Goal: Task Accomplishment & Management: Use online tool/utility

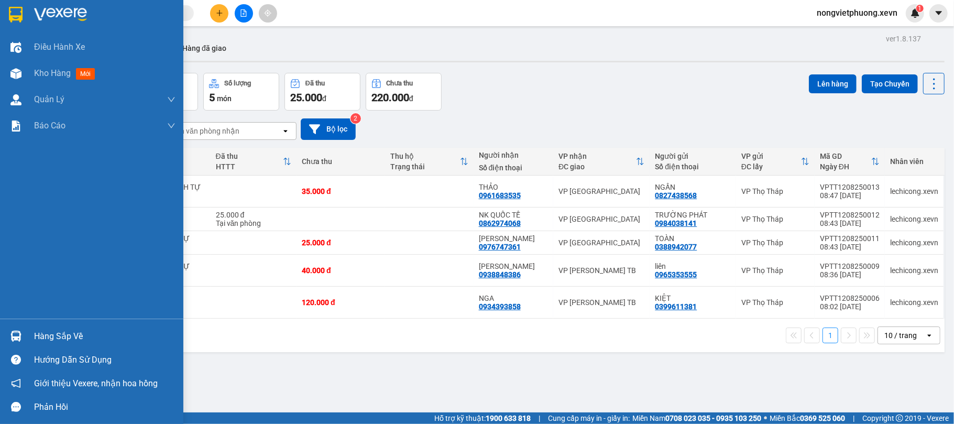
click at [32, 335] on div "Hàng sắp về" at bounding box center [91, 336] width 183 height 24
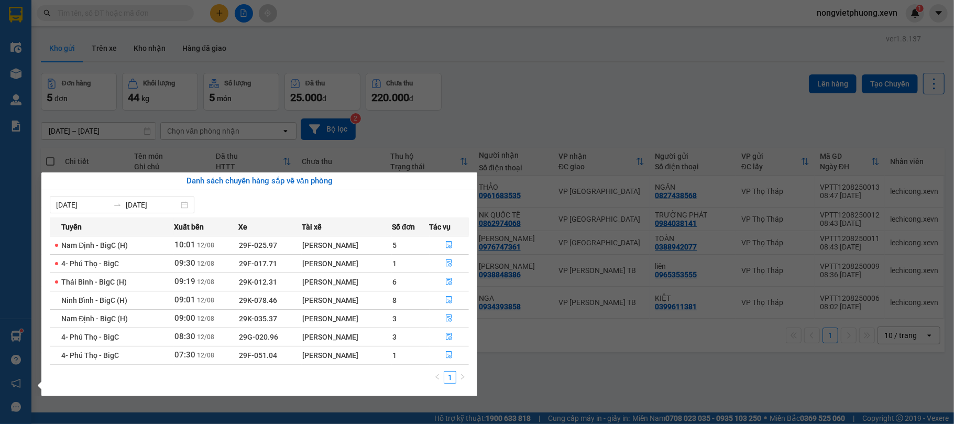
click at [275, 42] on section "Kết quả tìm kiếm ( 0 ) Bộ lọc No Data nongvietphuong.xevn 1 Điều hành xe Kho hà…" at bounding box center [477, 212] width 954 height 424
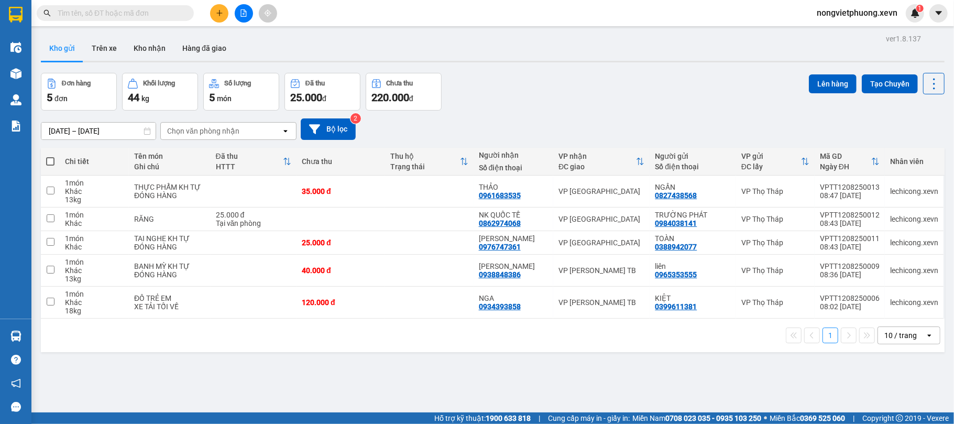
click at [223, 18] on button at bounding box center [219, 13] width 18 height 18
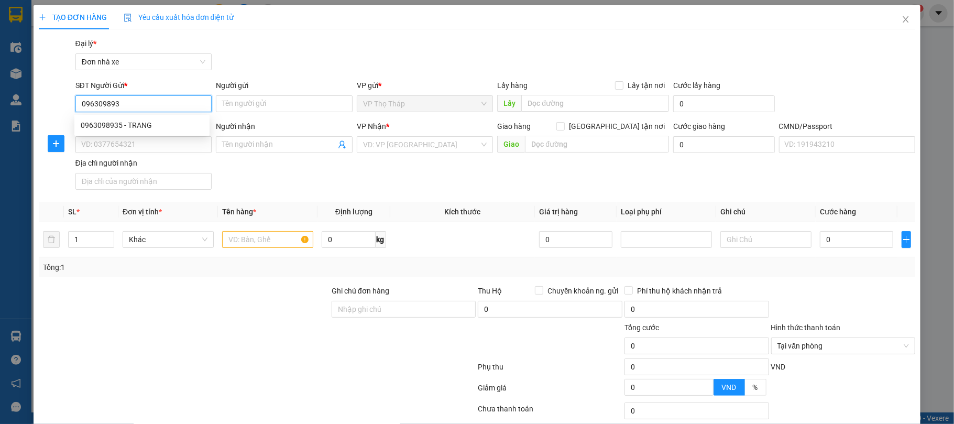
type input "0963098935"
drag, startPoint x: 159, startPoint y: 128, endPoint x: 168, endPoint y: 139, distance: 14.6
click at [158, 128] on div "0963098935 - TRANG" at bounding box center [142, 125] width 123 height 12
type input "TRANG"
type input "0917827248"
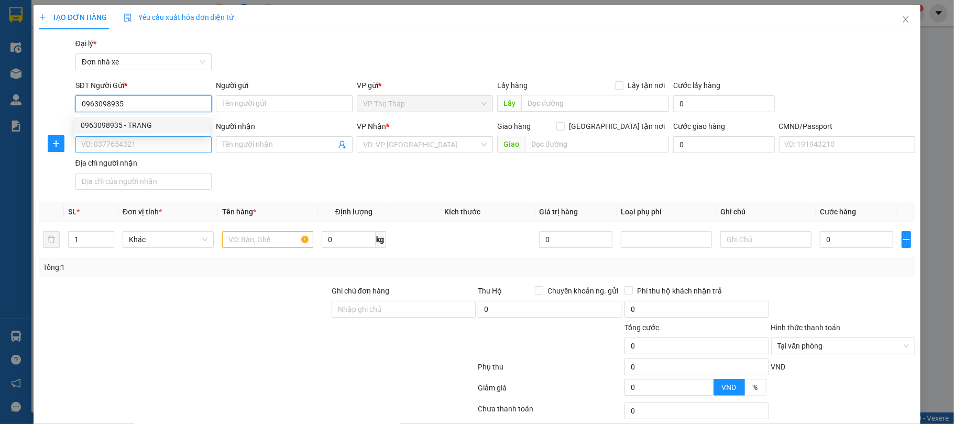
type input "HUYỀN"
type input "037196002050 phamjt hị huyền"
type input "0963098935"
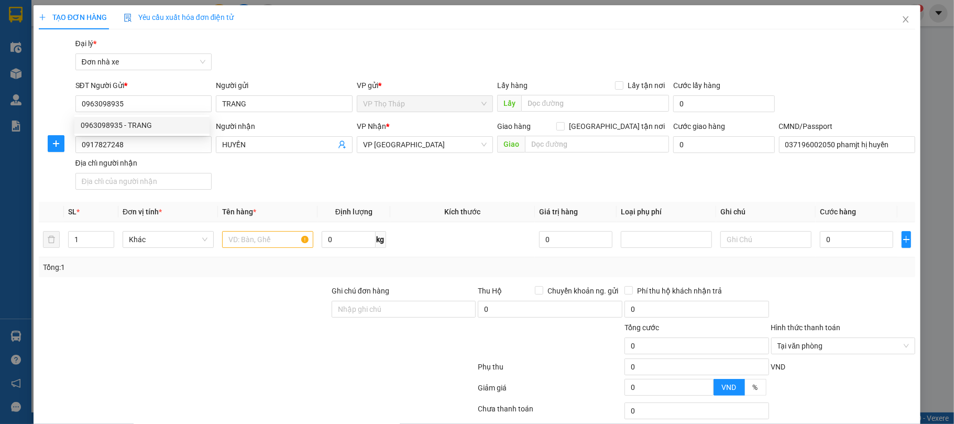
click at [299, 64] on div "Gói vận chuyển * Tiêu chuẩn Đại lý * Đơn nhà xe" at bounding box center [495, 56] width 844 height 37
click at [152, 139] on input "0917827248" at bounding box center [143, 144] width 137 height 17
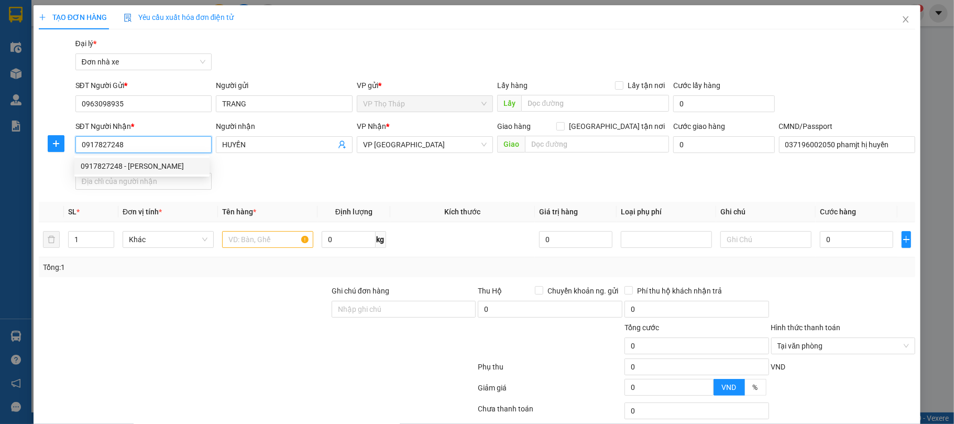
click at [0, 147] on div "TẠO ĐƠN HÀNG Yêu cầu xuất hóa đơn điện tử Transit Pickup Surcharge Ids Transit …" at bounding box center [477, 212] width 954 height 424
type input "0915547335"
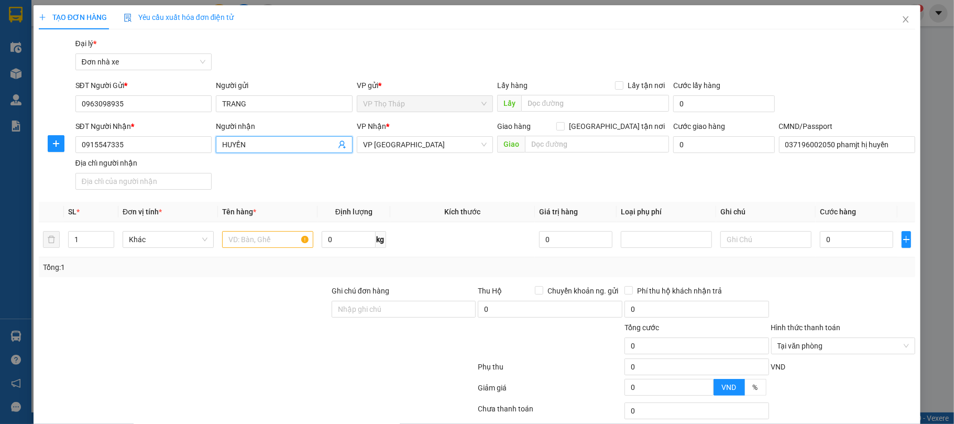
drag, startPoint x: 299, startPoint y: 142, endPoint x: 27, endPoint y: 137, distance: 271.4
click at [27, 137] on div "TẠO ĐƠN HÀNG Yêu cầu xuất hóa đơn điện tử Transit Pickup Surcharge Ids Transit …" at bounding box center [477, 212] width 954 height 424
type input "h"
type input "HỒNG"
click at [355, 59] on div "Gói vận chuyển * Tiêu chuẩn Đại lý * Đơn nhà xe" at bounding box center [495, 56] width 844 height 37
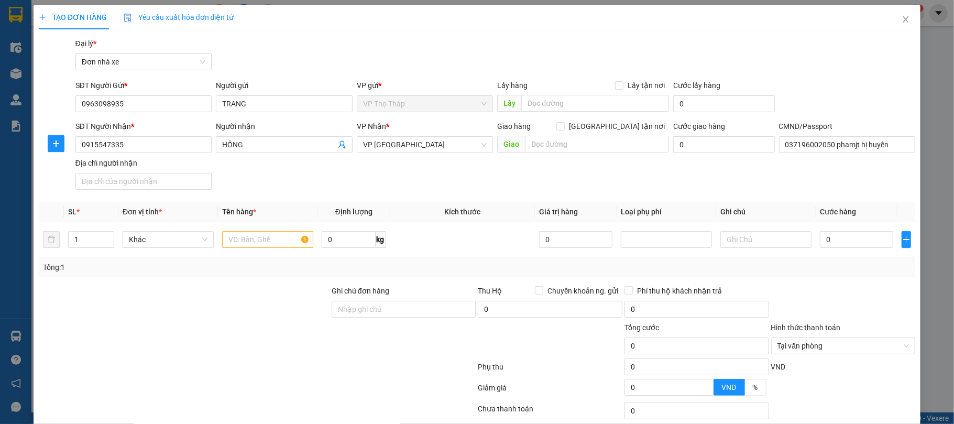
click at [398, 172] on div "SĐT Người Nhận * 0915547335 Người nhận HỒNG VP Nhận * VP Ninh Bình Giao hàng Gi…" at bounding box center [495, 156] width 844 height 73
click at [246, 238] on input "text" at bounding box center [267, 239] width 91 height 17
type input "HOA QUẢ KH TỰ ĐÓNG HÀNG"
click at [782, 241] on input "text" at bounding box center [765, 239] width 91 height 17
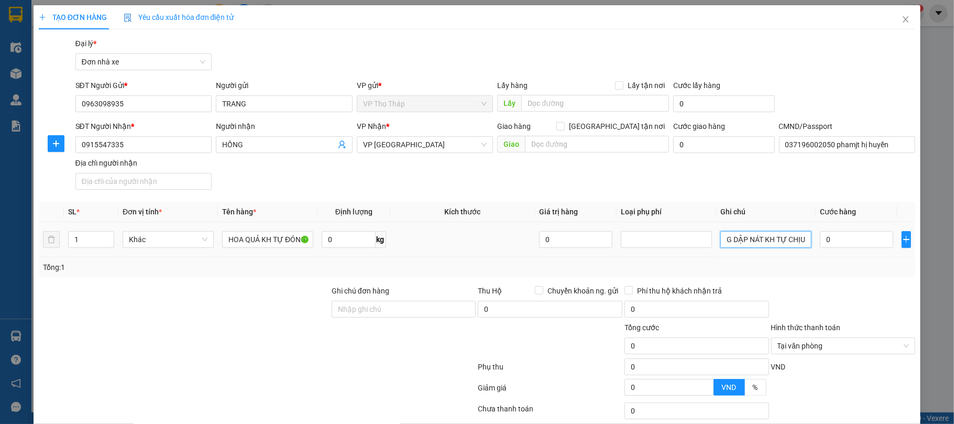
scroll to position [0, 17]
type input "HỎNG DẬP NÁT KH TỰ CHỊU"
click at [751, 191] on div "SĐT Người Nhận * 0915547335 Người nhận HỒNG VP Nhận * VP Ninh Bình Giao hàng Gi…" at bounding box center [495, 156] width 844 height 73
click at [837, 235] on input "0" at bounding box center [856, 239] width 73 height 17
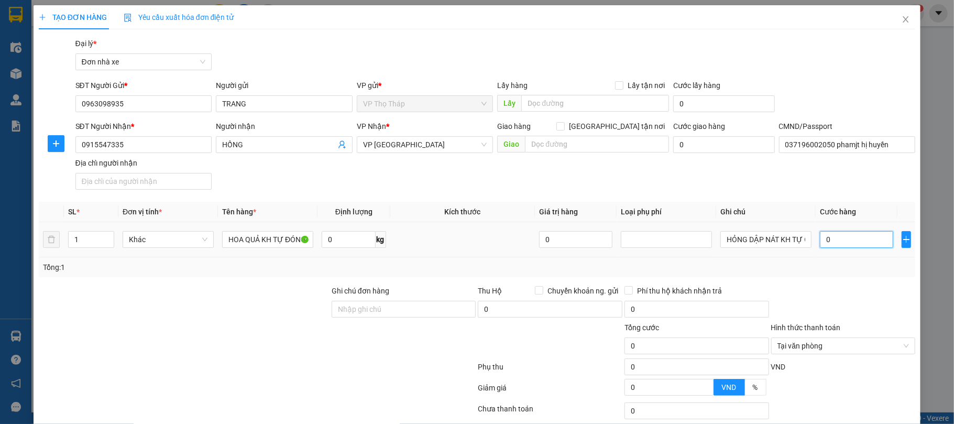
type input "3"
type input "30"
type input "30.000"
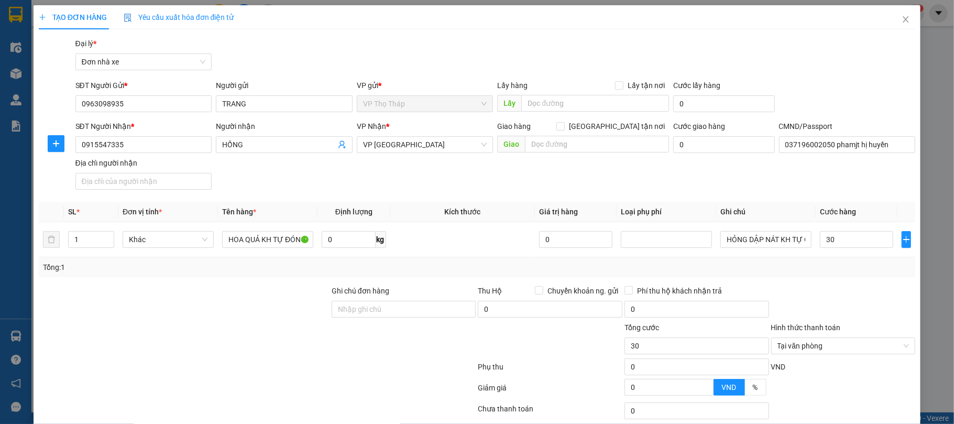
type input "30.000"
click at [542, 194] on div "SĐT Người Nhận * 0915547335 Người nhận HỒNG VP Nhận * VP Ninh Bình Giao hàng Gi…" at bounding box center [495, 156] width 844 height 73
click at [345, 239] on input "0" at bounding box center [348, 239] width 53 height 17
type input "5"
click at [444, 210] on span "Kích thước" at bounding box center [462, 211] width 36 height 8
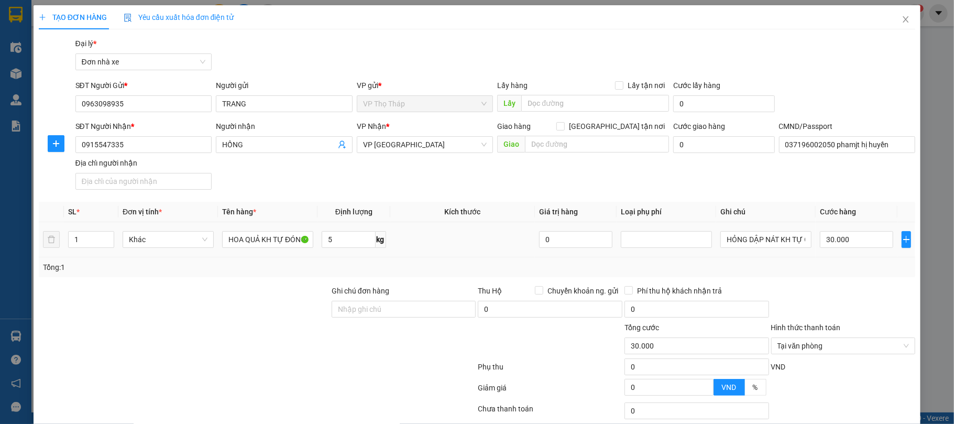
click at [720, 260] on div "Tổng: 1" at bounding box center [477, 267] width 877 height 20
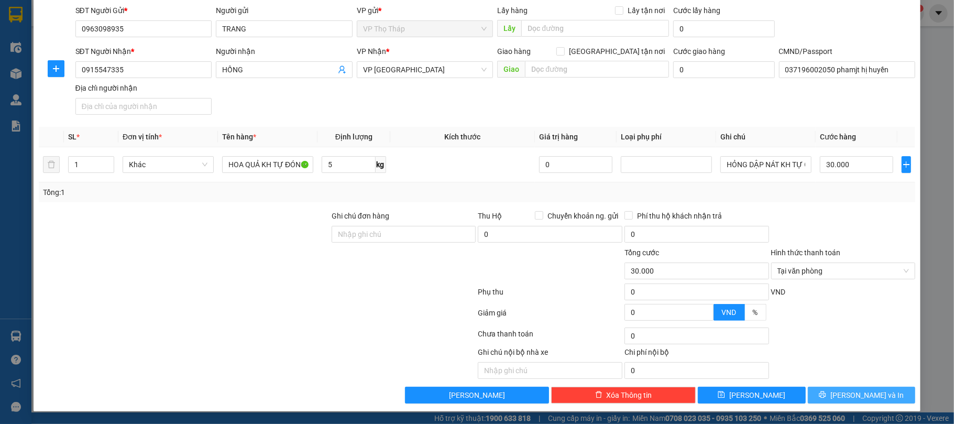
click at [849, 387] on button "Lưu và In" at bounding box center [862, 395] width 108 height 17
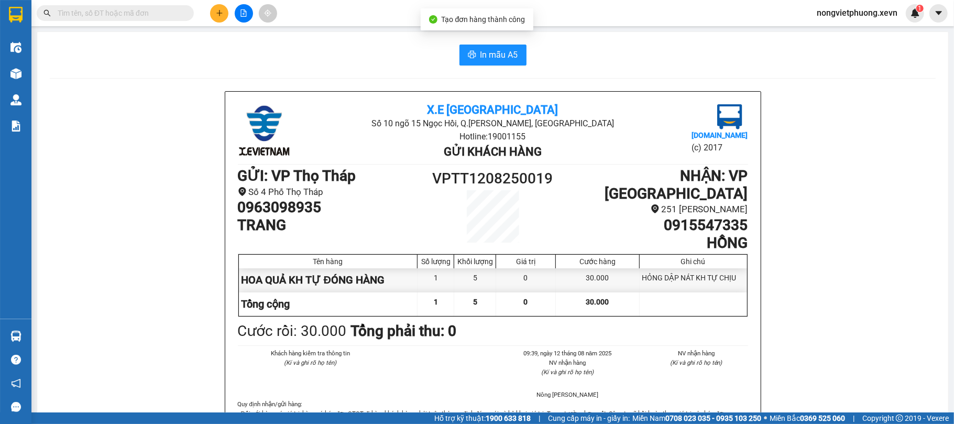
click at [499, 50] on span "In mẫu A5" at bounding box center [499, 54] width 38 height 13
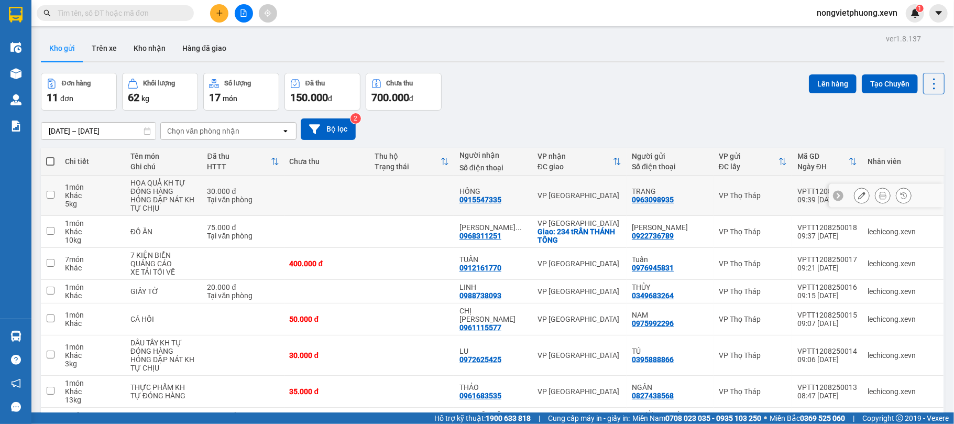
click at [879, 198] on icon at bounding box center [882, 195] width 7 height 7
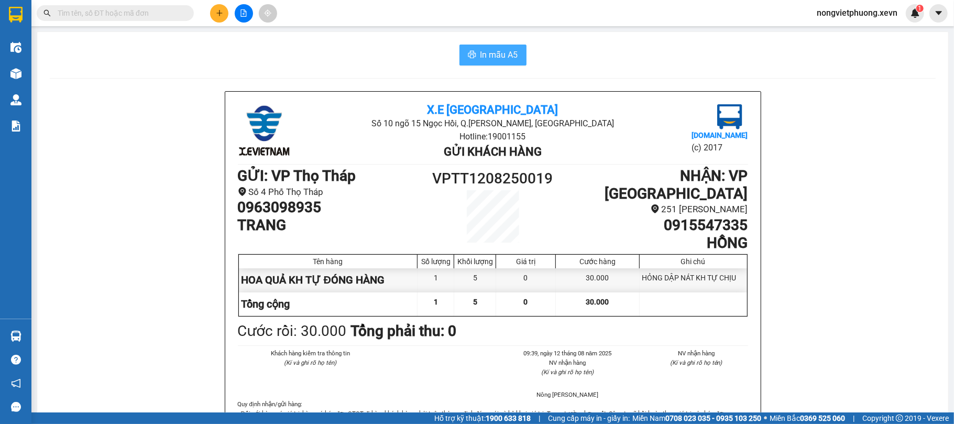
click at [487, 64] on button "In mẫu A5" at bounding box center [492, 55] width 67 height 21
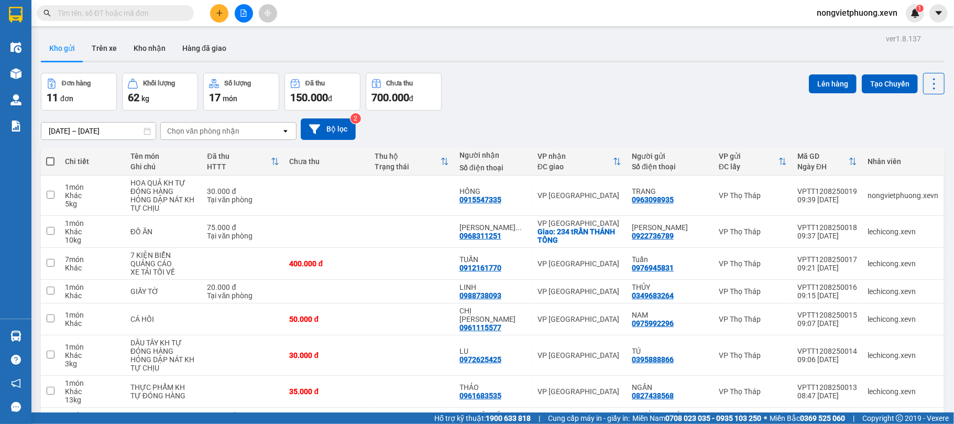
click at [560, 95] on div "Đơn hàng 11 đơn Khối lượng 62 kg Số lượng 17 món Đã thu 150.000 đ Chưa thu 700.…" at bounding box center [493, 92] width 904 height 38
click at [174, 17] on input "text" at bounding box center [120, 13] width 124 height 12
click at [145, 9] on input "text" at bounding box center [120, 13] width 124 height 12
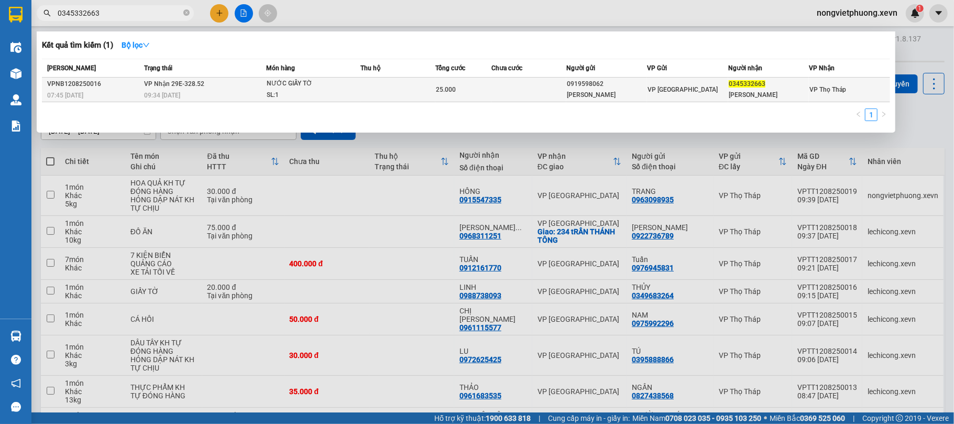
type input "0345332663"
click at [266, 89] on td "NƯỚC GIẤY TỜ SL: 1" at bounding box center [313, 90] width 95 height 25
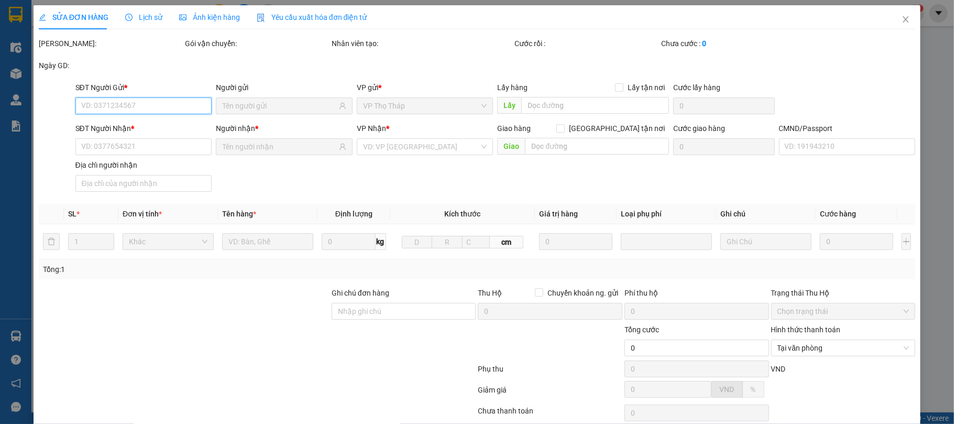
type input "0919598062"
type input "VŨ HOÀNG LONG"
type input "0345332663"
type input "NGUYỄN HOÀNG TRUNG"
type input "25.000"
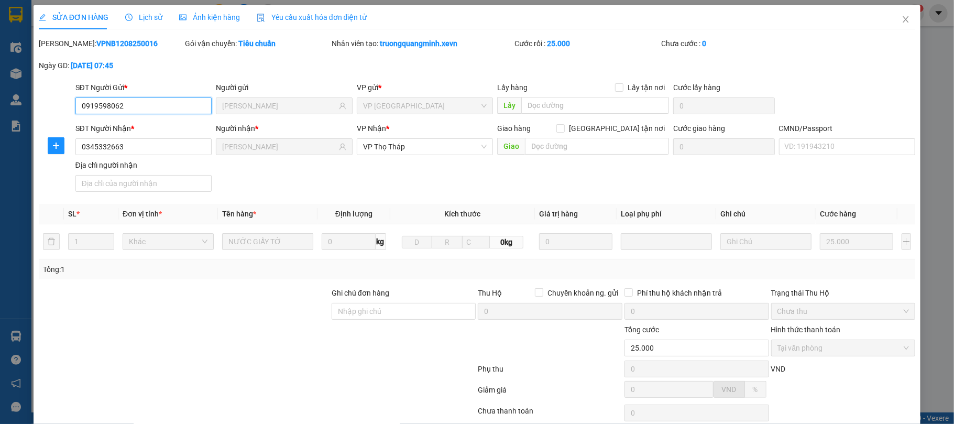
scroll to position [80, 0]
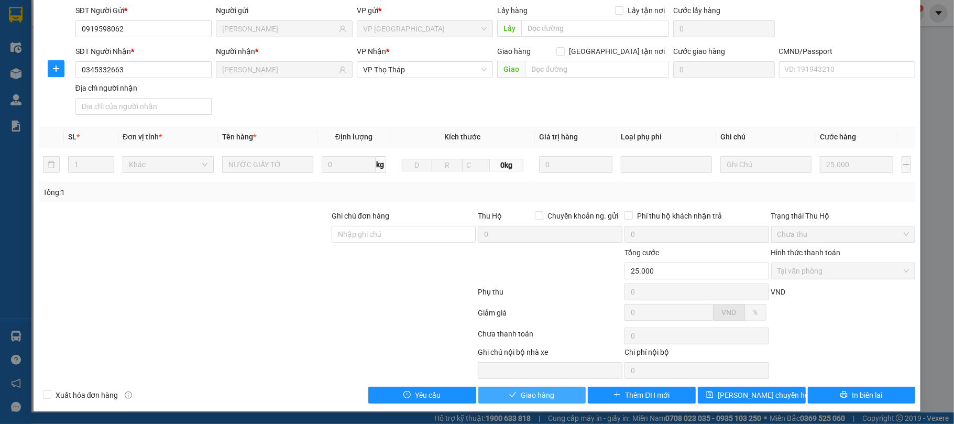
click at [521, 390] on span "Giao hàng" at bounding box center [538, 395] width 34 height 12
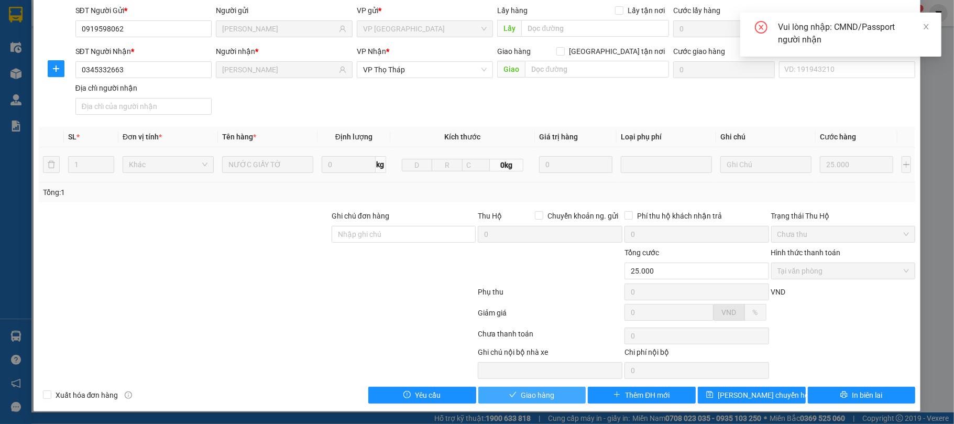
scroll to position [0, 0]
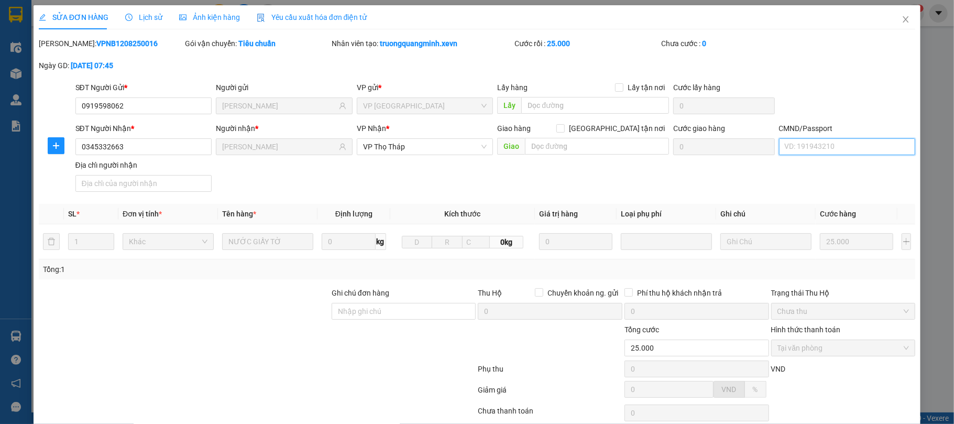
click at [855, 147] on input "CMND/Passport" at bounding box center [847, 146] width 137 height 17
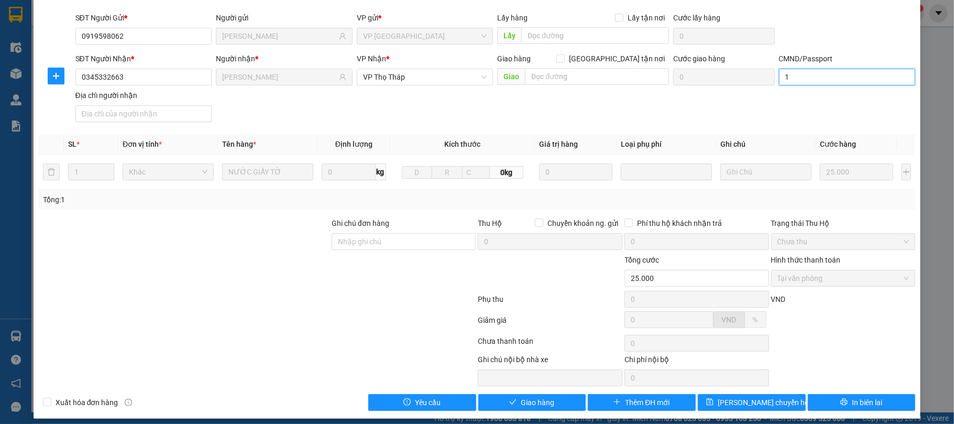
scroll to position [80, 0]
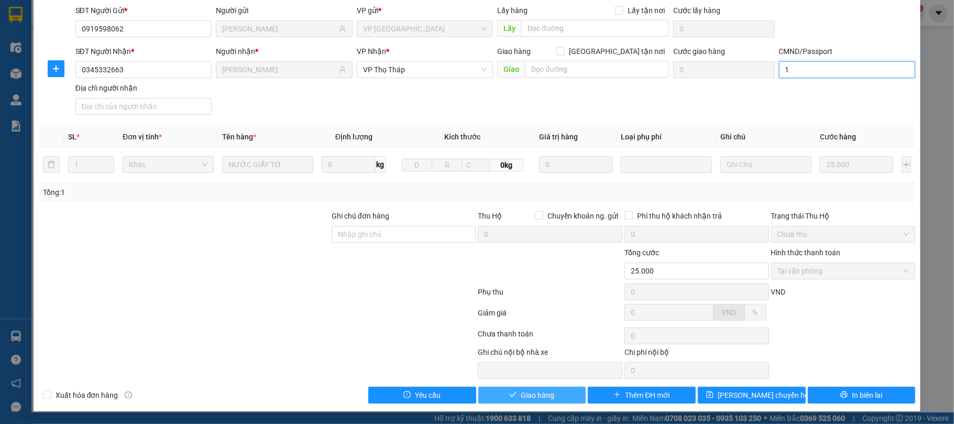
type input "1"
click at [571, 391] on button "Giao hàng" at bounding box center [532, 395] width 108 height 17
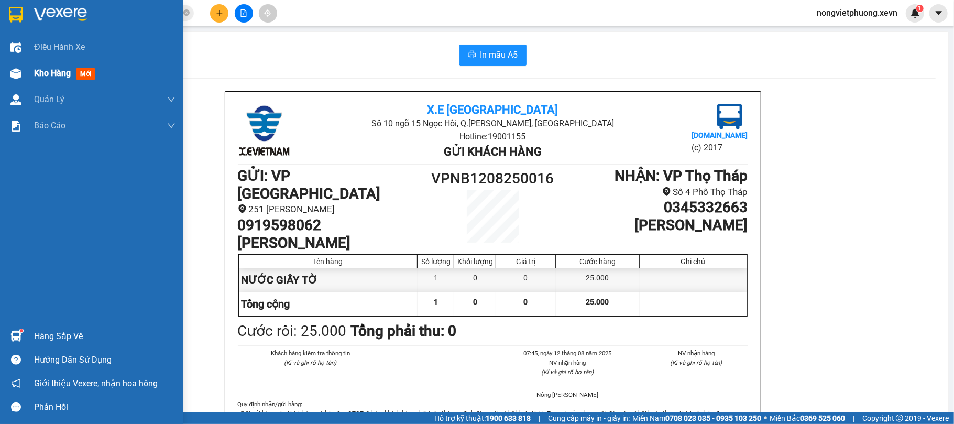
click at [28, 71] on div "Kho hàng mới" at bounding box center [91, 73] width 183 height 26
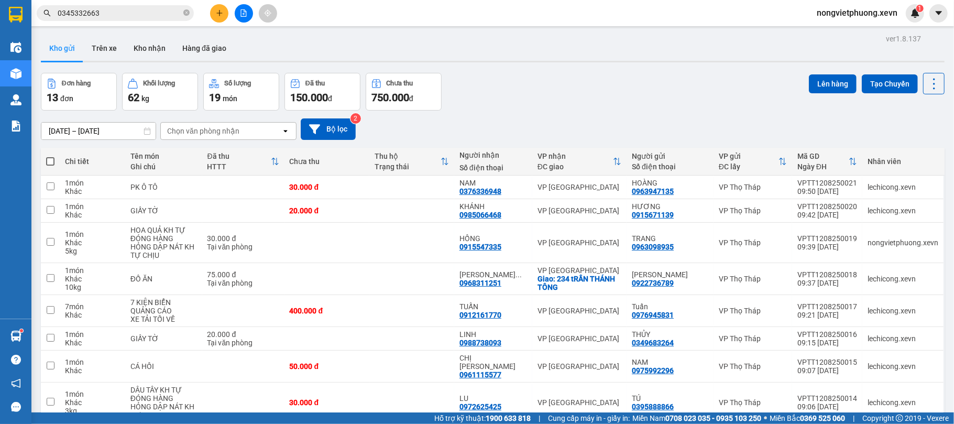
click at [200, 133] on div "Chọn văn phòng nhận" at bounding box center [203, 131] width 72 height 10
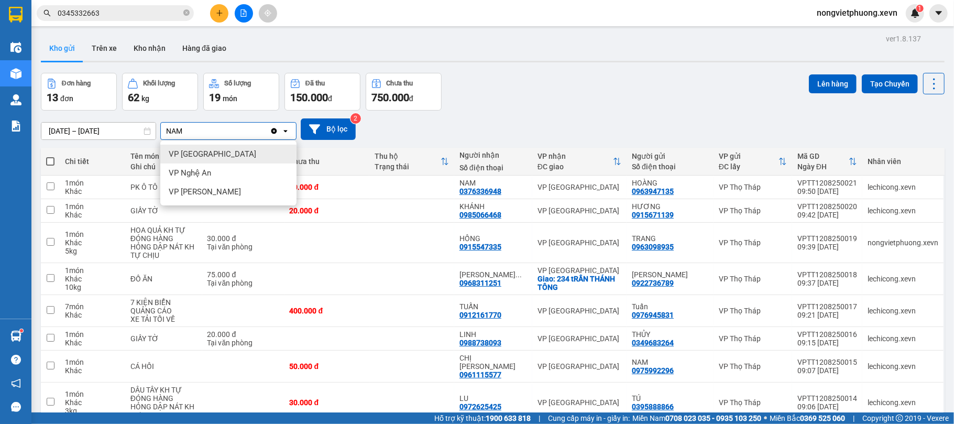
type input "NAM"
click at [261, 156] on div "VP Nam Định" at bounding box center [228, 154] width 136 height 19
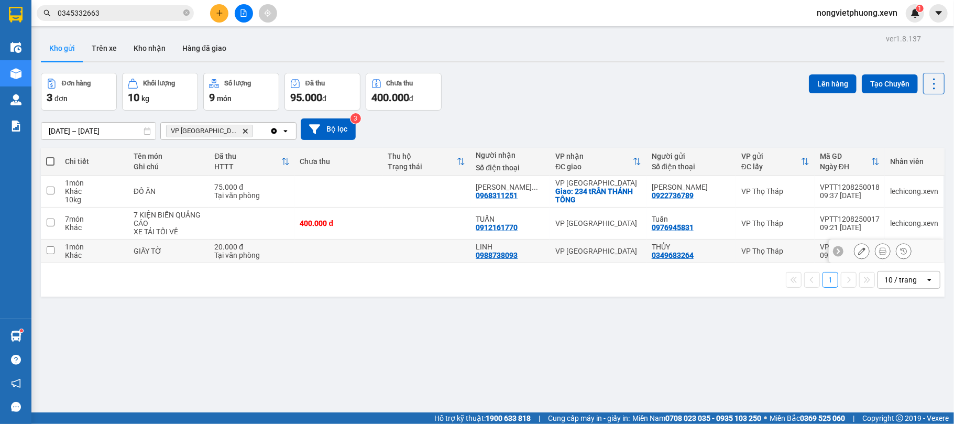
click at [326, 250] on td at bounding box center [339, 251] width 88 height 24
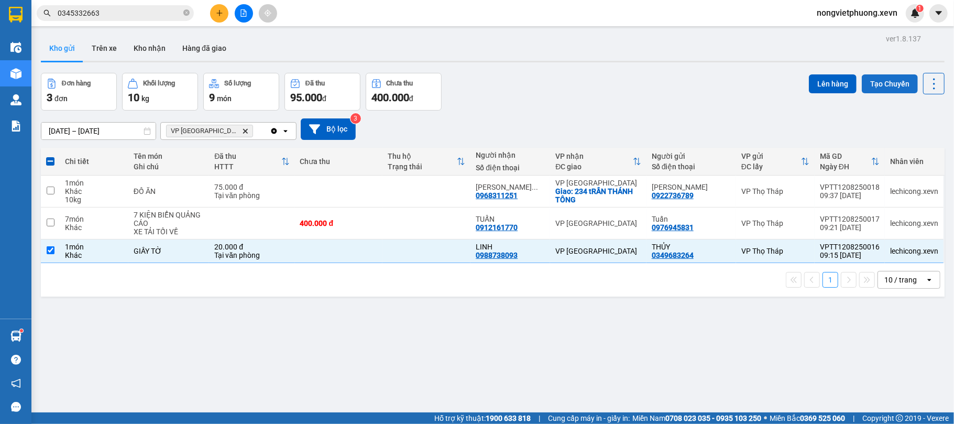
click at [874, 89] on button "Tạo Chuyến" at bounding box center [890, 83] width 56 height 19
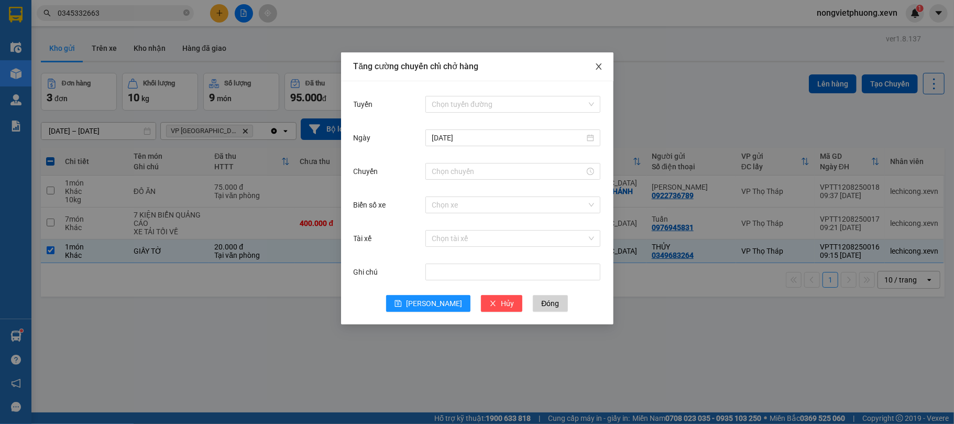
click at [599, 68] on icon "close" at bounding box center [599, 66] width 6 height 6
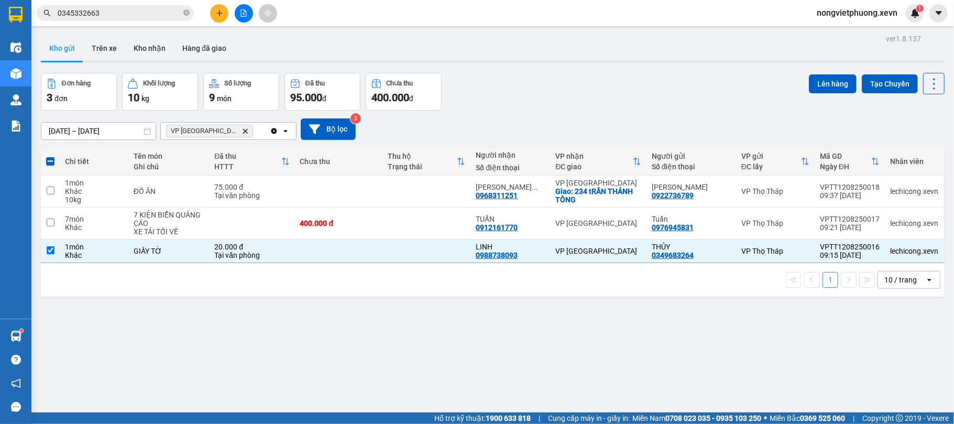
click at [625, 90] on div "Đơn hàng 3 đơn Khối lượng 10 kg Số lượng 9 món Đã thu 95.000 đ Chưa thu 400.000…" at bounding box center [493, 92] width 904 height 38
click at [882, 87] on button "Tạo Chuyến" at bounding box center [890, 83] width 56 height 19
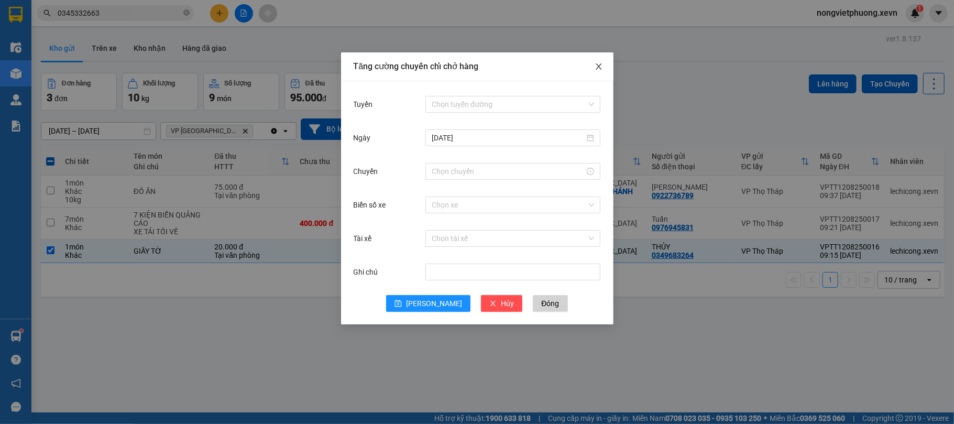
click at [595, 63] on icon "close" at bounding box center [599, 66] width 8 height 8
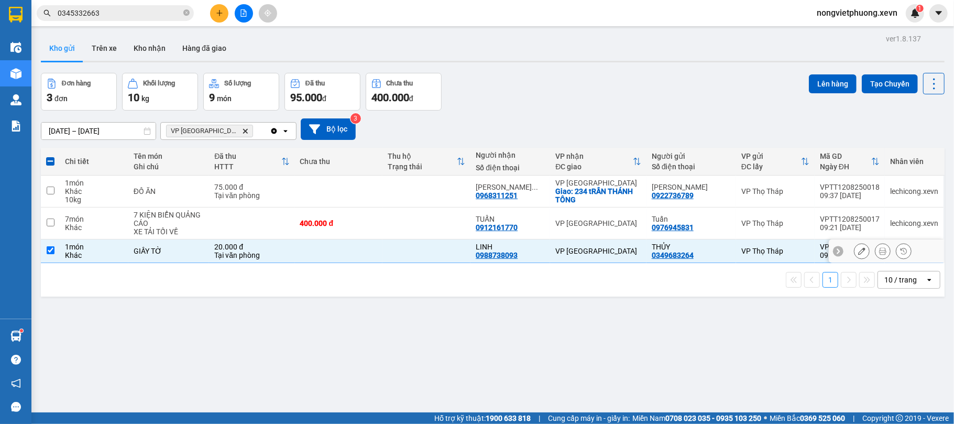
click at [180, 245] on td "GIẤY TỜ" at bounding box center [168, 251] width 81 height 24
checkbox input "false"
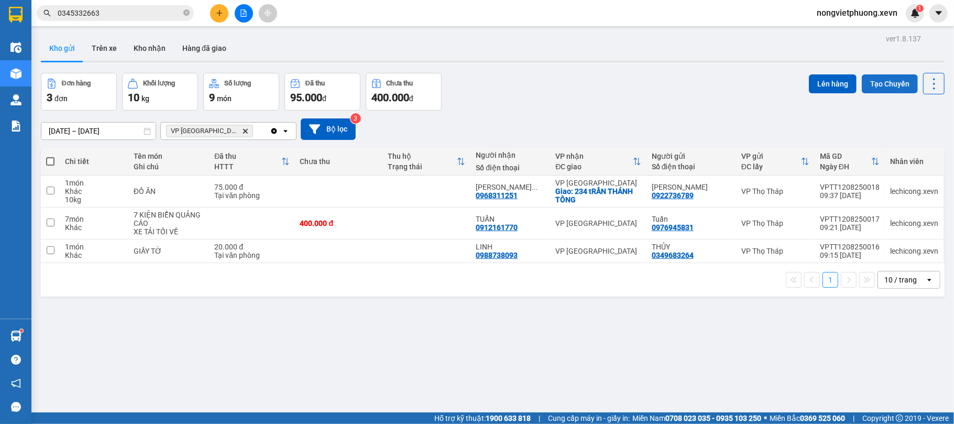
click at [883, 89] on button "Tạo Chuyến" at bounding box center [890, 83] width 56 height 19
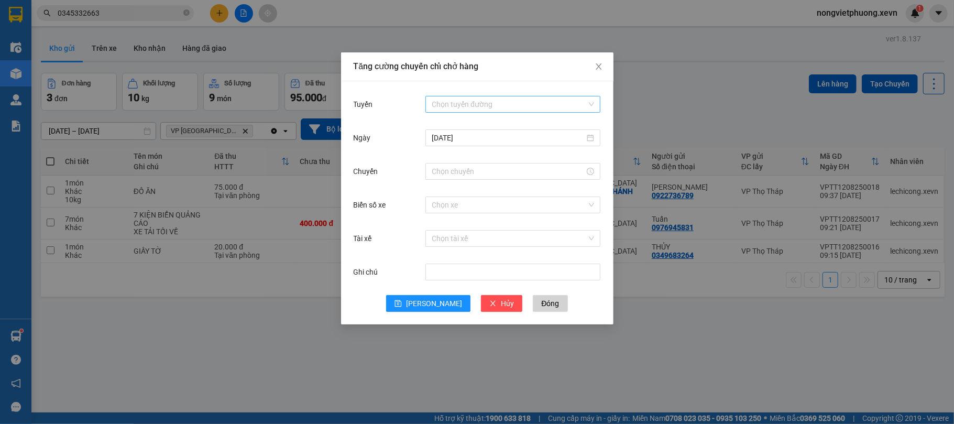
click at [510, 98] on input "Tuyến" at bounding box center [509, 104] width 155 height 16
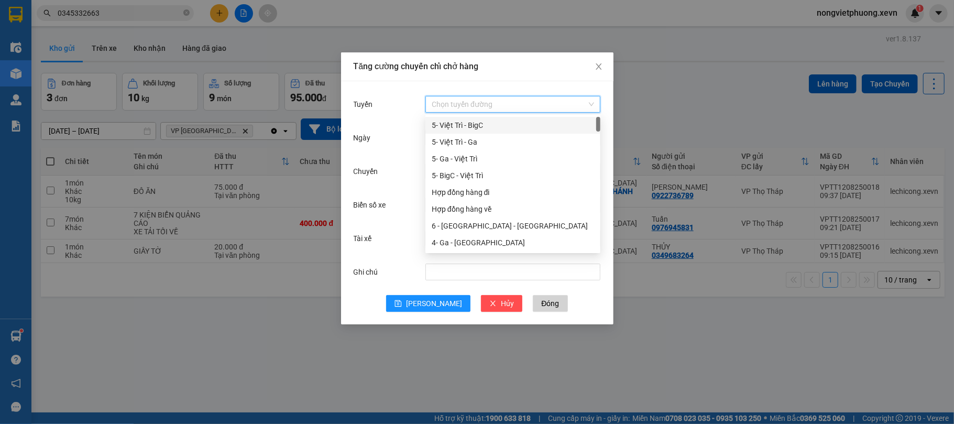
click at [739, 106] on div "Tăng cường chuyến chỉ chở hàng Tuyến Chọn tuyến đường Ngày 12/08/2025 Chuyến Bi…" at bounding box center [477, 212] width 954 height 424
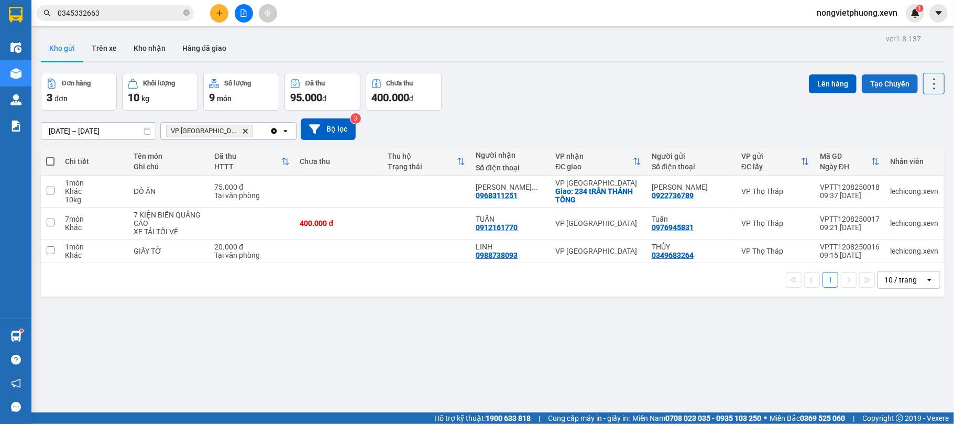
click at [866, 89] on button "Tạo Chuyến" at bounding box center [890, 83] width 56 height 19
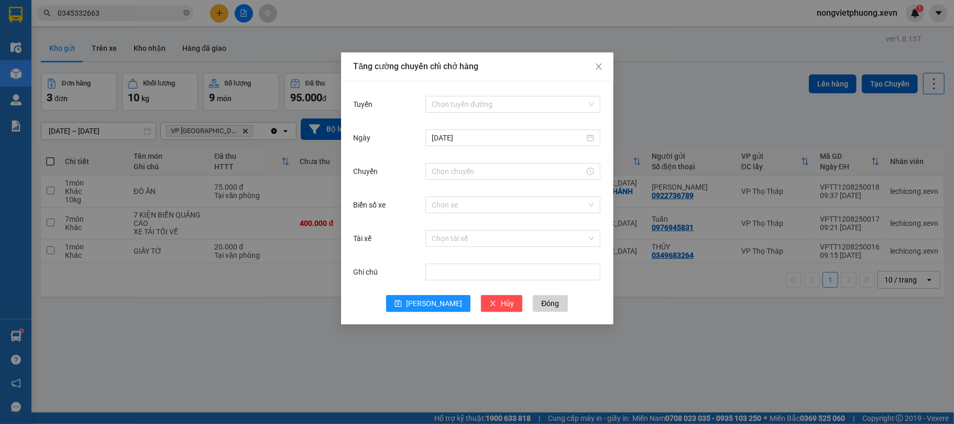
click at [737, 98] on div "Tăng cường chuyến chỉ chở hàng Tuyến Chọn tuyến đường Ngày 12/08/2025 Chuyến Bi…" at bounding box center [477, 212] width 954 height 424
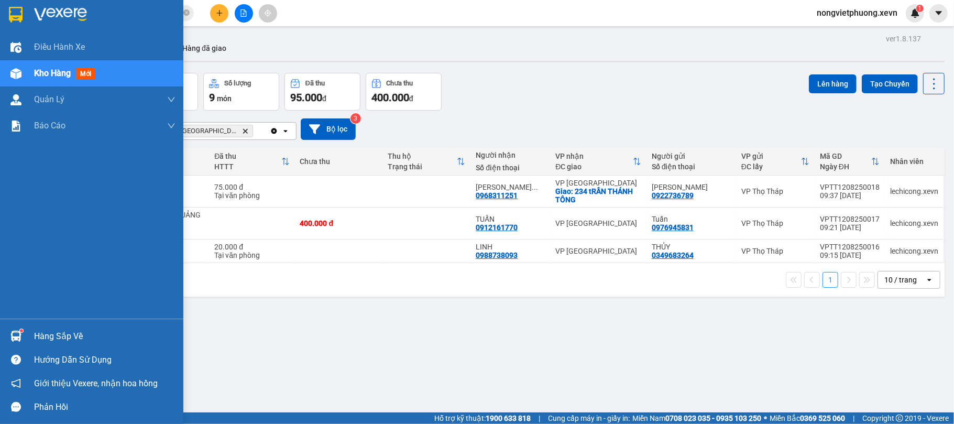
click at [19, 12] on img at bounding box center [16, 15] width 14 height 16
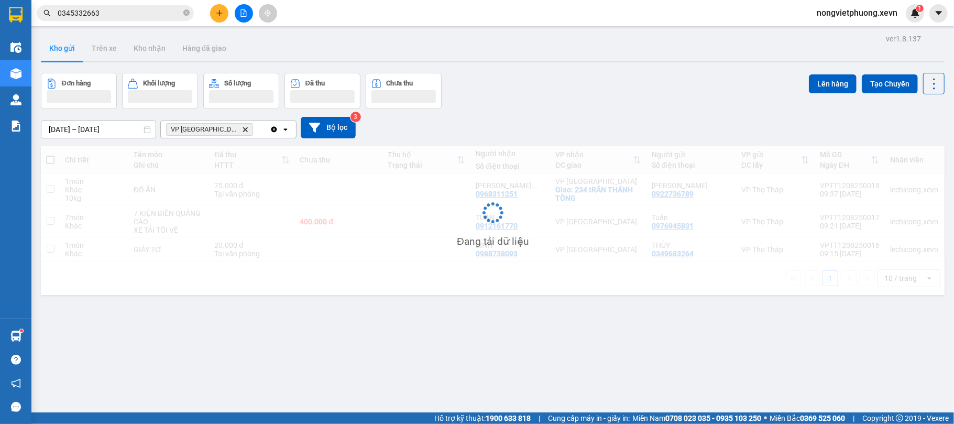
click at [614, 101] on div "Đơn hàng Khối lượng Số lượng Đã thu Chưa thu Lên hàng Tạo Chuyến" at bounding box center [493, 91] width 904 height 36
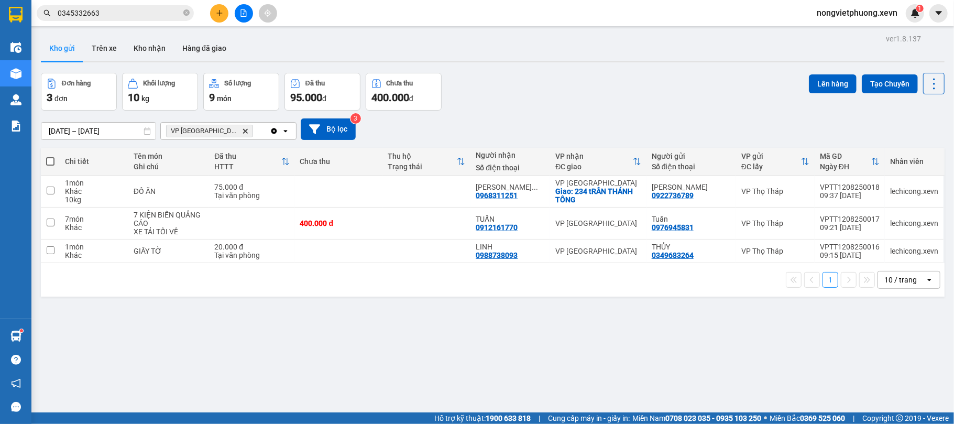
click at [243, 133] on icon "VP Nam Định, close by backspace" at bounding box center [245, 130] width 5 height 5
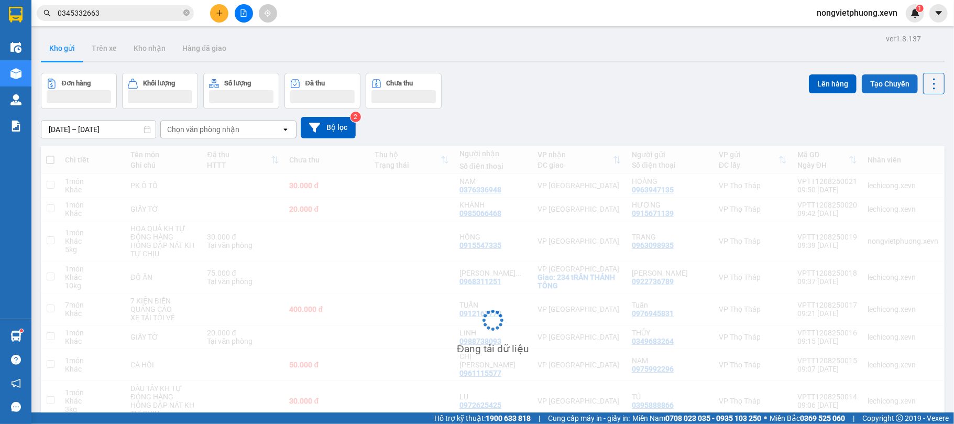
click at [881, 79] on button "Tạo Chuyến" at bounding box center [890, 83] width 56 height 19
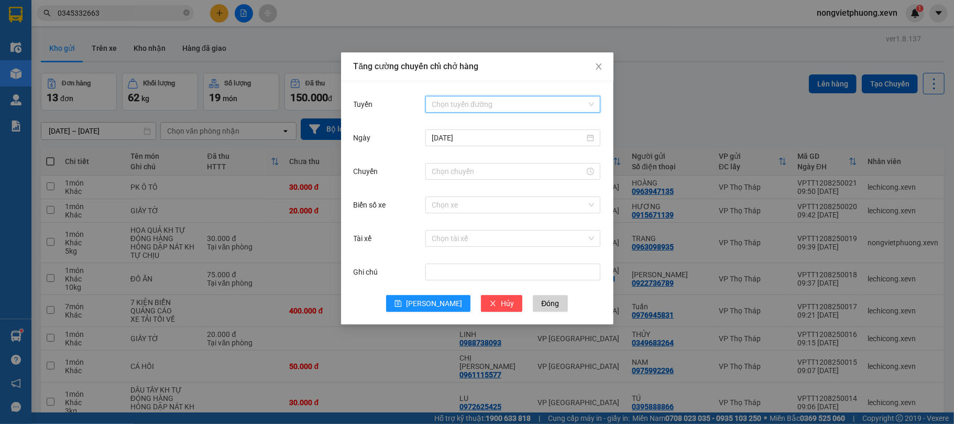
click at [471, 100] on input "Tuyến" at bounding box center [509, 104] width 155 height 16
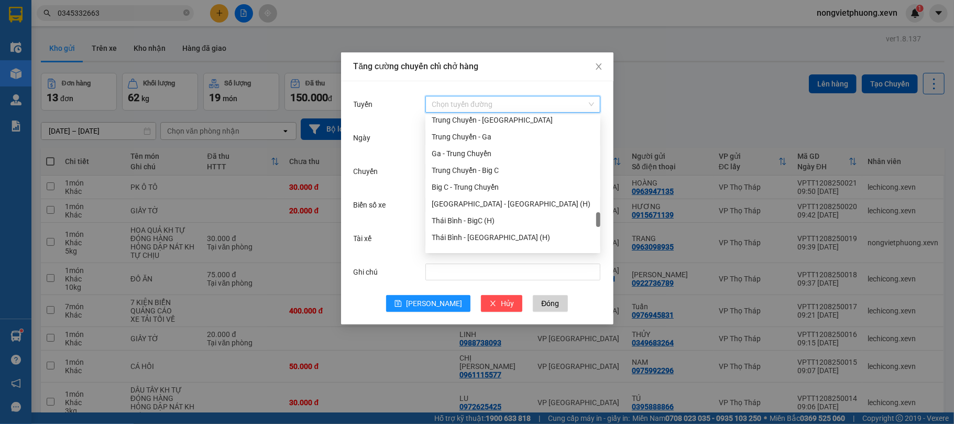
scroll to position [885, 0]
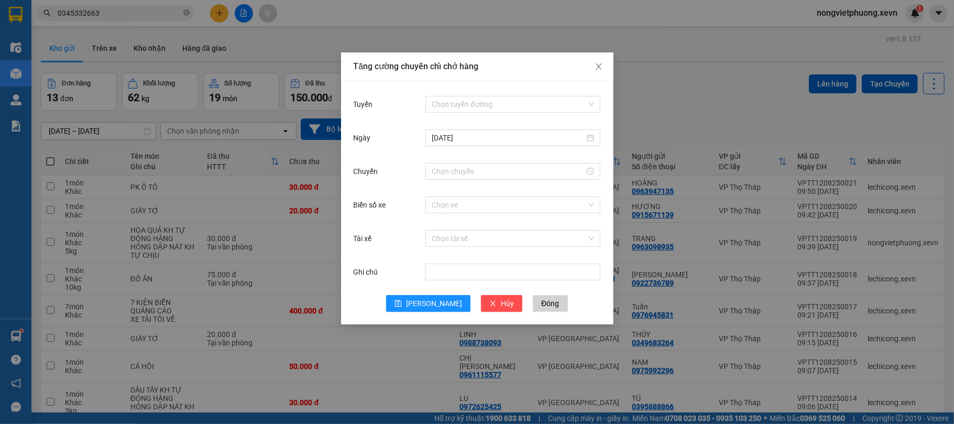
click at [695, 104] on div "Tăng cường chuyến chỉ chở hàng Tuyến Chọn tuyến đường Ngày 12/08/2025 Chuyến Bi…" at bounding box center [477, 212] width 954 height 424
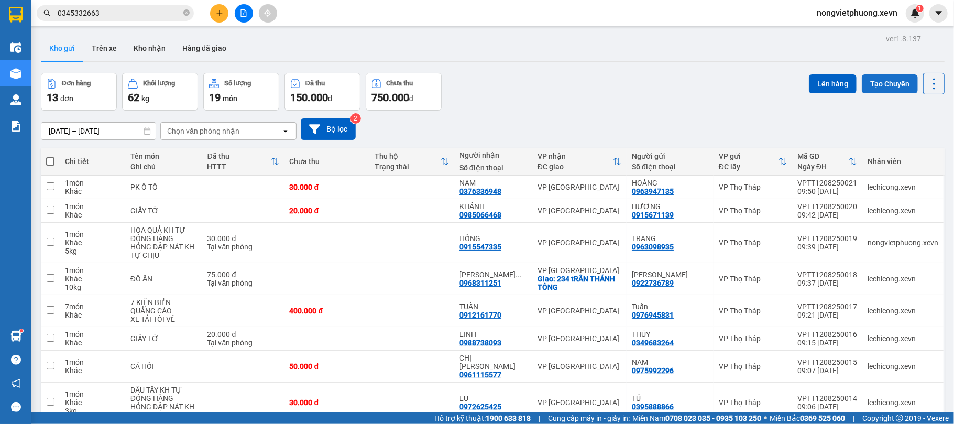
click at [893, 88] on button "Tạo Chuyến" at bounding box center [890, 83] width 56 height 19
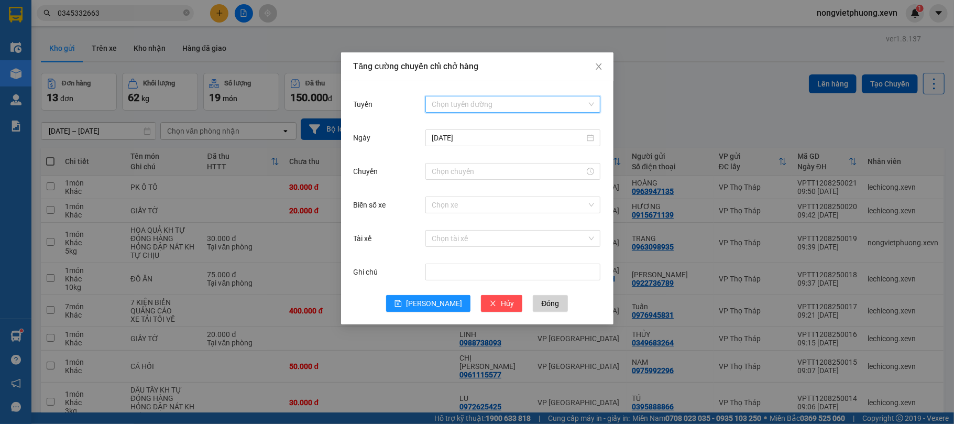
click at [508, 97] on input "Tuyến" at bounding box center [509, 104] width 155 height 16
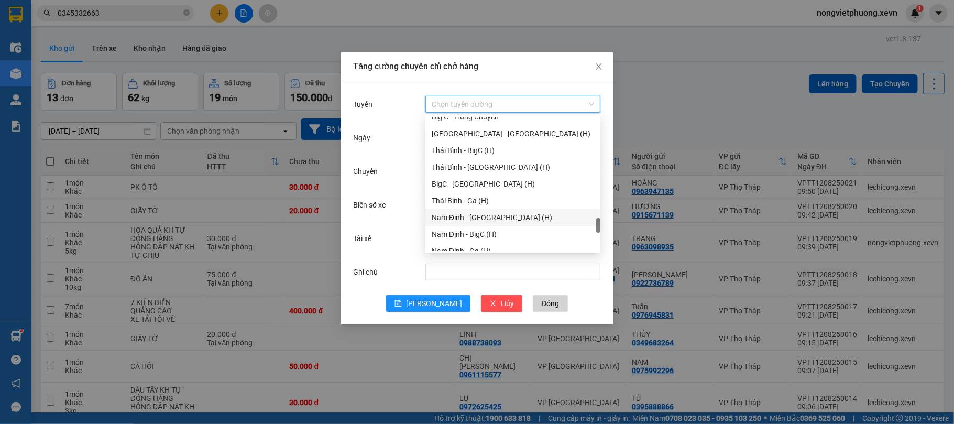
scroll to position [1117, 0]
click at [599, 216] on div at bounding box center [598, 221] width 4 height 15
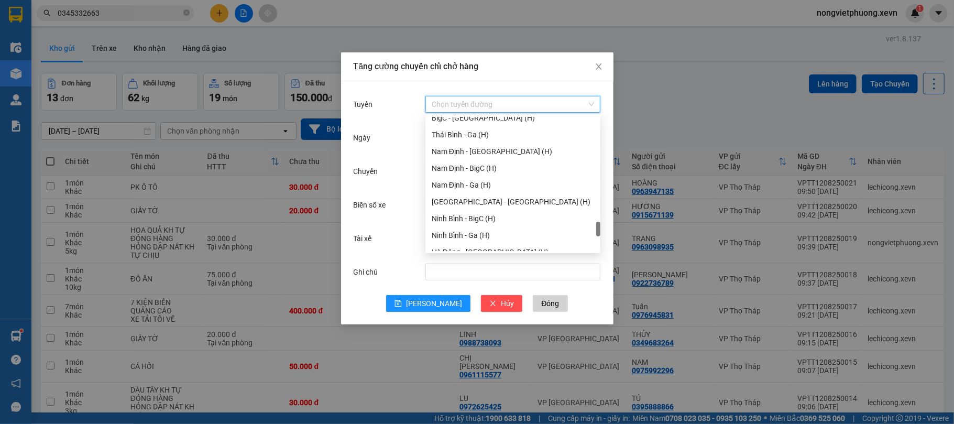
scroll to position [1207, 0]
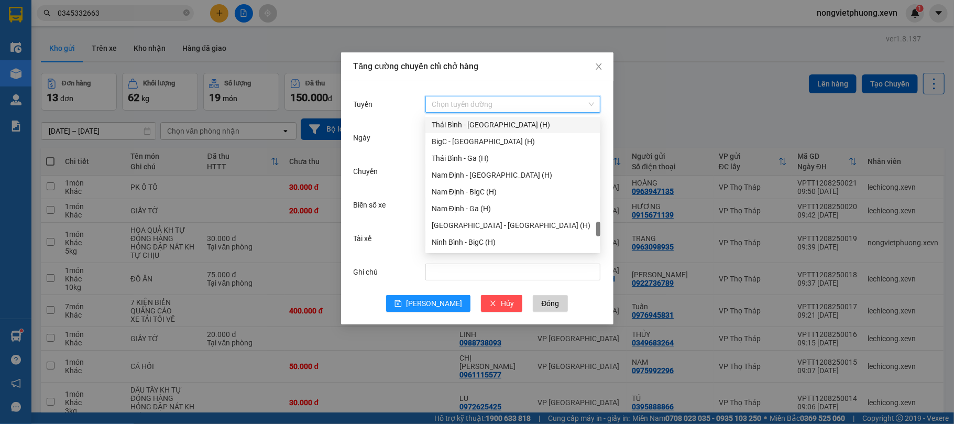
drag, startPoint x: 598, startPoint y: 216, endPoint x: 598, endPoint y: 224, distance: 7.9
click at [598, 224] on div at bounding box center [598, 229] width 4 height 15
click at [491, 144] on div "BigC - Thái Bình (H)" at bounding box center [513, 142] width 162 height 12
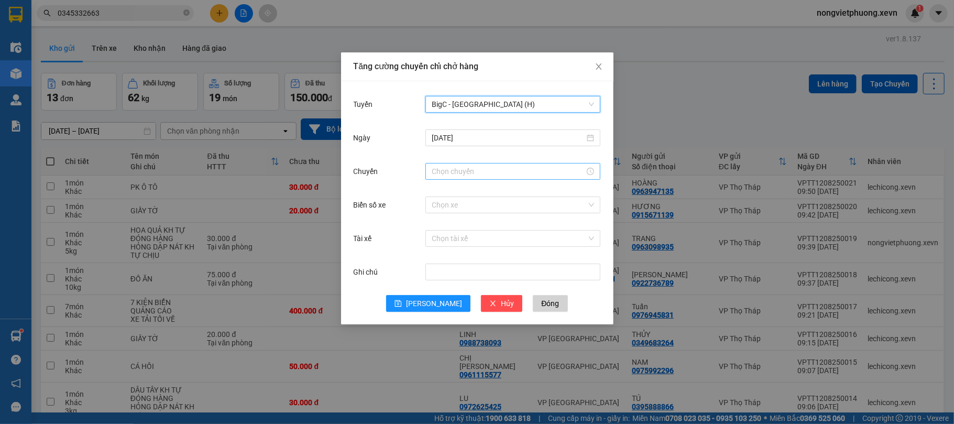
click at [514, 170] on input "Chuyến" at bounding box center [508, 172] width 153 height 12
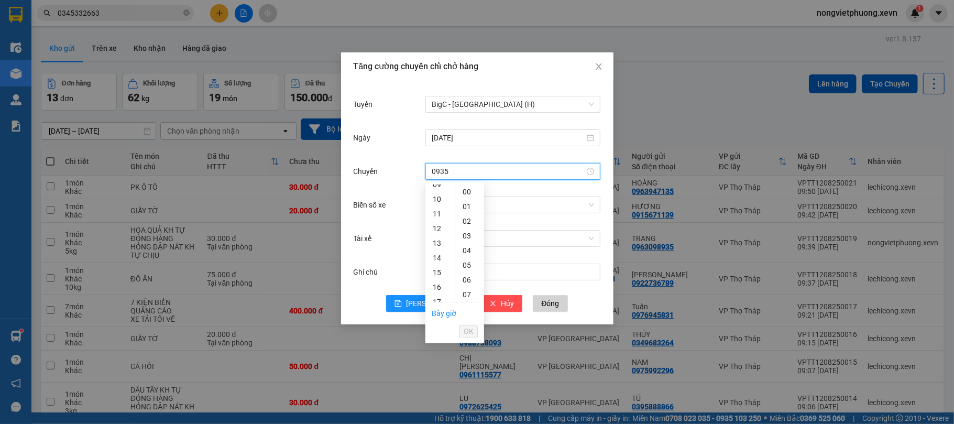
scroll to position [70, 0]
click at [436, 254] on div "09" at bounding box center [439, 254] width 29 height 15
click at [465, 288] on div "35" at bounding box center [469, 286] width 29 height 15
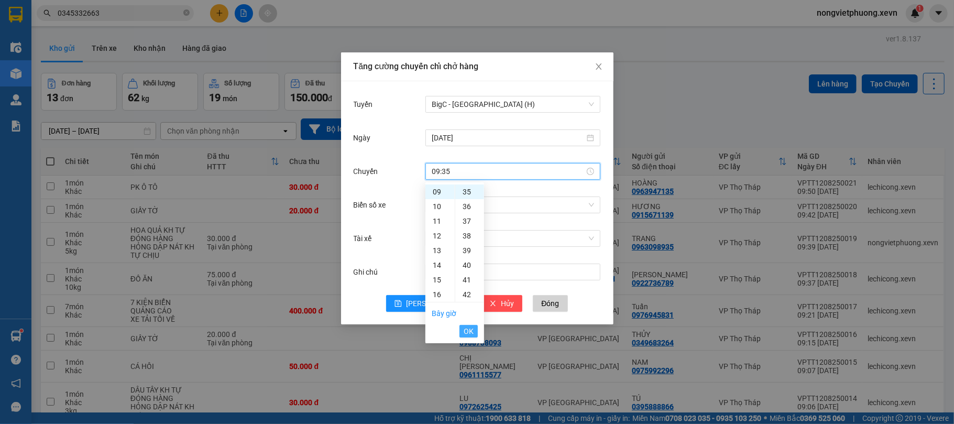
click at [465, 331] on span "OK" at bounding box center [469, 331] width 10 height 12
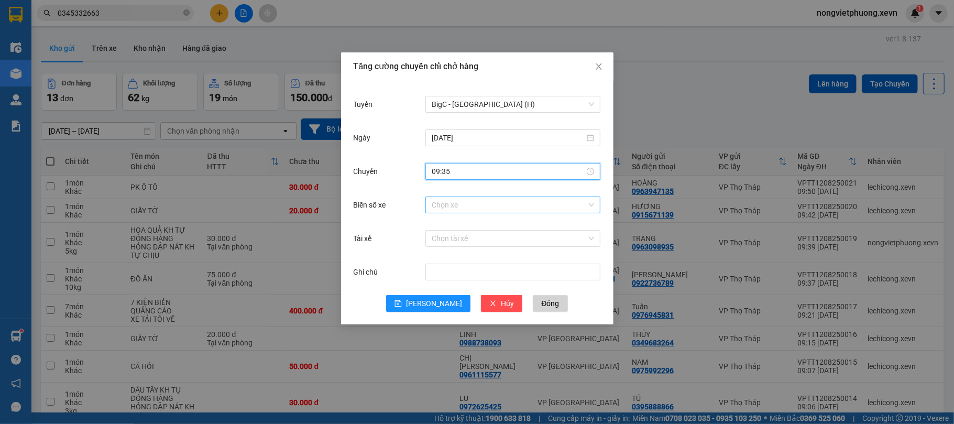
type input "09:35"
click at [469, 203] on input "Biển số xe" at bounding box center [509, 205] width 155 height 16
click at [470, 205] on input "Biển số xe" at bounding box center [509, 205] width 155 height 16
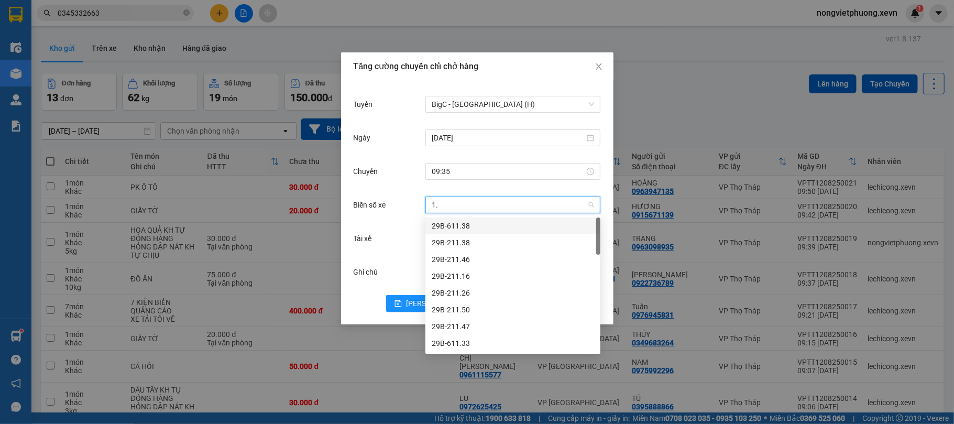
type input "1"
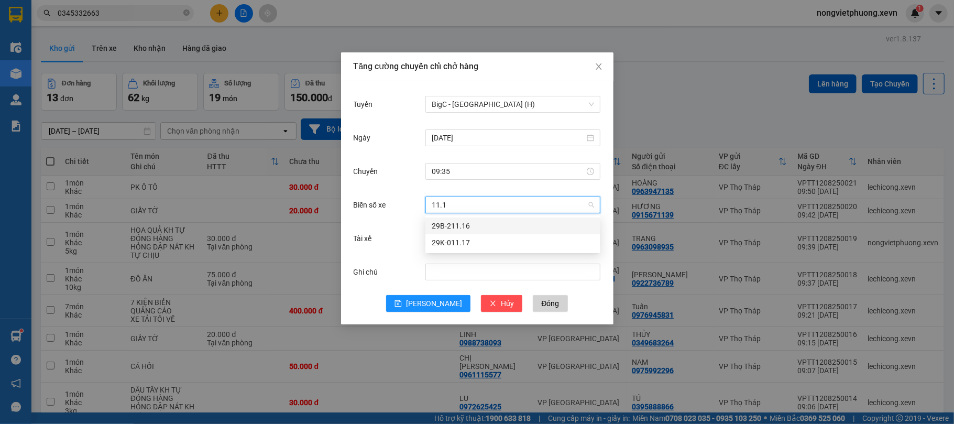
type input "11.17"
click at [474, 229] on div "29K-011.17" at bounding box center [513, 226] width 162 height 12
click at [453, 231] on input "Tài xế" at bounding box center [509, 238] width 155 height 16
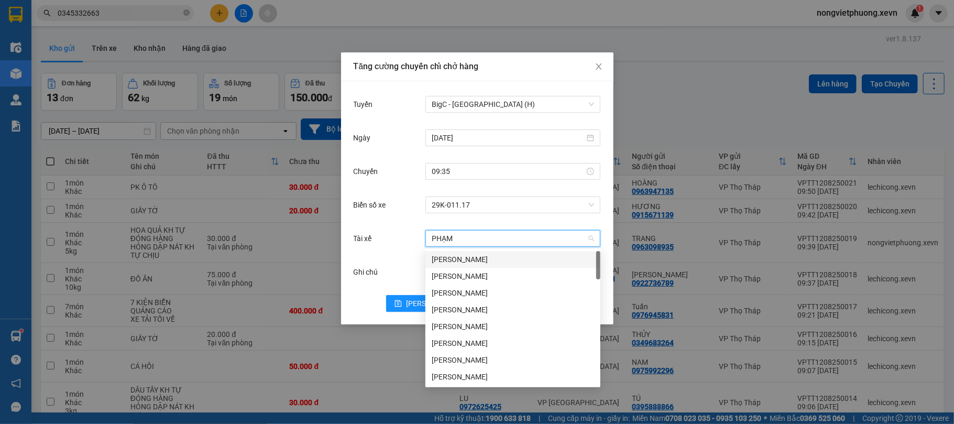
type input "PHẠM Q"
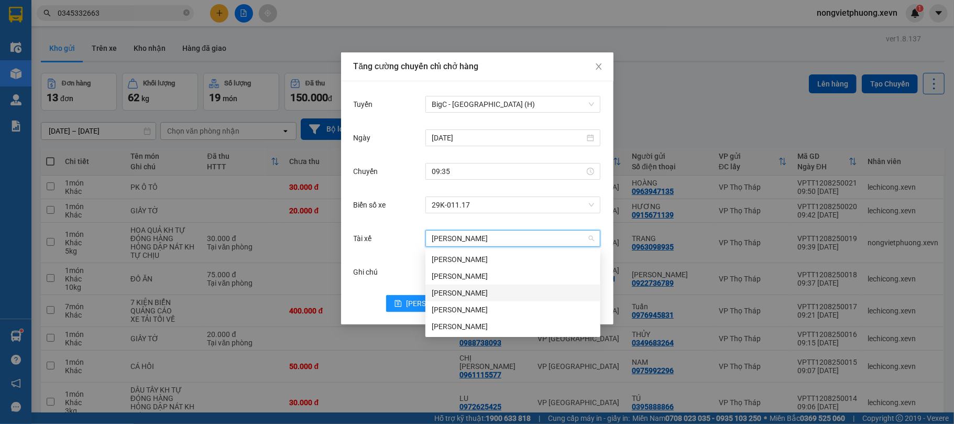
click at [505, 292] on div "Phạm Quang Dương" at bounding box center [513, 293] width 162 height 12
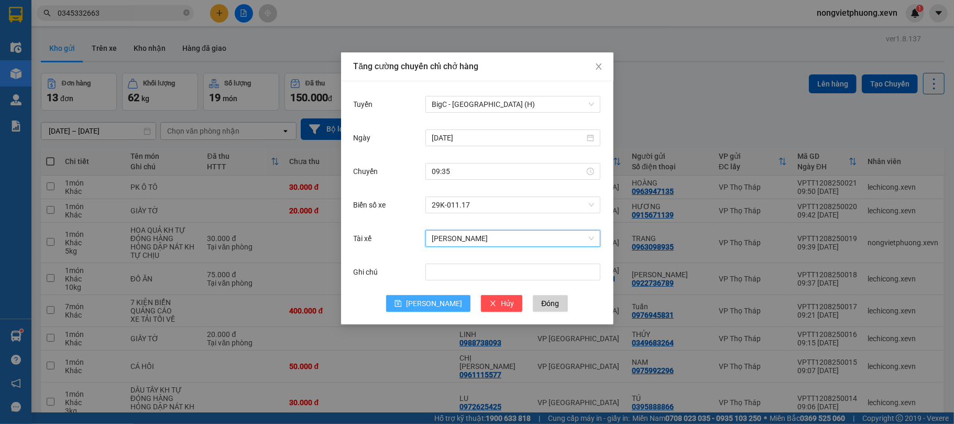
click at [426, 303] on button "Lưu" at bounding box center [428, 303] width 84 height 17
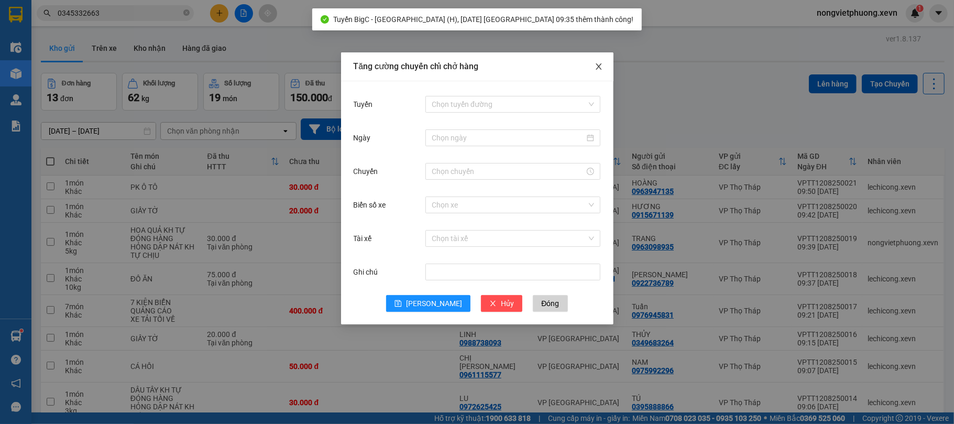
click at [596, 68] on icon "close" at bounding box center [599, 66] width 8 height 8
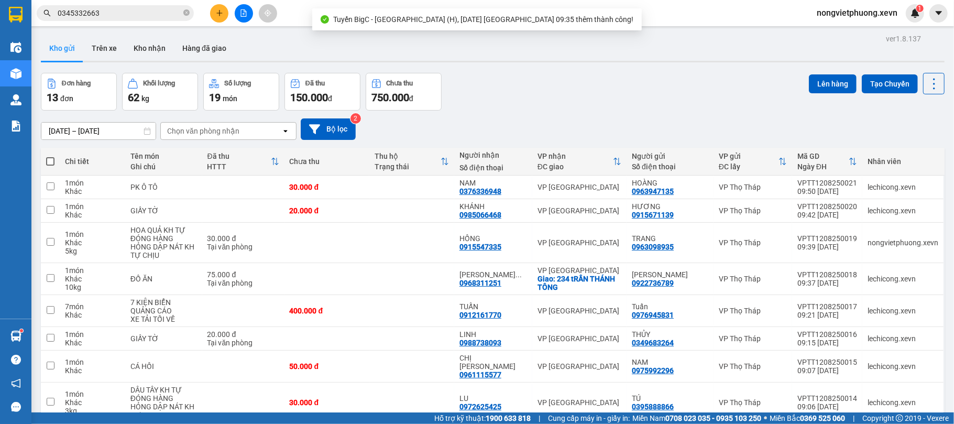
click at [660, 95] on div "Đơn hàng 13 đơn Khối lượng 62 kg Số lượng 19 món Đã thu 150.000 đ Chưa thu 750.…" at bounding box center [493, 92] width 904 height 38
click at [200, 124] on div "Chọn văn phòng nhận" at bounding box center [221, 131] width 120 height 17
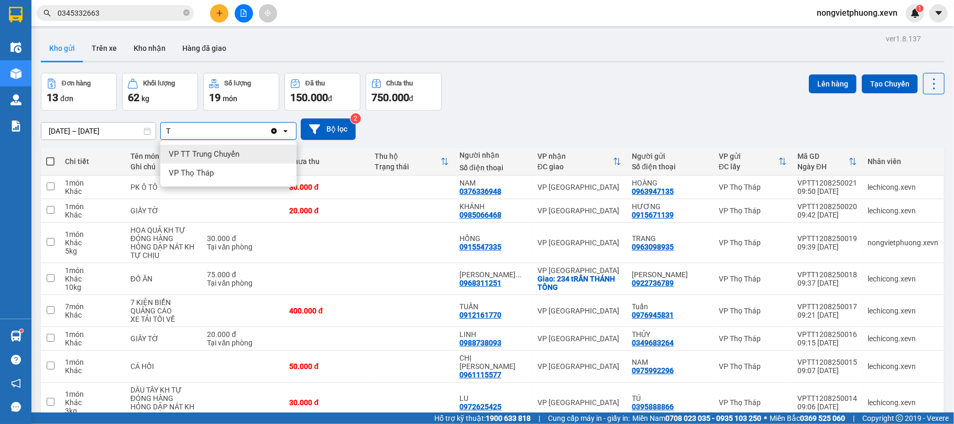
type input "TB"
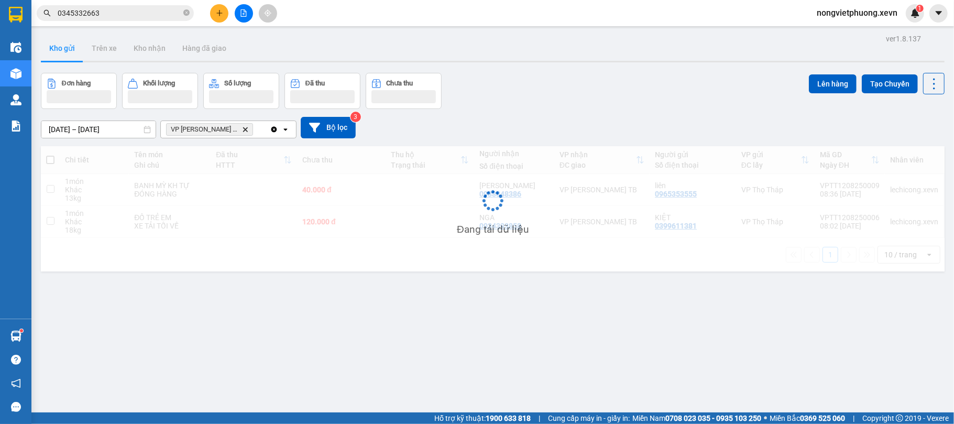
click at [524, 118] on div "10/08/2025 – 12/08/2025 Press the down arrow key to interact with the calendar …" at bounding box center [493, 127] width 904 height 37
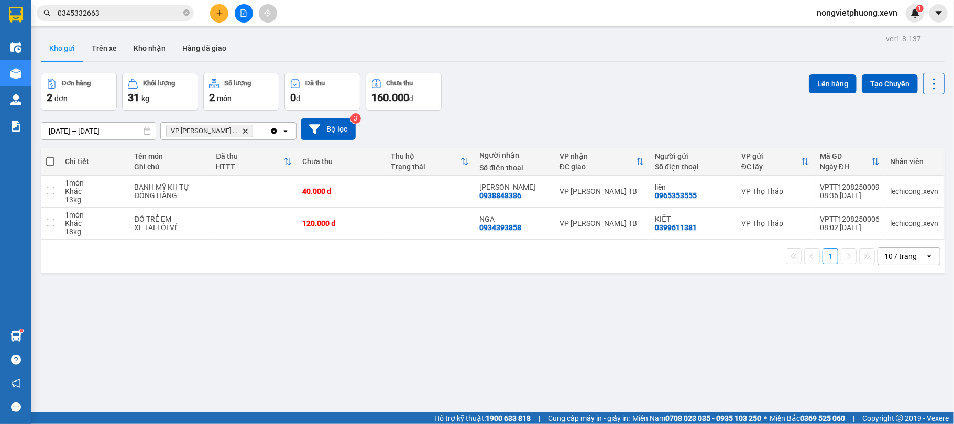
click at [471, 279] on div "ver 1.8.137 Kho gửi Trên xe Kho nhận Hàng đã giao Đơn hàng 2 đơn Khối lượng 31 …" at bounding box center [493, 243] width 912 height 424
click at [434, 194] on td at bounding box center [430, 191] width 89 height 32
checkbox input "true"
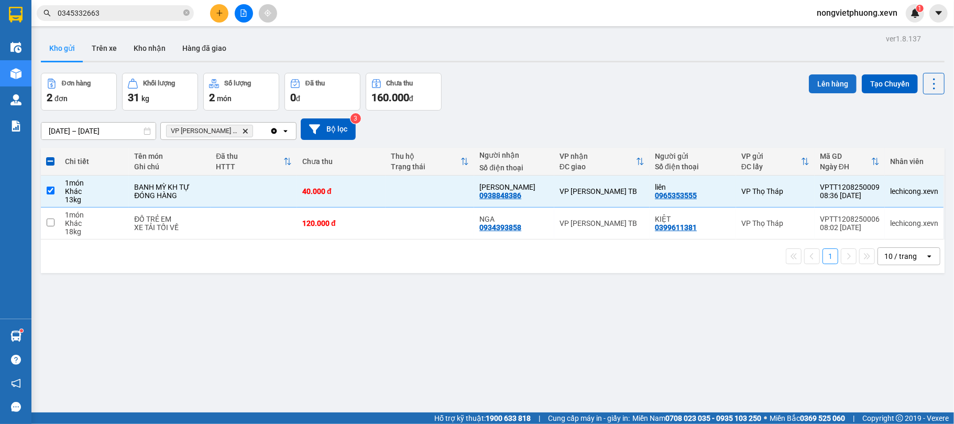
click at [818, 78] on button "Lên hàng" at bounding box center [833, 83] width 48 height 19
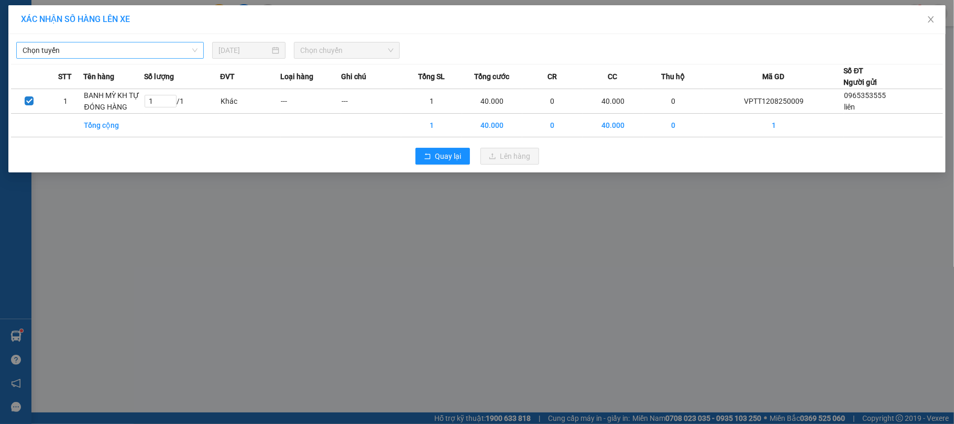
click at [170, 53] on span "Chọn tuyến" at bounding box center [110, 50] width 175 height 16
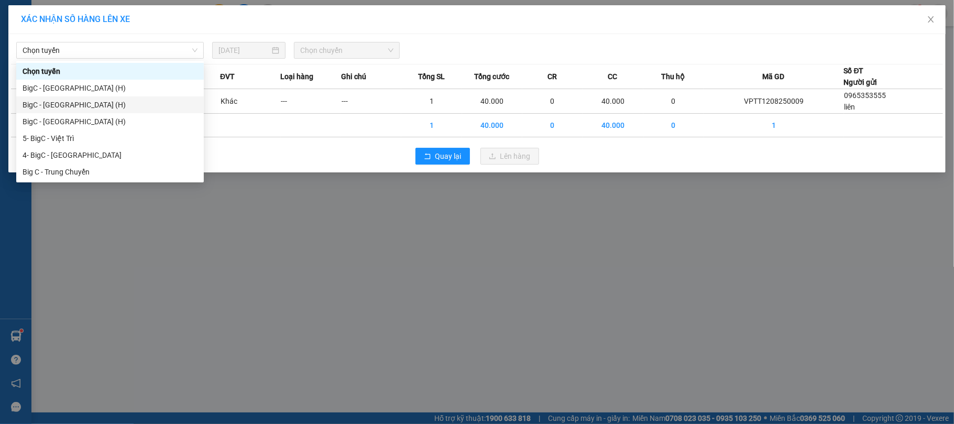
click at [526, 271] on div "XÁC NHẬN SỐ HÀNG LÊN XE Chọn tuyến 12/08/2025 Chọn chuyến STT Tên hàng Số lượng…" at bounding box center [477, 212] width 954 height 424
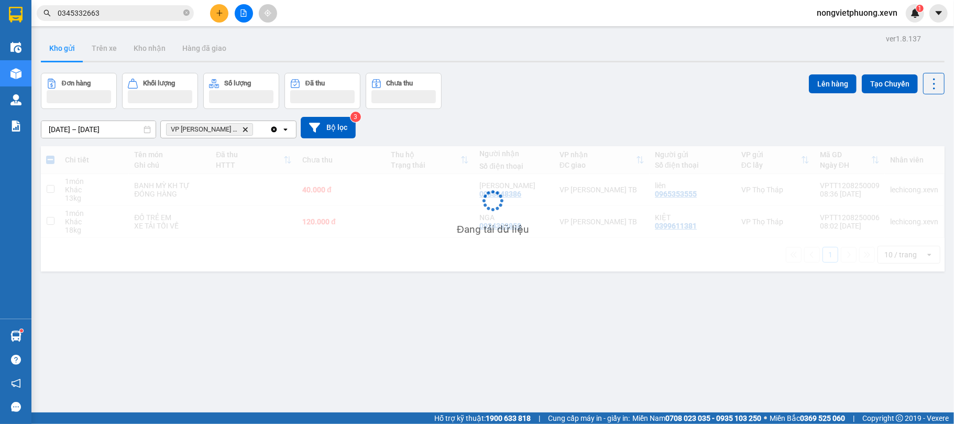
click at [439, 158] on div "Đang tải dữ liệu" at bounding box center [493, 208] width 904 height 125
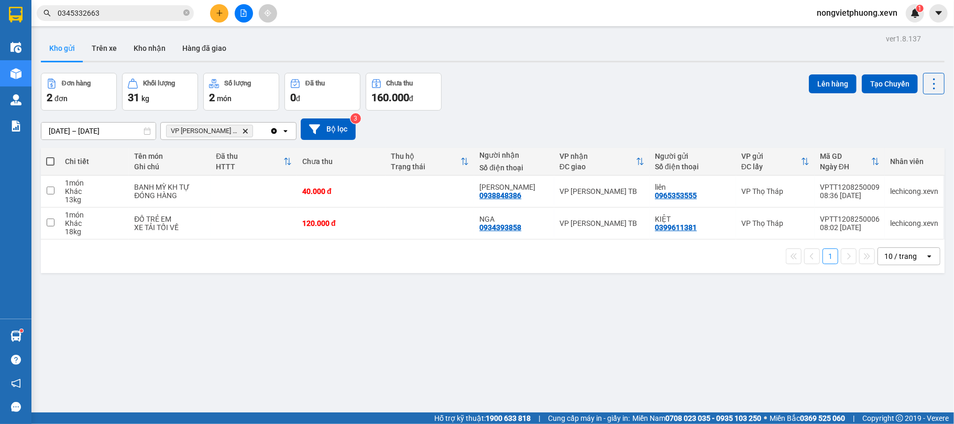
click at [521, 107] on div "Đơn hàng 2 đơn Khối lượng 31 kg Số lượng 2 món Đã thu 0 đ Chưa thu 160.000 đ Lê…" at bounding box center [493, 92] width 904 height 38
click at [214, 191] on td at bounding box center [254, 191] width 86 height 32
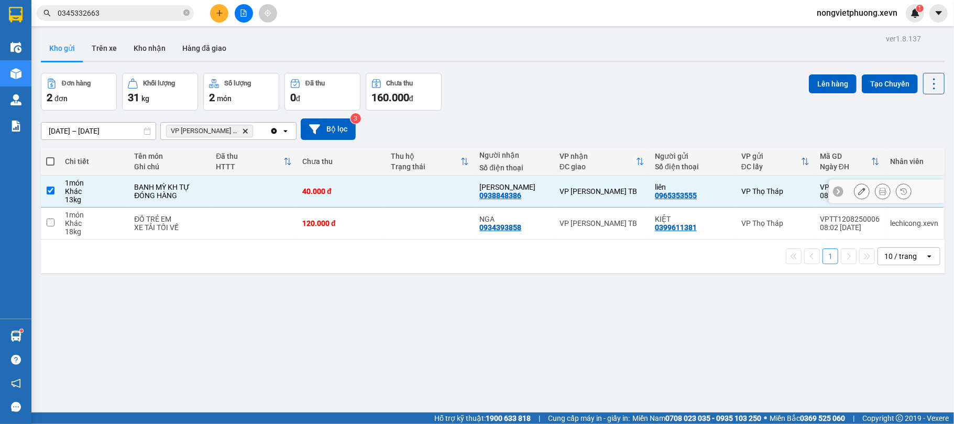
checkbox input "true"
click at [820, 78] on button "Lên hàng" at bounding box center [833, 83] width 48 height 19
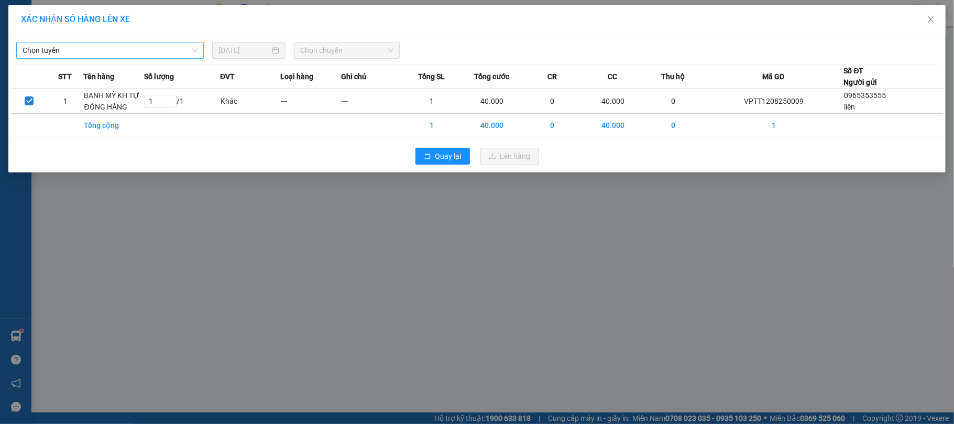
click at [170, 51] on span "Chọn tuyến" at bounding box center [110, 50] width 175 height 16
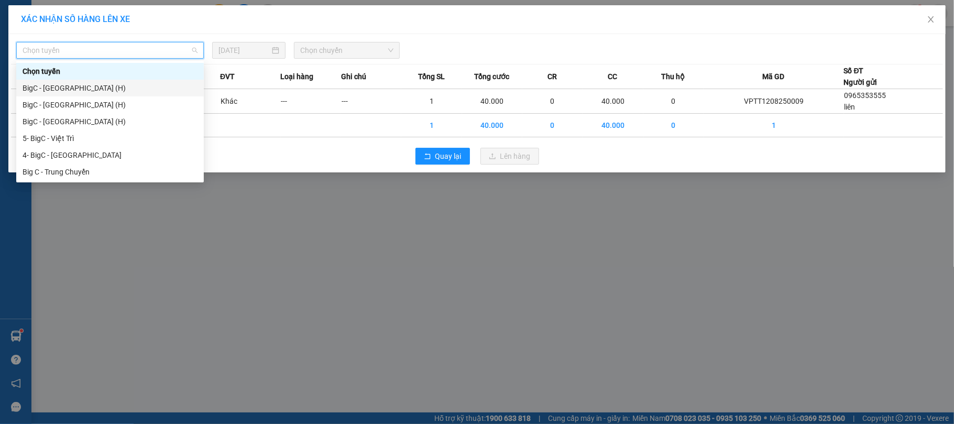
click at [73, 90] on div "BigC - Thái Bình (H)" at bounding box center [110, 88] width 175 height 12
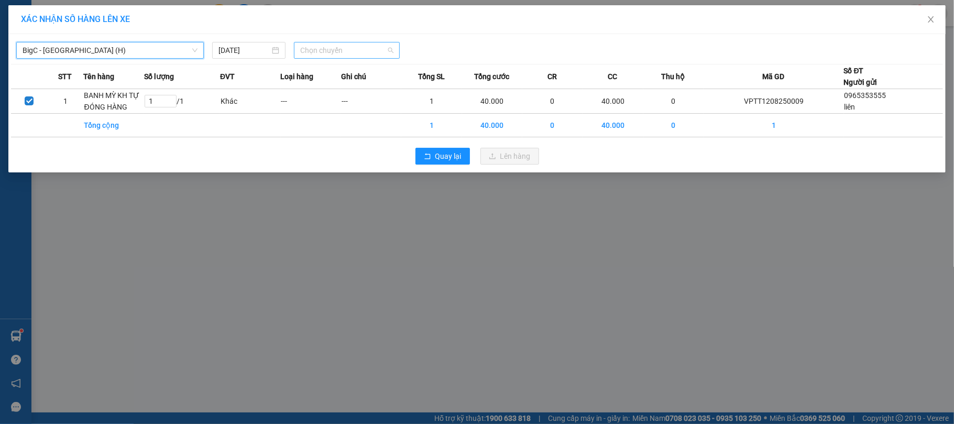
click at [329, 49] on span "Chọn chuyến" at bounding box center [346, 50] width 93 height 16
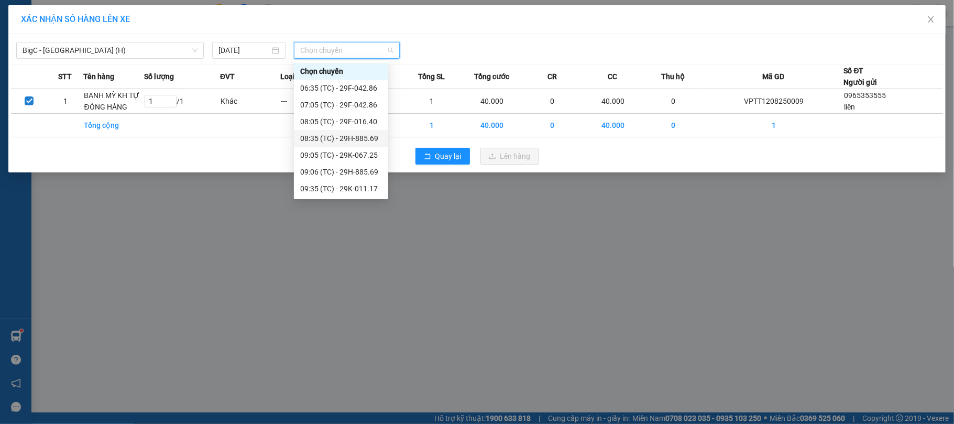
scroll to position [17, 0]
click at [328, 173] on div "09:35 (TC) - 29K-011.17" at bounding box center [341, 172] width 82 height 12
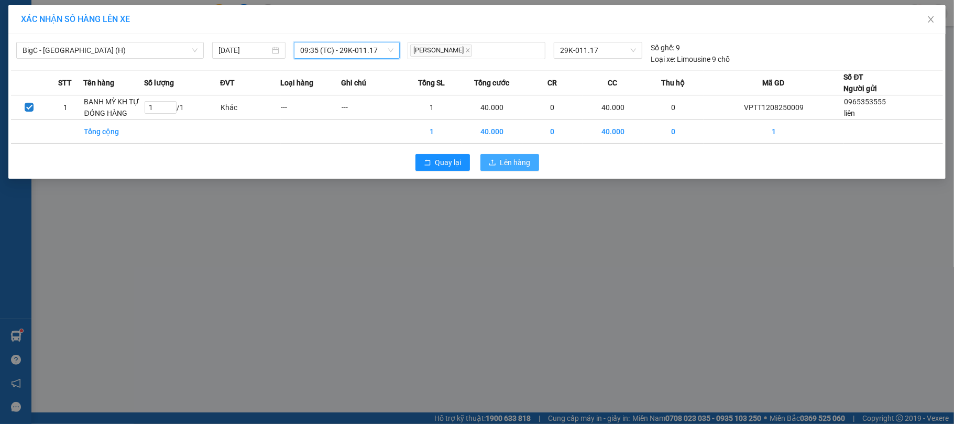
click at [528, 163] on span "Lên hàng" at bounding box center [515, 163] width 30 height 12
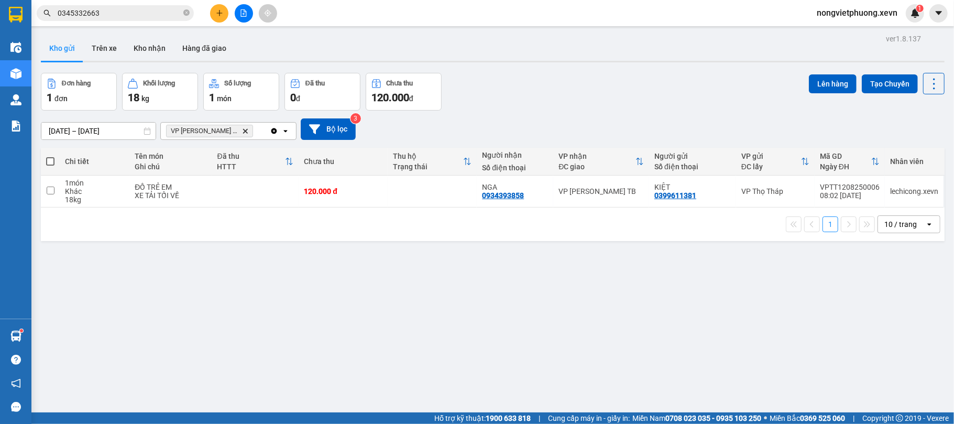
click at [242, 134] on icon "Delete" at bounding box center [245, 131] width 6 height 6
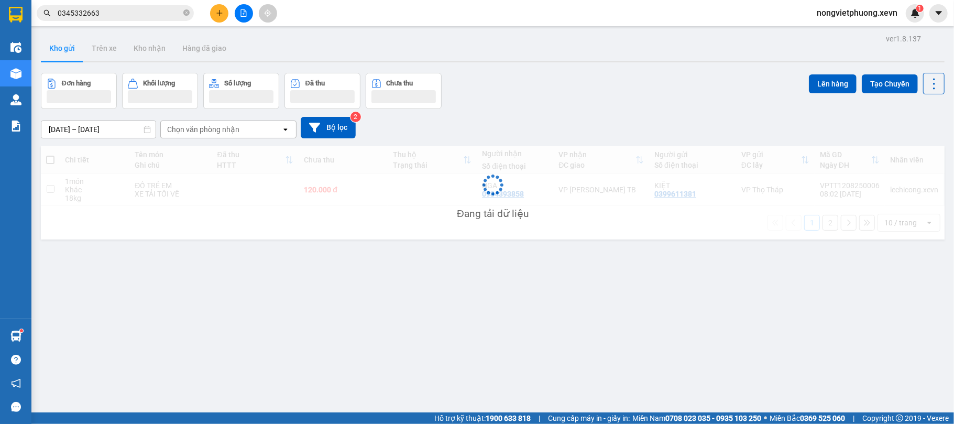
click at [577, 97] on div "Đơn hàng Khối lượng Số lượng Đã thu Chưa thu Lên hàng Tạo Chuyến" at bounding box center [493, 91] width 904 height 36
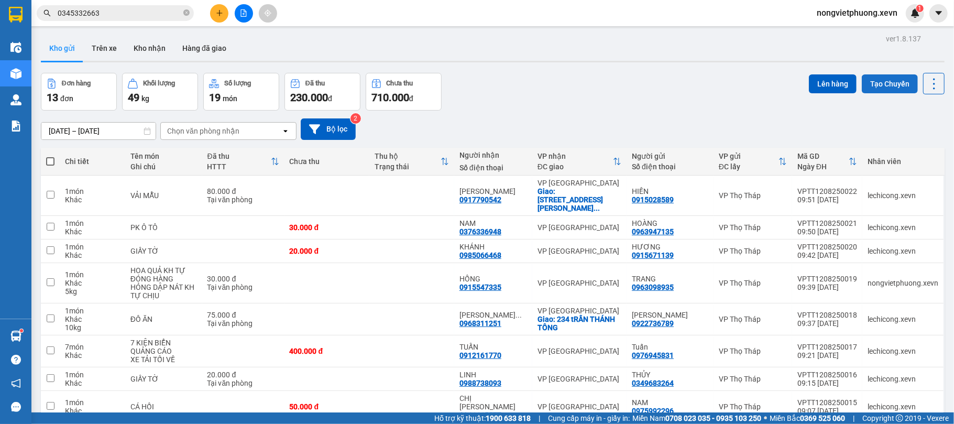
click at [874, 89] on button "Tạo Chuyến" at bounding box center [890, 83] width 56 height 19
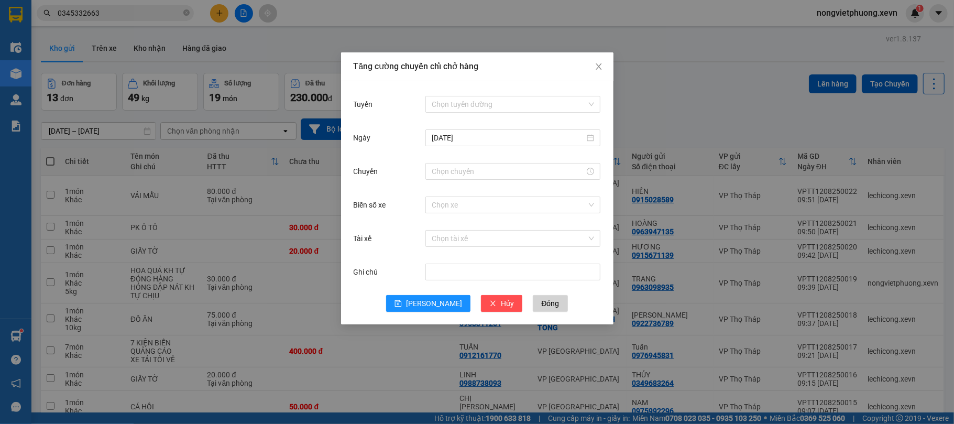
drag, startPoint x: 508, startPoint y: 112, endPoint x: 541, endPoint y: 92, distance: 38.3
click at [512, 105] on input "Tuyến" at bounding box center [509, 104] width 155 height 16
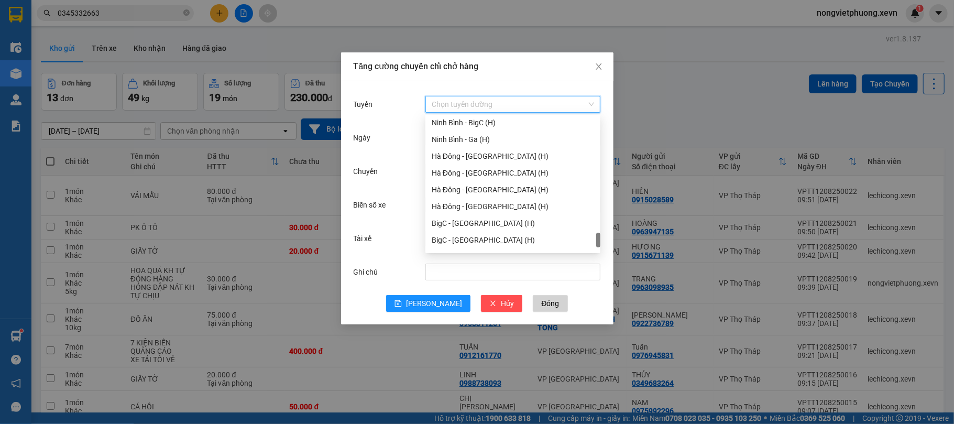
scroll to position [1375, 0]
click at [528, 170] on div "BigC - Nam Định (H)" at bounding box center [513, 176] width 162 height 12
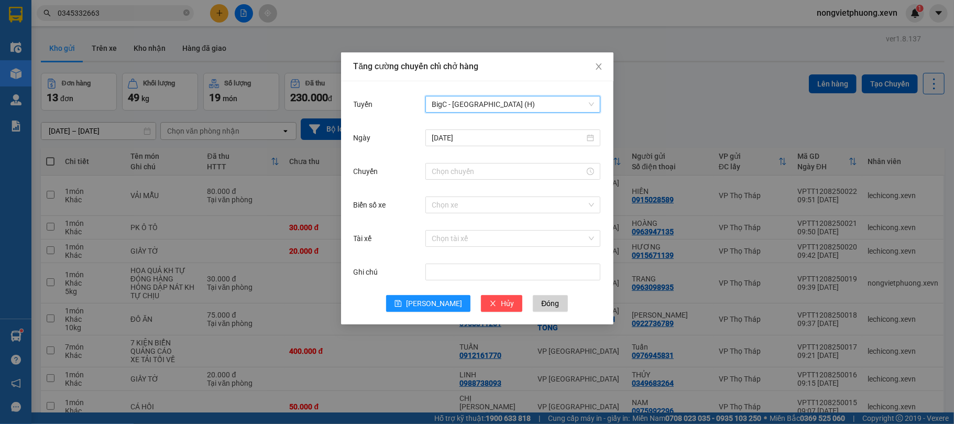
click at [555, 106] on span "BigC - Nam Định (H)" at bounding box center [513, 104] width 162 height 16
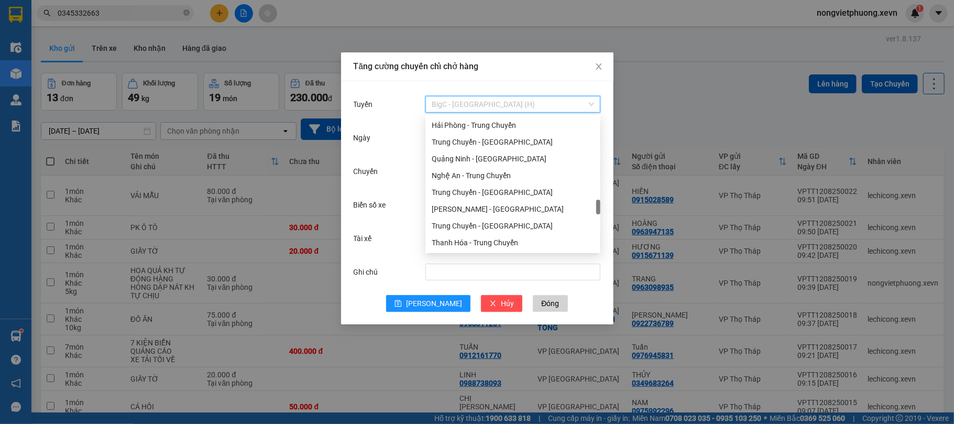
scroll to position [1304, 0]
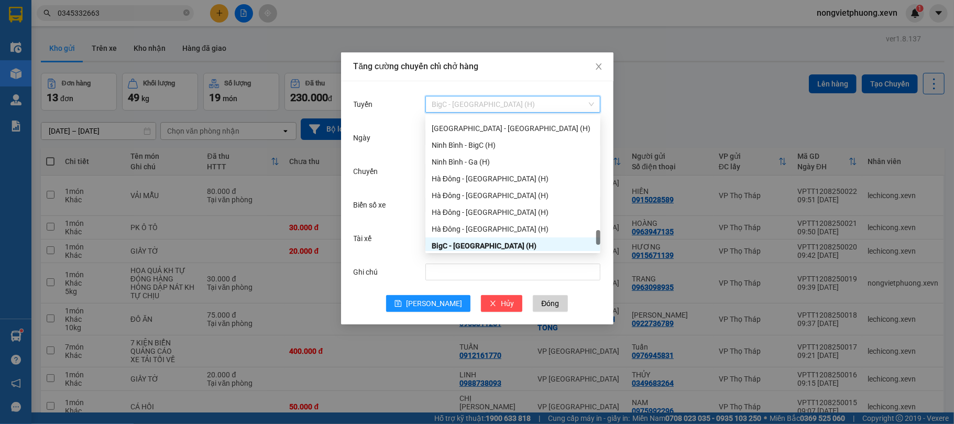
click at [564, 247] on div "BigC - Nam Định (H)" at bounding box center [513, 246] width 162 height 12
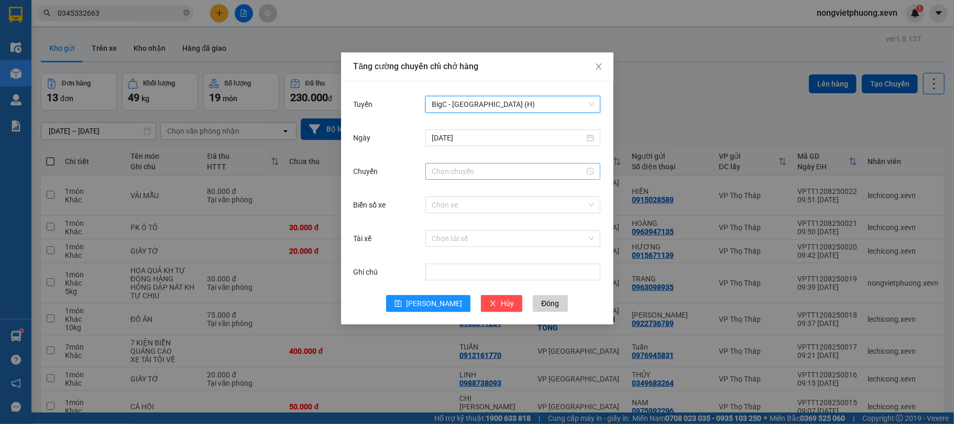
click at [500, 169] on input "Chuyến" at bounding box center [508, 172] width 153 height 12
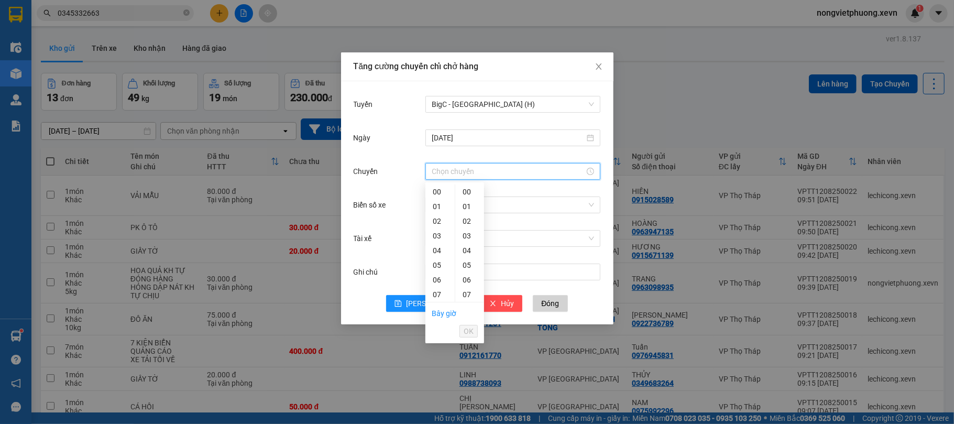
scroll to position [70, 0]
click at [438, 257] on div "09" at bounding box center [439, 254] width 29 height 15
click at [467, 288] on div "35" at bounding box center [469, 286] width 29 height 15
type input "09:35"
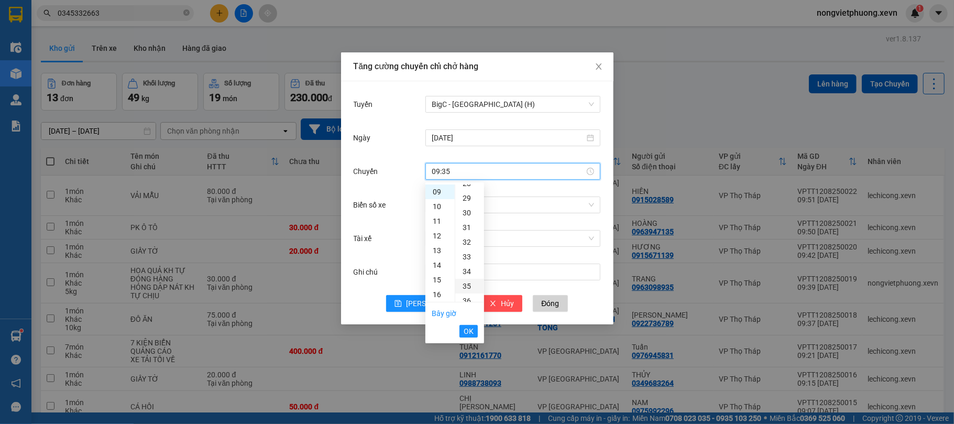
scroll to position [513, 0]
click at [467, 330] on span "OK" at bounding box center [469, 331] width 10 height 12
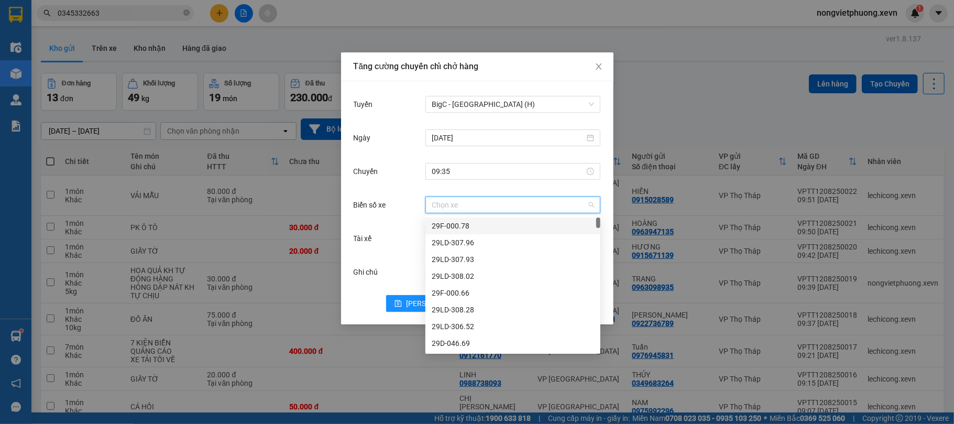
click at [490, 205] on input "Biển số xe" at bounding box center [509, 205] width 155 height 16
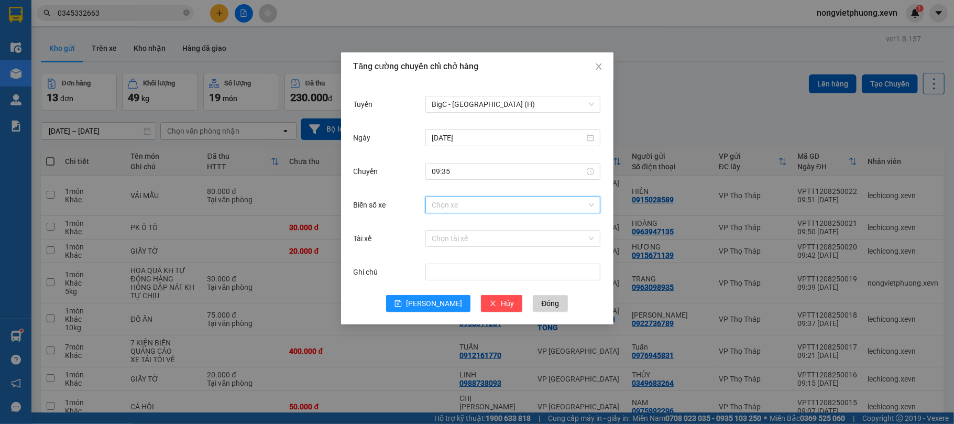
click at [464, 210] on input "Biển số xe" at bounding box center [509, 205] width 155 height 16
type input "23.38"
click at [478, 222] on div "29G-023.38" at bounding box center [513, 226] width 162 height 12
click at [469, 248] on div "Chọn tài xế" at bounding box center [512, 238] width 175 height 21
click at [466, 237] on input "Tài xế" at bounding box center [509, 238] width 155 height 16
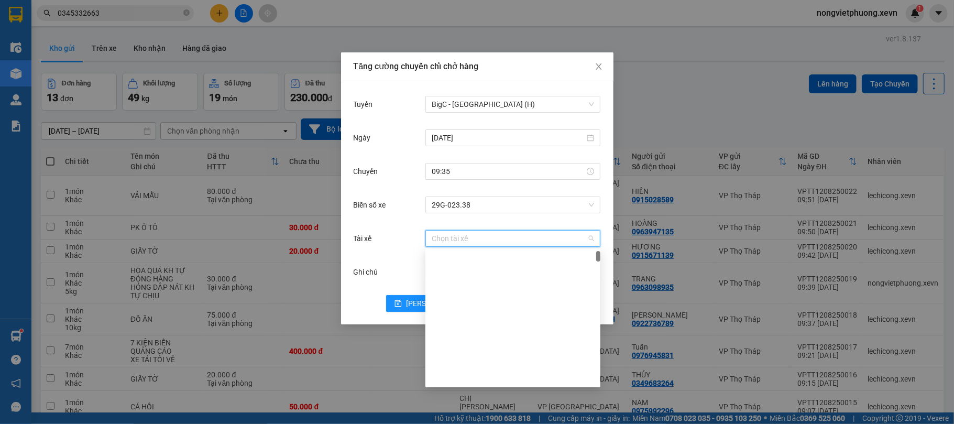
scroll to position [0, 0]
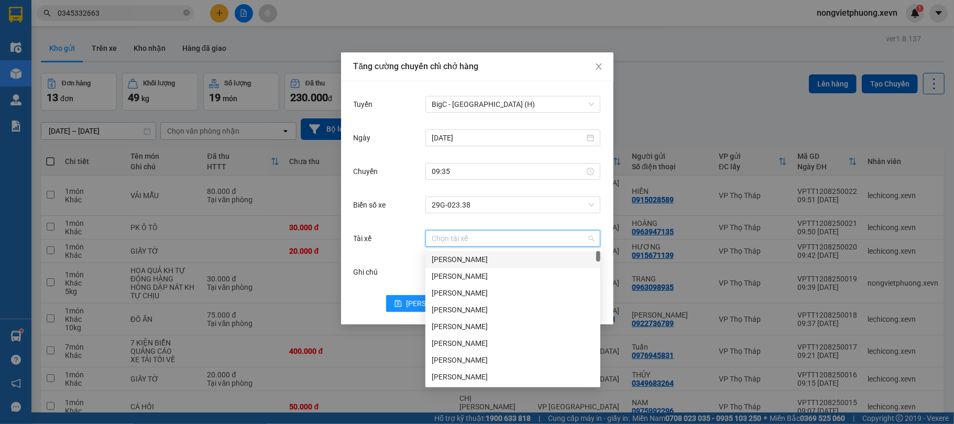
click at [505, 235] on input "Tài xế" at bounding box center [509, 238] width 155 height 16
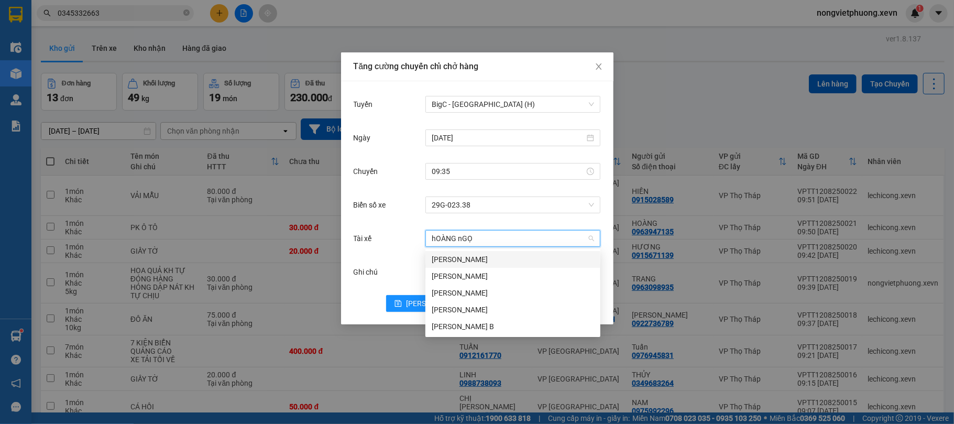
type input "hOÀNG nGỌC"
click at [508, 311] on div "Hoàng Ngọc Cường" at bounding box center [513, 310] width 162 height 12
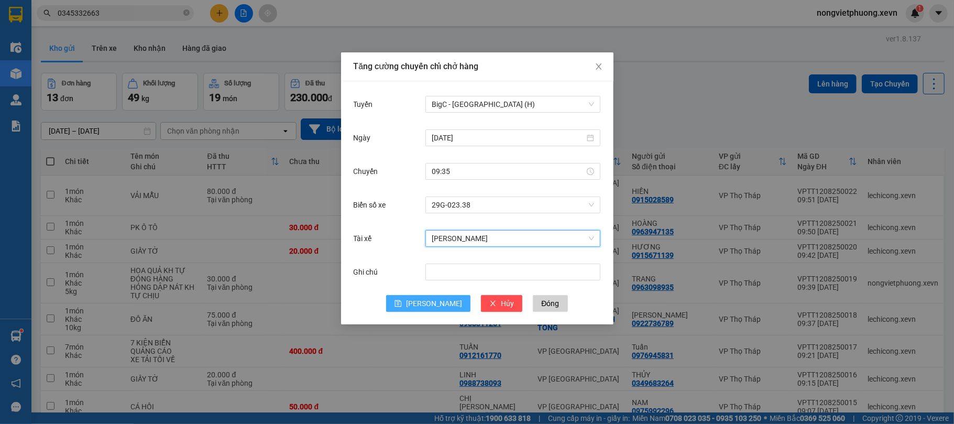
click at [402, 300] on icon "save" at bounding box center [397, 303] width 7 height 7
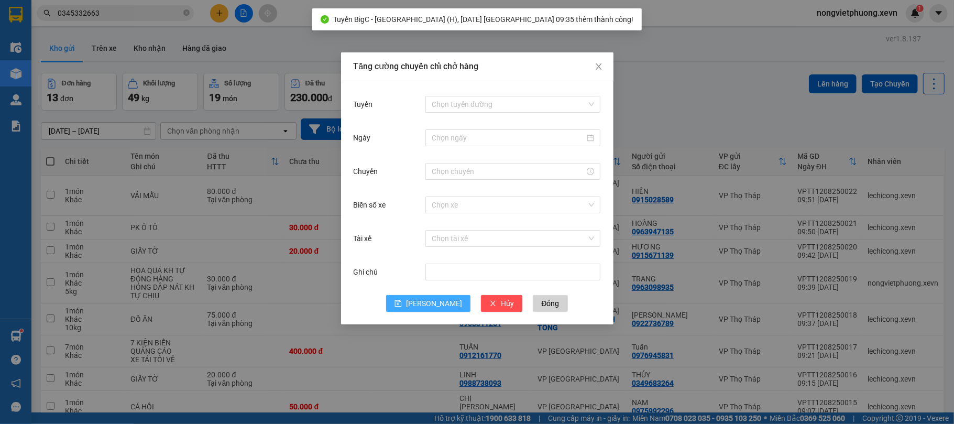
click at [642, 82] on div "Tăng cường chuyến chỉ chở hàng Tuyến Chọn tuyến đường Ngày Chuyến Biển số xe Ch…" at bounding box center [477, 212] width 954 height 424
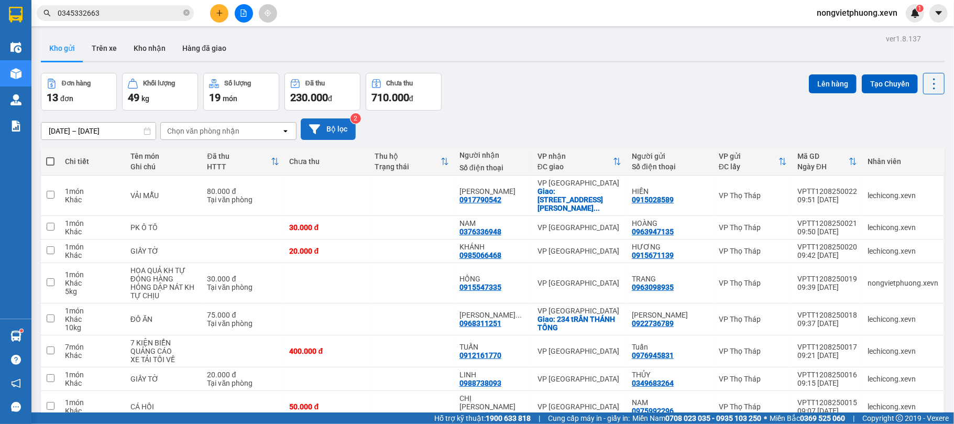
click at [321, 130] on button "Bộ lọc" at bounding box center [328, 128] width 55 height 21
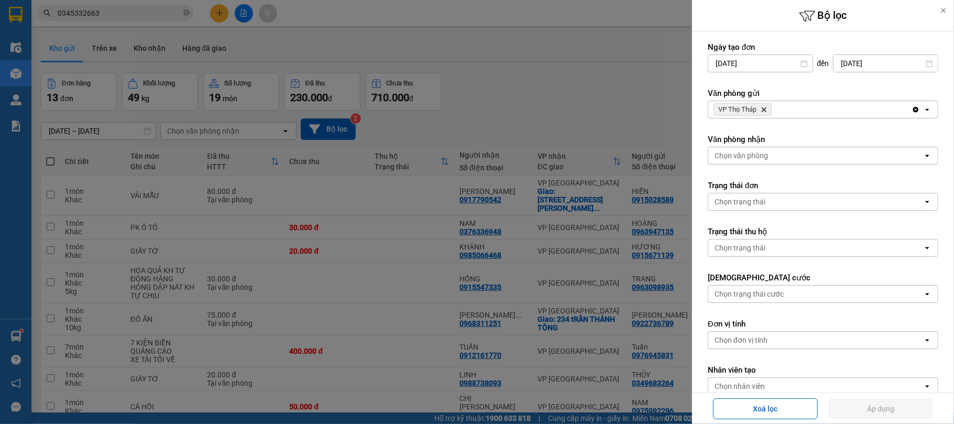
click at [470, 96] on div at bounding box center [477, 212] width 954 height 424
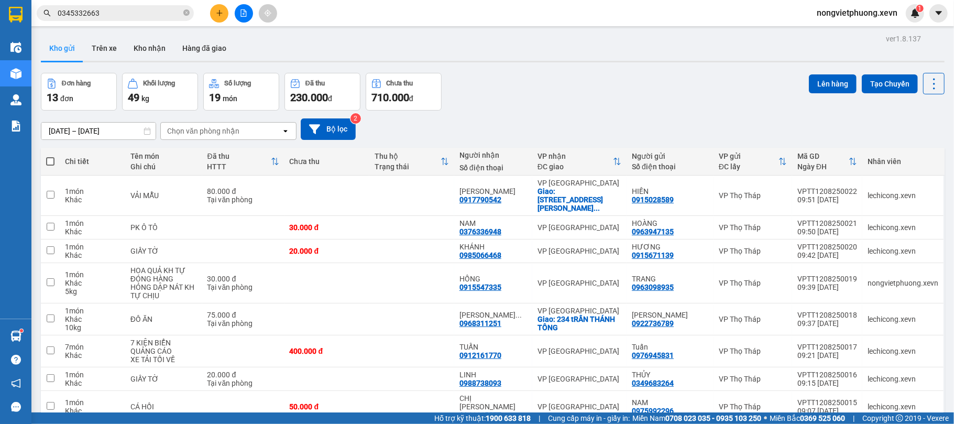
click at [218, 113] on div "10/08/2025 – 12/08/2025 Press the down arrow key to interact with the calendar …" at bounding box center [493, 129] width 904 height 37
click at [202, 137] on div "Chọn văn phòng nhận" at bounding box center [221, 131] width 120 height 17
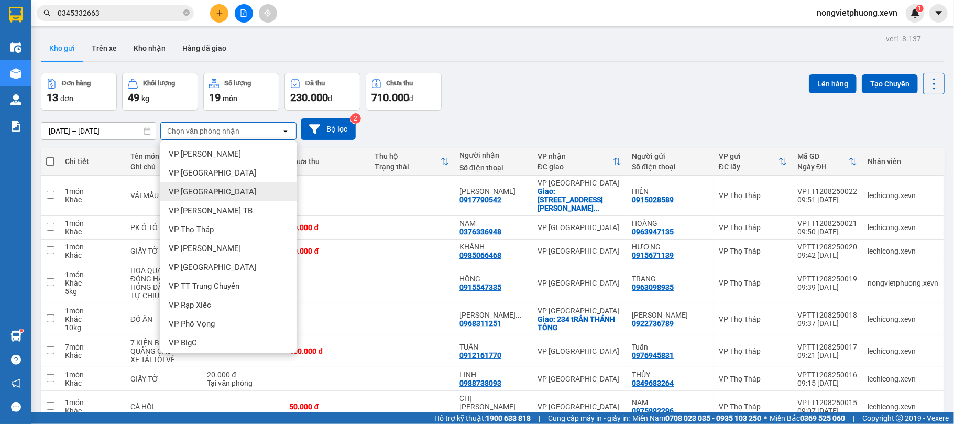
click at [211, 183] on div "VP Nam Định" at bounding box center [228, 191] width 136 height 19
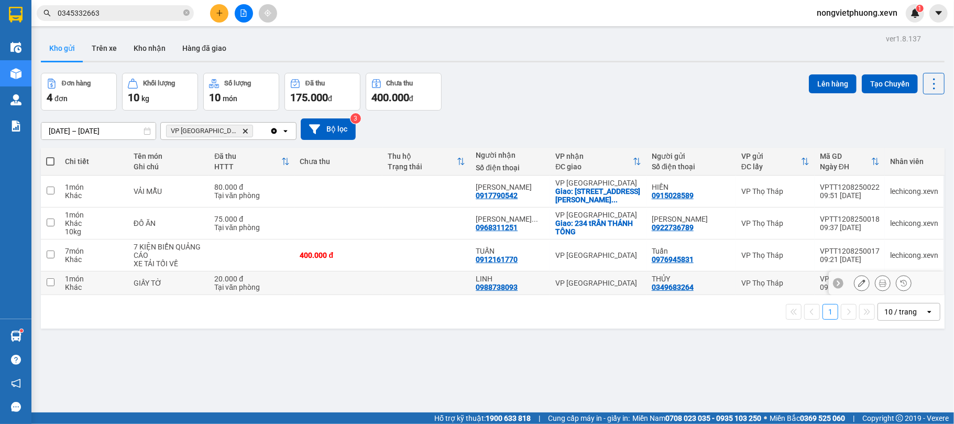
click at [126, 279] on td "1 món Khác" at bounding box center [94, 283] width 69 height 24
checkbox input "true"
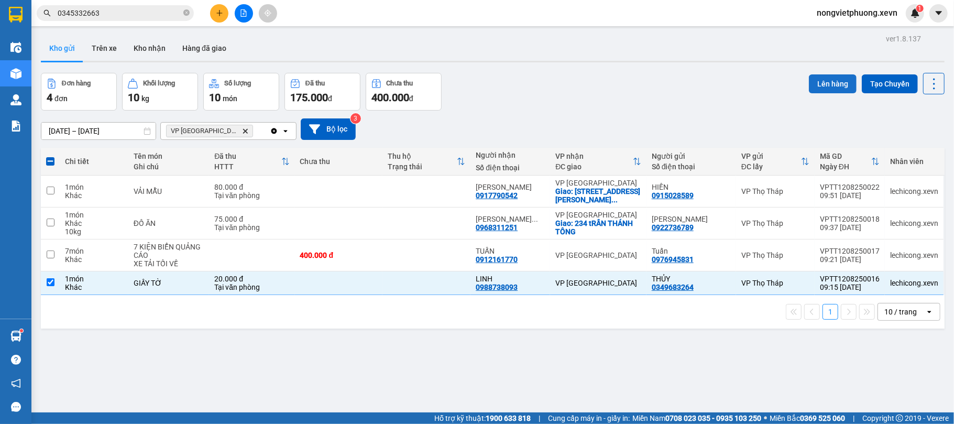
click at [824, 89] on button "Lên hàng" at bounding box center [833, 83] width 48 height 19
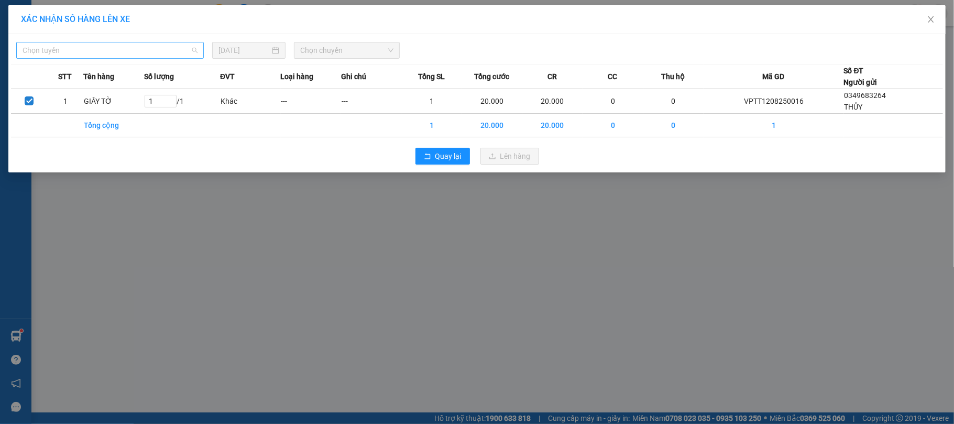
click at [111, 48] on span "Chọn tuyến" at bounding box center [110, 50] width 175 height 16
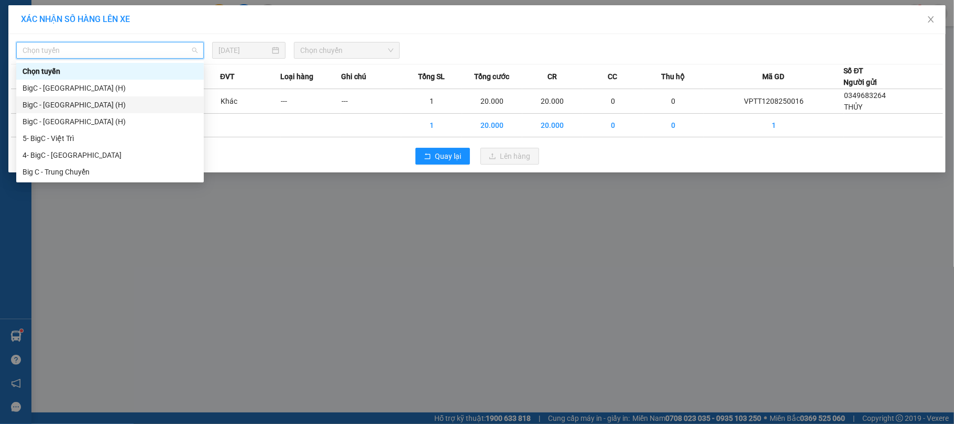
click at [65, 108] on div "BigC - Nam Định (H)" at bounding box center [110, 105] width 175 height 12
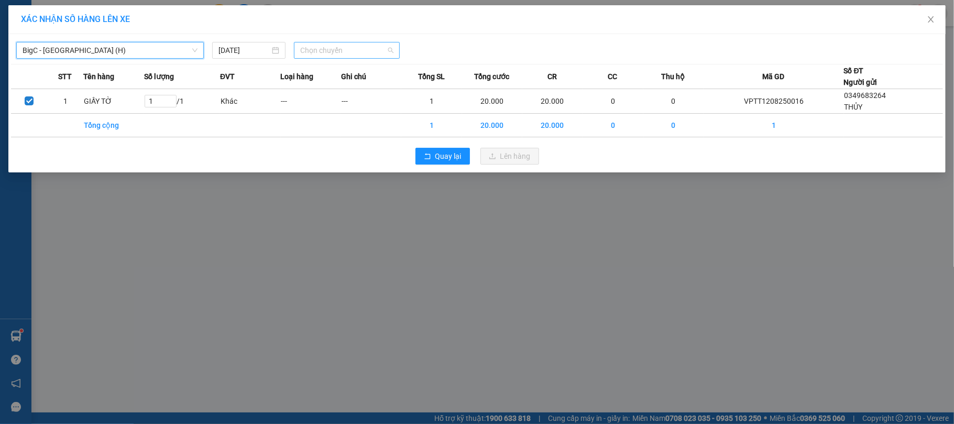
click at [364, 52] on span "Chọn chuyến" at bounding box center [346, 50] width 93 height 16
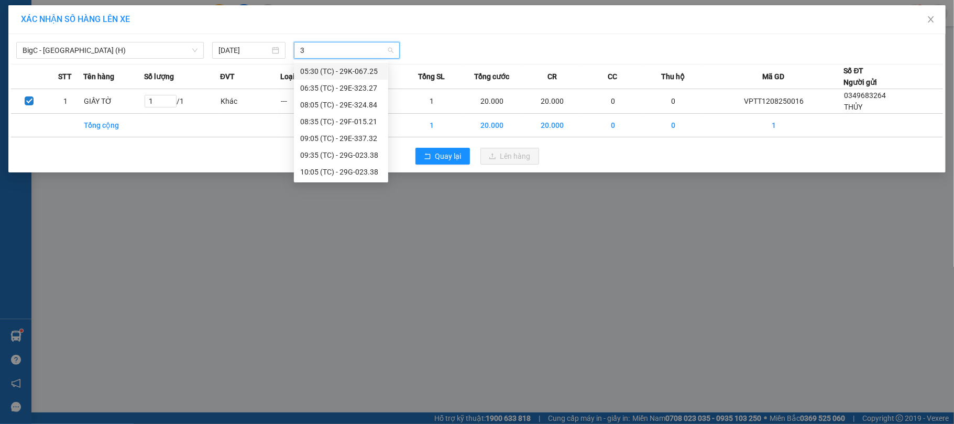
type input "3"
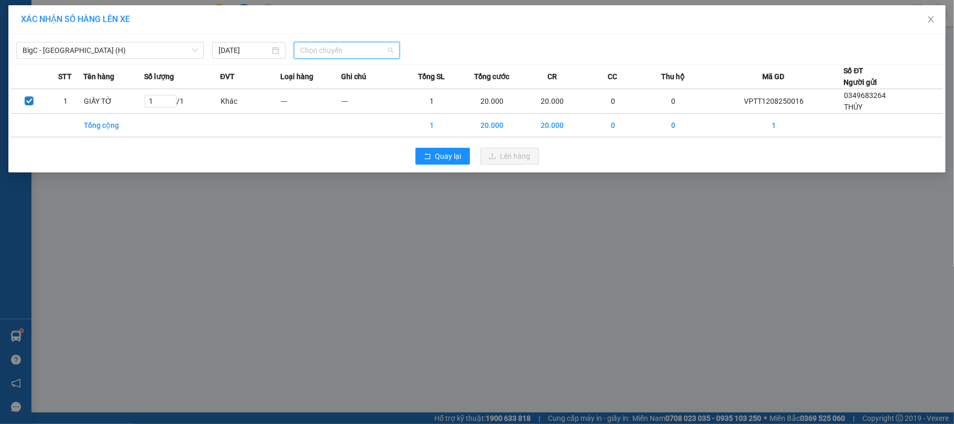
click at [344, 47] on span "Chọn chuyến" at bounding box center [346, 50] width 93 height 16
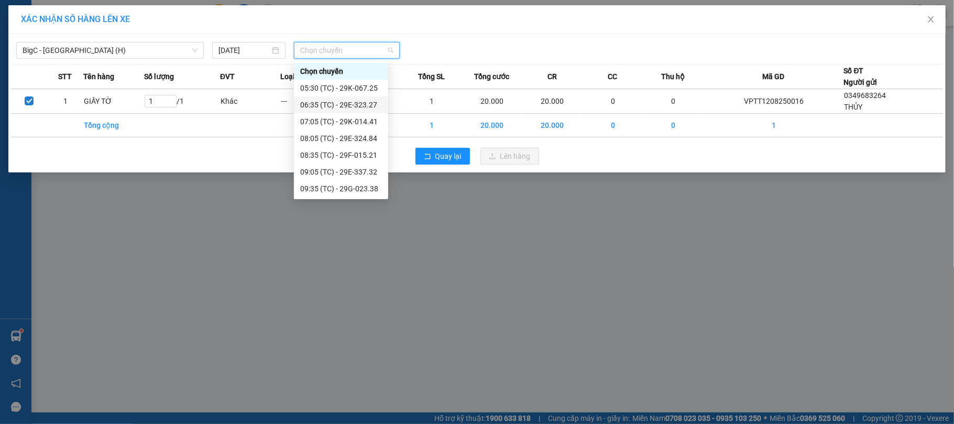
scroll to position [17, 0]
click at [348, 174] on div "09:35 (TC) - 29G-023.38" at bounding box center [341, 172] width 82 height 12
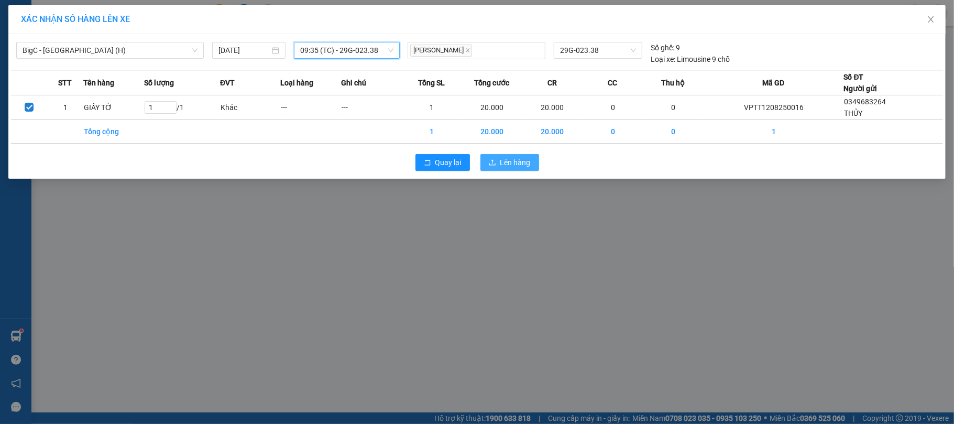
click at [510, 166] on span "Lên hàng" at bounding box center [515, 163] width 30 height 12
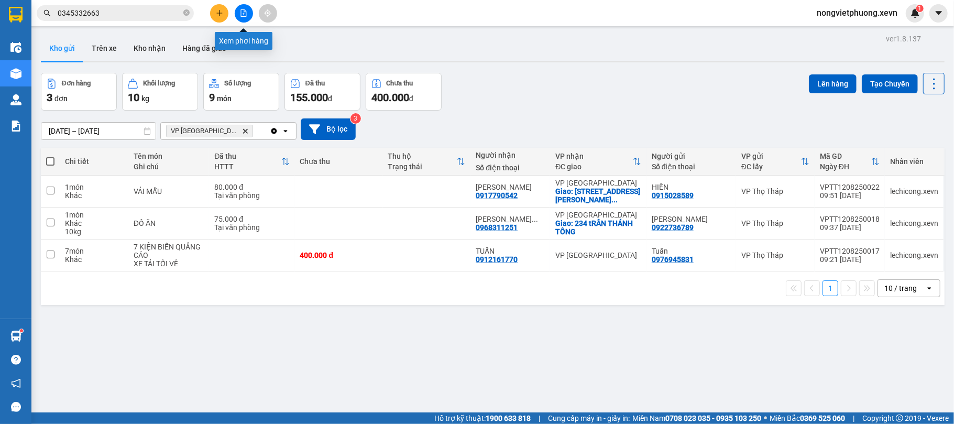
click at [242, 18] on button at bounding box center [244, 13] width 18 height 18
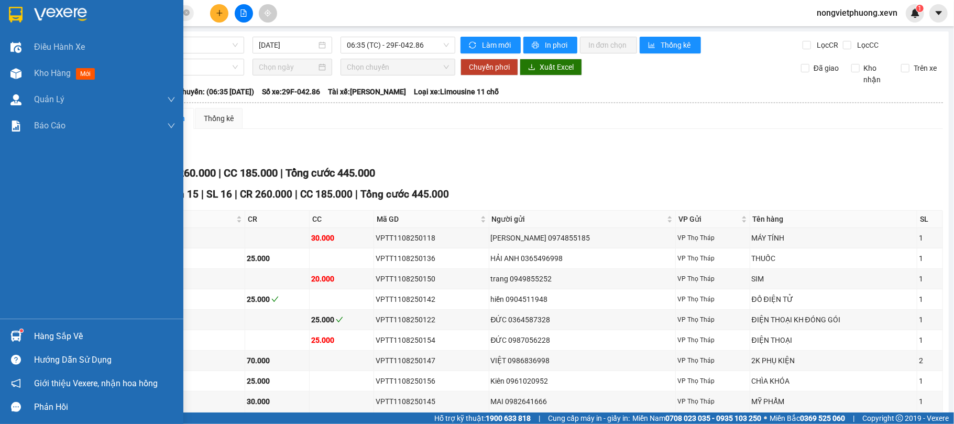
click at [26, 10] on div at bounding box center [91, 17] width 183 height 34
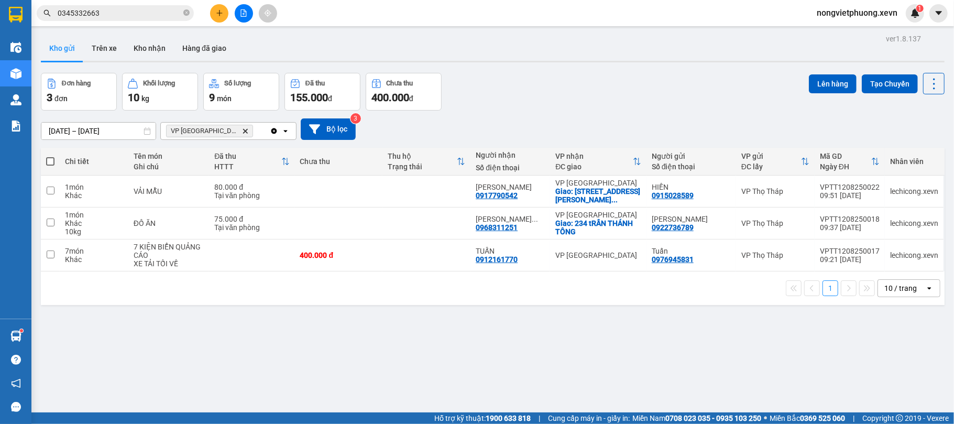
click at [550, 91] on div "Đơn hàng 3 đơn Khối lượng 10 kg Số lượng 9 món Đã thu 155.000 đ Chưa thu 400.00…" at bounding box center [493, 92] width 904 height 38
click at [242, 133] on icon "Delete" at bounding box center [245, 131] width 6 height 6
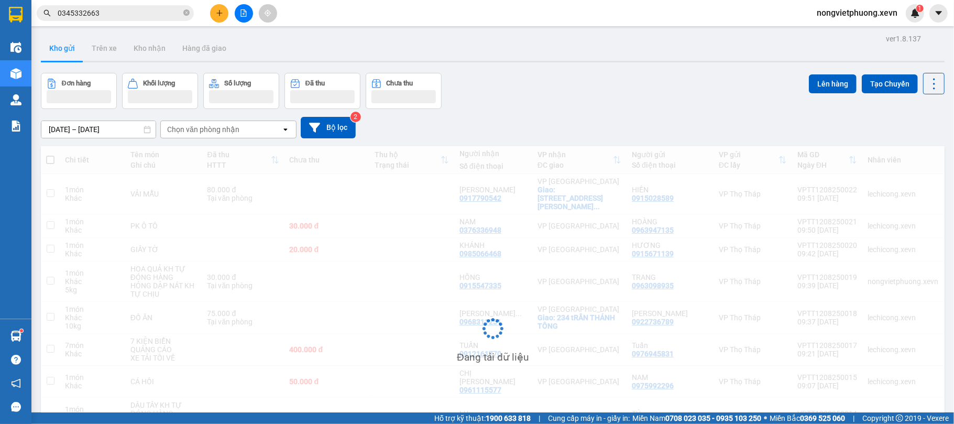
click at [602, 109] on div "10/08/2025 – 12/08/2025 Press the down arrow key to interact with the calendar …" at bounding box center [493, 127] width 904 height 37
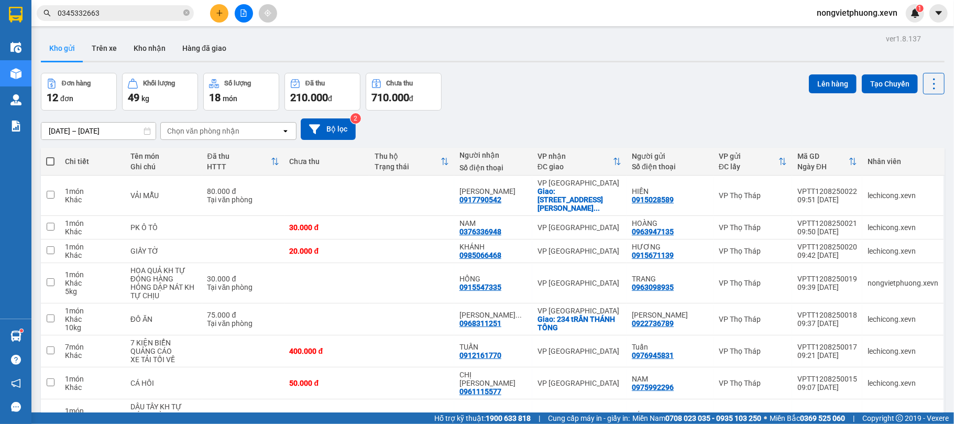
click at [243, 16] on icon "file-add" at bounding box center [243, 12] width 7 height 7
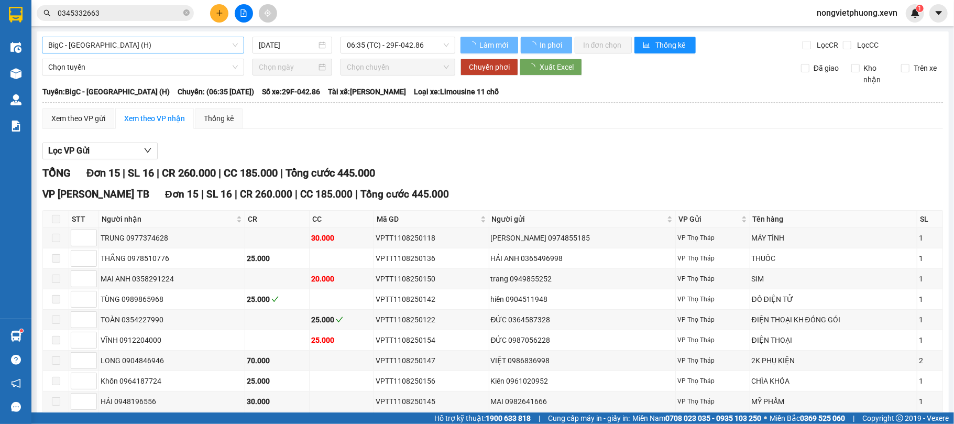
click at [140, 49] on span "BigC - Thái Bình (H)" at bounding box center [143, 45] width 190 height 16
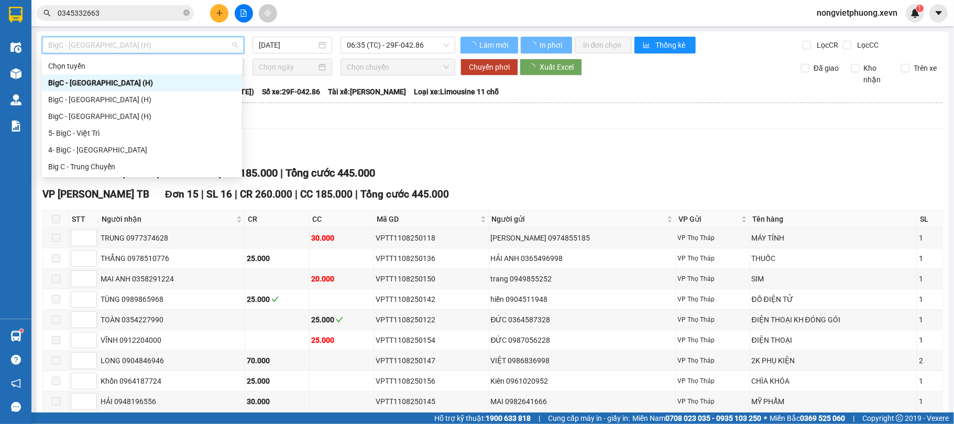
click at [183, 51] on span "BigC - Thái Bình (H)" at bounding box center [143, 45] width 190 height 16
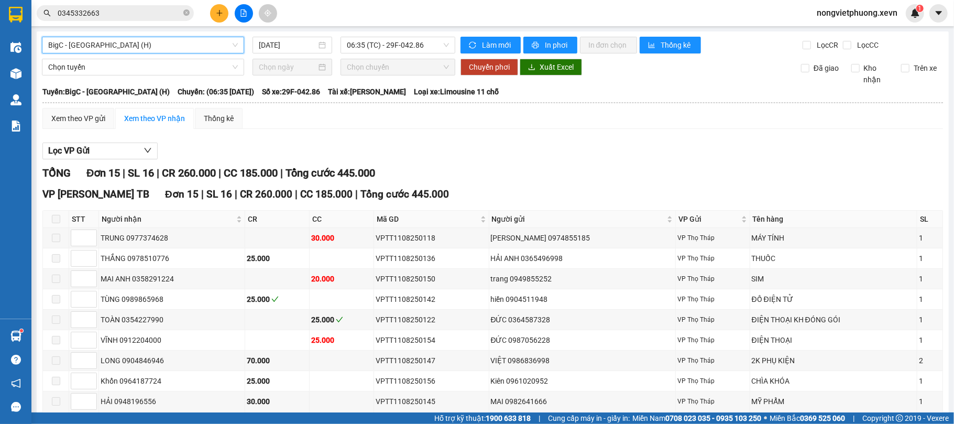
click at [130, 82] on div "Chọn tuyến Chọn chuyến Chuyển phơi Xuất Excel Đã giao Kho nhận Trên xe" at bounding box center [493, 72] width 902 height 27
click at [384, 46] on span "06:35 (TC) - 29F-042.86" at bounding box center [398, 45] width 102 height 16
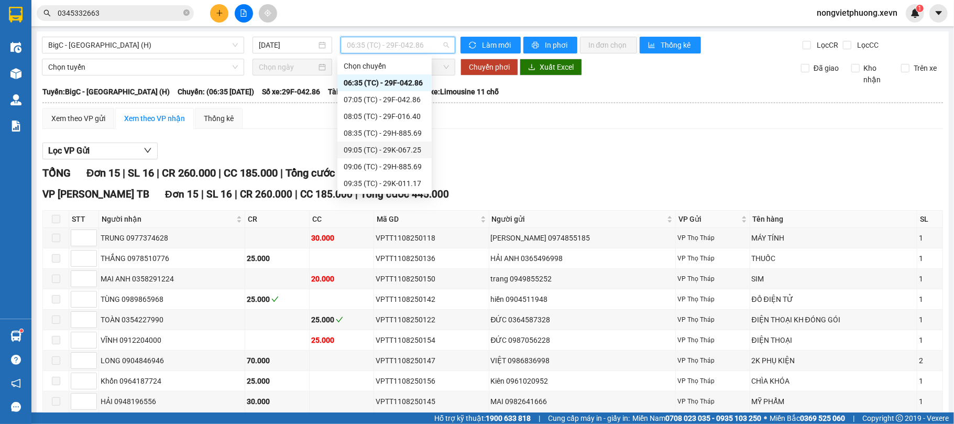
scroll to position [17, 0]
click at [371, 168] on div "09:35 (TC) - 29K-011.17" at bounding box center [385, 167] width 82 height 12
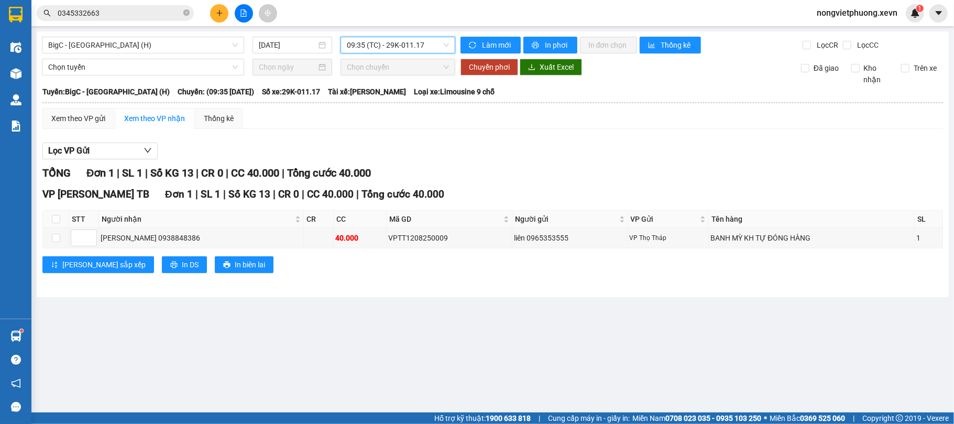
click at [591, 145] on div "Lọc VP Gửi" at bounding box center [492, 150] width 901 height 17
drag, startPoint x: 767, startPoint y: 246, endPoint x: 897, endPoint y: 244, distance: 129.9
click at [904, 246] on td "BANH MỲ KH TỰ ĐÓNG HÀNG" at bounding box center [812, 238] width 206 height 20
click at [753, 189] on div "VP Trần Phú TB Đơn 1 | SL 1 | Số KG 13 | CR 0 | CC 40.000 | Tổng cước 40.000" at bounding box center [492, 194] width 901 height 16
click at [164, 48] on span "BigC - Thái Bình (H)" at bounding box center [143, 45] width 190 height 16
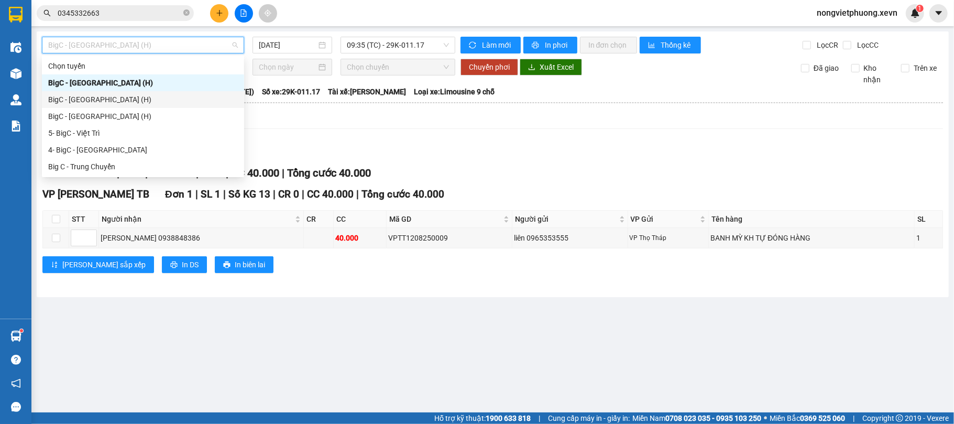
click at [135, 102] on div "BigC - Nam Định (H)" at bounding box center [143, 100] width 190 height 12
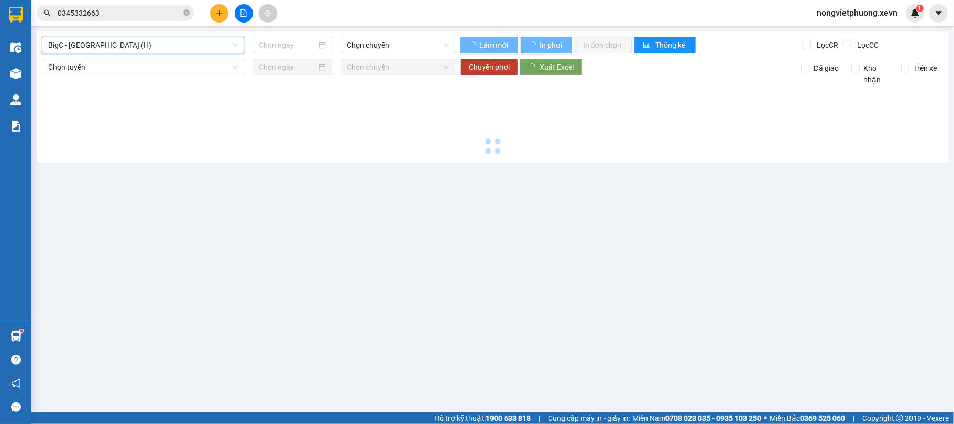
type input "12/08/2025"
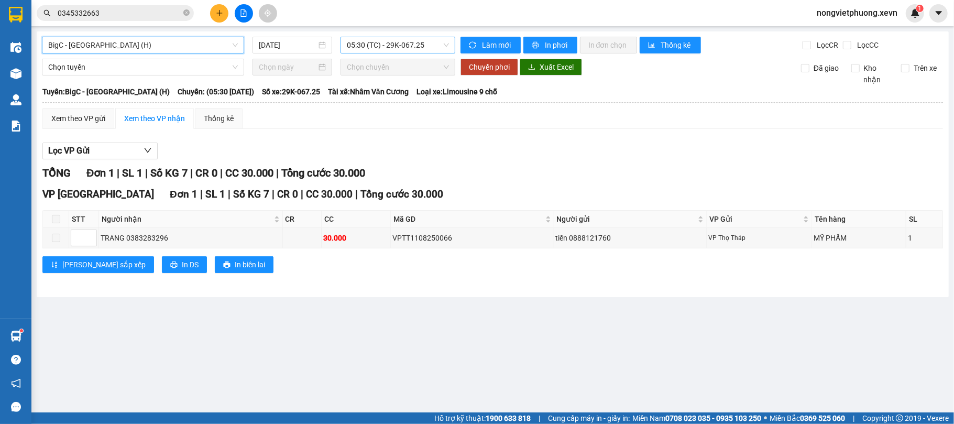
click at [413, 43] on span "05:30 (TC) - 29K-067.25" at bounding box center [398, 45] width 102 height 16
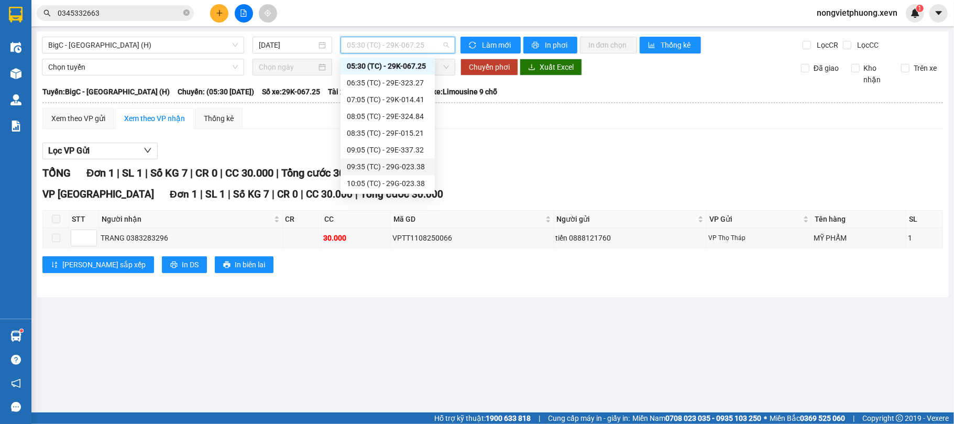
click at [390, 172] on div "09:35 (TC) - 29G-023.38" at bounding box center [388, 167] width 82 height 12
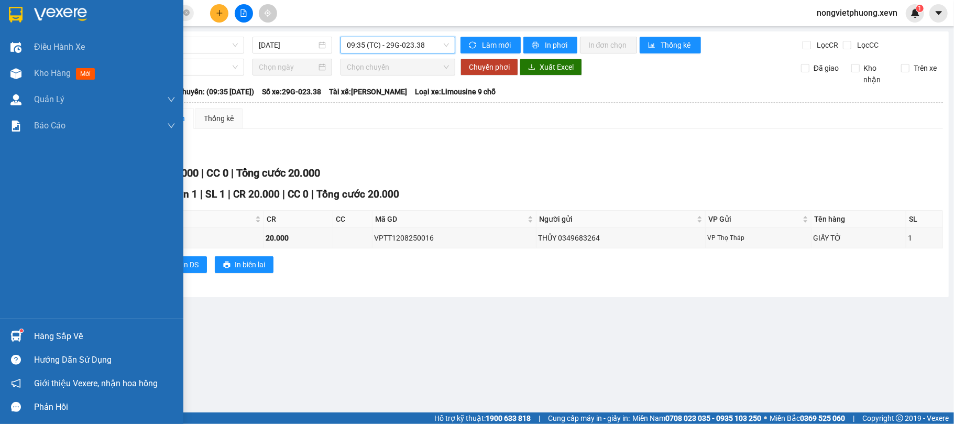
click at [21, 13] on img at bounding box center [16, 15] width 14 height 16
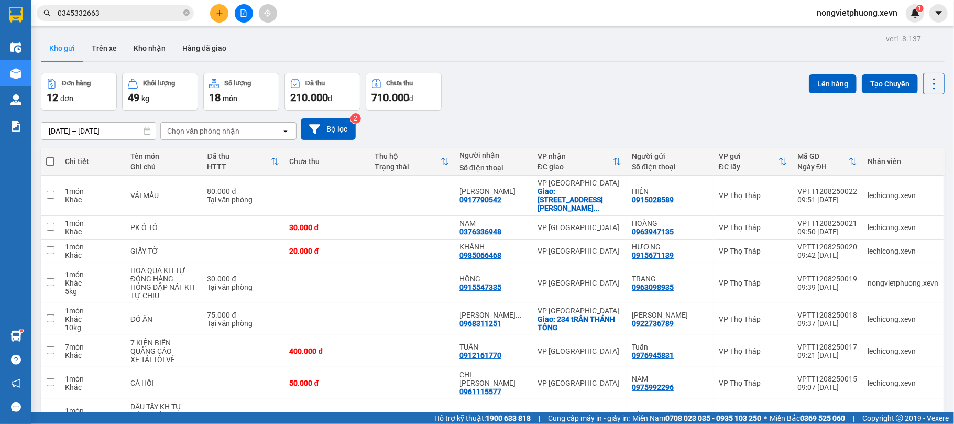
click at [596, 101] on div "Đơn hàng 12 đơn Khối lượng 49 kg Số lượng 18 món Đã thu 210.000 đ Chưa thu 710.…" at bounding box center [493, 92] width 904 height 38
click at [140, 16] on input "0345332663" at bounding box center [120, 13] width 124 height 12
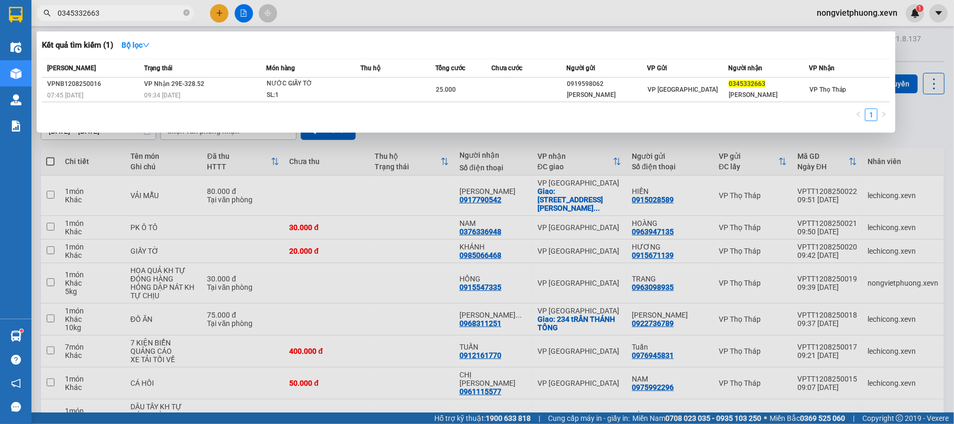
click at [140, 16] on input "0345332663" at bounding box center [120, 13] width 124 height 12
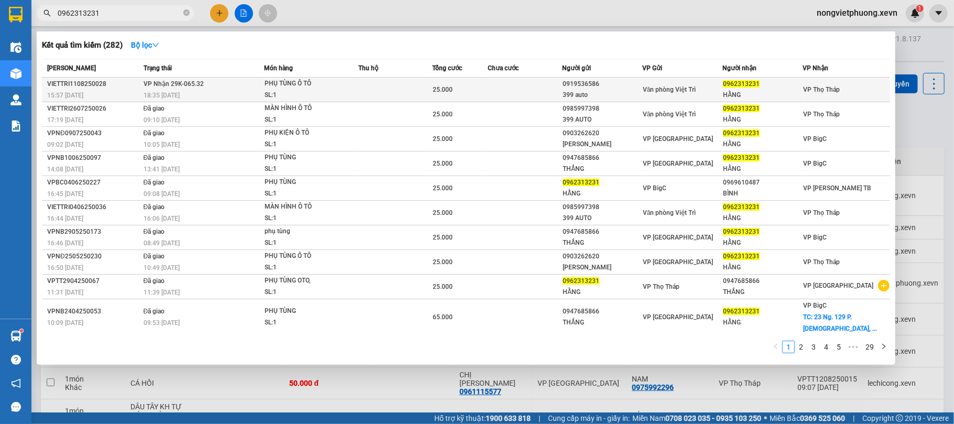
type input "0962313231"
click at [509, 81] on td at bounding box center [525, 90] width 74 height 25
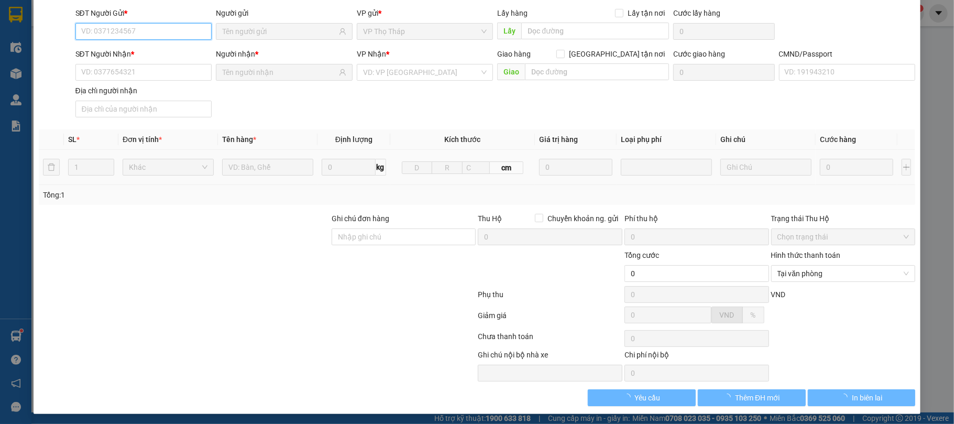
scroll to position [80, 0]
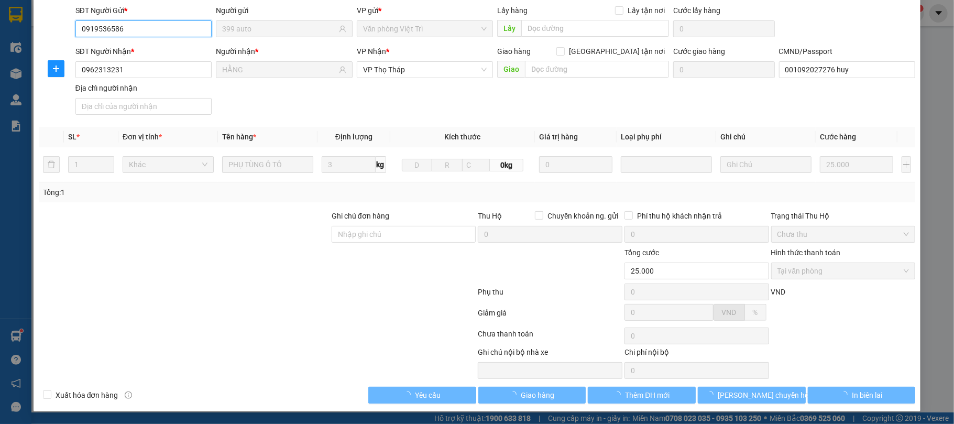
type input "0919536586"
type input "399 auto"
type input "0962313231"
type input "HẰNG"
type input "001092027276 huy"
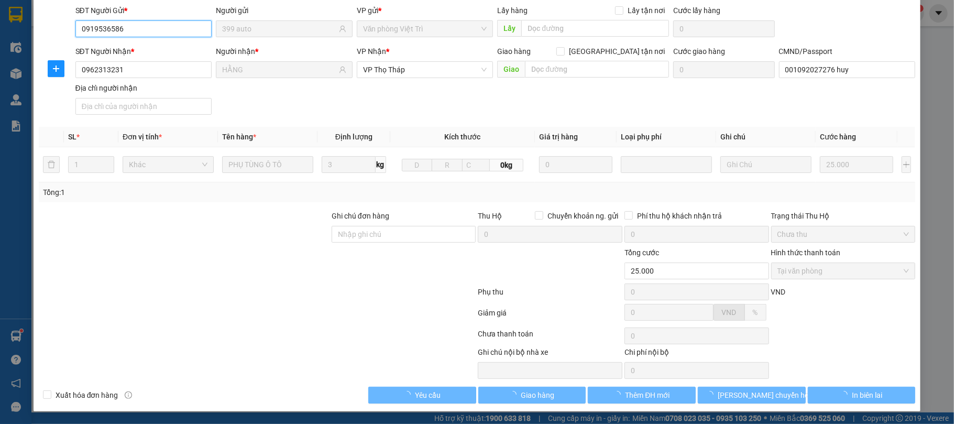
type input "25.000"
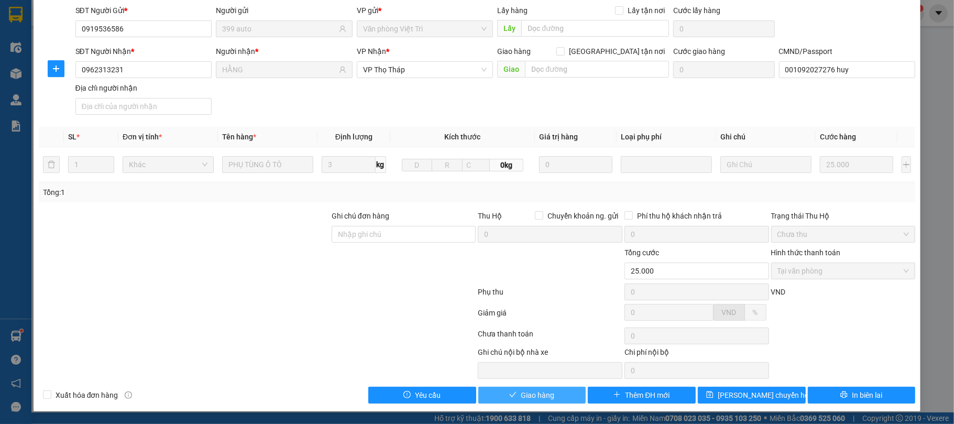
click at [552, 393] on button "Giao hàng" at bounding box center [532, 395] width 108 height 17
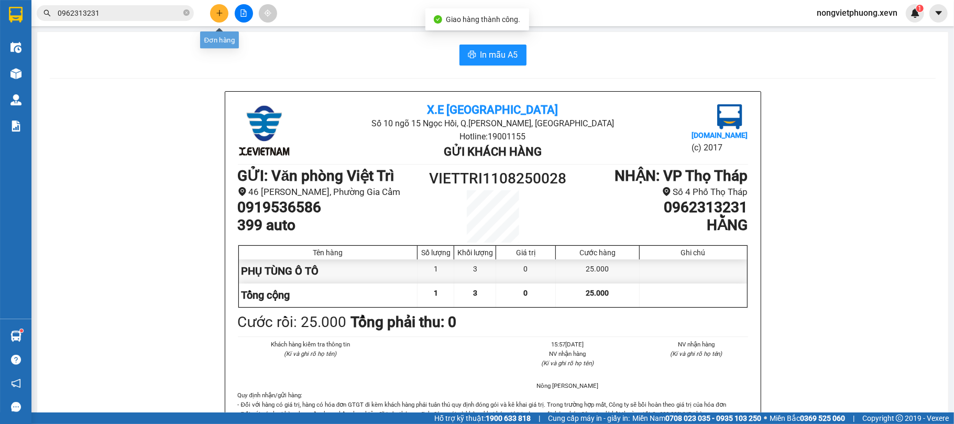
click at [223, 10] on icon "plus" at bounding box center [219, 12] width 7 height 7
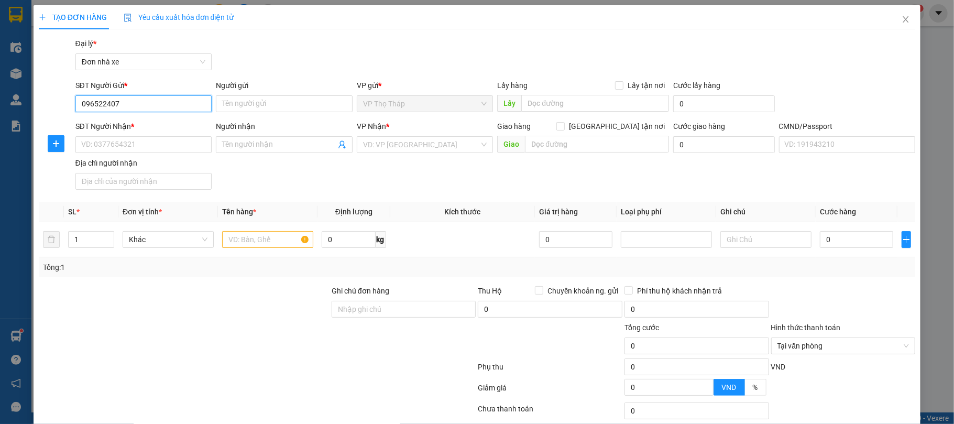
type input "0965224075"
click at [158, 120] on div "0965224075 - TIẾN" at bounding box center [142, 125] width 123 height 12
type input "TIẾN"
type input "0973594226"
type input "TRƯỜNG"
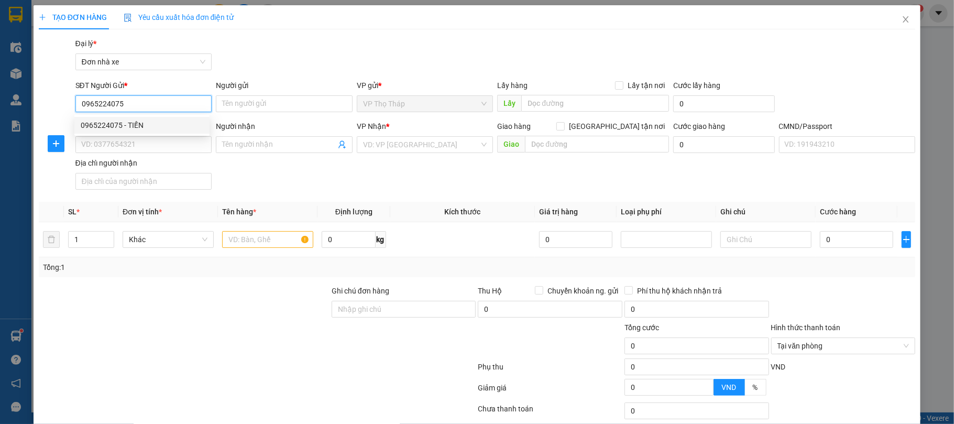
type input "0973594226 trường"
type input "0965224075"
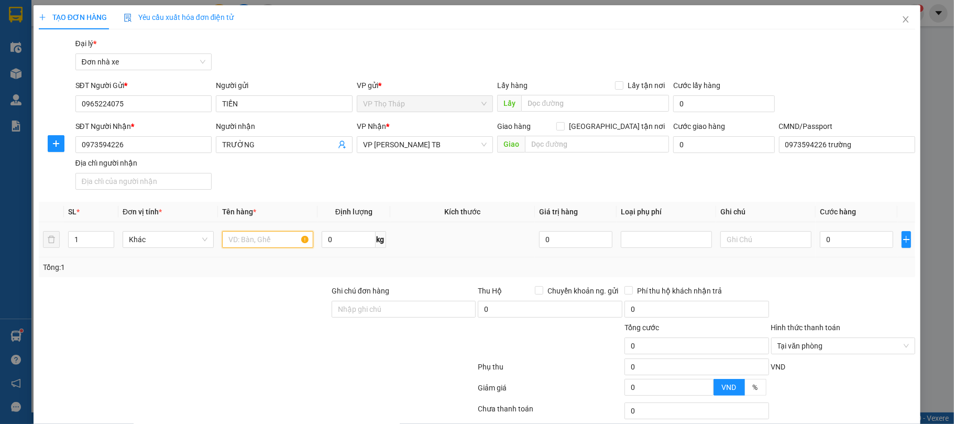
click at [243, 241] on input "text" at bounding box center [267, 239] width 91 height 17
type input "GIẤY TỜ"
click at [873, 248] on input "0" at bounding box center [856, 239] width 73 height 17
type input "4"
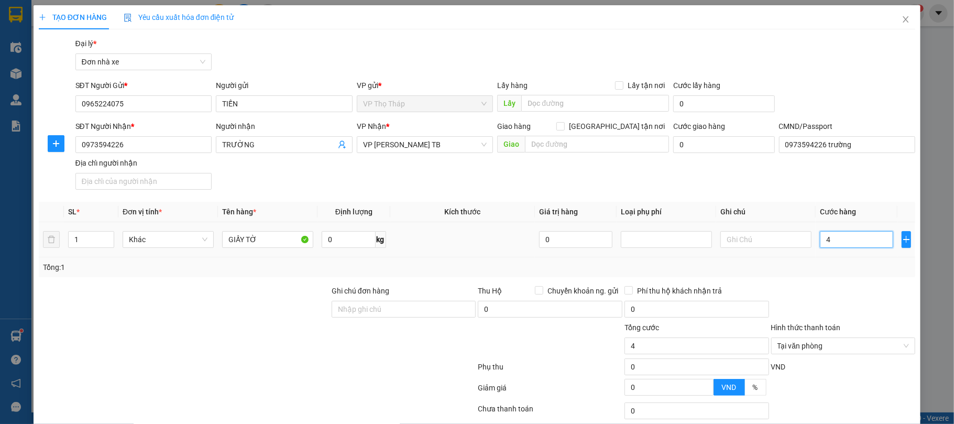
type input "40"
type input "4"
type input "0"
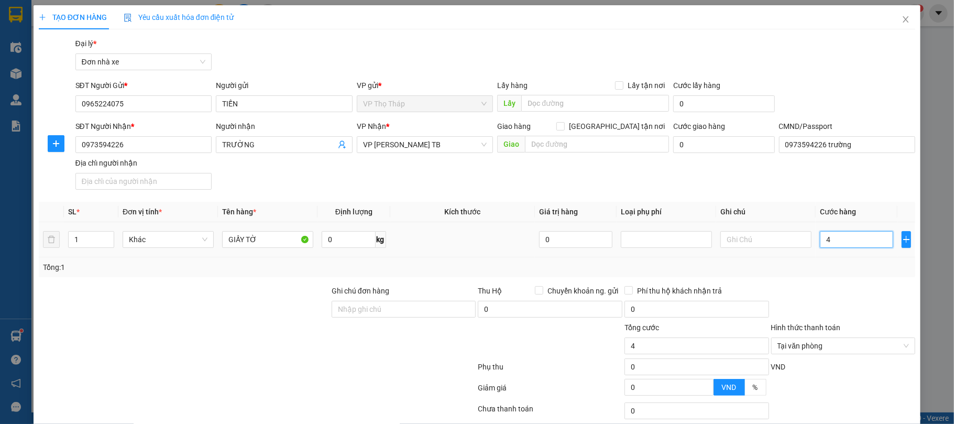
type input "0"
type input "02"
type input "2"
type input "020"
type input "20"
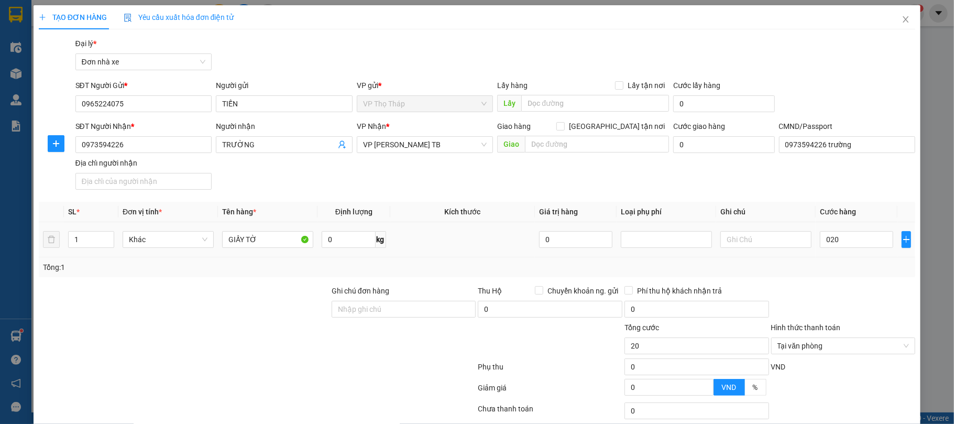
click at [866, 266] on div "SL * Đơn vị tính * Tên hàng * Định lượng Kích thước Giá trị hàng Loại phụ phí G…" at bounding box center [477, 239] width 877 height 75
type input "20.000"
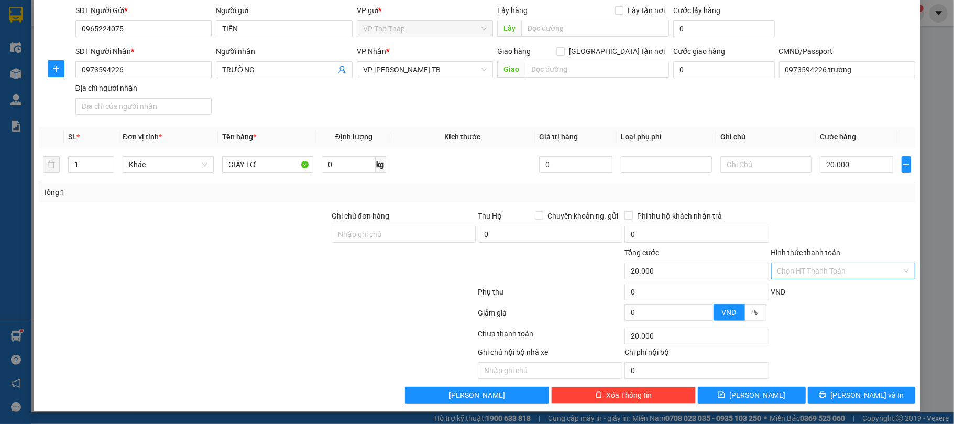
click at [876, 279] on div "Hình thức thanh toán Chọn HT Thanh Toán" at bounding box center [843, 265] width 145 height 37
click at [876, 273] on input "Hình thức thanh toán" at bounding box center [839, 271] width 125 height 16
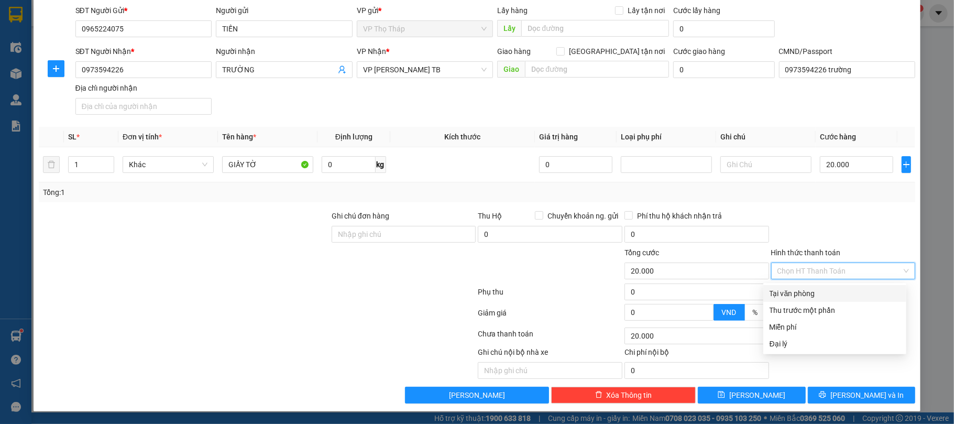
click at [849, 285] on div "Tại văn phòng" at bounding box center [834, 293] width 143 height 17
type input "0"
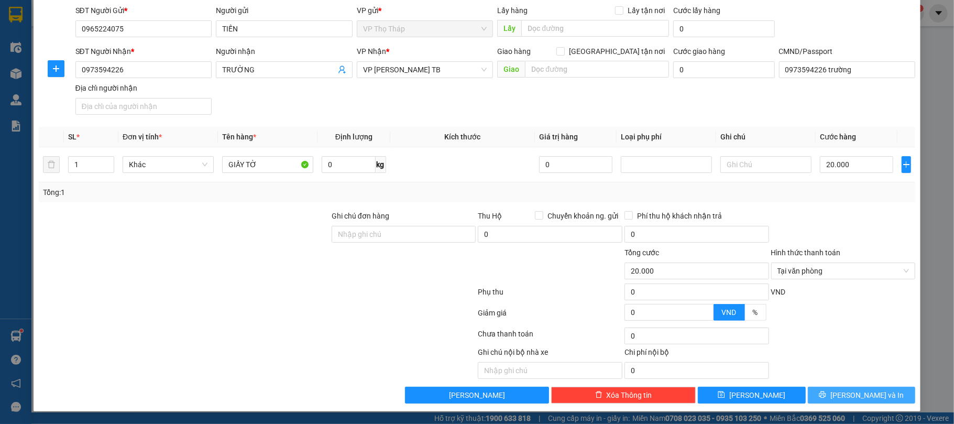
click at [860, 397] on span "Lưu và In" at bounding box center [866, 395] width 73 height 12
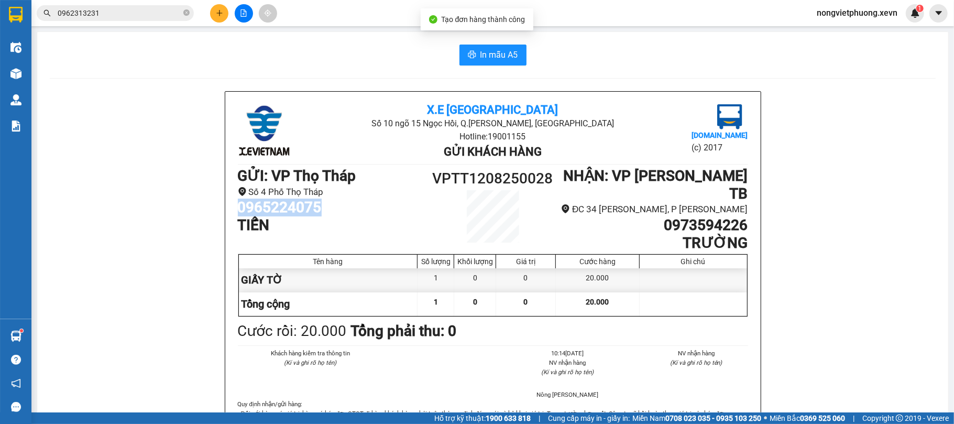
drag, startPoint x: 145, startPoint y: 200, endPoint x: 215, endPoint y: 211, distance: 71.1
copy h1 "0965224075"
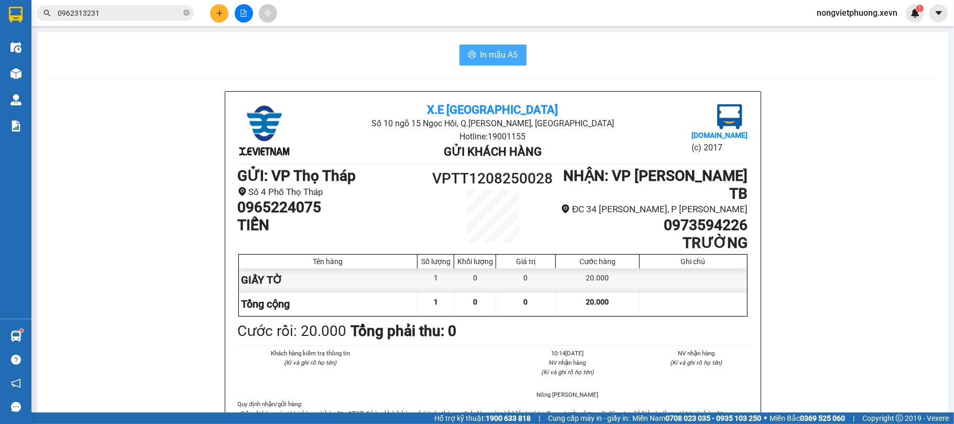
click at [484, 53] on span "In mẫu A5" at bounding box center [499, 54] width 38 height 13
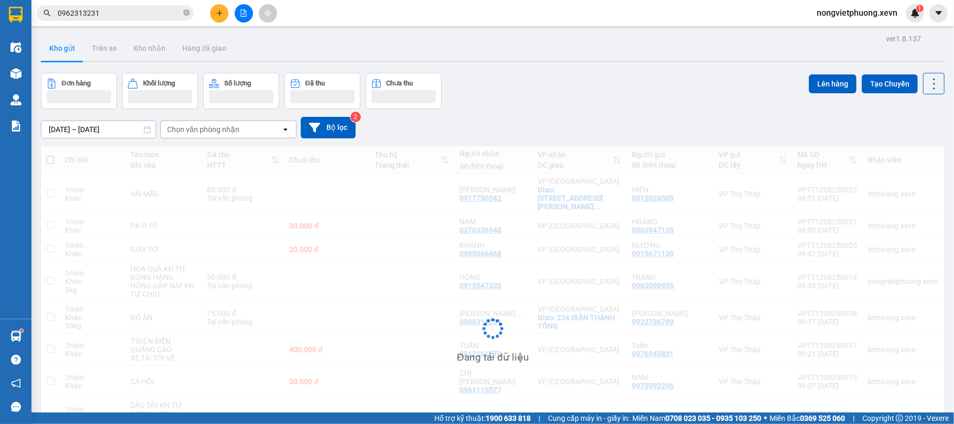
click at [213, 12] on button at bounding box center [219, 13] width 18 height 18
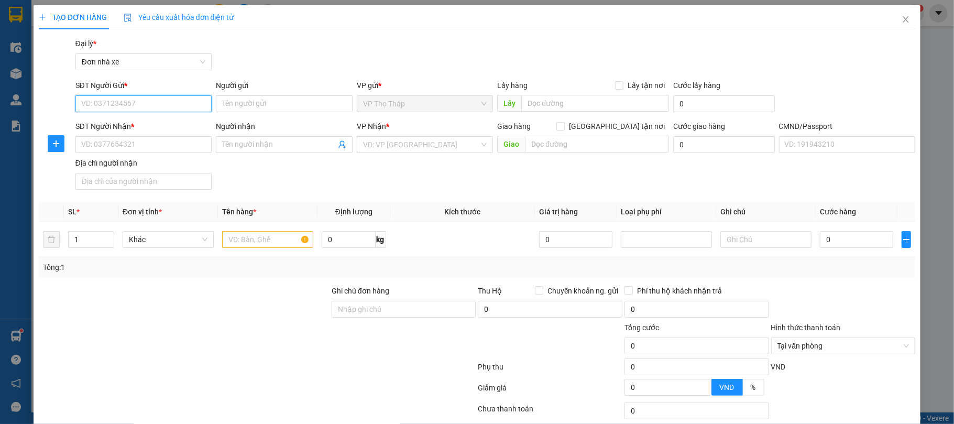
paste input "0965224075"
type input "0965224075"
click at [172, 124] on div "0965224075 - TIẾN" at bounding box center [142, 125] width 123 height 12
type input "TIẾN"
type input "0973594226"
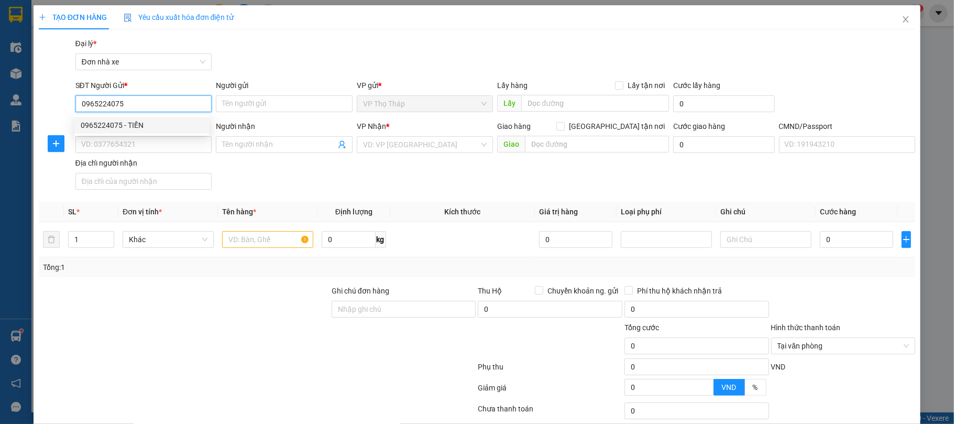
type input "TRƯỜNG"
type input "0973594226 trường"
type input "0965224075"
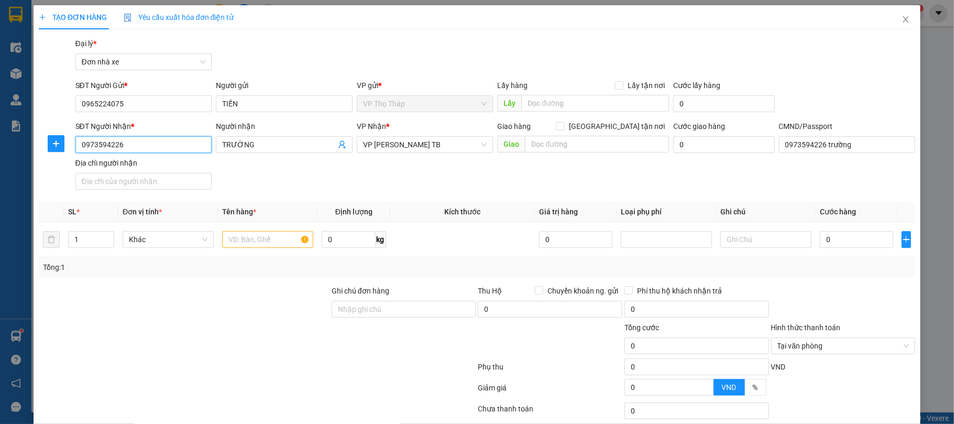
click at [169, 140] on input "0973594226" at bounding box center [143, 144] width 137 height 17
click at [162, 177] on div "0945293828 - QUÂN" at bounding box center [142, 183] width 123 height 12
type input "0945293828"
type input "QUÂN"
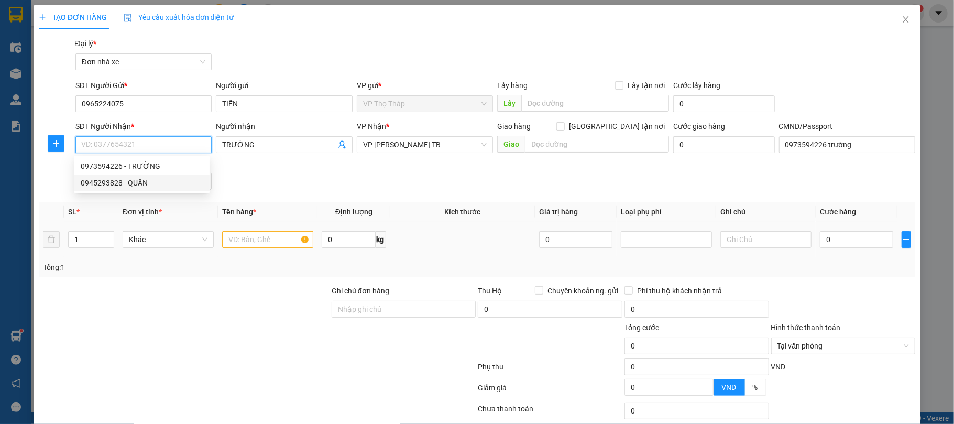
type input "037187000333 ngô thị hiên"
type input "0945293828"
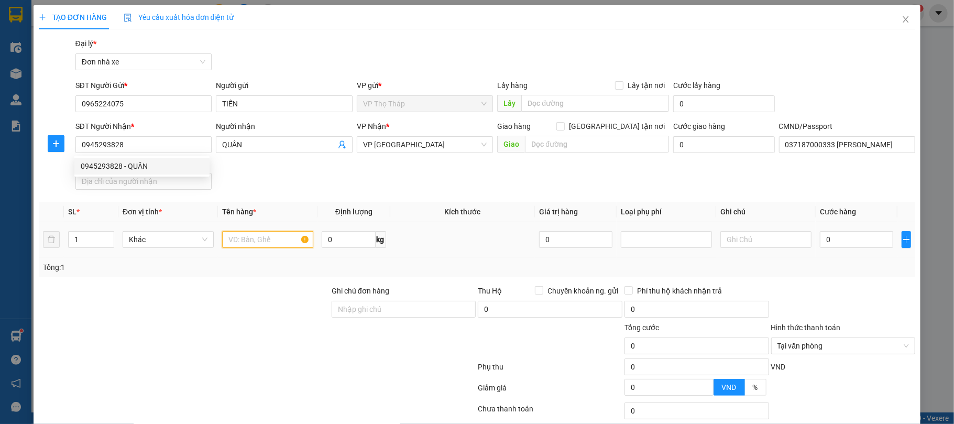
click at [241, 235] on input "text" at bounding box center [267, 239] width 91 height 17
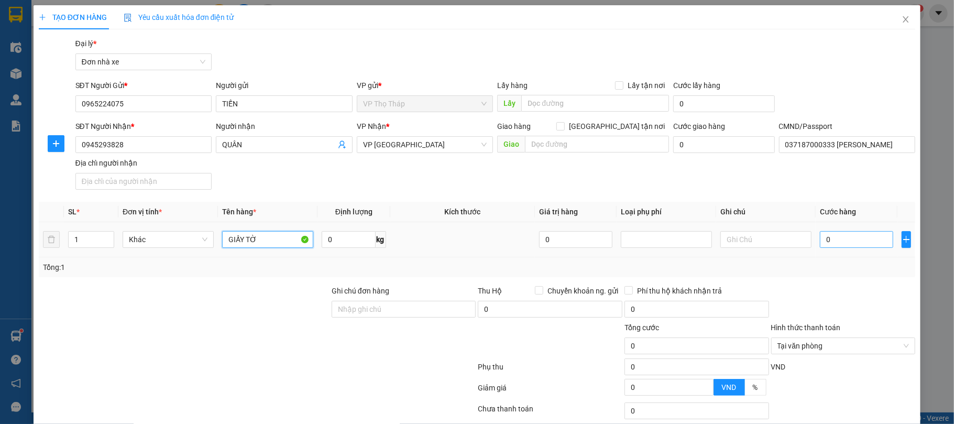
type input "GIẤY TỜ"
click at [872, 245] on input "0" at bounding box center [856, 239] width 73 height 17
type input "2"
type input "20"
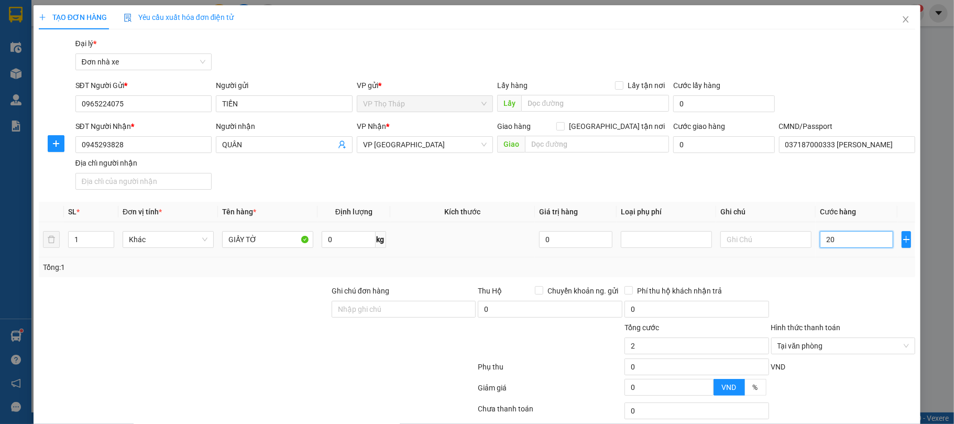
type input "20"
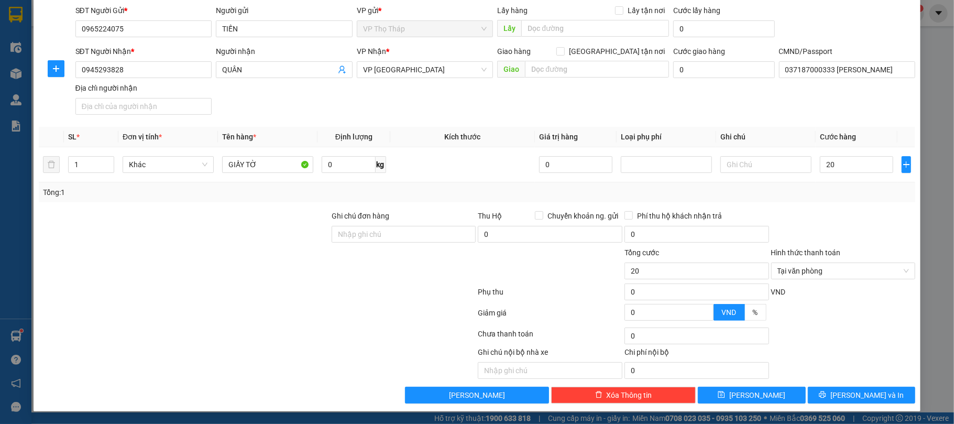
type input "20.000"
click at [834, 348] on div "Ghi chú nội bộ nhà xe Chi phí nội bộ 0" at bounding box center [477, 362] width 879 height 32
click at [858, 394] on span "Lưu và In" at bounding box center [866, 395] width 73 height 12
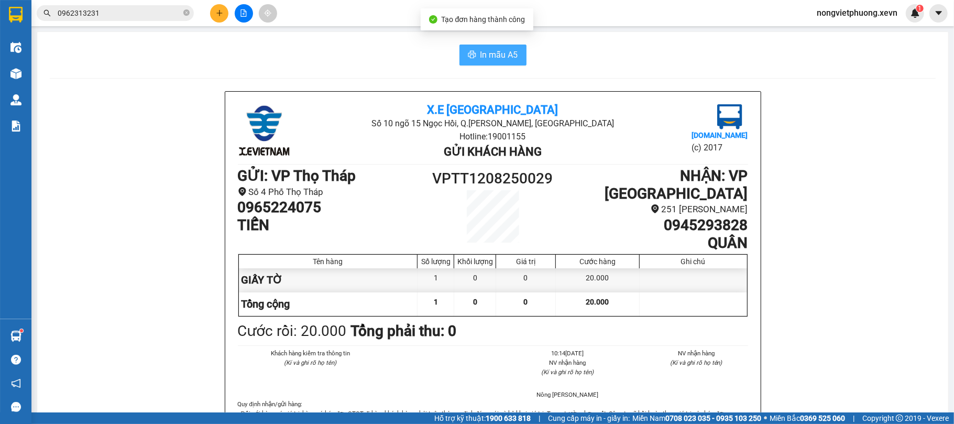
click at [492, 56] on span "In mẫu A5" at bounding box center [499, 54] width 38 height 13
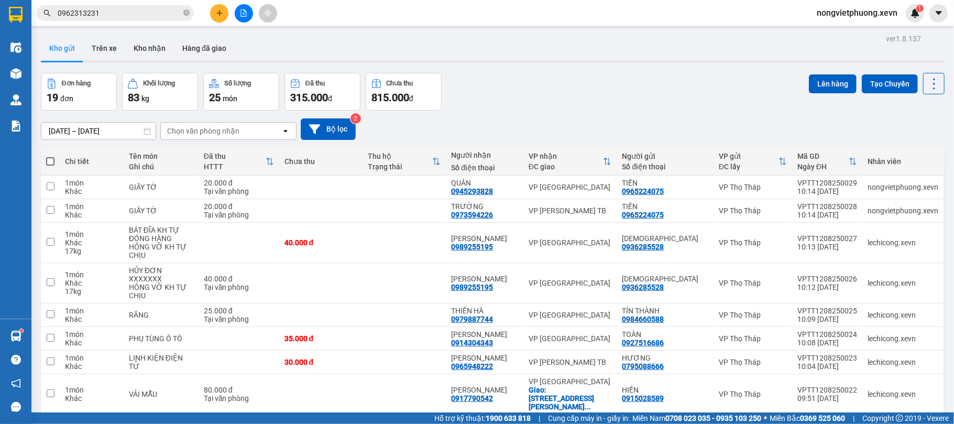
click at [107, 11] on input "0962313231" at bounding box center [120, 13] width 124 height 12
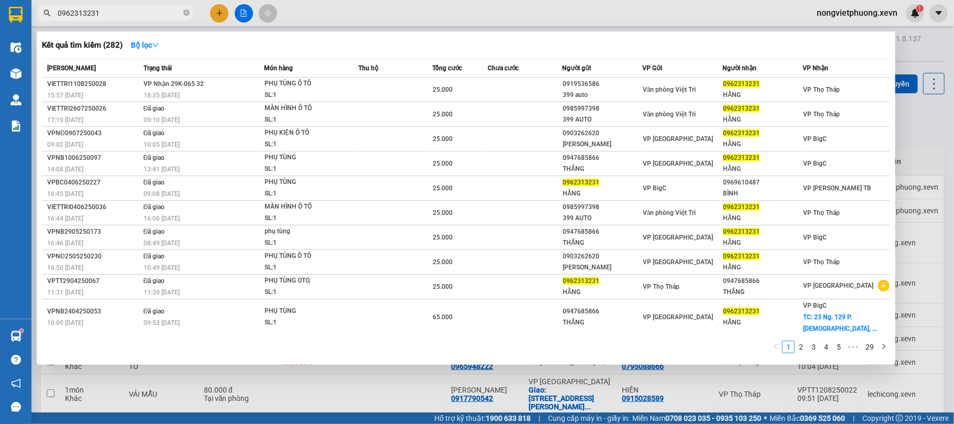
click at [107, 11] on input "0962313231" at bounding box center [120, 13] width 124 height 12
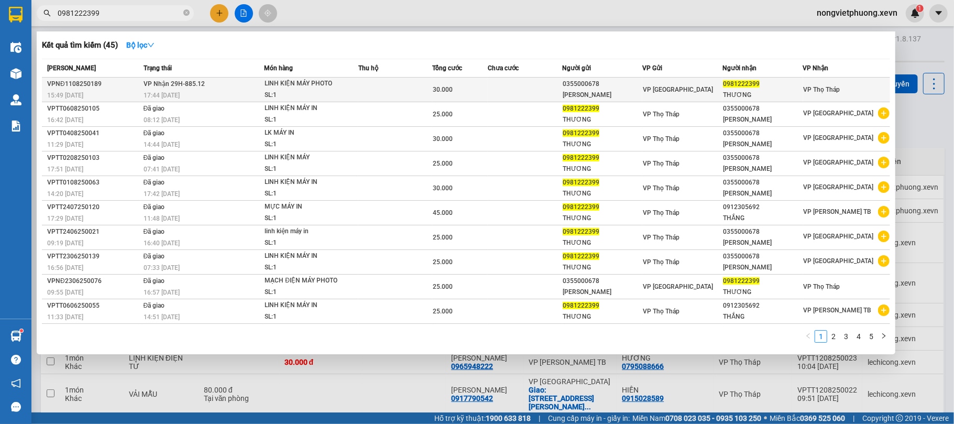
type input "0981222399"
click at [525, 94] on td at bounding box center [525, 90] width 74 height 25
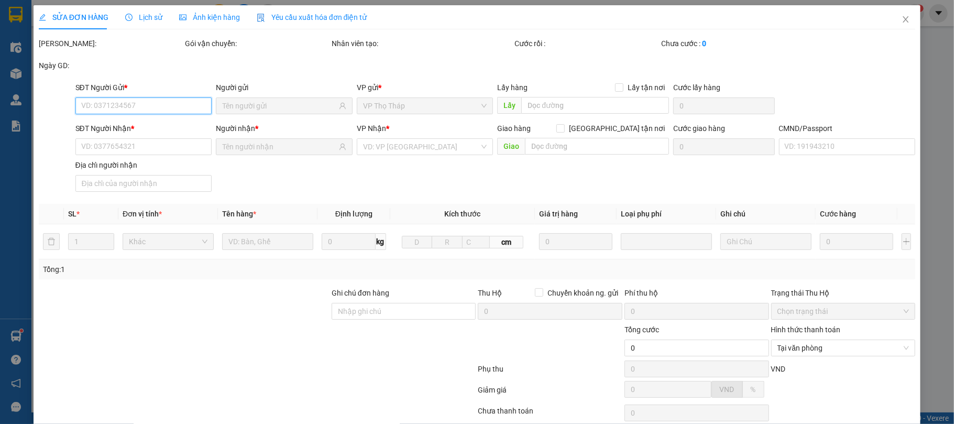
scroll to position [80, 0]
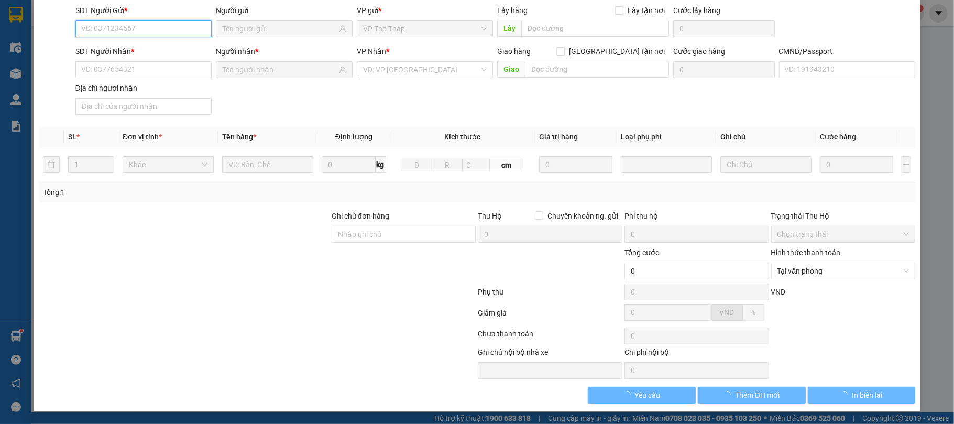
type input "0355000678"
type input "TRẦN THANH THỦY"
type input "0981222399"
type input "THƯƠNG"
type input "1"
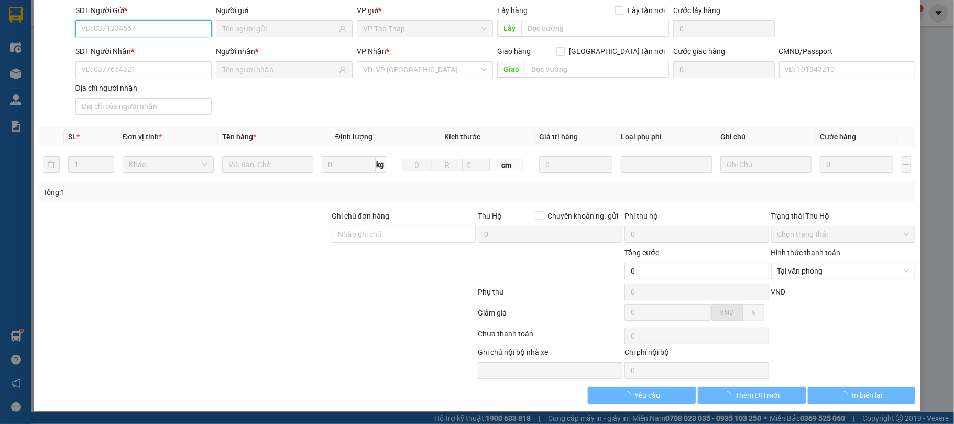
type input "30.000"
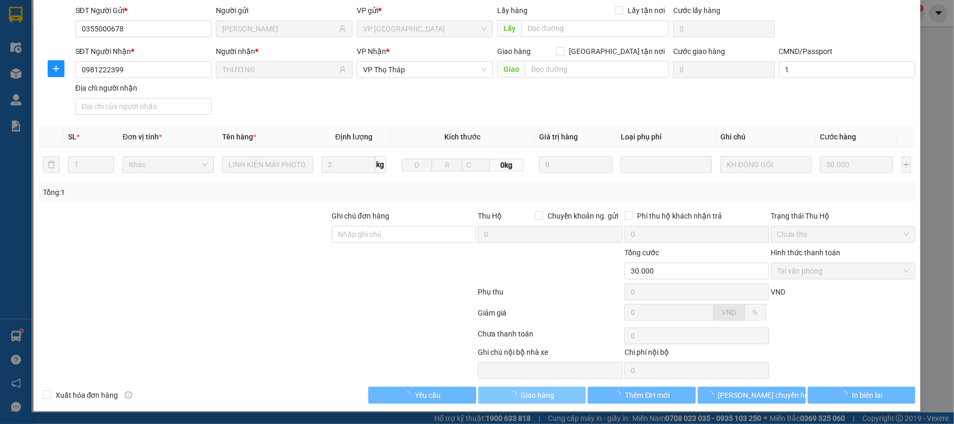
click at [562, 391] on button "Giao hàng" at bounding box center [532, 395] width 108 height 17
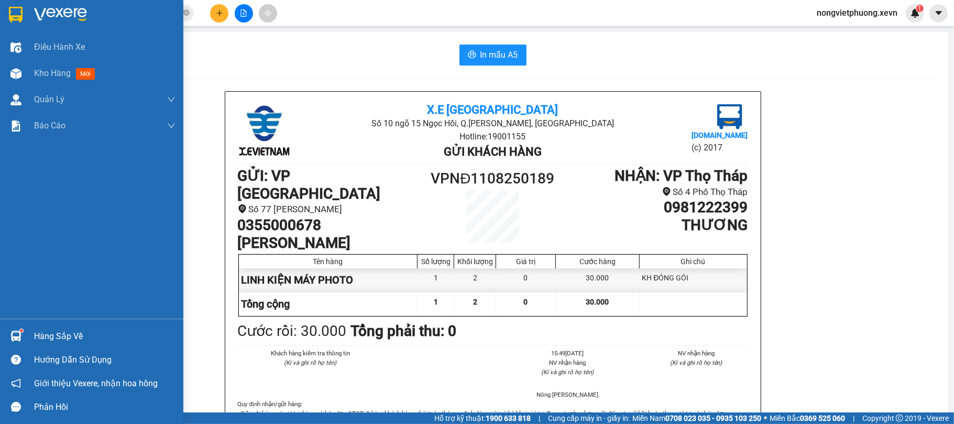
click at [32, 332] on div "Hàng sắp về" at bounding box center [91, 336] width 183 height 24
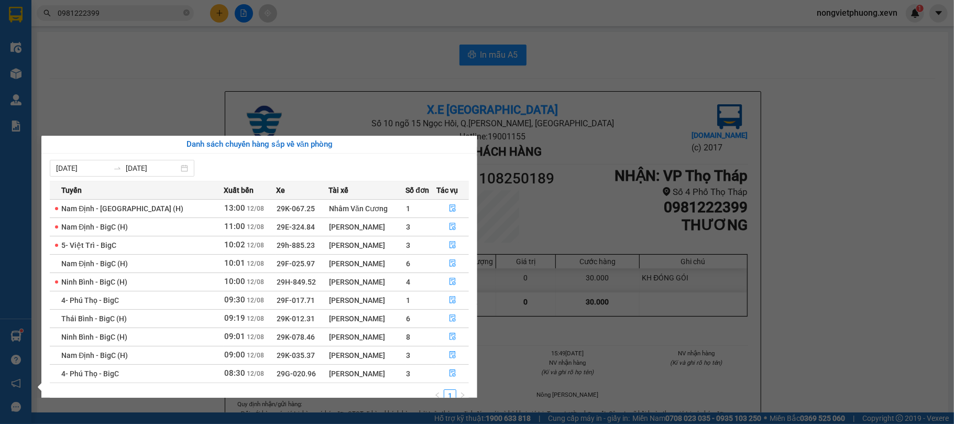
scroll to position [19, 0]
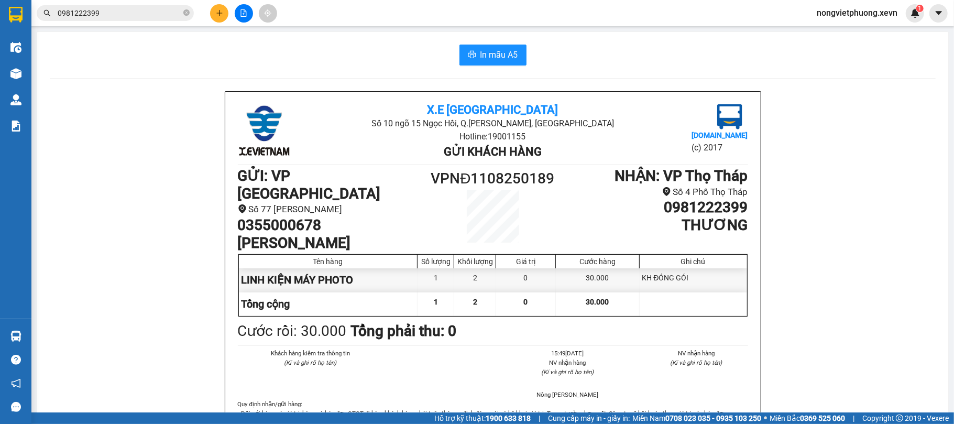
click at [904, 155] on section "Kết quả tìm kiếm ( 45 ) Bộ lọc Mã ĐH Trạng thái Món hàng Thu hộ Tổng cước Chưa …" at bounding box center [477, 212] width 954 height 424
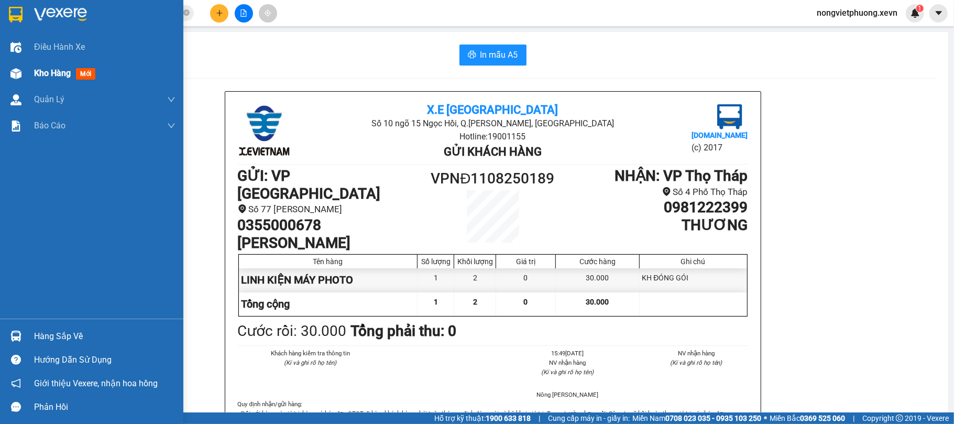
click at [19, 74] on img at bounding box center [15, 73] width 11 height 11
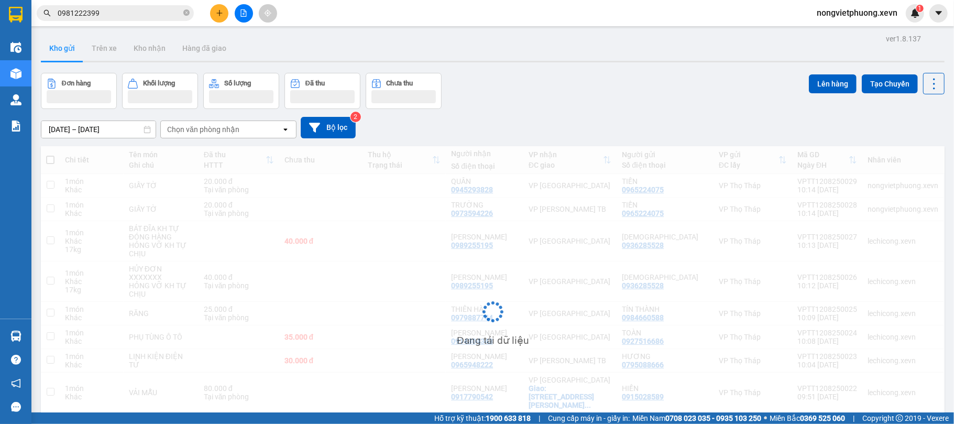
click at [245, 128] on div "Chọn văn phòng nhận" at bounding box center [221, 129] width 120 height 17
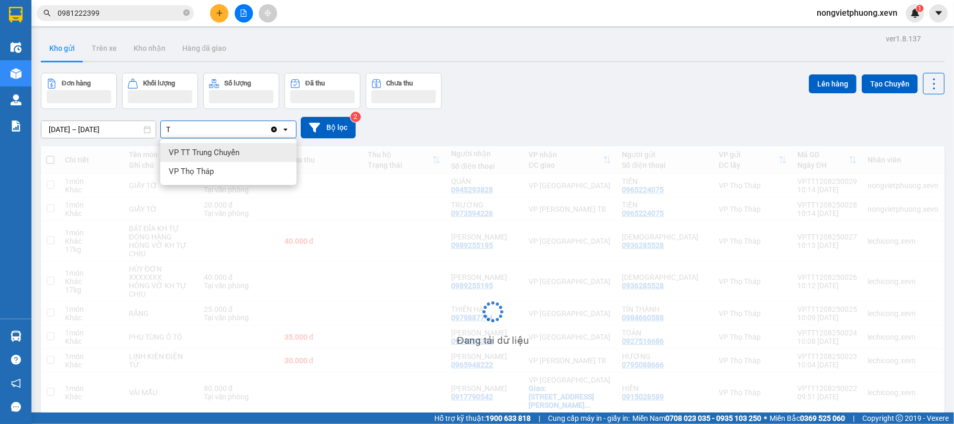
type input "TB"
click at [229, 163] on div "91 Đặng Nghiễm - TB" at bounding box center [228, 171] width 136 height 19
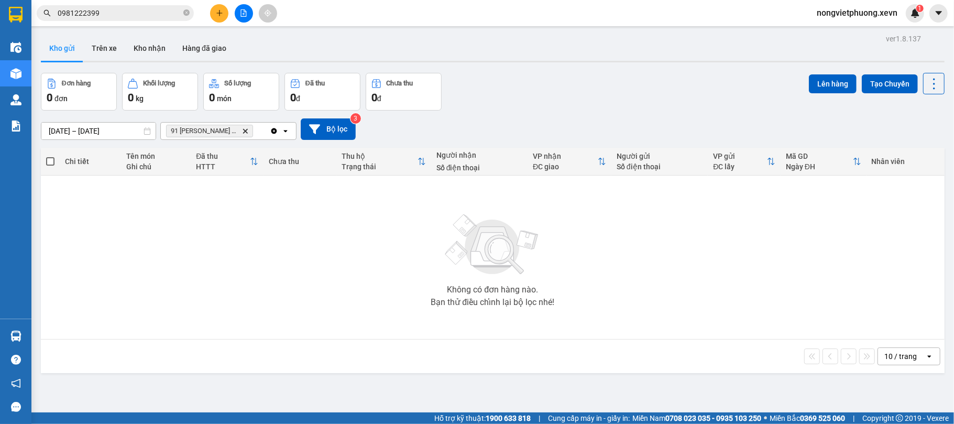
click at [245, 130] on icon "Delete" at bounding box center [245, 131] width 6 height 6
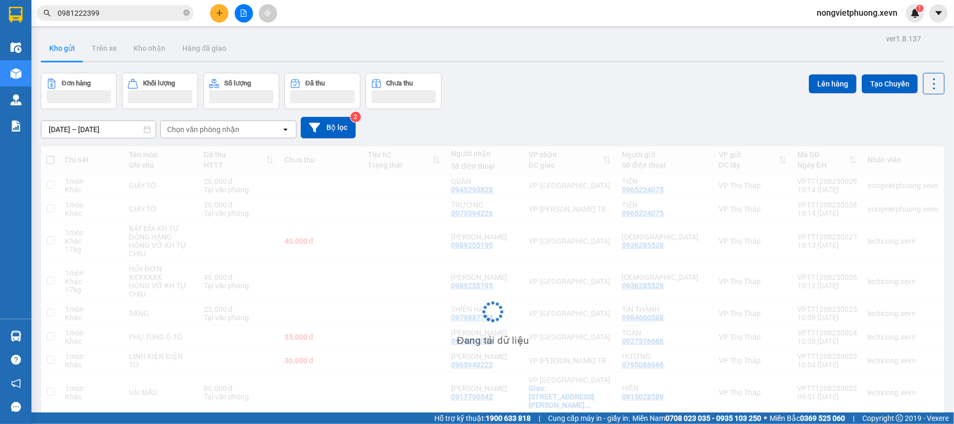
click at [245, 130] on div "Chọn văn phòng nhận" at bounding box center [221, 129] width 120 height 17
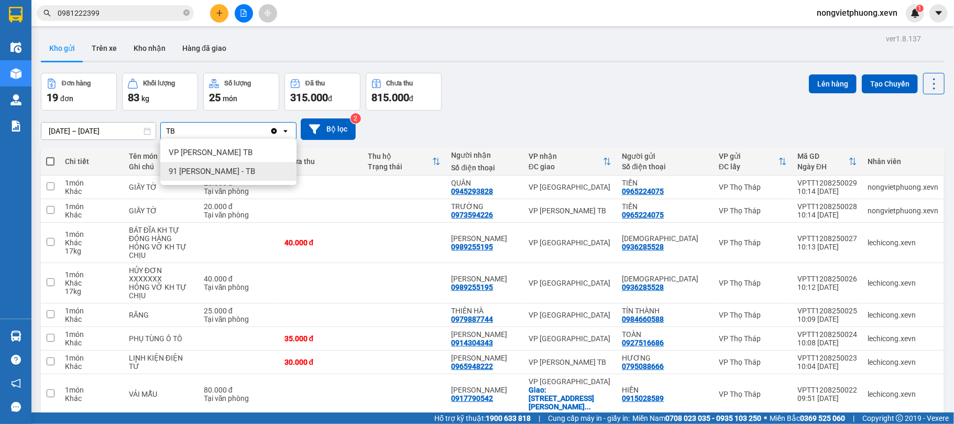
type input "TB"
click at [244, 153] on div "VP Trần Phú TB" at bounding box center [228, 152] width 136 height 19
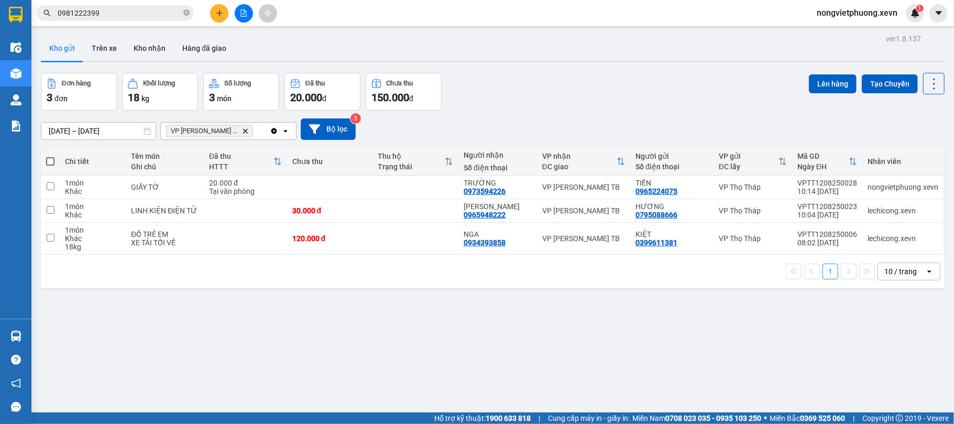
click at [57, 160] on th at bounding box center [50, 162] width 19 height 28
click at [53, 158] on span at bounding box center [50, 161] width 8 height 8
click at [50, 156] on input "checkbox" at bounding box center [50, 156] width 0 height 0
checkbox input "true"
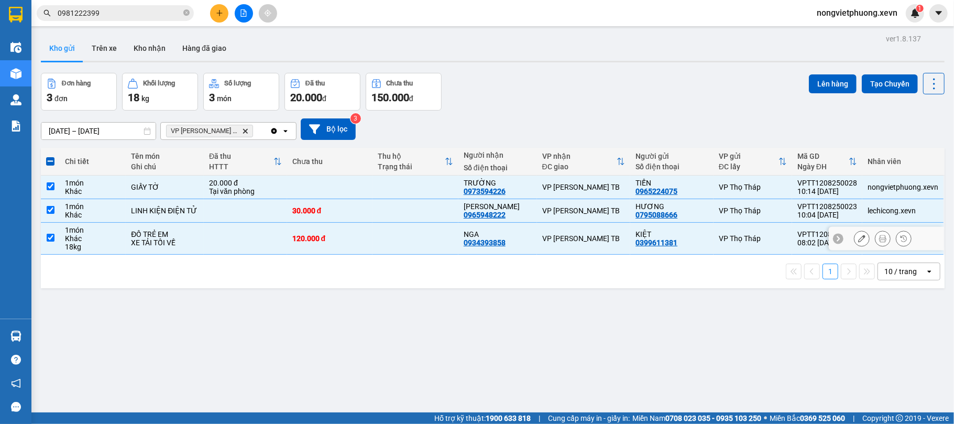
click at [80, 244] on div "18 kg" at bounding box center [93, 247] width 56 height 8
checkbox input "false"
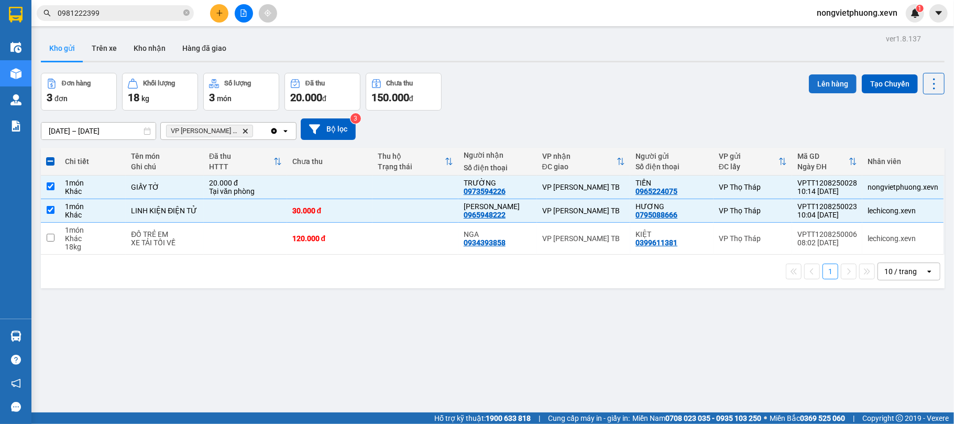
click at [824, 81] on button "Lên hàng" at bounding box center [833, 83] width 48 height 19
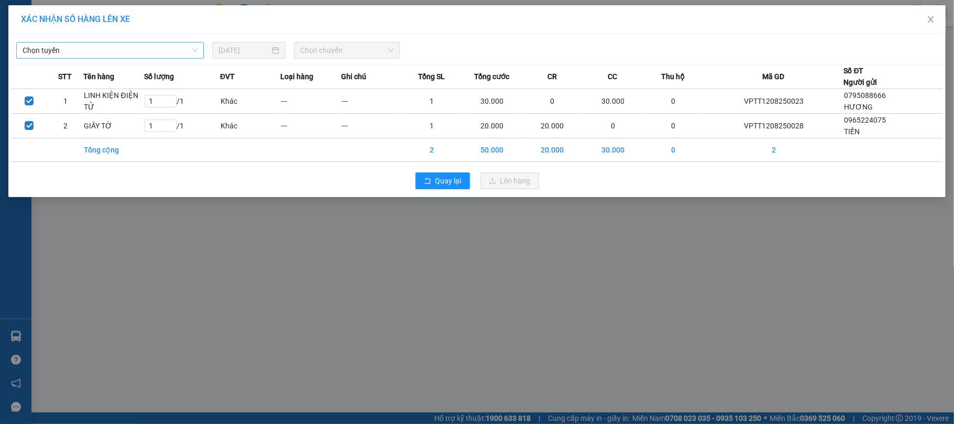
click at [115, 45] on span "Chọn tuyến" at bounding box center [110, 50] width 175 height 16
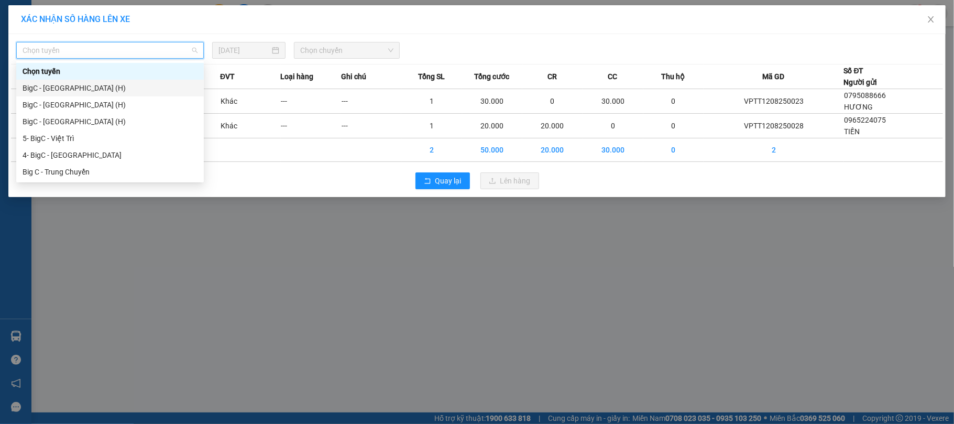
click at [115, 81] on div "BigC - Thái Bình (H)" at bounding box center [110, 88] width 188 height 17
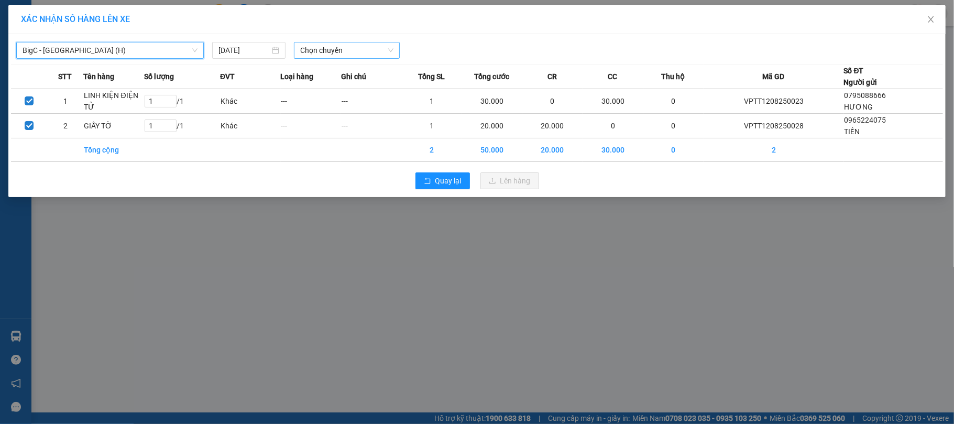
click at [373, 42] on div "Chọn chuyến" at bounding box center [347, 50] width 106 height 17
type input "1100"
click at [386, 89] on div "Thêm chuyến " 11:00 "" at bounding box center [350, 89] width 112 height 18
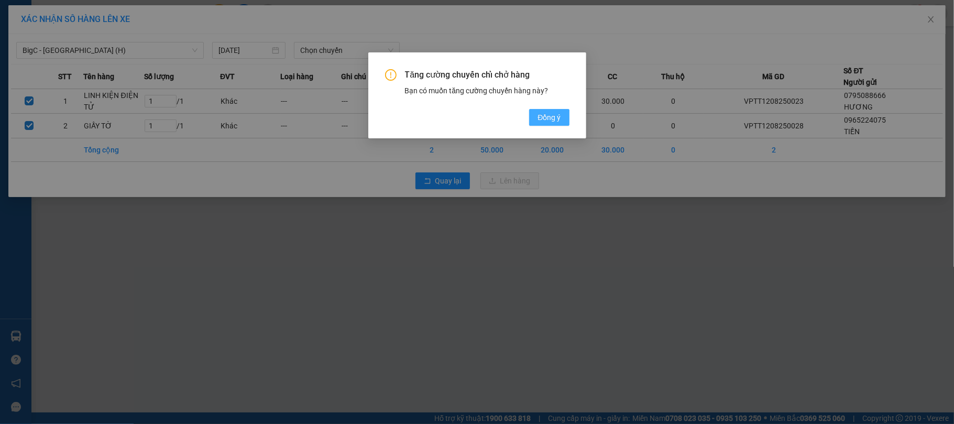
click at [547, 124] on button "Đồng ý" at bounding box center [549, 117] width 40 height 17
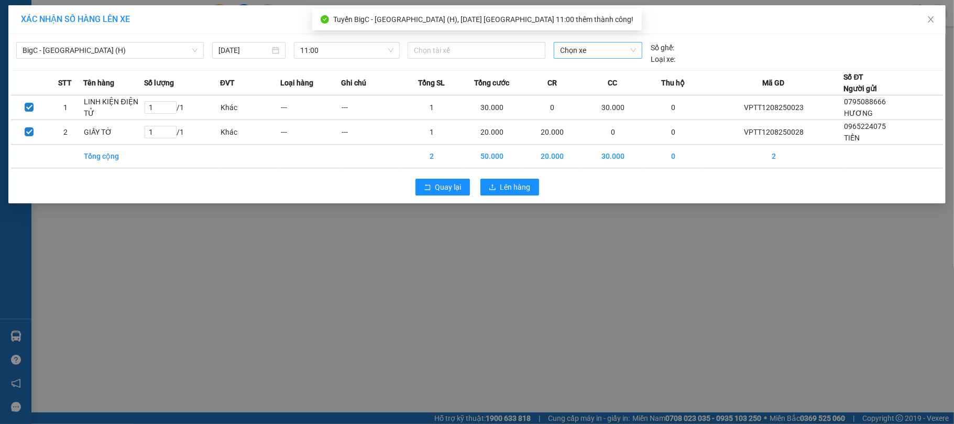
click at [623, 59] on div "Chọn xe" at bounding box center [598, 50] width 89 height 17
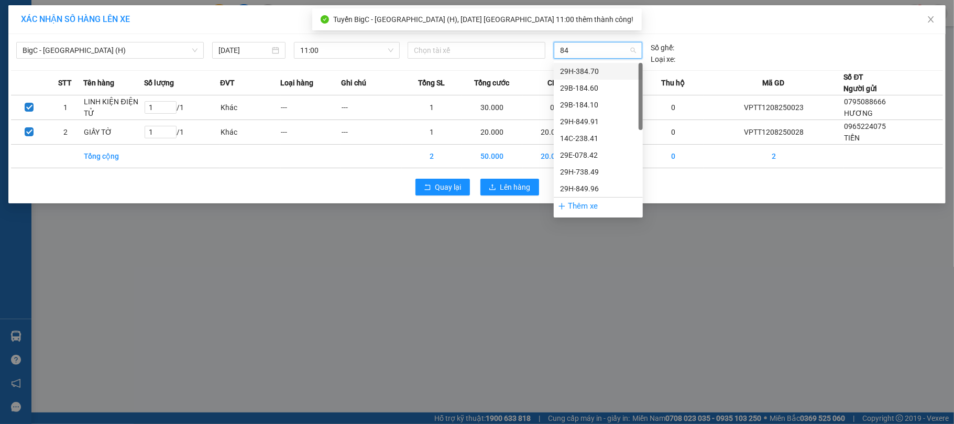
type input "840"
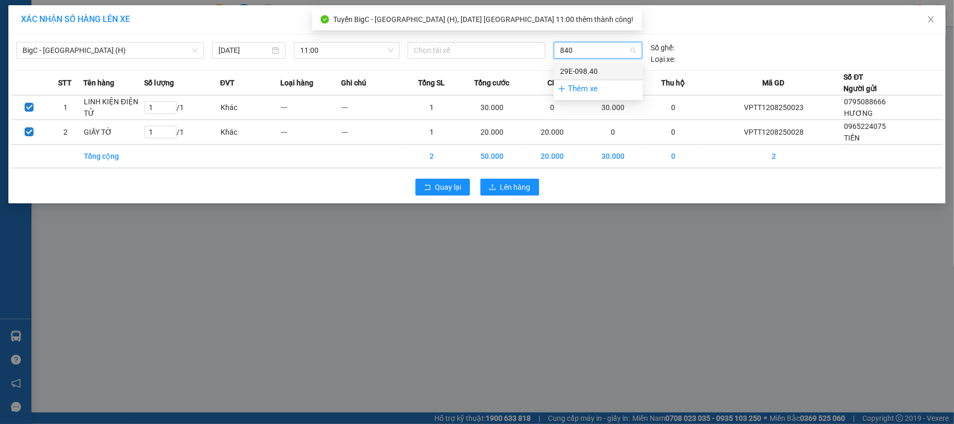
click at [591, 72] on div "29E-098.40" at bounding box center [598, 71] width 76 height 12
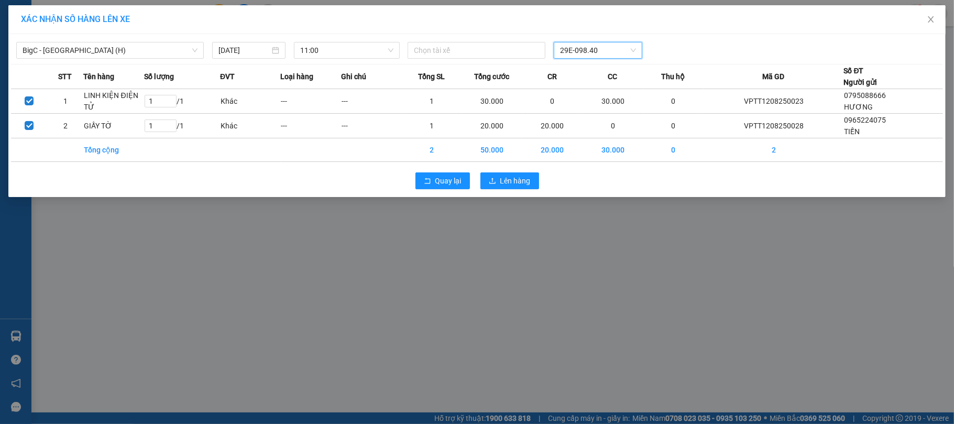
click at [500, 59] on div "BigC - Thái Bình (H) 12/08/2025 11:00 Chọn tài xế 29E-098.40 29E-098.40 STT Tên…" at bounding box center [476, 115] width 937 height 163
click at [523, 52] on div at bounding box center [476, 50] width 133 height 13
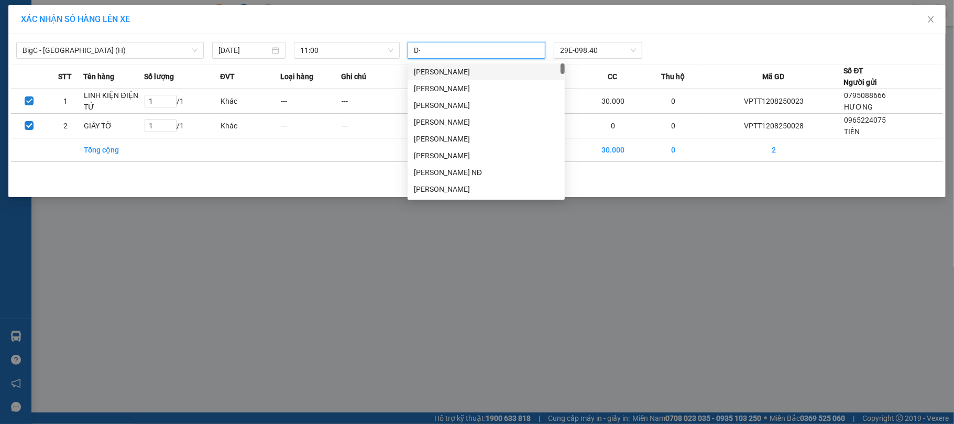
type input "D"
type input "ĐINH VĂN"
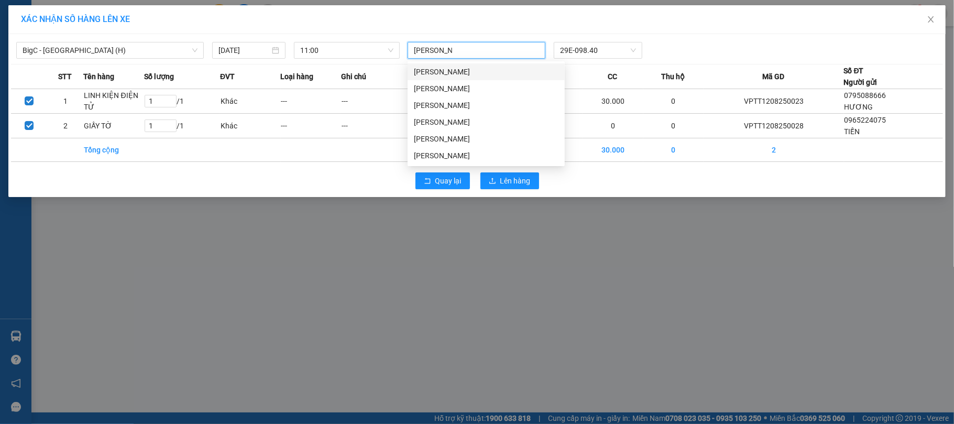
click at [523, 63] on div "Đinh Văn Chung" at bounding box center [486, 71] width 157 height 17
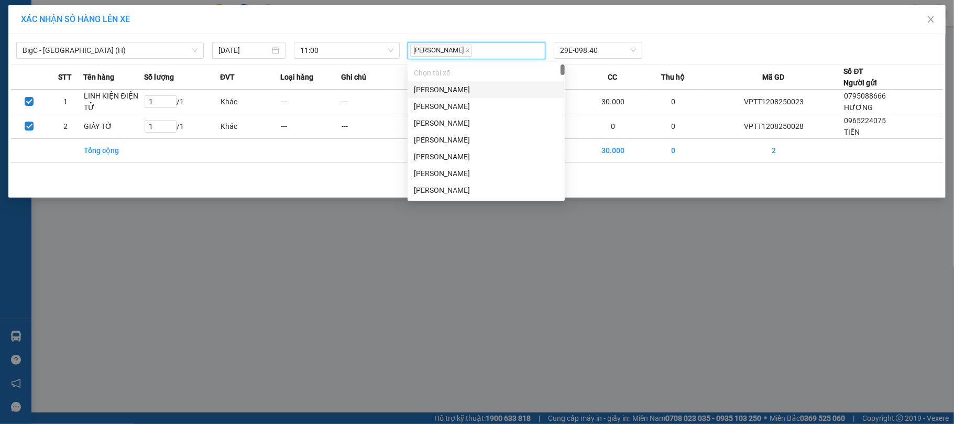
click at [665, 45] on div "Đinh Văn Chung 29E-098.40" at bounding box center [597, 50] width 389 height 17
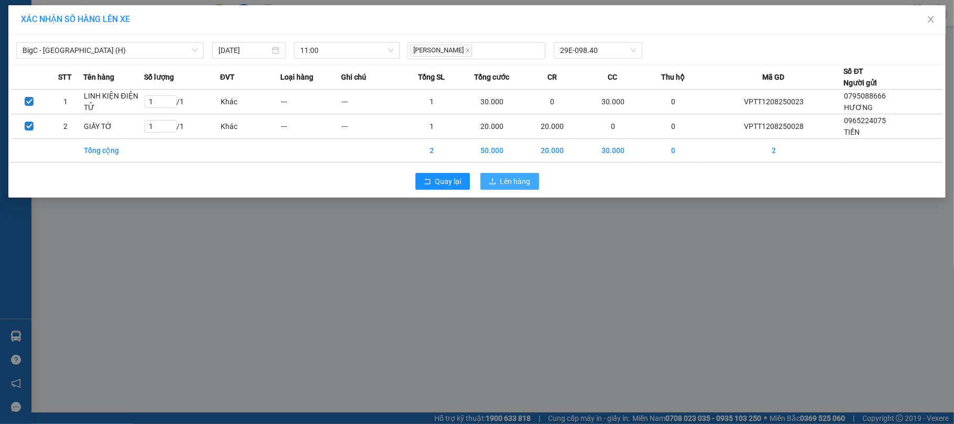
click at [509, 179] on span "Lên hàng" at bounding box center [515, 181] width 30 height 12
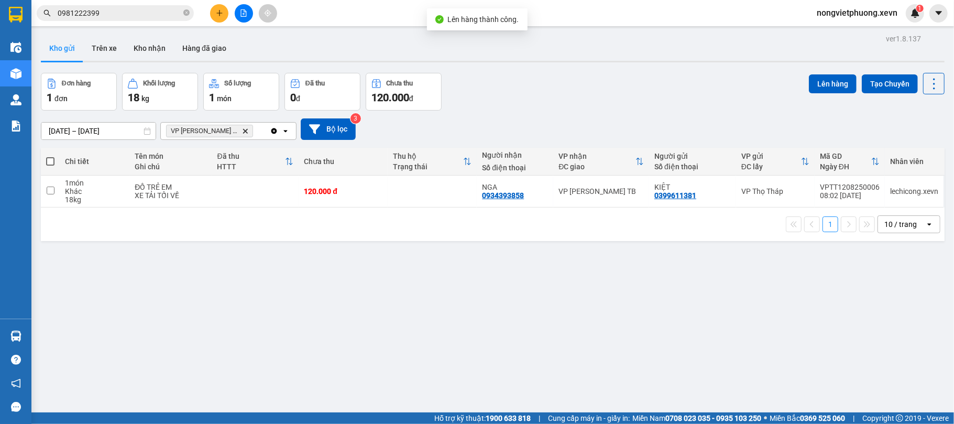
click at [242, 128] on icon "Delete" at bounding box center [245, 131] width 6 height 6
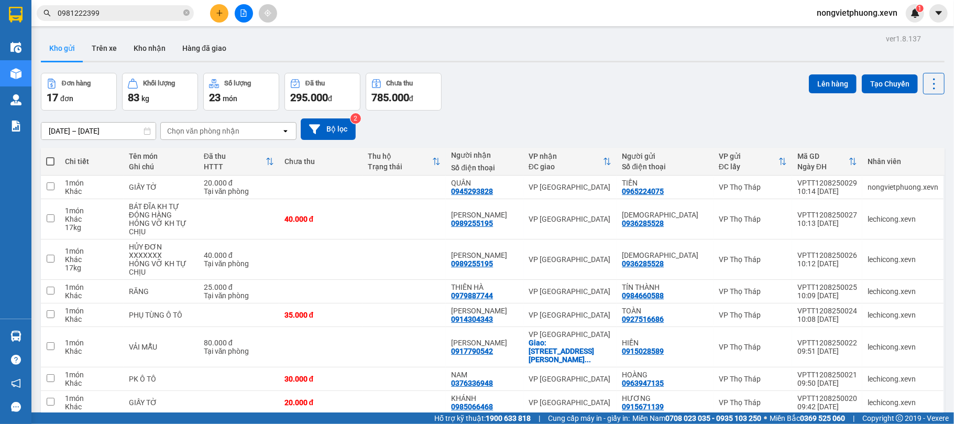
click at [227, 128] on div "Chọn văn phòng nhận" at bounding box center [203, 131] width 72 height 10
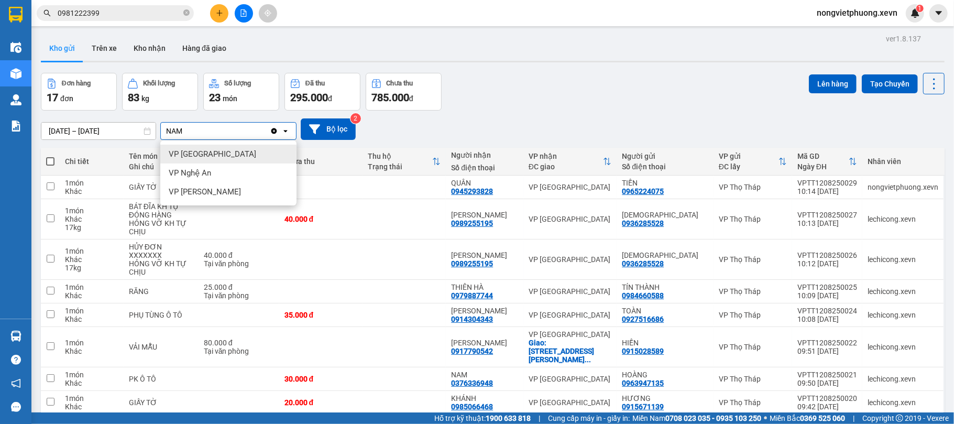
type input "NAM"
click at [276, 145] on div "VP Nam Định" at bounding box center [228, 154] width 136 height 19
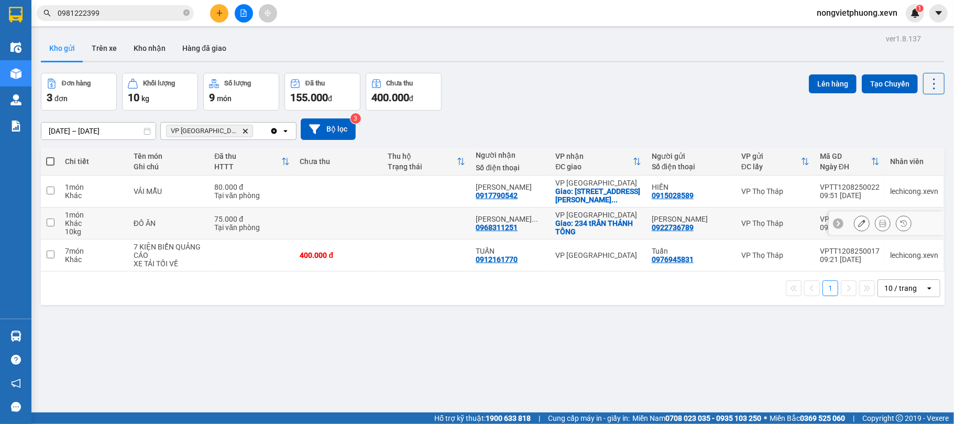
drag, startPoint x: 279, startPoint y: 214, endPoint x: 275, endPoint y: 208, distance: 7.4
click at [279, 215] on td "75.000 đ Tại văn phòng" at bounding box center [251, 223] width 85 height 32
checkbox input "true"
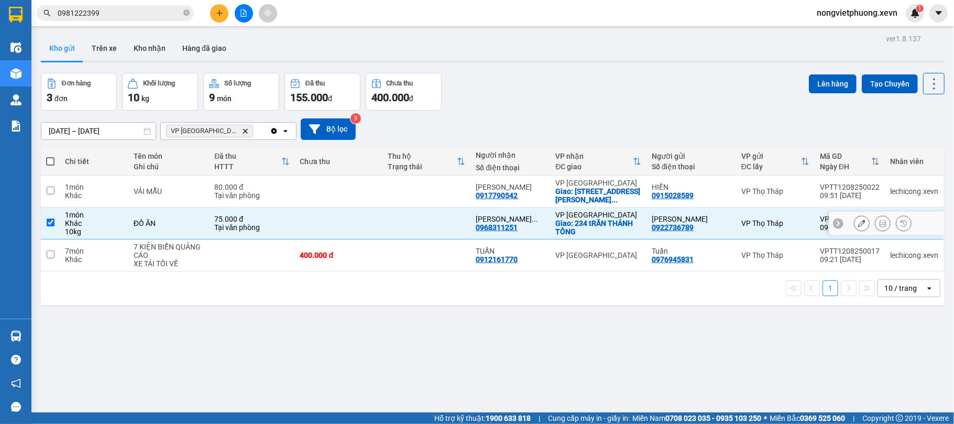
click at [284, 191] on div "80.000 đ" at bounding box center [251, 187] width 75 height 8
checkbox input "true"
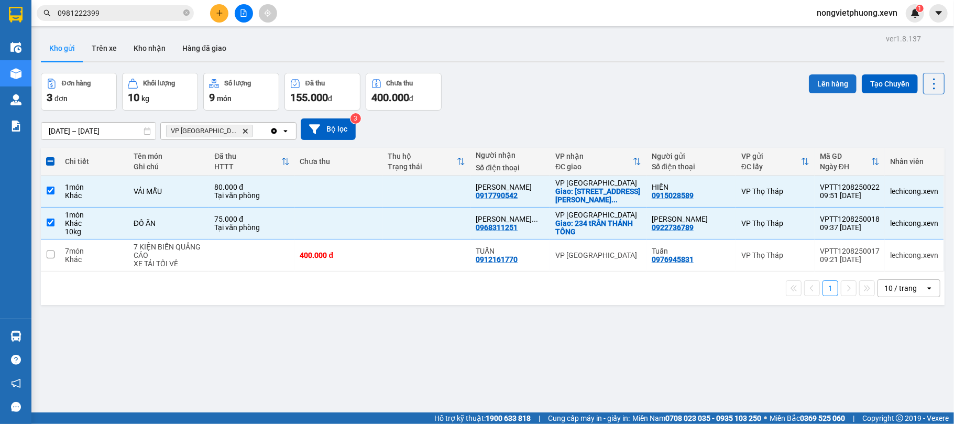
click at [809, 79] on button "Lên hàng" at bounding box center [833, 83] width 48 height 19
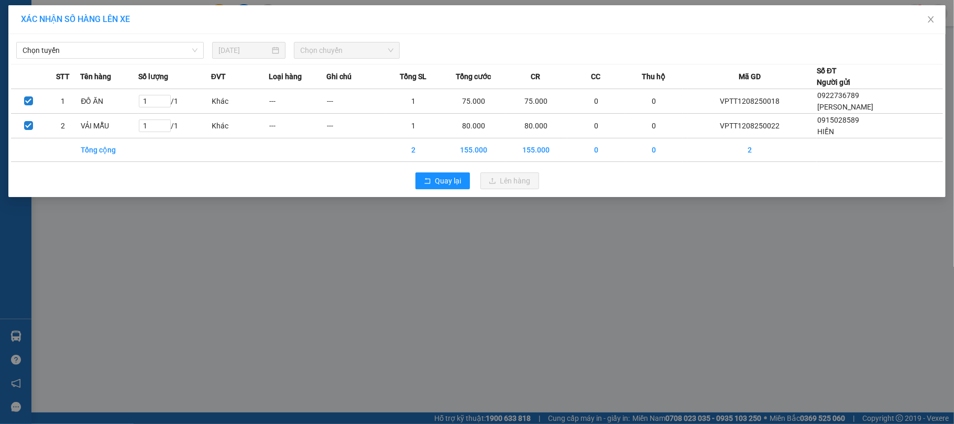
click at [130, 34] on div "Chọn tuyến 12/08/2025 Chọn chuyến STT Tên hàng Số lượng ĐVT Loại hàng Ghi chú T…" at bounding box center [476, 115] width 937 height 163
click at [139, 48] on span "Chọn tuyến" at bounding box center [110, 50] width 175 height 16
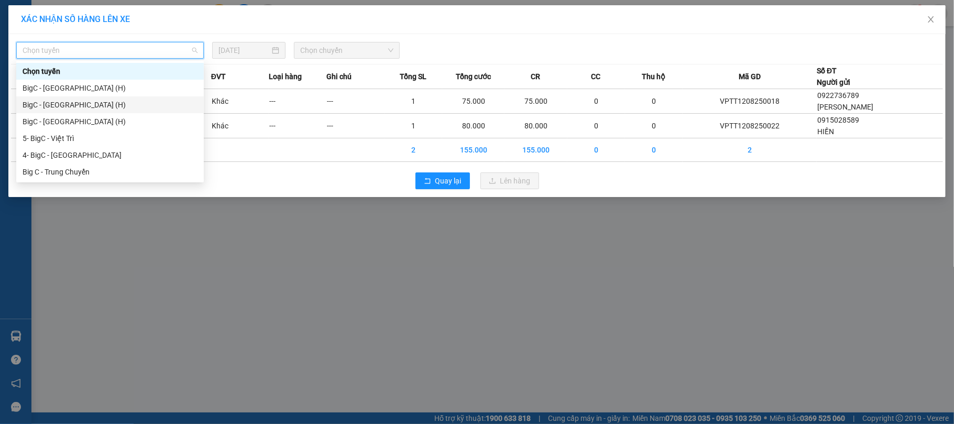
click at [135, 103] on div "BigC - Nam Định (H)" at bounding box center [110, 105] width 175 height 12
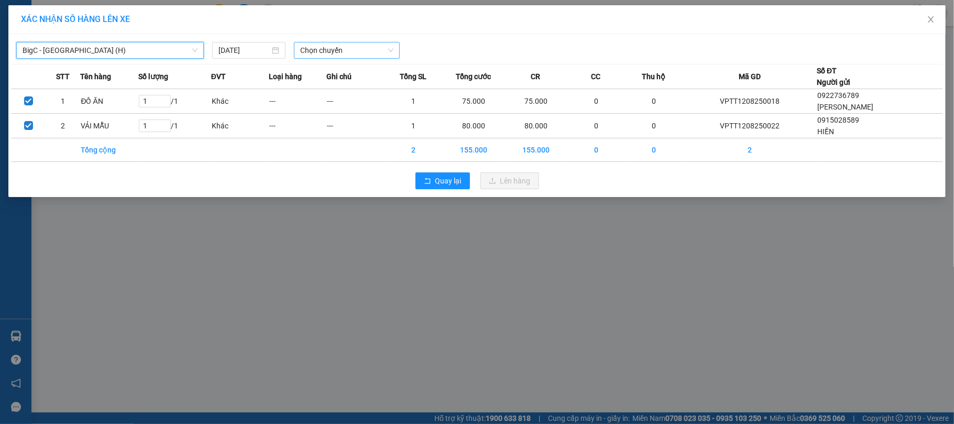
click at [348, 49] on span "Chọn chuyến" at bounding box center [346, 50] width 93 height 16
type input "1100"
click at [365, 90] on div "Thêm chuyến " 11:00 "" at bounding box center [350, 89] width 112 height 18
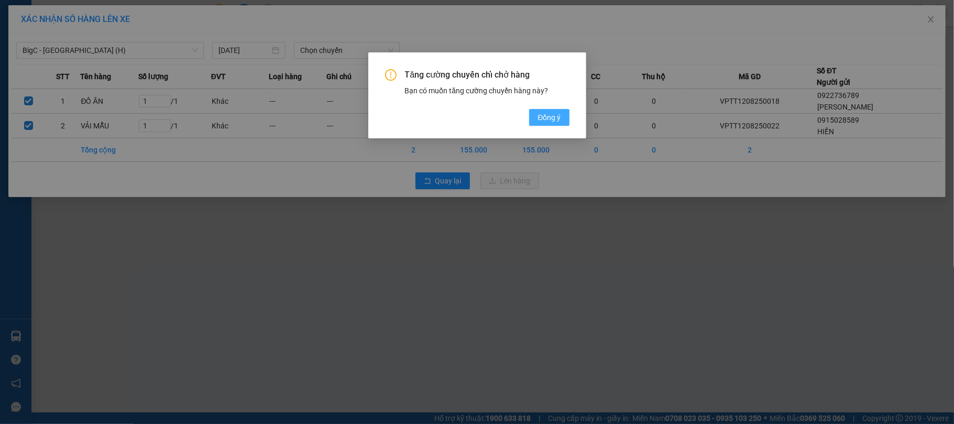
click at [556, 114] on span "Đồng ý" at bounding box center [548, 118] width 23 height 12
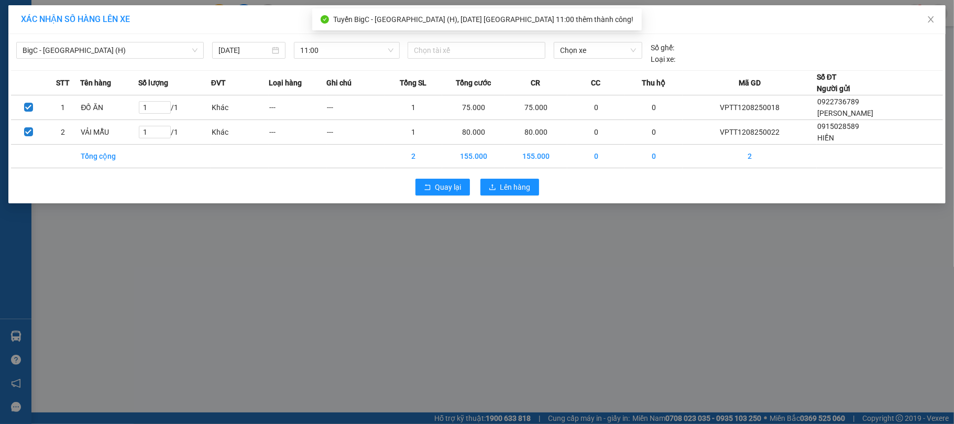
click at [609, 48] on span "Chọn xe" at bounding box center [598, 50] width 76 height 16
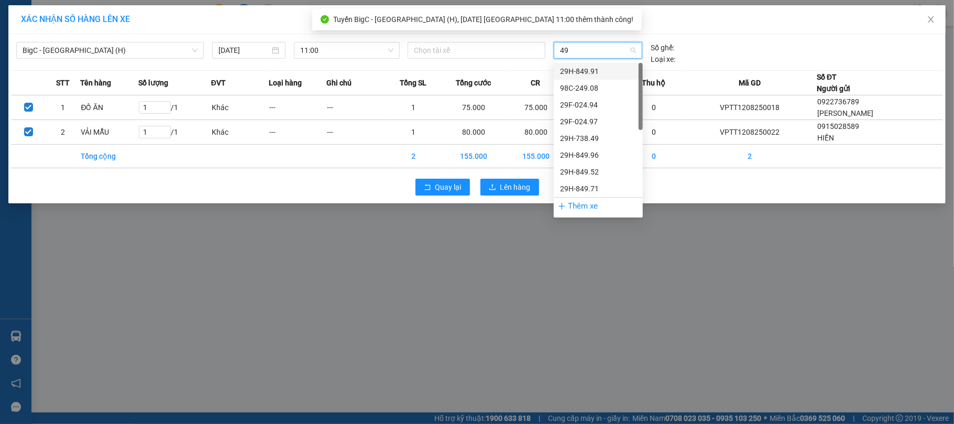
type input "490"
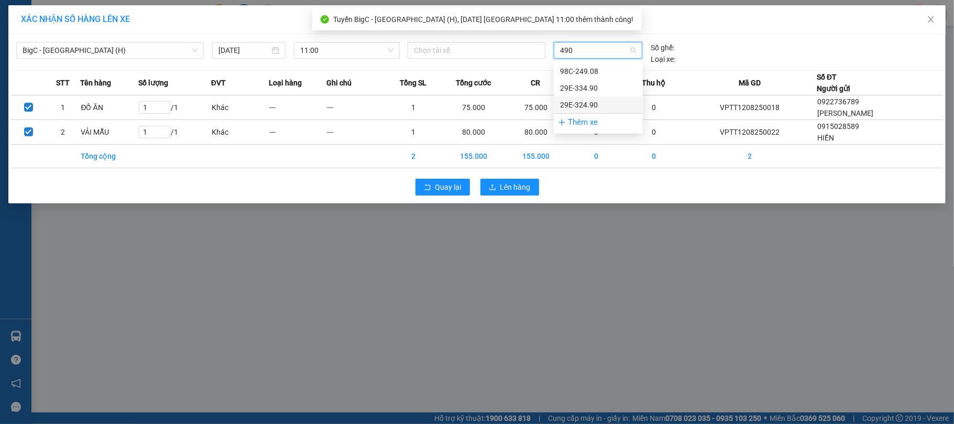
click at [602, 105] on div "29E-324.90" at bounding box center [598, 105] width 76 height 12
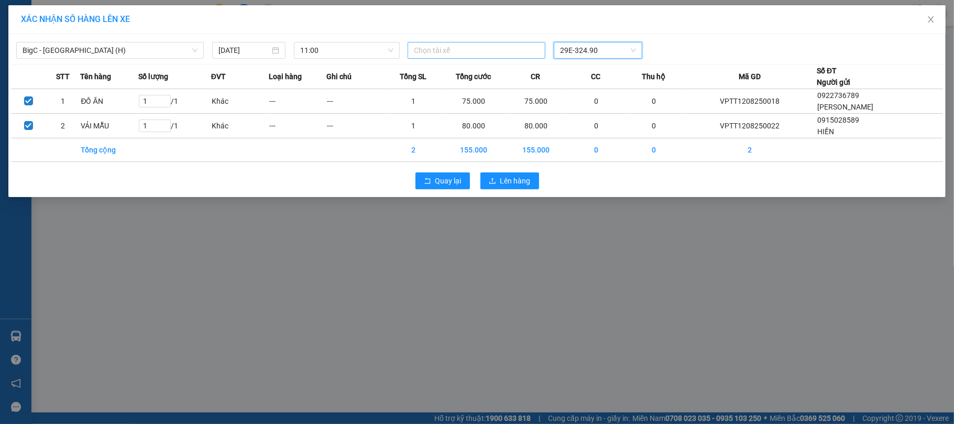
click at [449, 46] on div at bounding box center [476, 50] width 133 height 13
paste input "Đinh Văn Sỹ"
click at [432, 50] on input "Đinh Văn Sỹ" at bounding box center [442, 50] width 57 height 13
type input "Đinh Văn Sỹ"
click at [506, 70] on div "Đinh Văn Sỹ" at bounding box center [486, 72] width 145 height 12
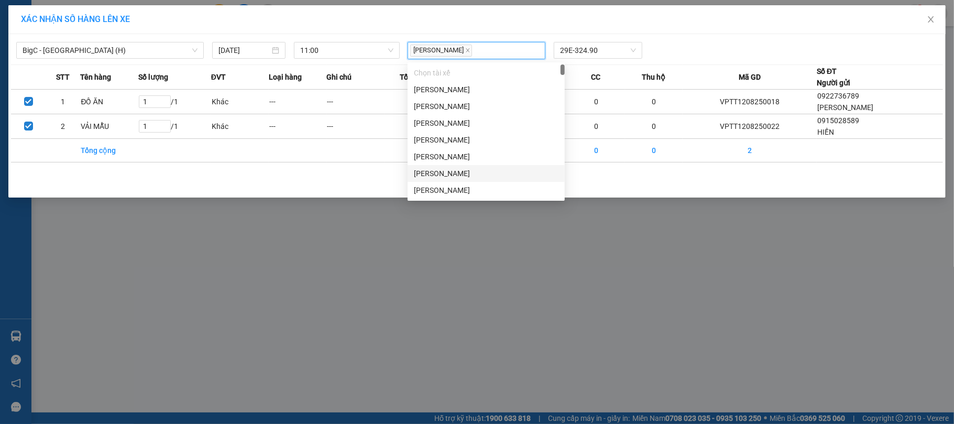
click at [593, 155] on td "0" at bounding box center [596, 150] width 58 height 24
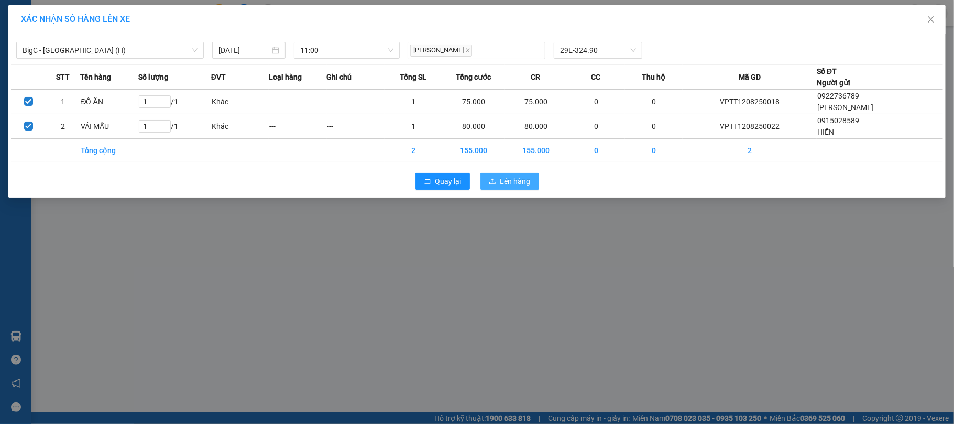
click at [527, 177] on span "Lên hàng" at bounding box center [515, 181] width 30 height 12
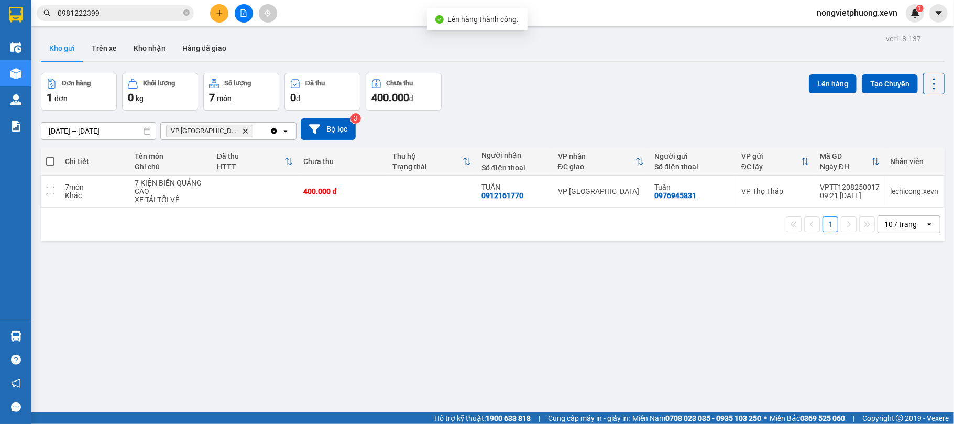
click at [242, 128] on icon "Delete" at bounding box center [245, 131] width 6 height 6
click at [220, 128] on div "Chọn văn phòng nhận" at bounding box center [203, 131] width 72 height 10
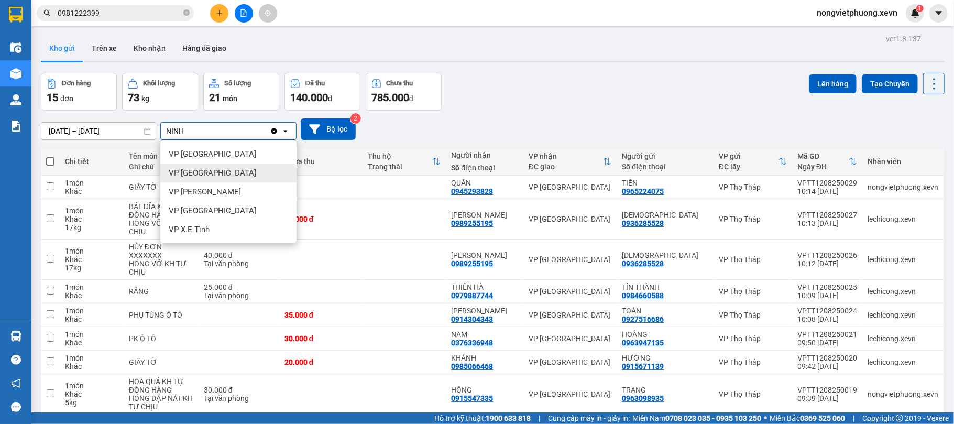
type input "NINH"
click at [241, 147] on div "VP Ninh Bình" at bounding box center [228, 154] width 136 height 19
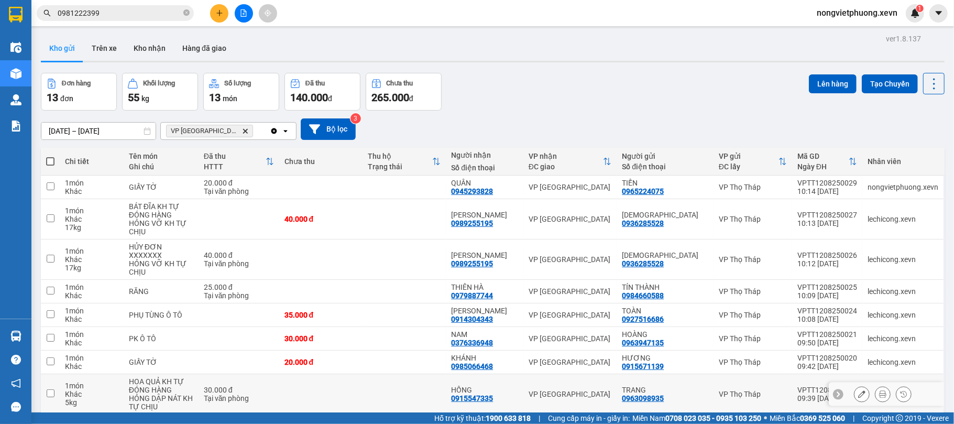
scroll to position [103, 0]
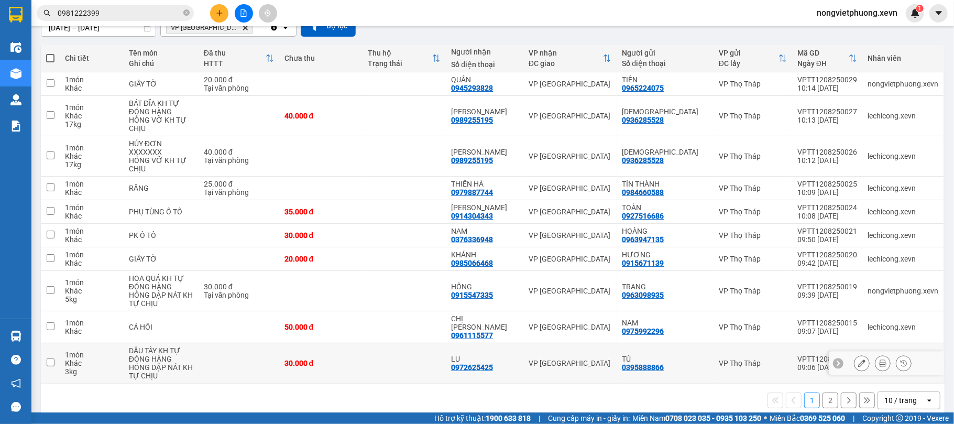
click at [225, 343] on td at bounding box center [239, 363] width 81 height 40
checkbox input "true"
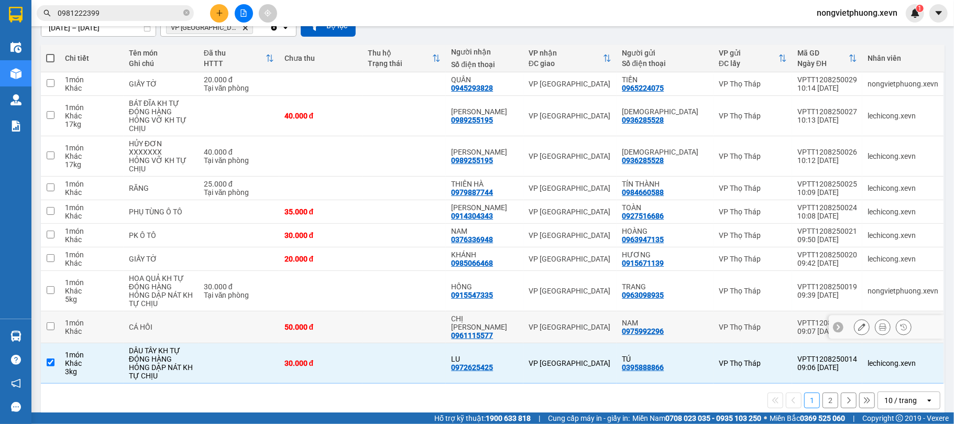
click at [238, 315] on td at bounding box center [239, 327] width 81 height 32
checkbox input "true"
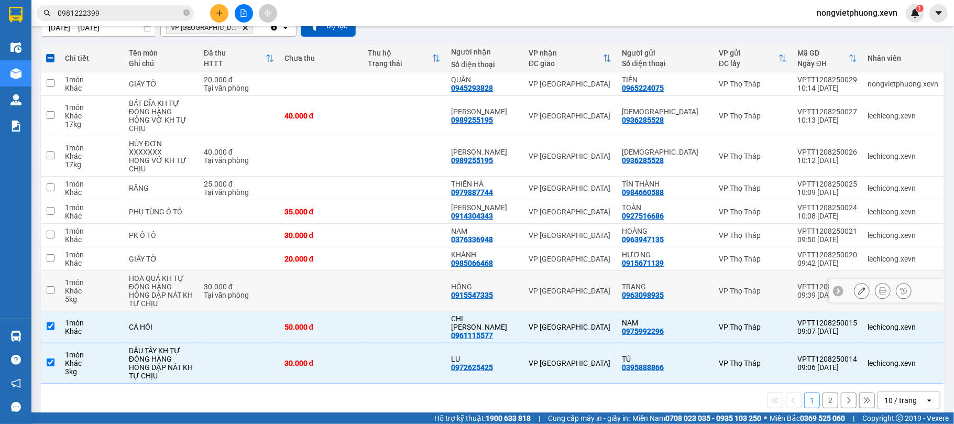
click at [290, 281] on td at bounding box center [320, 291] width 83 height 40
checkbox input "true"
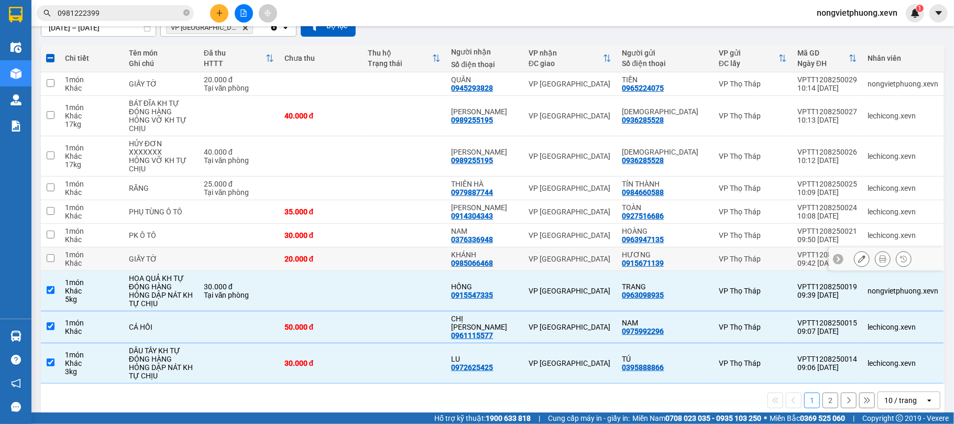
click at [288, 250] on td "20.000 đ" at bounding box center [320, 259] width 83 height 24
checkbox input "true"
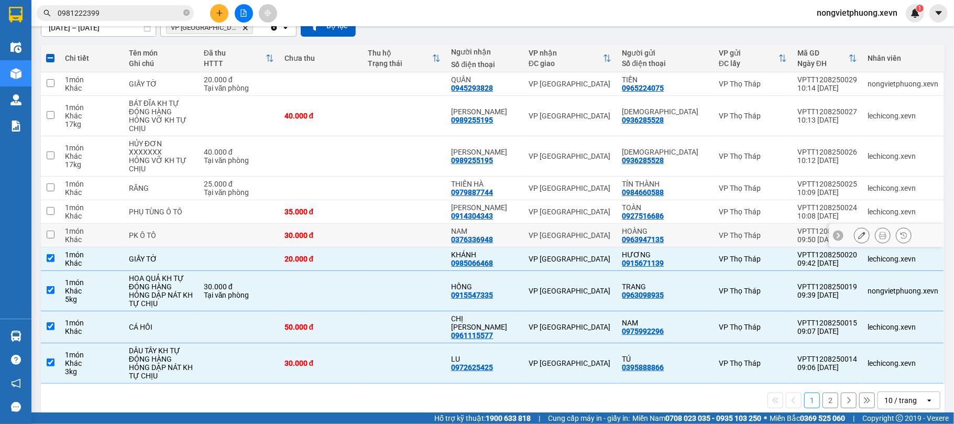
click at [308, 224] on td "30.000 đ" at bounding box center [320, 236] width 83 height 24
checkbox input "true"
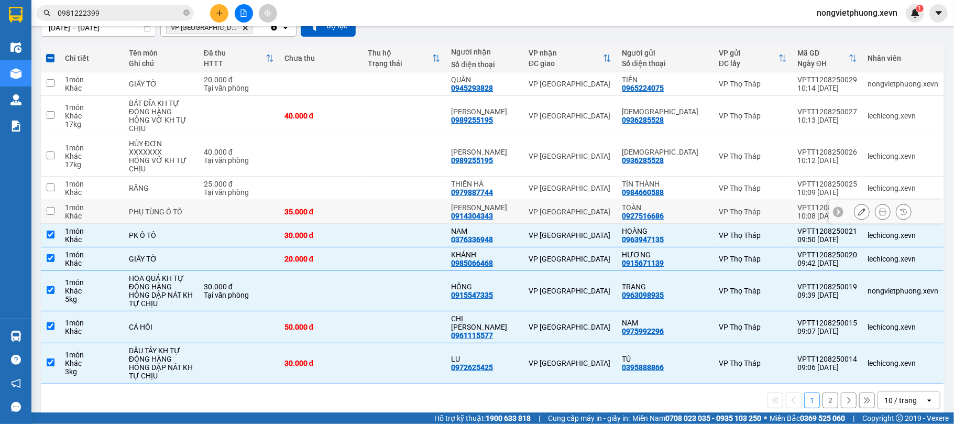
click at [330, 207] on div "35.000 đ" at bounding box center [320, 211] width 73 height 8
checkbox input "true"
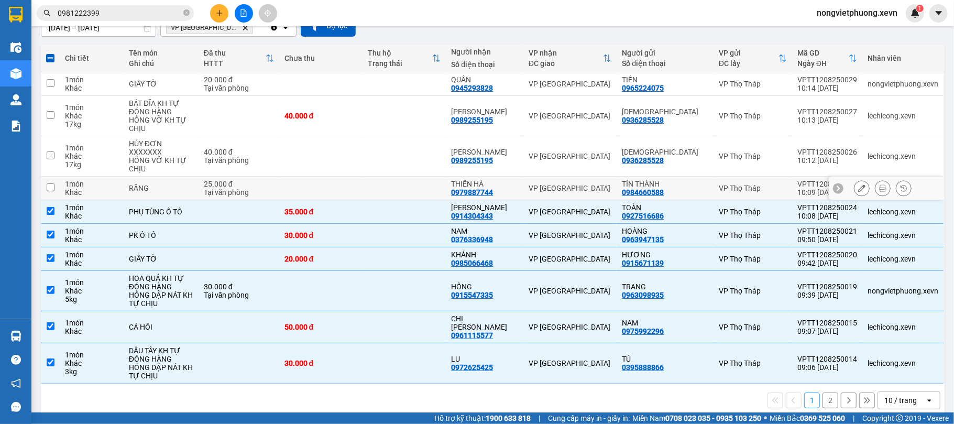
click at [343, 177] on td at bounding box center [320, 189] width 83 height 24
checkbox input "true"
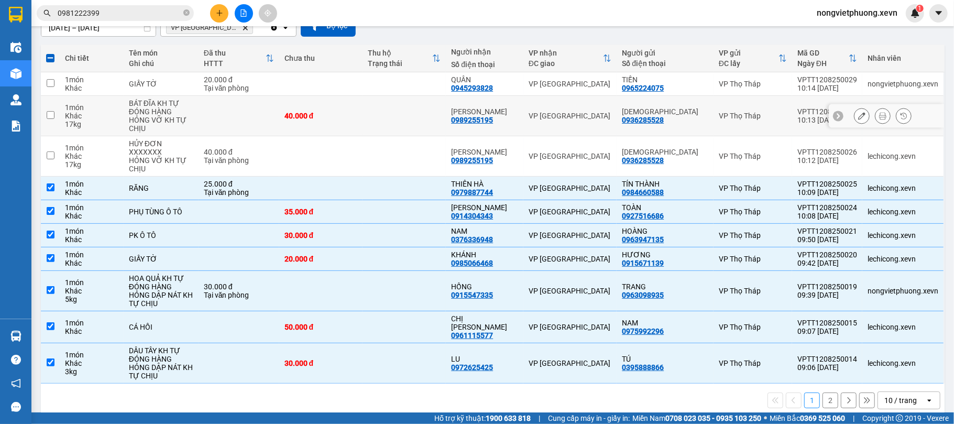
click at [338, 116] on div "40.000 đ" at bounding box center [320, 116] width 73 height 8
checkbox input "true"
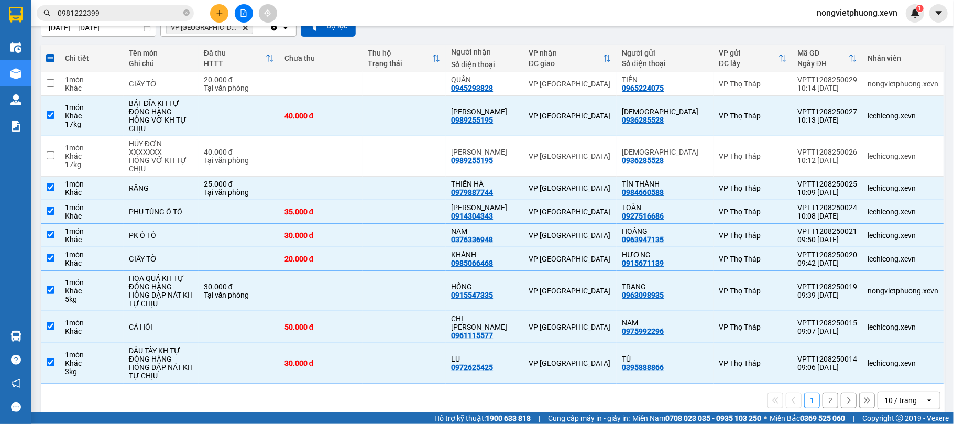
click at [363, 72] on th "Chưa thu" at bounding box center [320, 59] width 83 height 28
click at [363, 89] on td at bounding box center [320, 84] width 83 height 24
checkbox input "true"
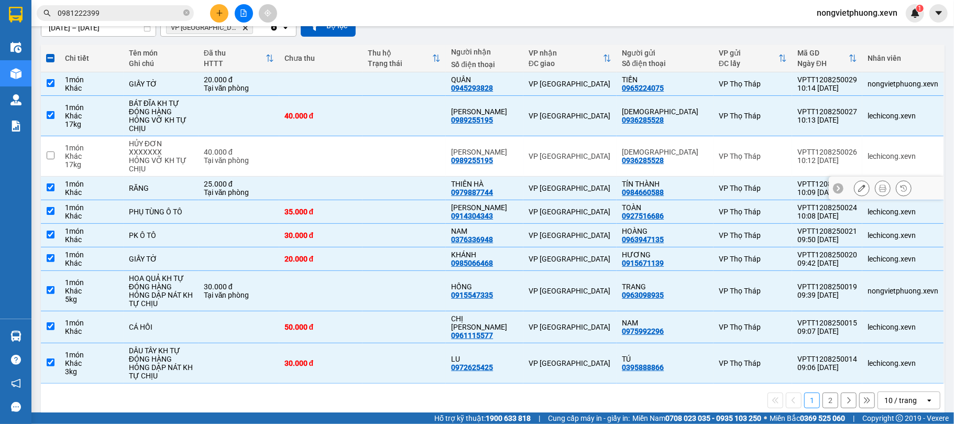
scroll to position [0, 0]
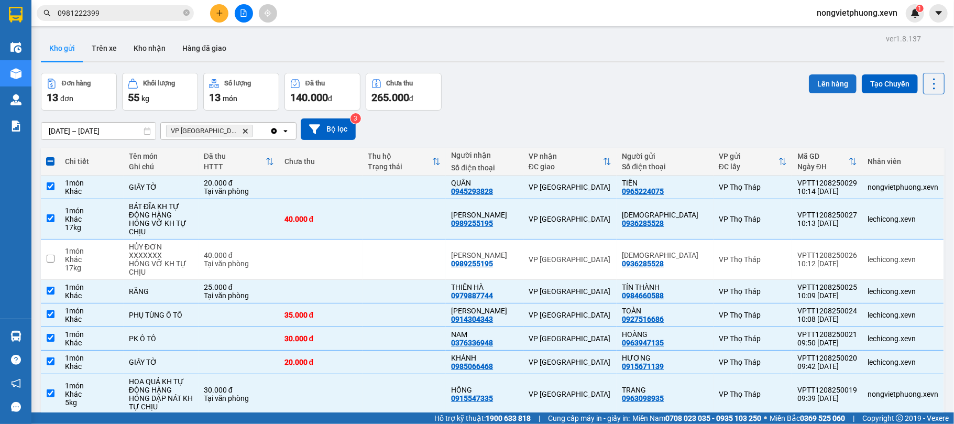
click at [817, 80] on button "Lên hàng" at bounding box center [833, 83] width 48 height 19
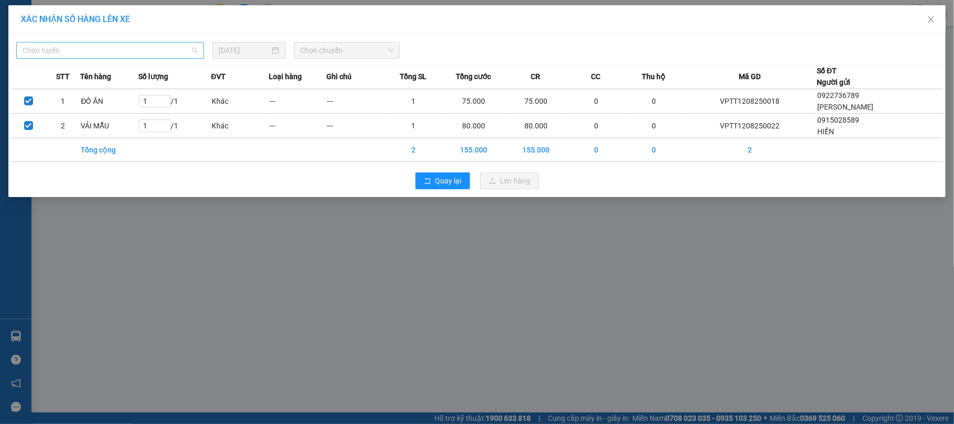
click at [78, 47] on span "Chọn tuyến" at bounding box center [110, 50] width 175 height 16
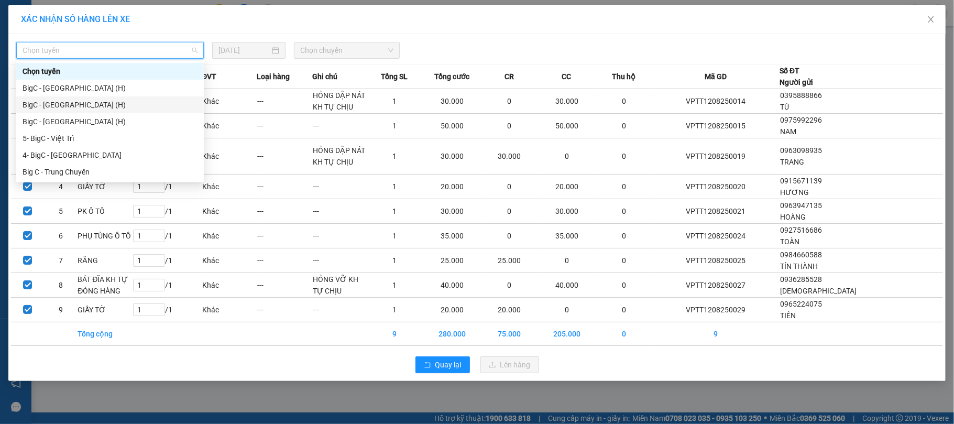
click at [111, 123] on div "BigC - Ninh Bình (H)" at bounding box center [110, 122] width 175 height 12
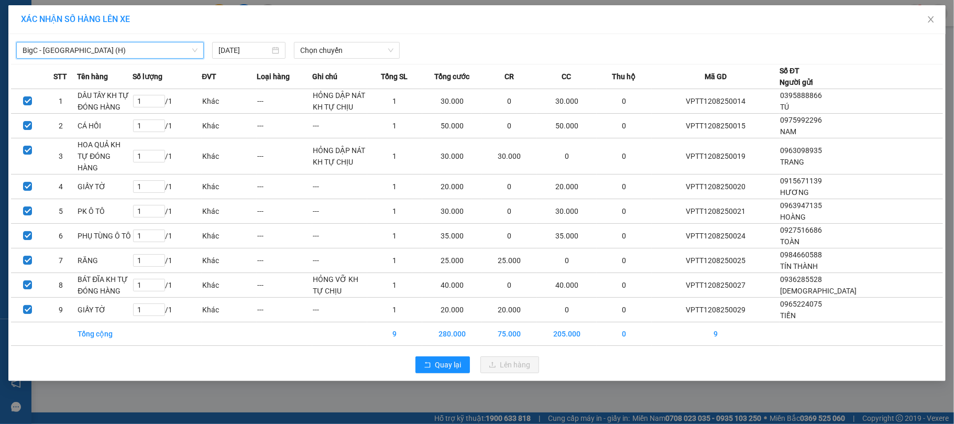
click at [364, 62] on div "BigC - Ninh Bình (H) BigC - Ninh Bình (H) 12/08/2025 Chọn chuyến STT Tên hàng S…" at bounding box center [476, 207] width 937 height 347
click at [381, 37] on div "BigC - Ninh Bình (H) 12/08/2025 Chọn chuyến" at bounding box center [477, 48] width 932 height 22
click at [374, 46] on span "Chọn chuyến" at bounding box center [346, 50] width 93 height 16
type input "1100"
click at [372, 91] on div "Thêm chuyến " 11:00 "" at bounding box center [350, 89] width 112 height 18
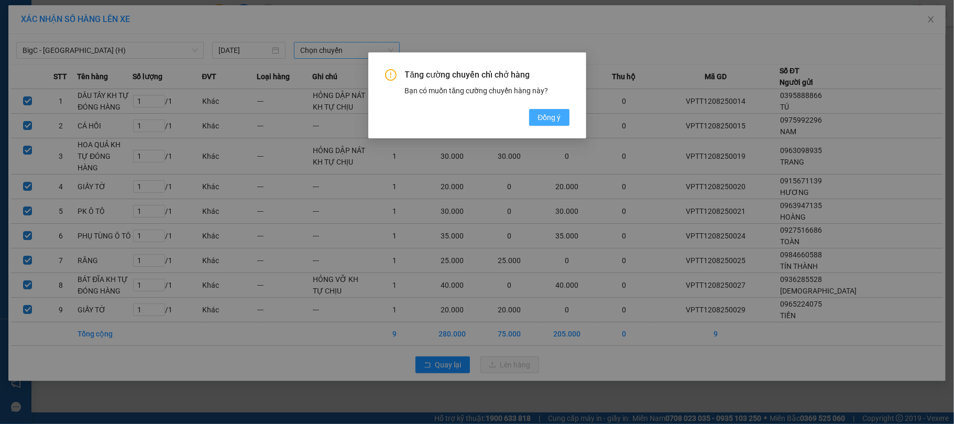
click at [547, 124] on button "Đồng ý" at bounding box center [549, 117] width 40 height 17
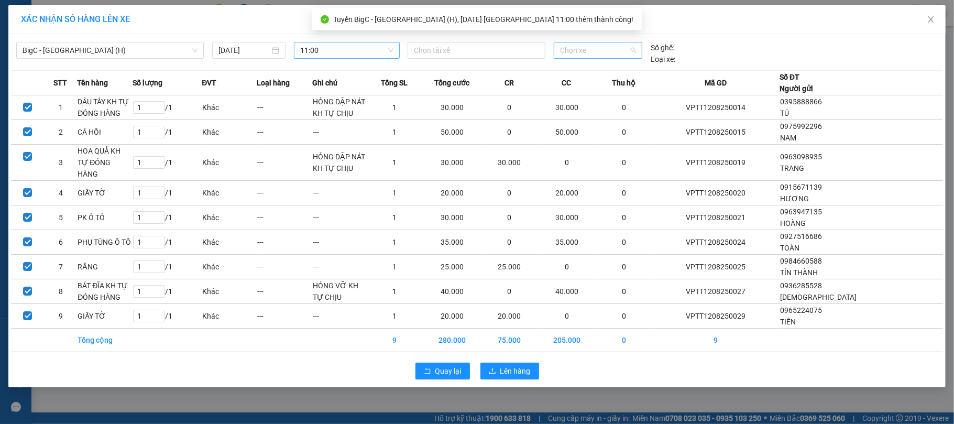
click at [577, 53] on span "Chọn xe" at bounding box center [598, 50] width 76 height 16
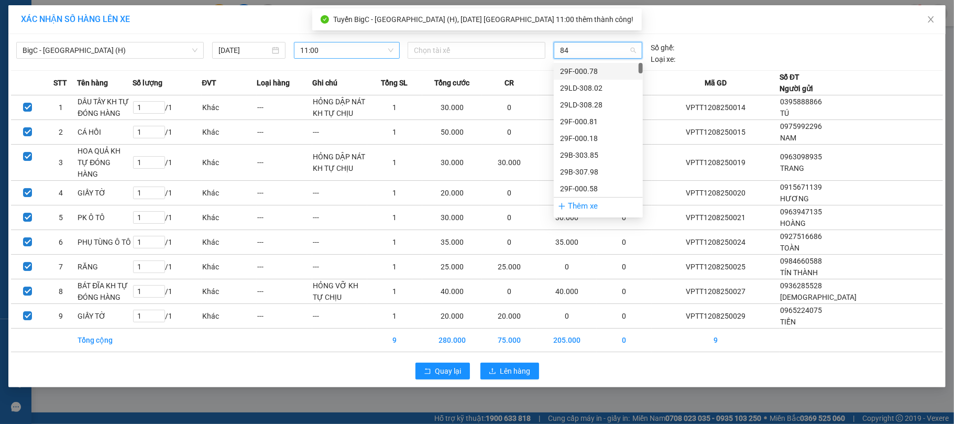
type input "846"
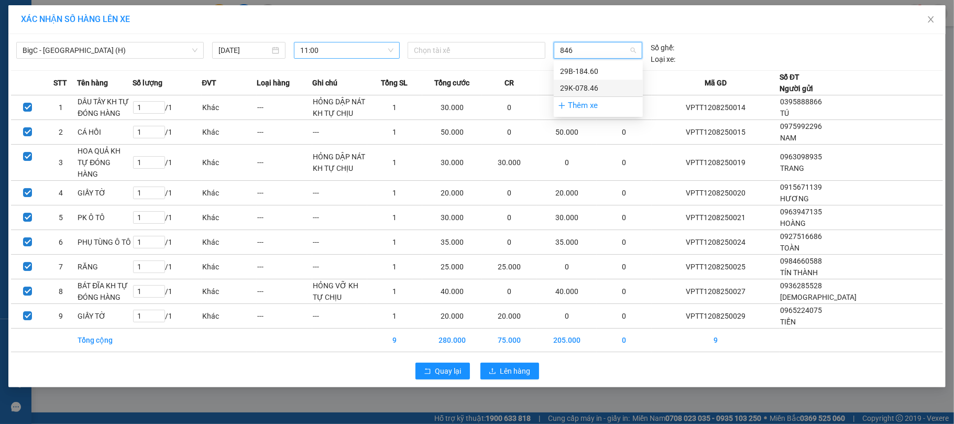
click at [605, 86] on div "29K-078.46" at bounding box center [598, 88] width 76 height 12
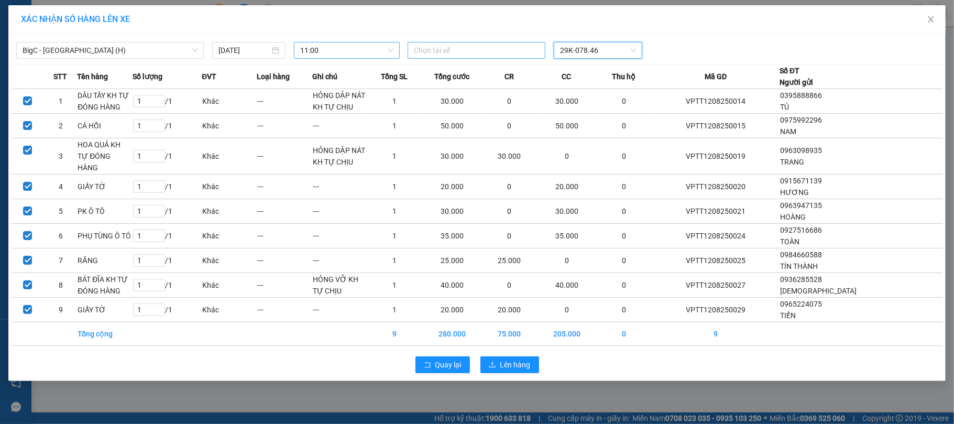
click at [458, 59] on div "Chọn tài xế" at bounding box center [477, 50] width 138 height 17
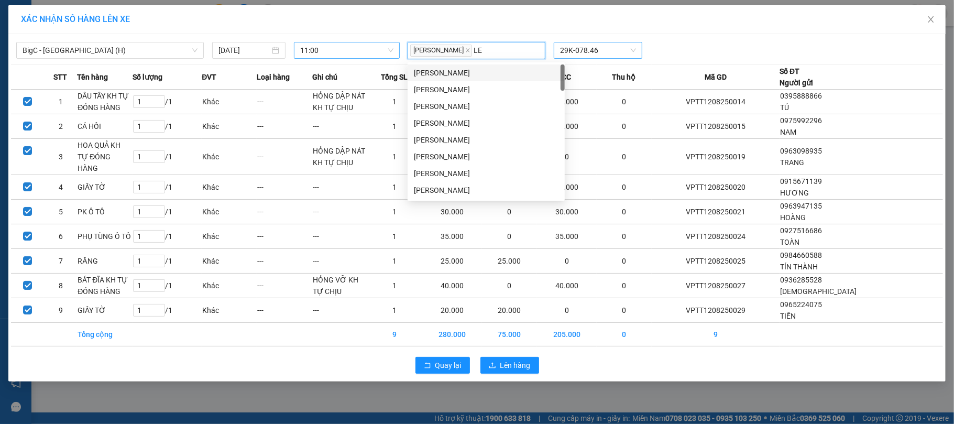
type input "L"
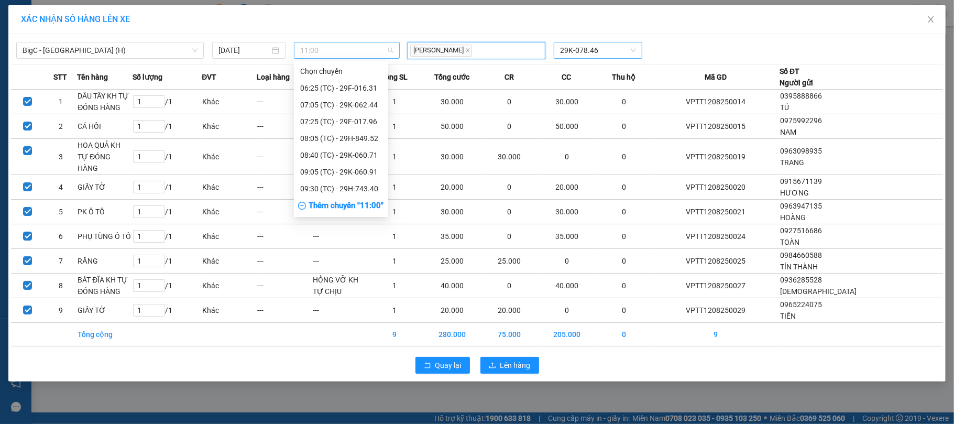
click at [319, 49] on span "11:00" at bounding box center [346, 50] width 93 height 16
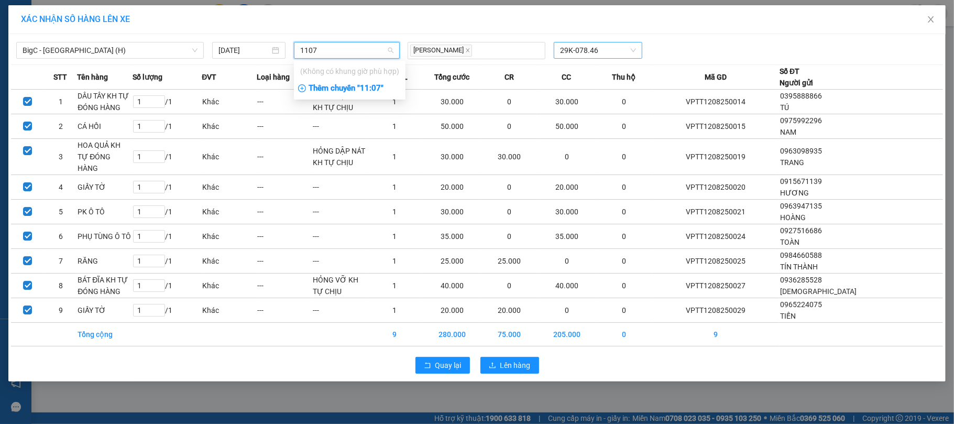
type input "1107"
click at [321, 90] on div "Thêm chuyến " 11:07 "" at bounding box center [350, 89] width 112 height 18
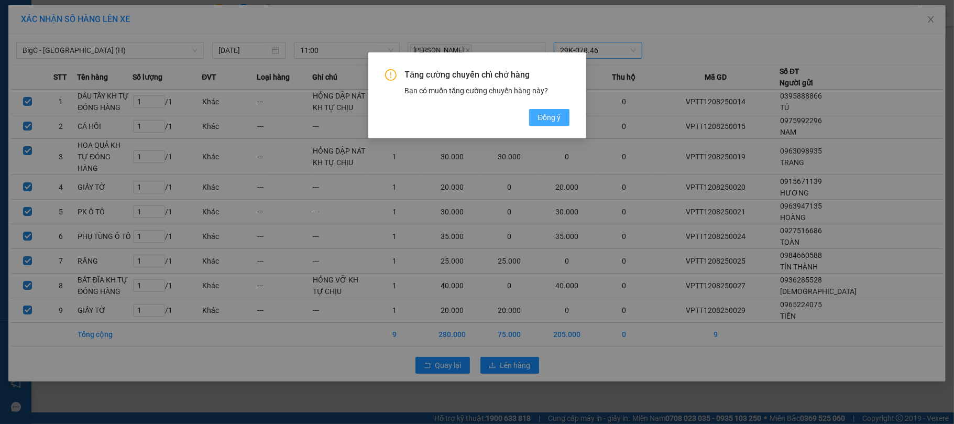
click at [549, 119] on span "Đồng ý" at bounding box center [548, 118] width 23 height 12
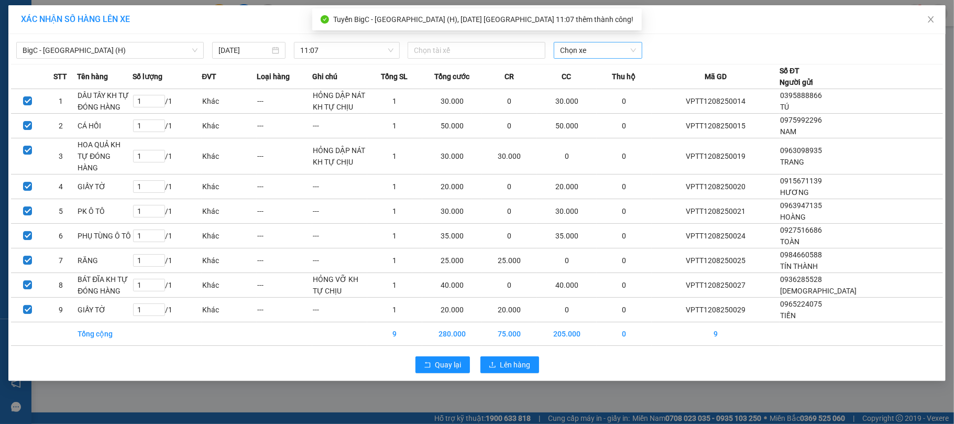
click at [598, 54] on span "Chọn xe" at bounding box center [598, 50] width 76 height 16
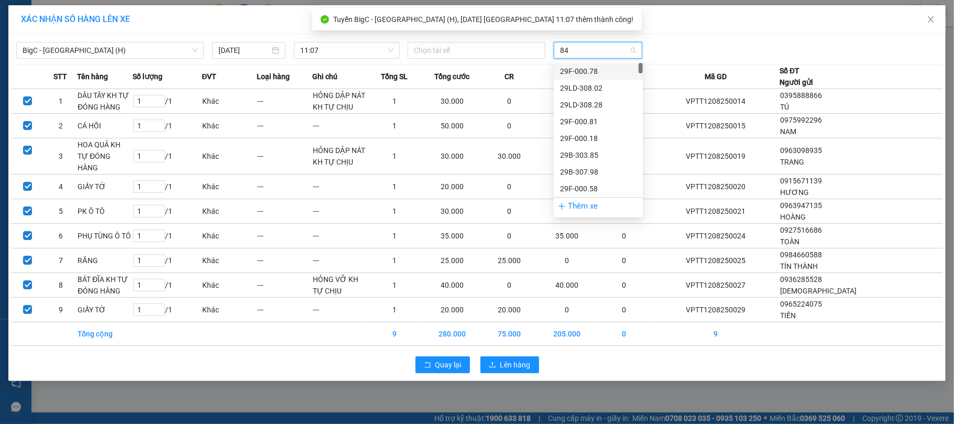
type input "846"
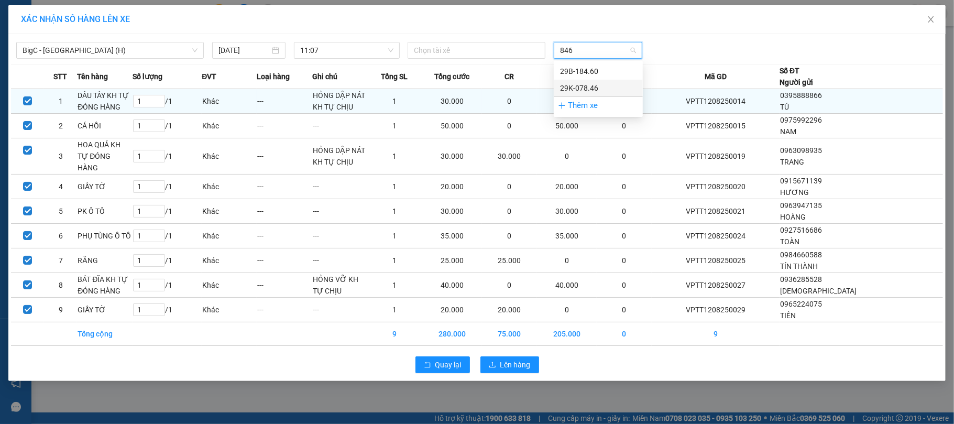
click at [603, 91] on div "29K-078.46" at bounding box center [598, 88] width 76 height 12
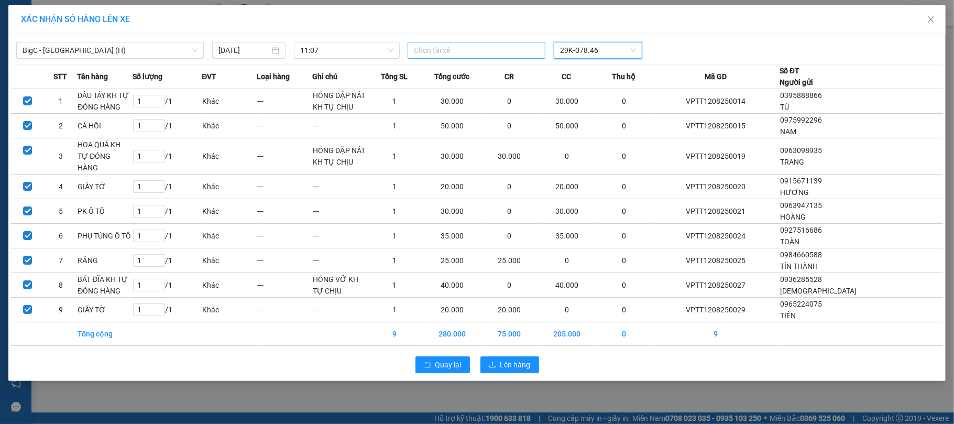
click at [454, 47] on div at bounding box center [476, 50] width 133 height 13
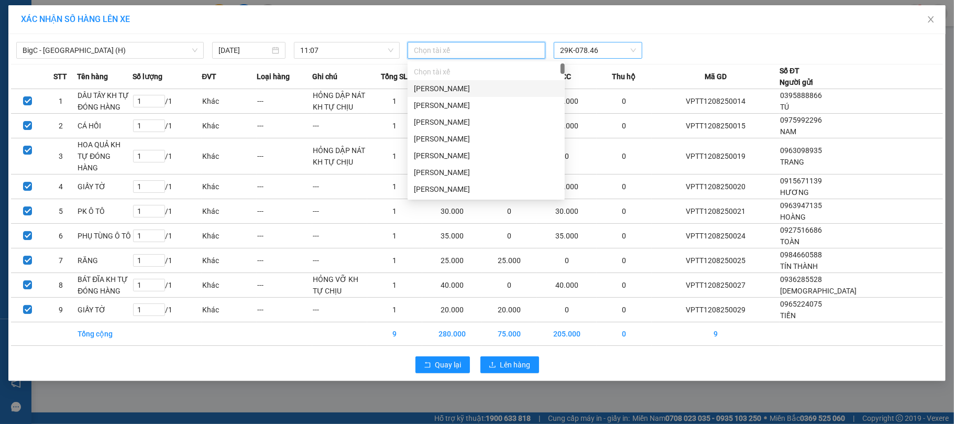
paste input "Đinh Văn Sỹ"
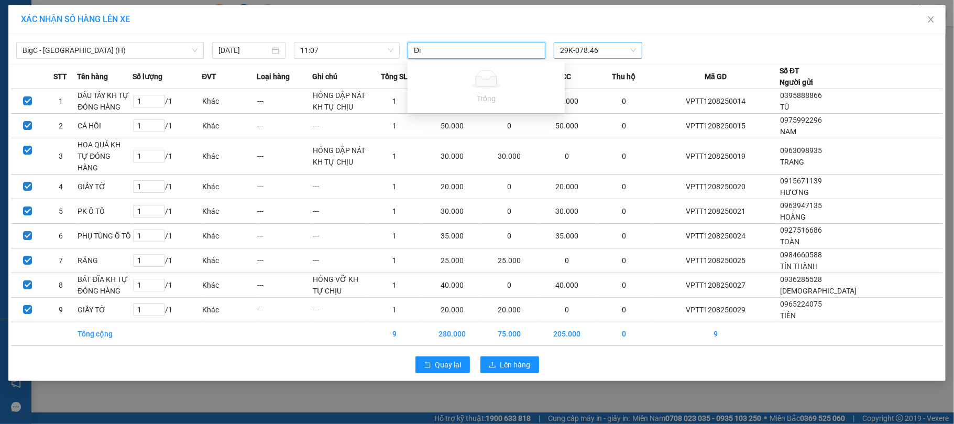
type input "Đ"
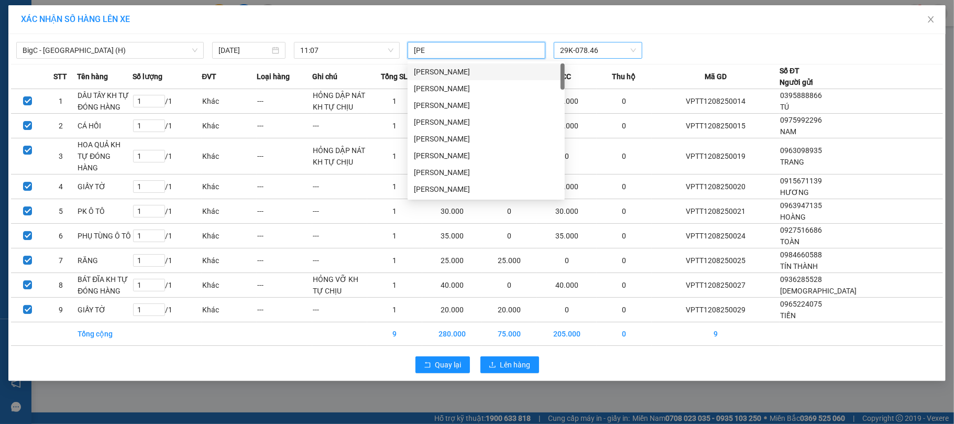
type input "LÊ ĐỨC"
click at [421, 71] on div "Lê Đức Giang" at bounding box center [486, 72] width 145 height 12
drag, startPoint x: 571, startPoint y: 369, endPoint x: 566, endPoint y: 355, distance: 14.9
click at [568, 368] on div "Quay lại Lên hàng" at bounding box center [477, 365] width 932 height 27
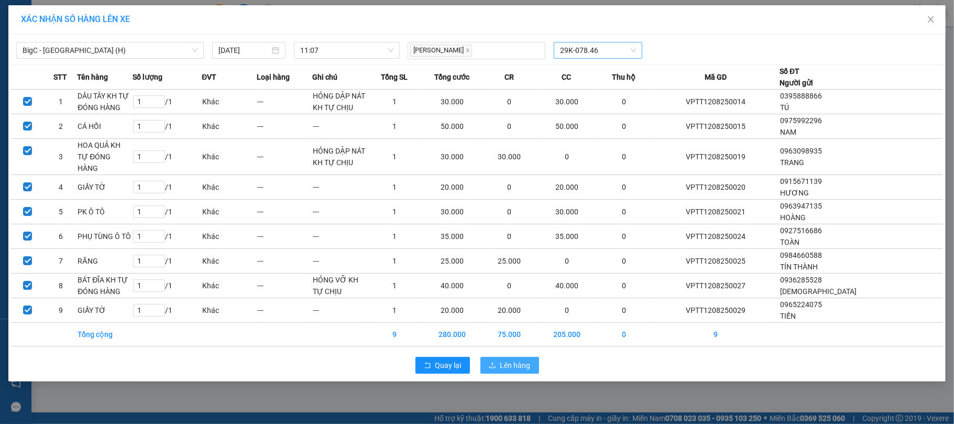
click at [520, 359] on span "Lên hàng" at bounding box center [515, 365] width 30 height 12
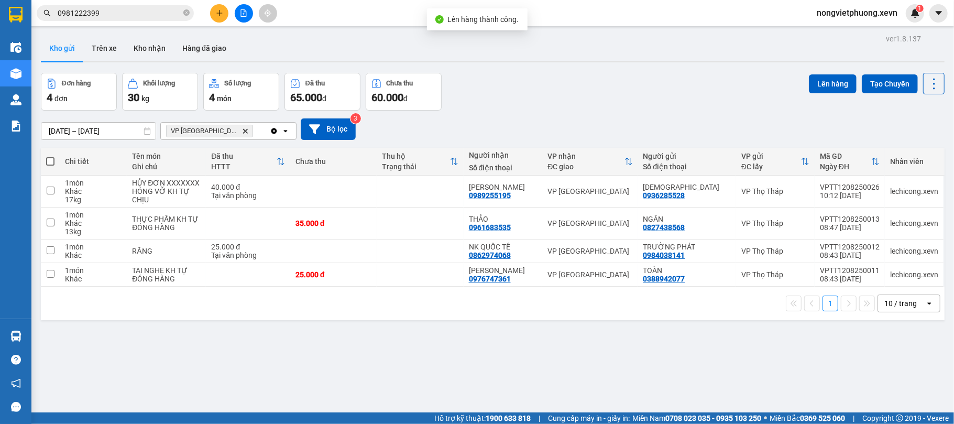
scroll to position [48, 0]
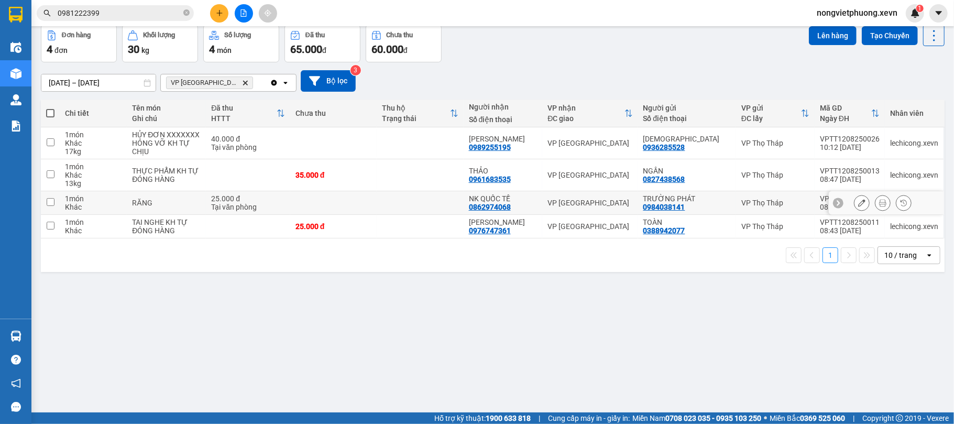
click at [332, 215] on td at bounding box center [333, 203] width 86 height 24
checkbox input "true"
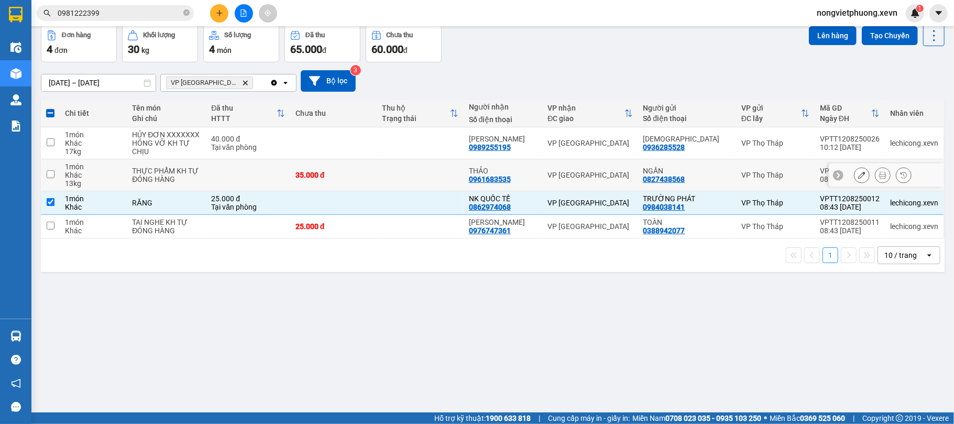
click at [394, 173] on td at bounding box center [420, 175] width 86 height 32
checkbox input "true"
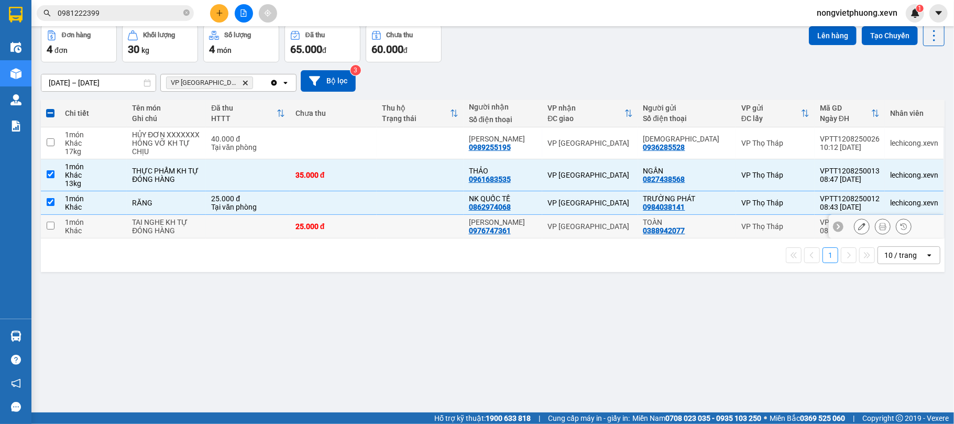
click at [390, 219] on td at bounding box center [420, 227] width 86 height 24
checkbox input "true"
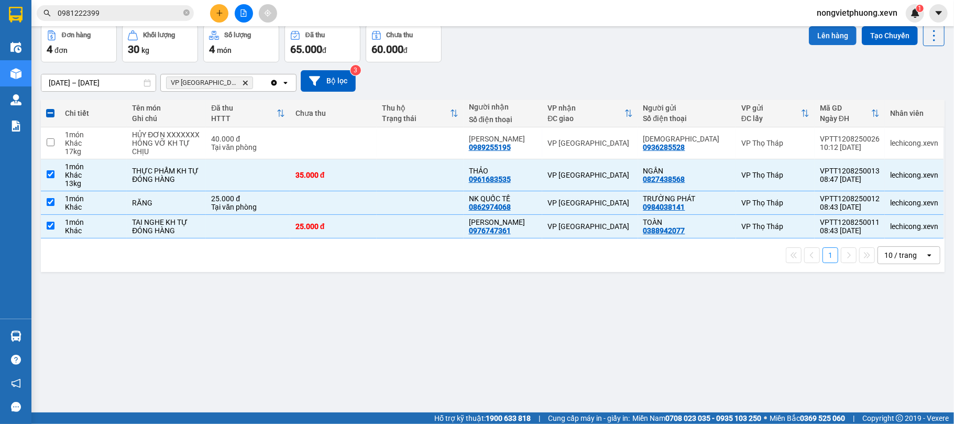
click at [824, 32] on button "Lên hàng" at bounding box center [833, 35] width 48 height 19
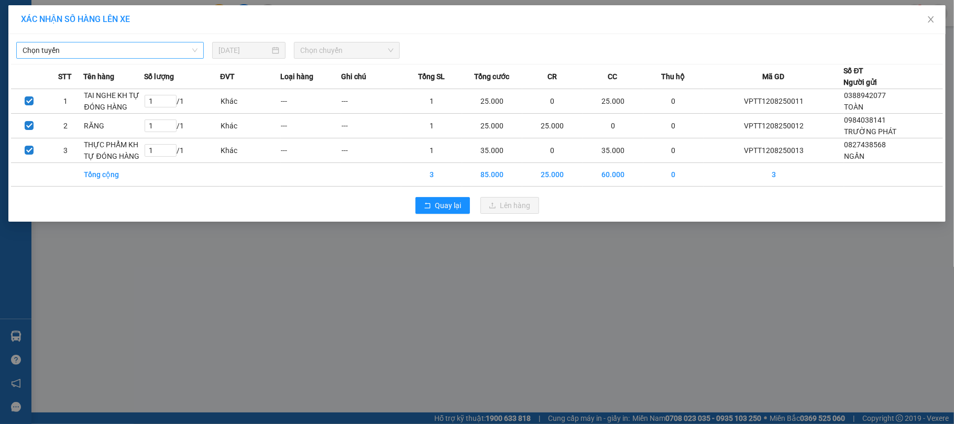
click at [102, 50] on span "Chọn tuyến" at bounding box center [110, 50] width 175 height 16
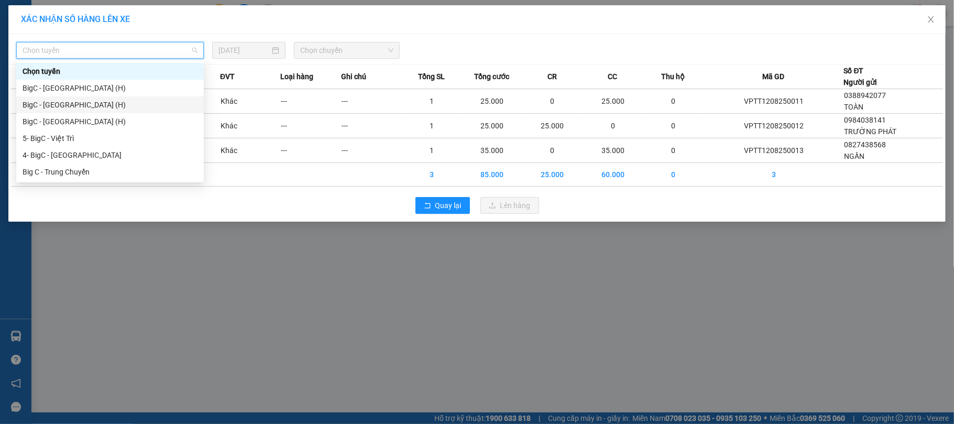
click at [107, 105] on div "BigC - Nam Định (H)" at bounding box center [110, 105] width 175 height 12
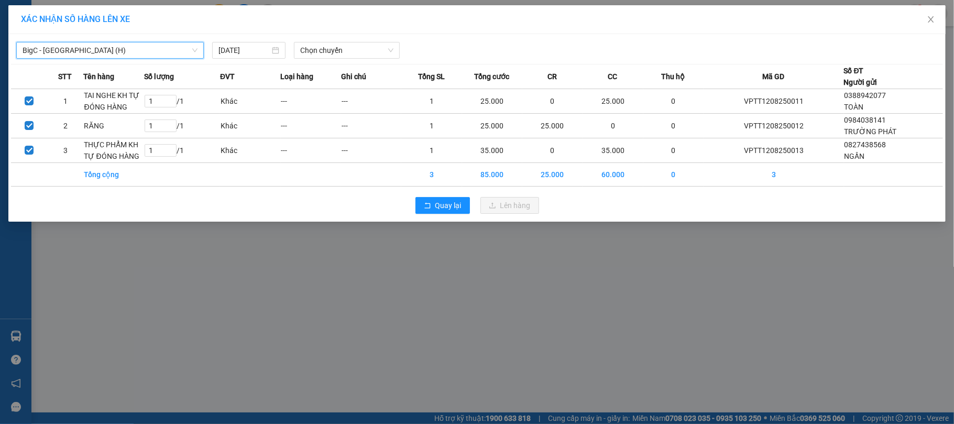
click at [183, 47] on span "BigC - Nam Định (H)" at bounding box center [110, 50] width 175 height 16
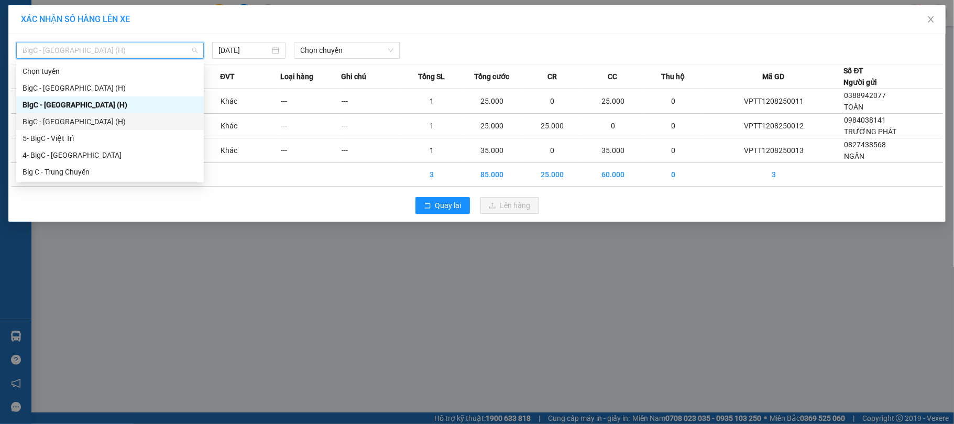
click at [128, 119] on div "BigC - Ninh Bình (H)" at bounding box center [110, 122] width 175 height 12
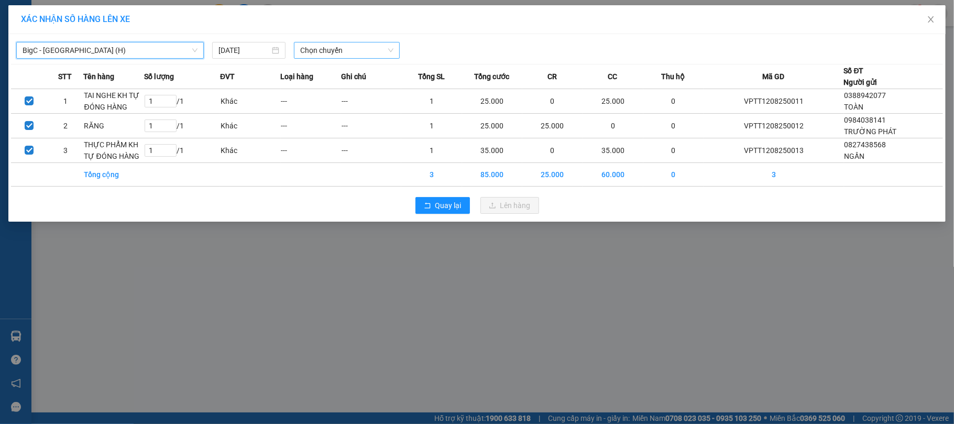
click at [330, 44] on span "Chọn chuyến" at bounding box center [346, 50] width 93 height 16
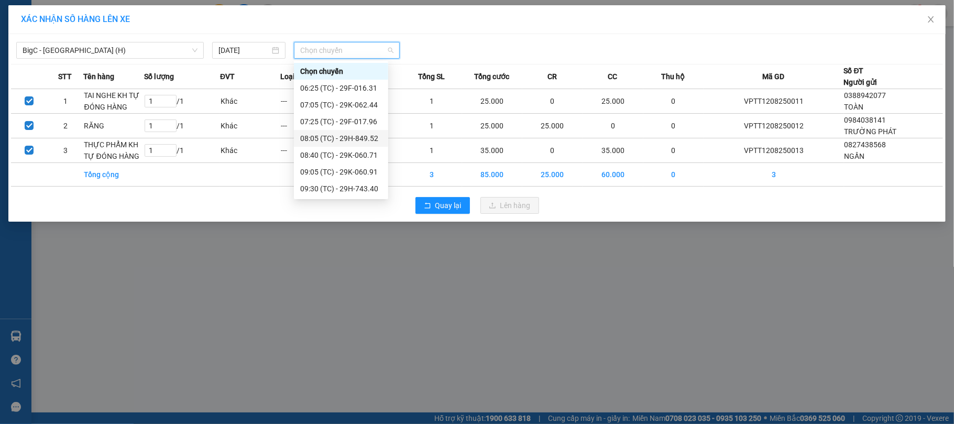
scroll to position [67, 0]
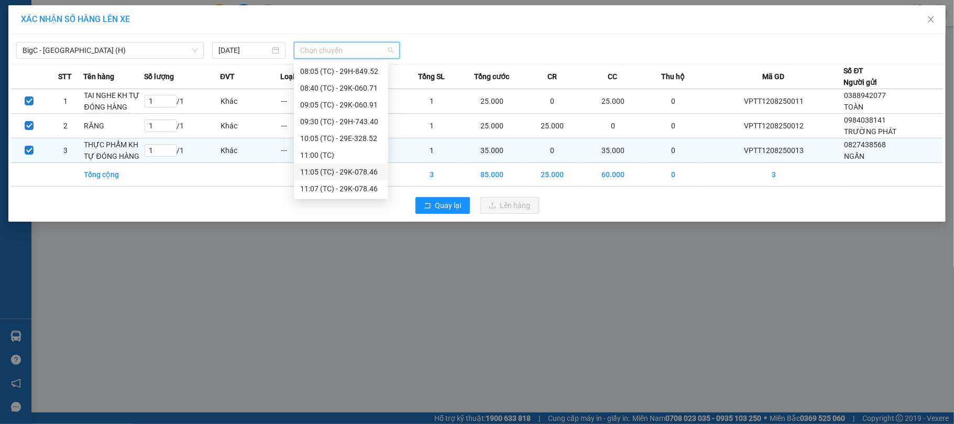
click at [359, 168] on div "11:05 (TC) - 29K-078.46" at bounding box center [341, 172] width 82 height 12
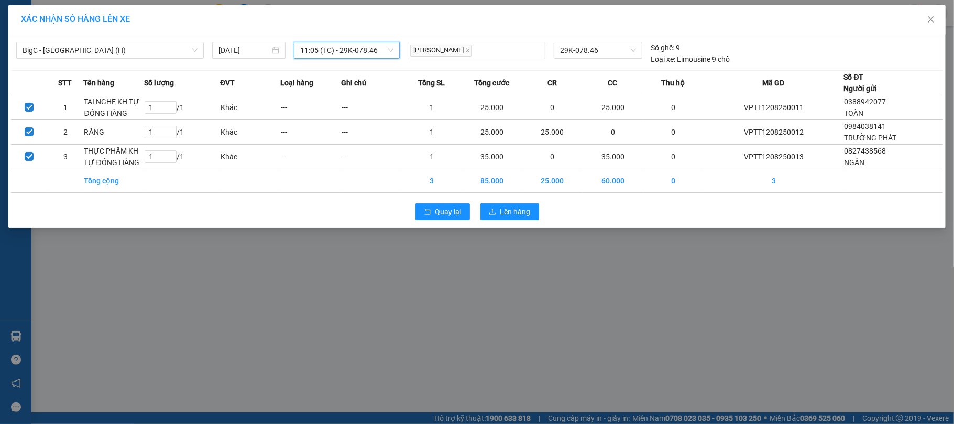
click at [379, 52] on span "11:05 (TC) - 29K-078.46" at bounding box center [346, 50] width 93 height 16
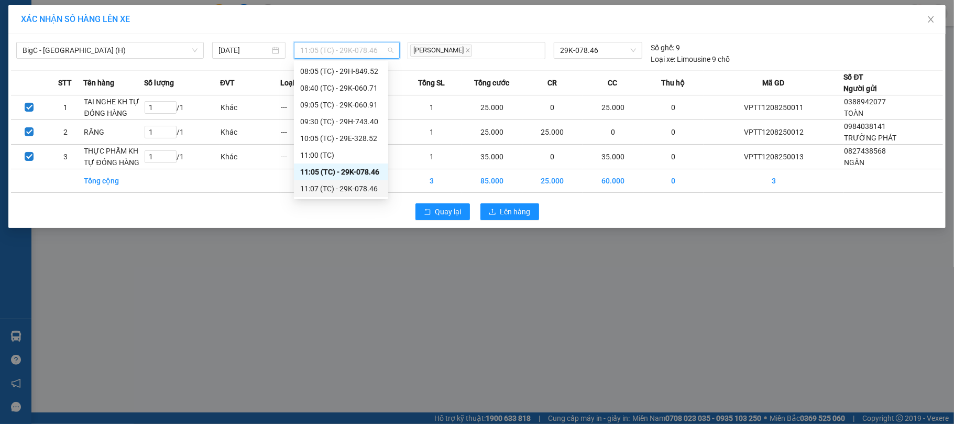
click at [344, 187] on div "11:07 (TC) - 29K-078.46" at bounding box center [341, 189] width 82 height 12
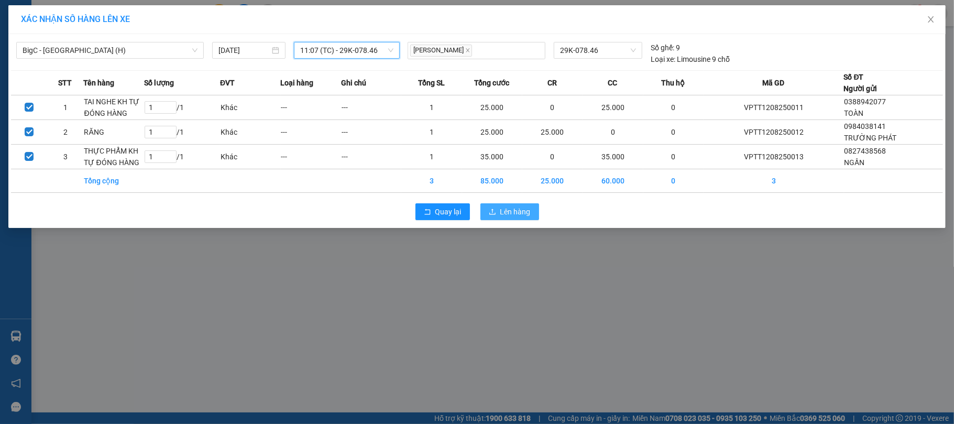
click at [516, 213] on span "Lên hàng" at bounding box center [515, 212] width 30 height 12
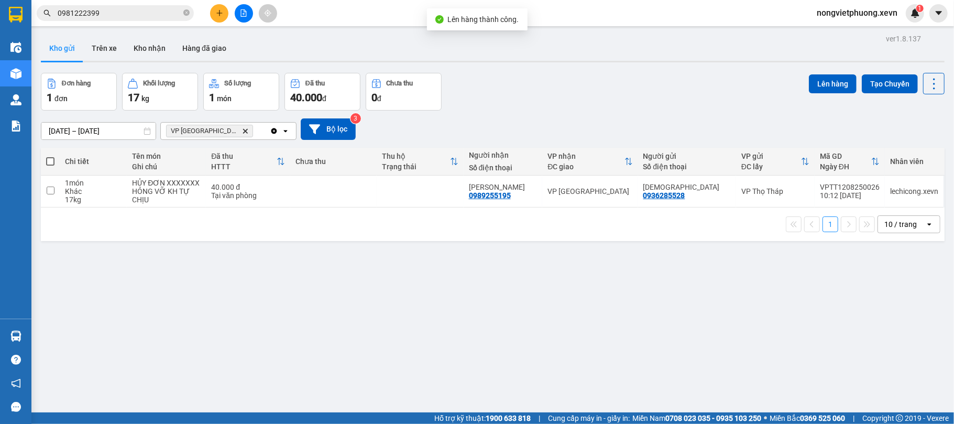
click at [242, 129] on icon "Delete" at bounding box center [245, 131] width 6 height 6
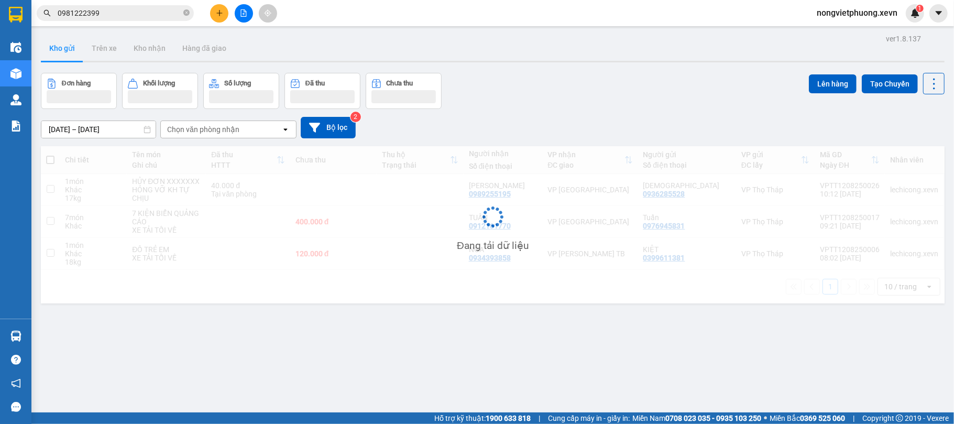
scroll to position [48, 0]
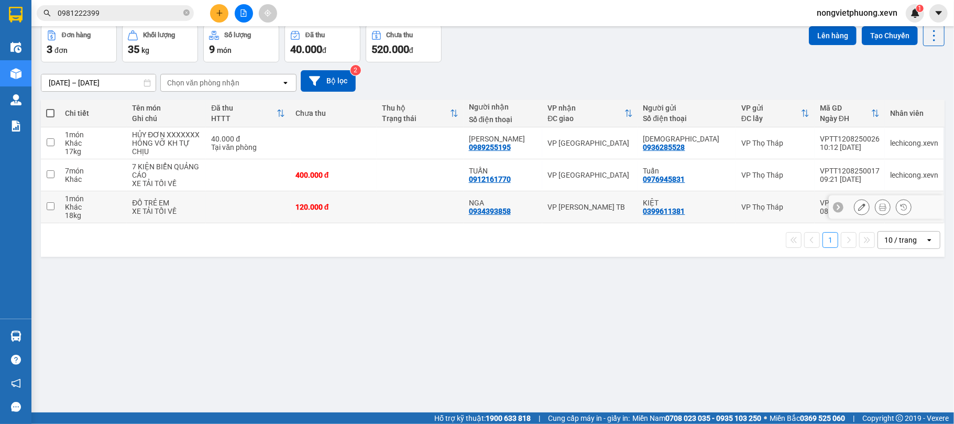
click at [243, 210] on td at bounding box center [248, 207] width 84 height 32
checkbox input "true"
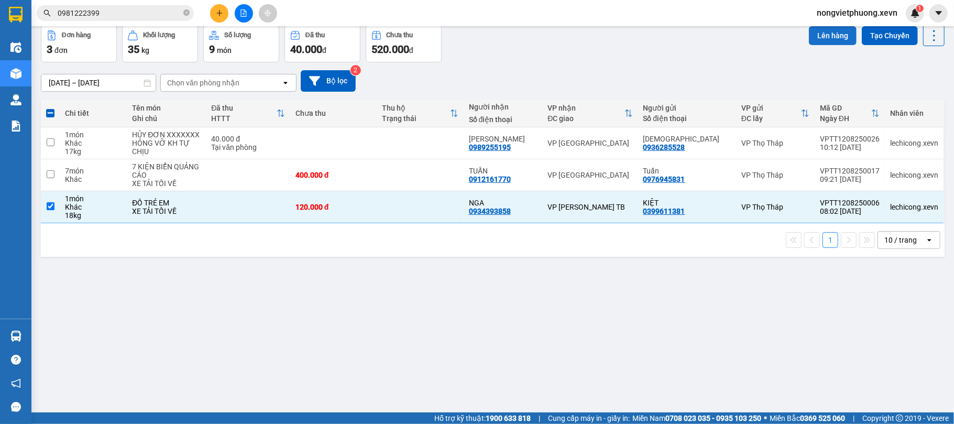
click at [826, 32] on button "Lên hàng" at bounding box center [833, 35] width 48 height 19
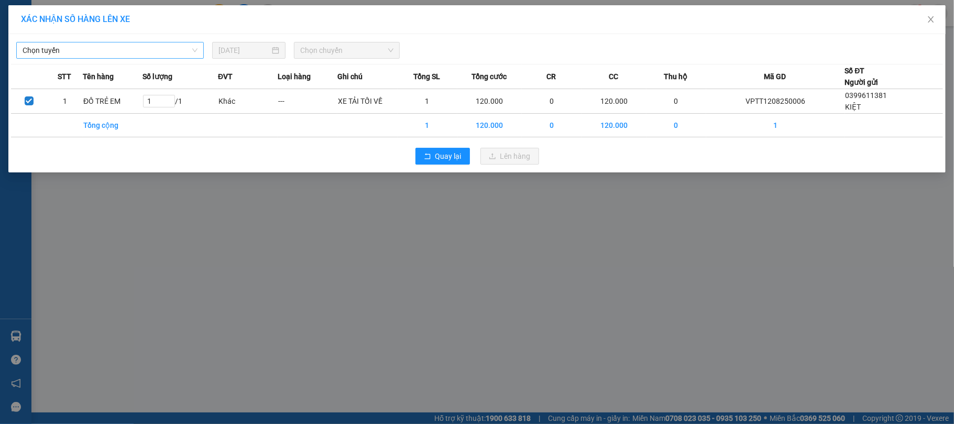
click at [158, 51] on span "Chọn tuyến" at bounding box center [110, 50] width 175 height 16
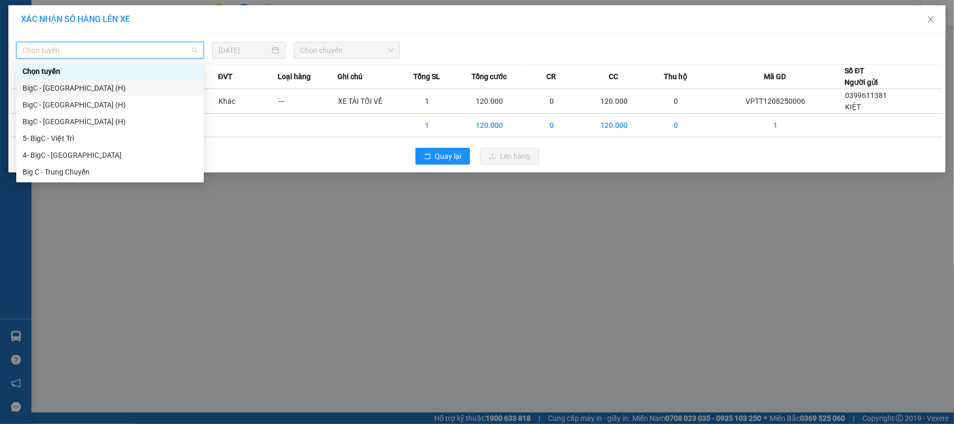
click at [116, 89] on div "BigC - Thái Bình (H)" at bounding box center [110, 88] width 175 height 12
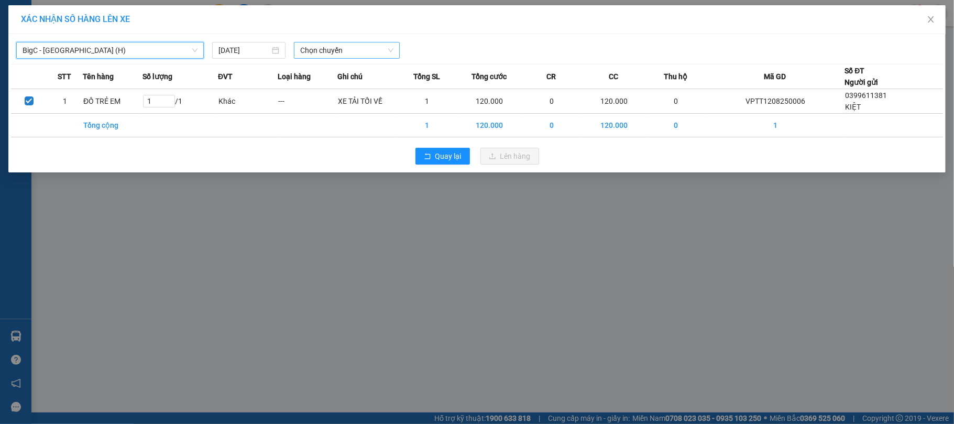
click at [373, 42] on span "Chọn chuyến" at bounding box center [346, 50] width 93 height 16
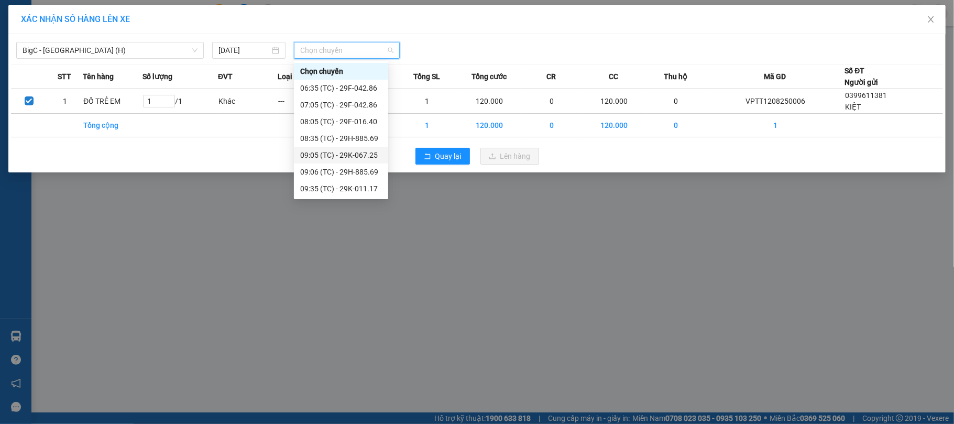
scroll to position [50, 0]
click at [359, 169] on div "11:00 (TC) - 29E-098.40" at bounding box center [341, 172] width 82 height 12
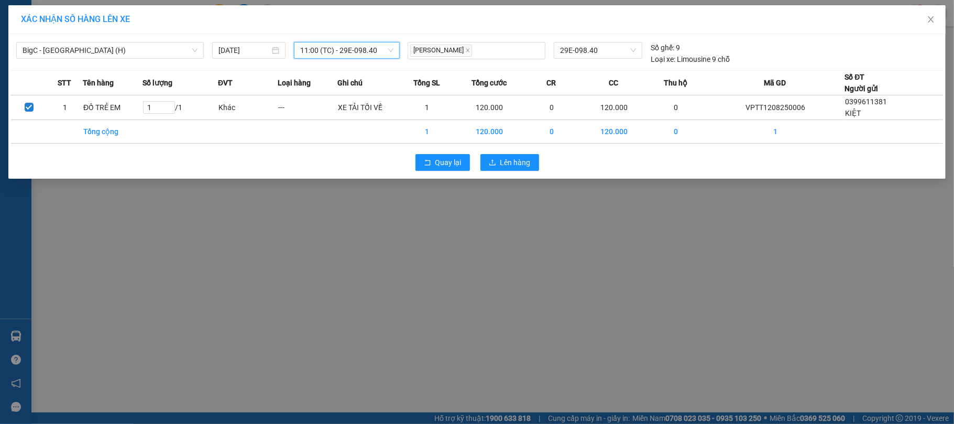
click at [539, 164] on div "Quay lại Lên hàng" at bounding box center [477, 162] width 932 height 27
click at [521, 160] on span "Lên hàng" at bounding box center [515, 163] width 30 height 12
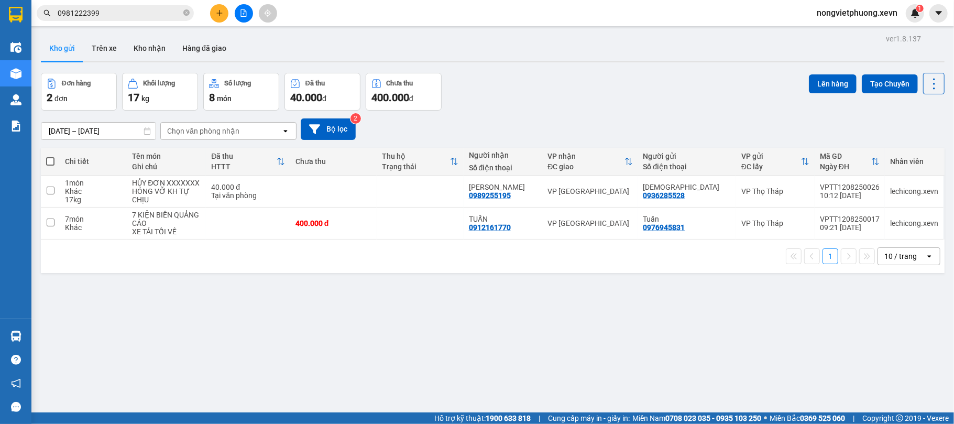
click at [223, 3] on div "Kết quả tìm kiếm ( 45 ) Bộ lọc Mã ĐH Trạng thái Món hàng Thu hộ Tổng cước Chưa …" at bounding box center [477, 13] width 954 height 26
click at [225, 19] on button at bounding box center [219, 13] width 18 height 18
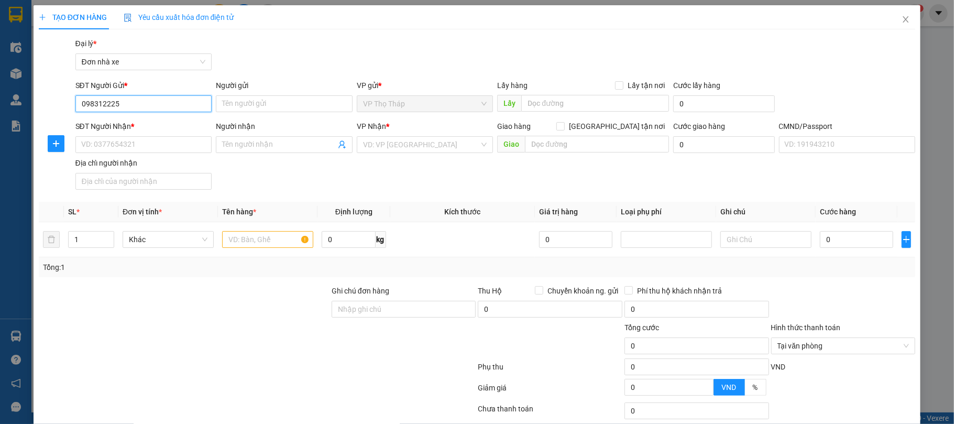
type input "0983122251"
click at [136, 118] on div "0983122251 - HOÀNG NHƯ CHUYỀN" at bounding box center [141, 125] width 135 height 17
type input "HOÀNG NHƯ CHUYỀN"
type input "0904471548"
type input "QUYÊN"
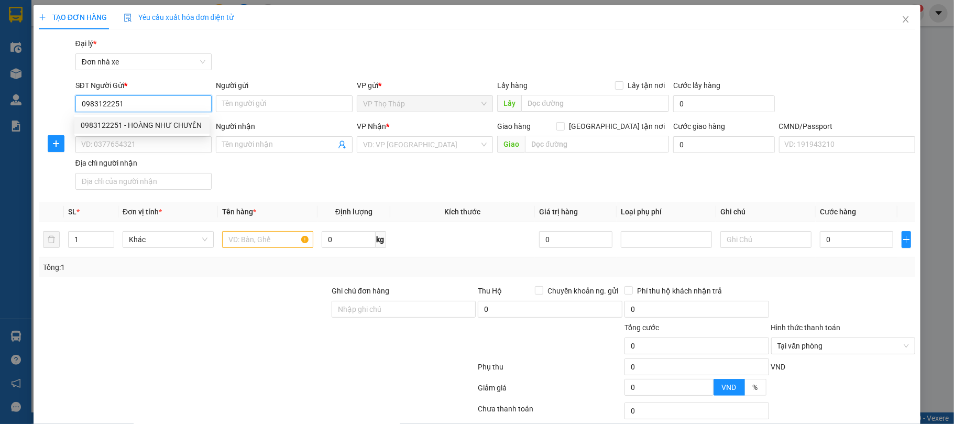
type input "VŨ MẠNH HÙNG"
type input "0983122251"
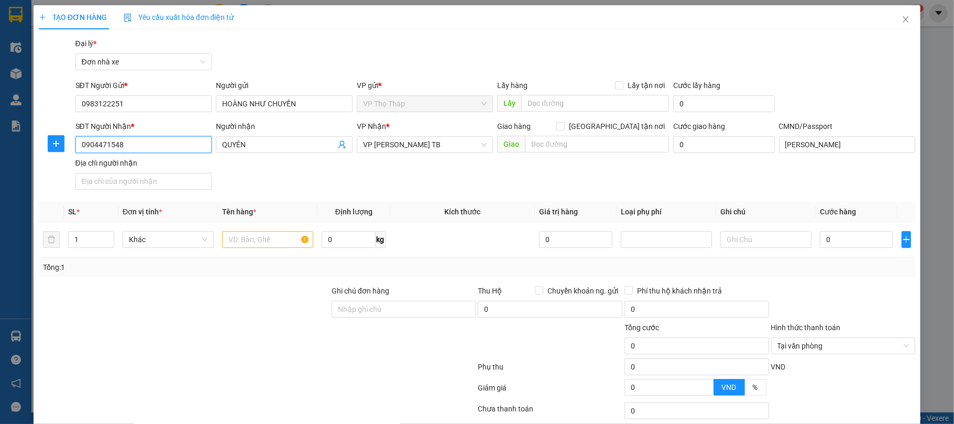
click at [140, 148] on input "0904471548" at bounding box center [143, 144] width 137 height 17
click at [170, 184] on div "0913897688 - ANH LÂM" at bounding box center [142, 183] width 123 height 12
type input "0913897688"
type input "ANH LÂM"
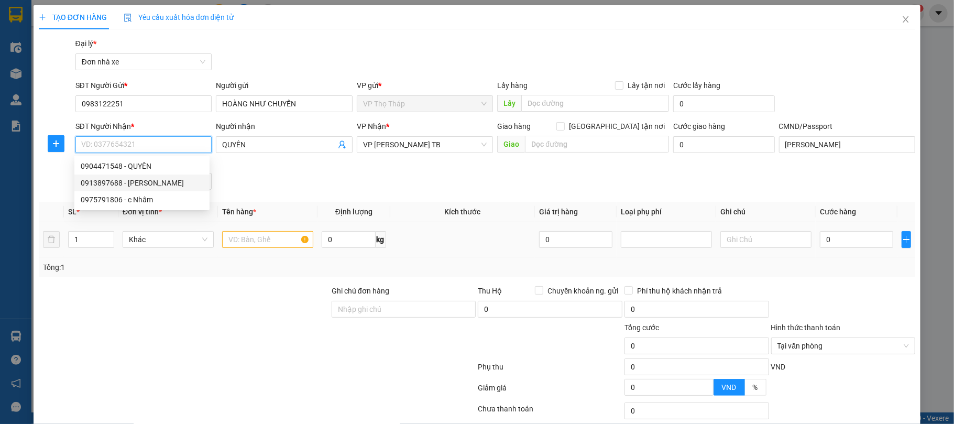
type input "CC"
type input "0913897688"
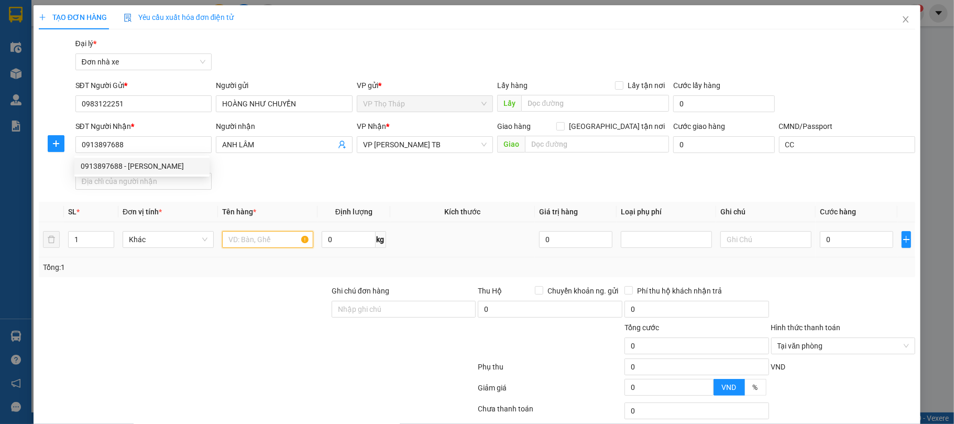
click at [254, 244] on input "text" at bounding box center [267, 239] width 91 height 17
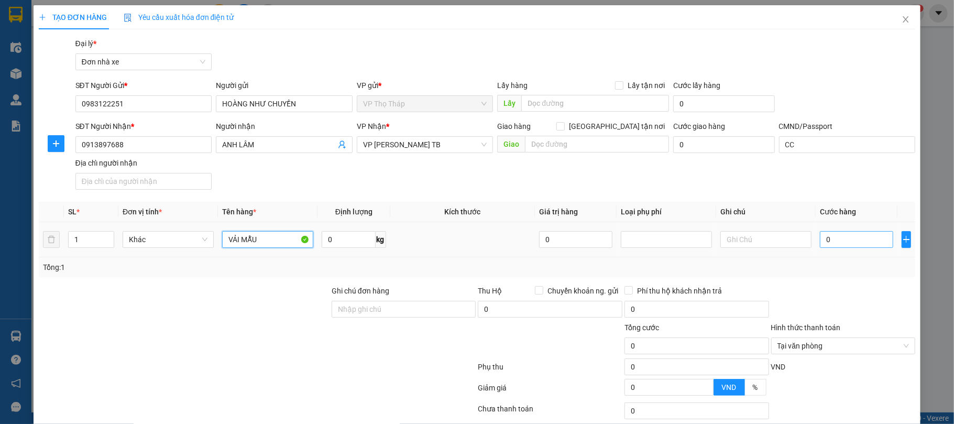
type input "VẢI MẪU"
click at [836, 233] on input "0" at bounding box center [856, 239] width 73 height 17
type input "3"
type input "30"
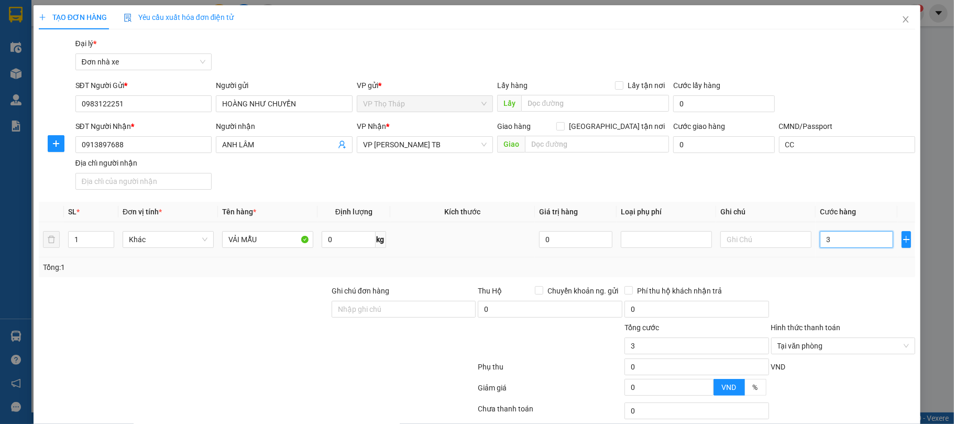
type input "30"
type input "30.000"
click at [813, 279] on div "Transit Pickup Surcharge Ids Transit Deliver Surcharge Ids Transit Deliver Surc…" at bounding box center [477, 258] width 877 height 441
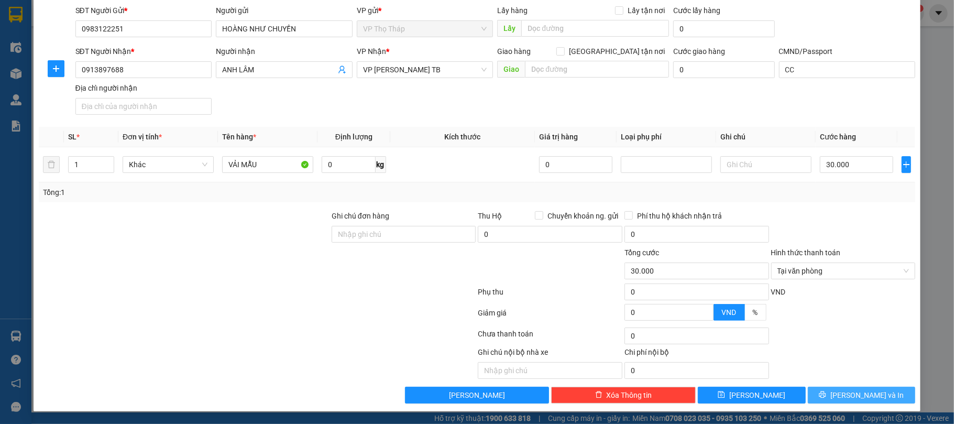
click at [875, 403] on div "TẠO ĐƠN HÀNG Yêu cầu xuất hóa đơn điện tử Transit Pickup Surcharge Ids Transit …" at bounding box center [477, 170] width 887 height 481
click at [876, 399] on button "Lưu và In" at bounding box center [862, 395] width 108 height 17
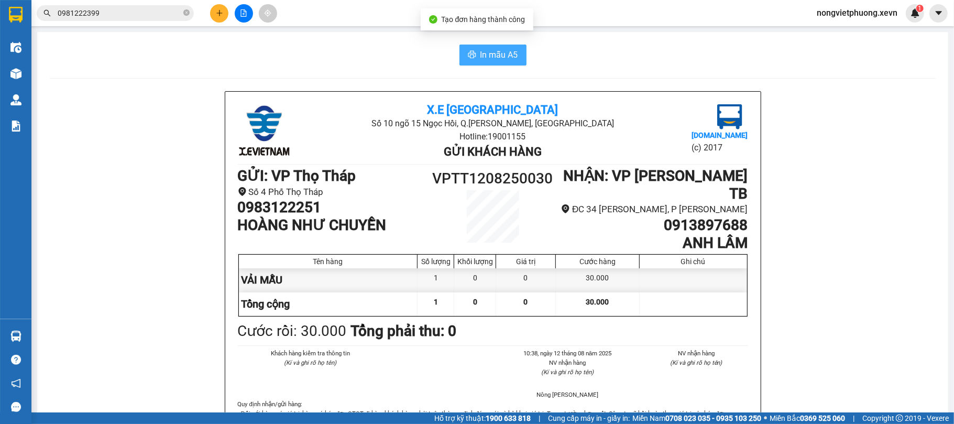
click at [506, 58] on span "In mẫu A5" at bounding box center [499, 54] width 38 height 13
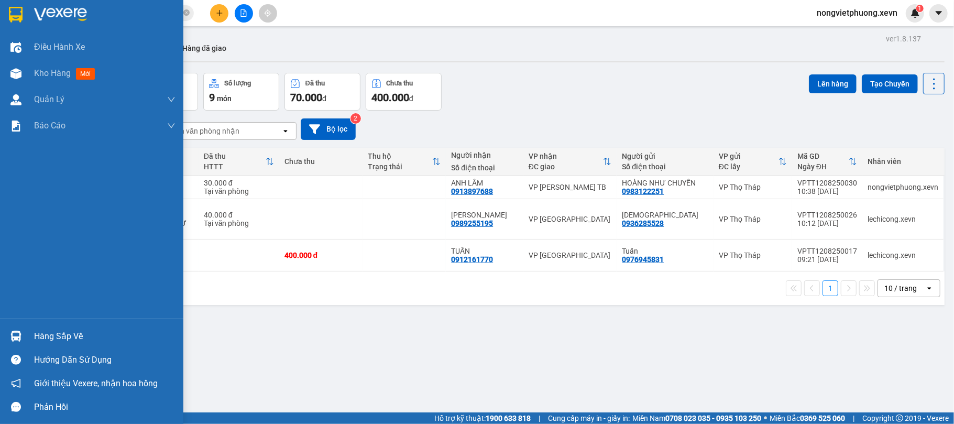
click at [24, 335] on div at bounding box center [16, 336] width 18 height 18
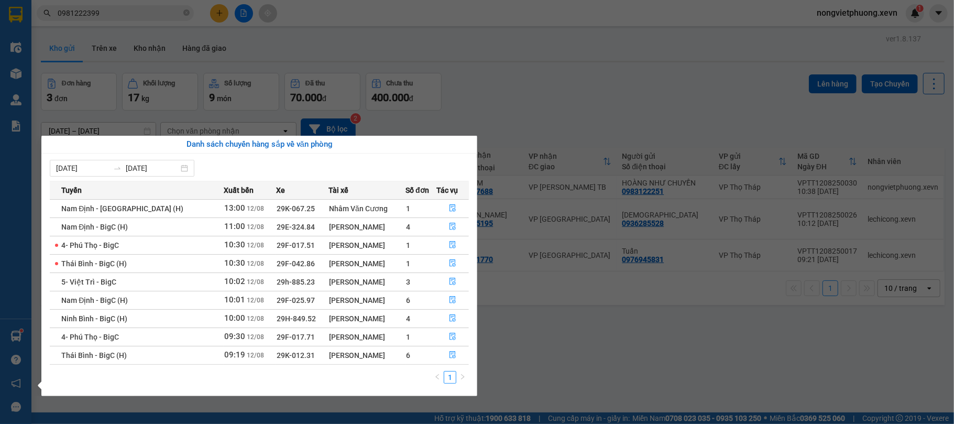
scroll to position [1, 0]
click at [605, 48] on section "Kết quả tìm kiếm ( 45 ) Bộ lọc Mã ĐH Trạng thái Món hàng Thu hộ Tổng cước Chưa …" at bounding box center [477, 212] width 954 height 424
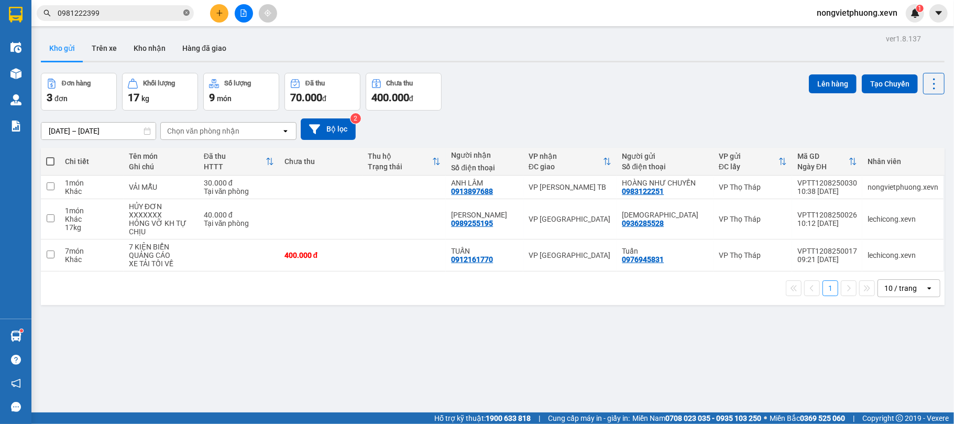
click at [183, 15] on icon "close-circle" at bounding box center [186, 12] width 6 height 6
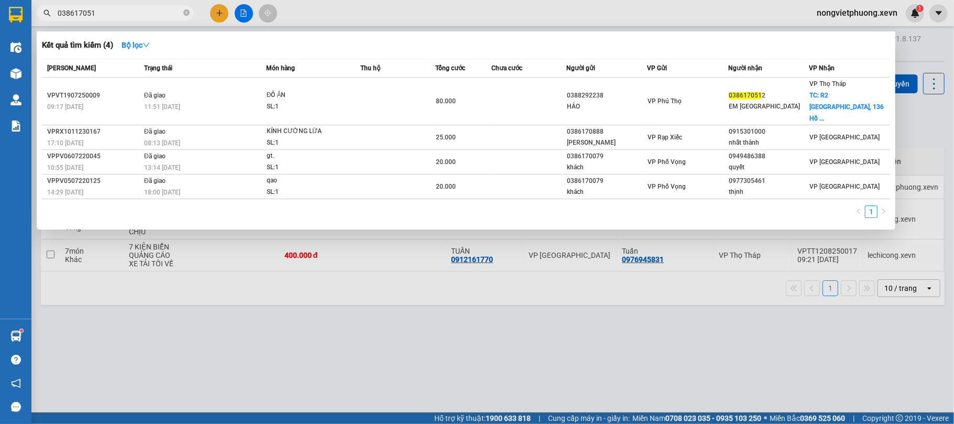
type input "0386170512"
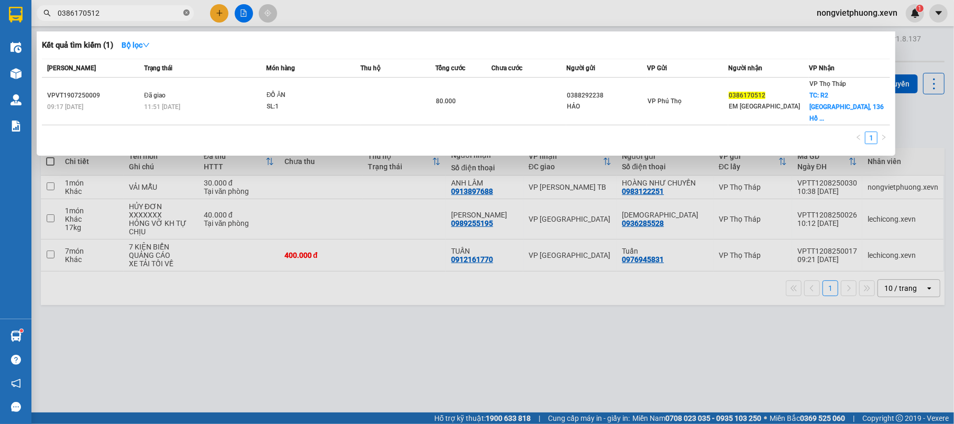
click at [185, 15] on icon "close-circle" at bounding box center [186, 12] width 6 height 6
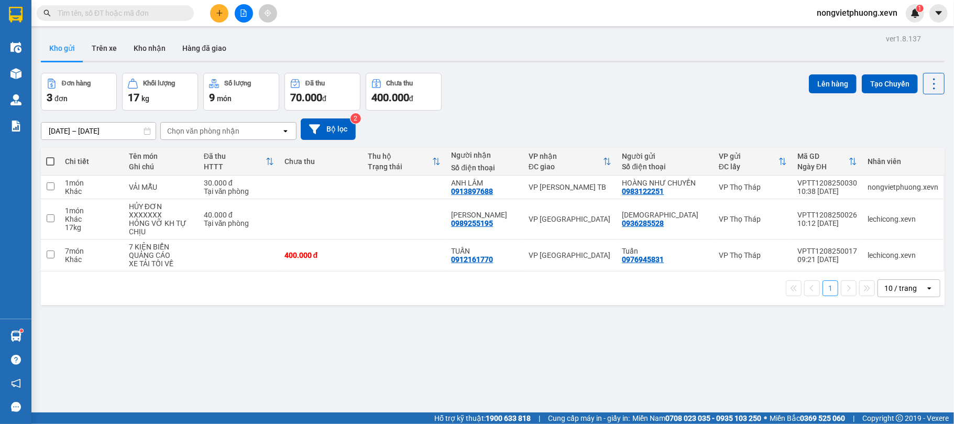
click at [225, 25] on div "Kết quả tìm kiếm ( 1 ) Bộ lọc Mã ĐH Trạng thái Món hàng Thu hộ Tổng cước Chưa c…" at bounding box center [477, 13] width 954 height 26
drag, startPoint x: 208, startPoint y: 4, endPoint x: 227, endPoint y: 24, distance: 27.8
click at [208, 4] on div at bounding box center [243, 13] width 79 height 18
drag, startPoint x: 229, startPoint y: 24, endPoint x: 212, endPoint y: 21, distance: 17.5
click at [227, 24] on div "Kết quả tìm kiếm ( 1 ) Bộ lọc Mã ĐH Trạng thái Món hàng Thu hộ Tổng cước Chưa c…" at bounding box center [477, 13] width 954 height 26
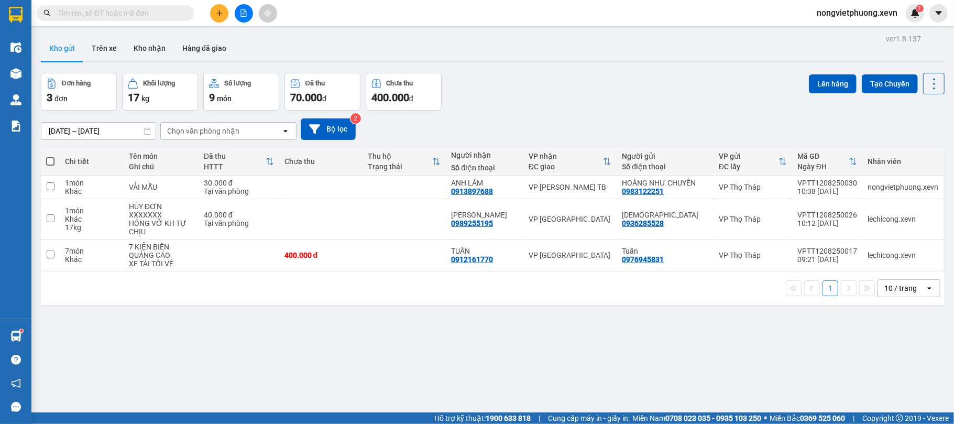
click at [211, 21] on div at bounding box center [243, 13] width 79 height 18
click at [221, 13] on icon "plus" at bounding box center [219, 13] width 6 height 1
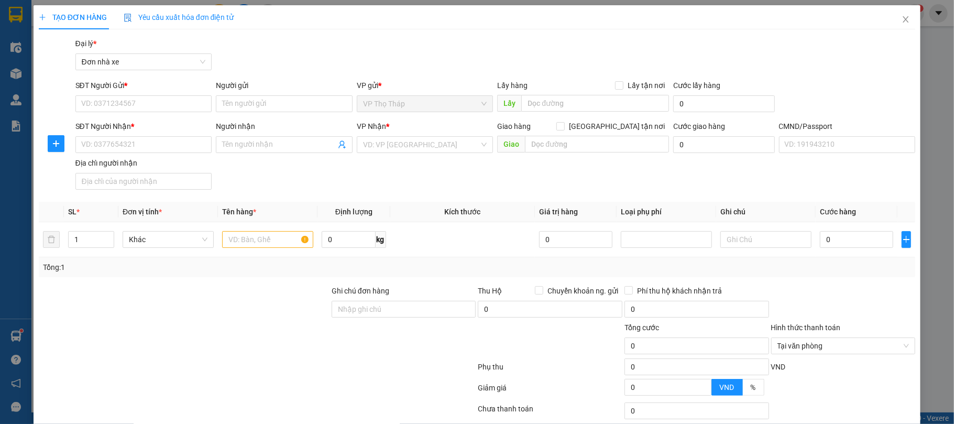
click at [0, 180] on div "TẠO ĐƠN HÀNG Yêu cầu xuất hóa đơn điện tử Transit Pickup Surcharge Ids Transit …" at bounding box center [477, 212] width 954 height 424
click at [902, 19] on icon "close" at bounding box center [906, 19] width 8 height 8
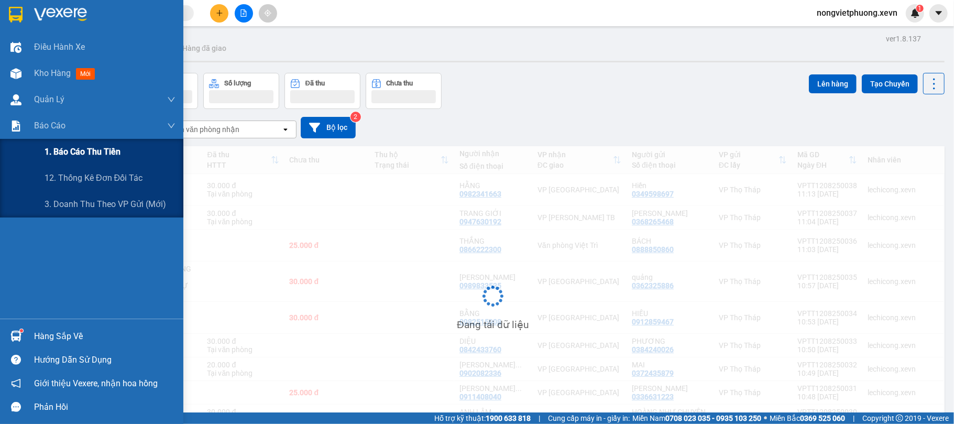
click at [53, 162] on div "1. Báo cáo thu tiền" at bounding box center [110, 152] width 131 height 26
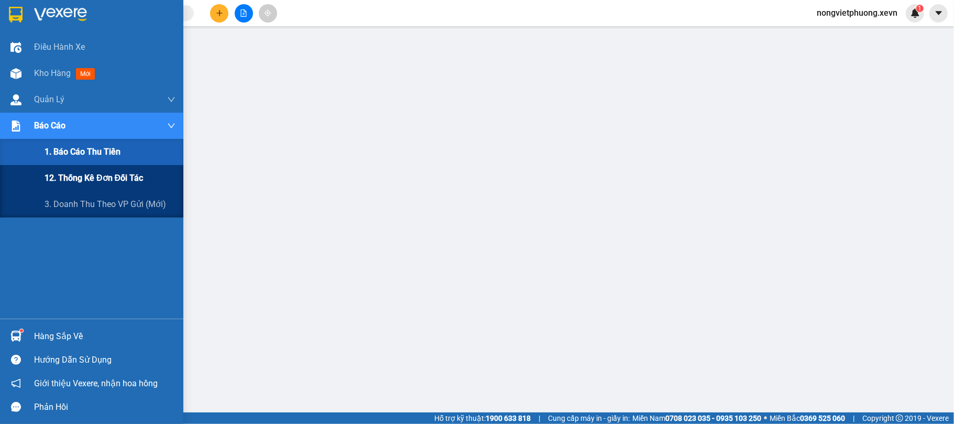
click at [83, 167] on div "12. Thống kê đơn đối tác" at bounding box center [110, 178] width 131 height 26
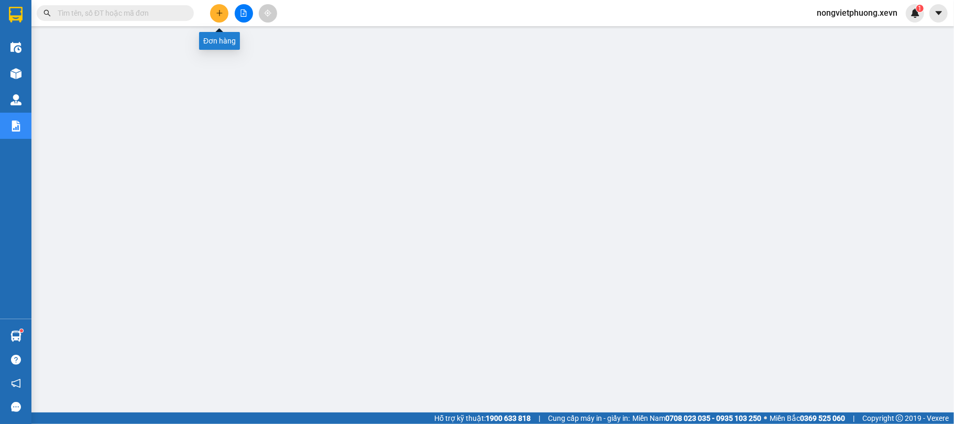
click at [218, 11] on icon "plus" at bounding box center [219, 12] width 7 height 7
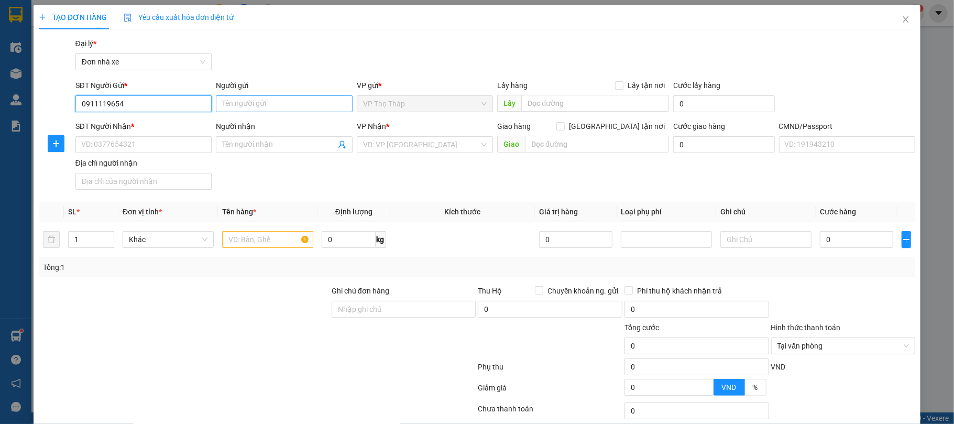
type input "0911119654"
click at [305, 97] on input "Người gửi" at bounding box center [284, 103] width 137 height 17
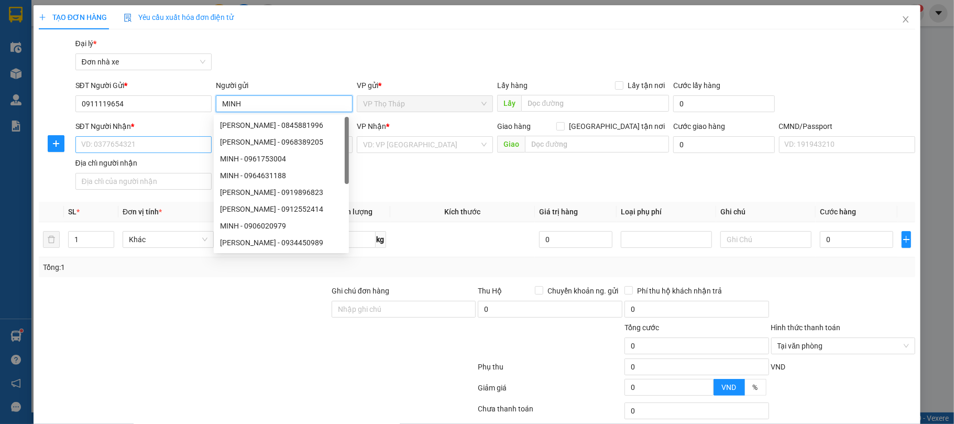
type input "MINH"
click at [145, 144] on input "SĐT Người Nhận *" at bounding box center [143, 144] width 137 height 17
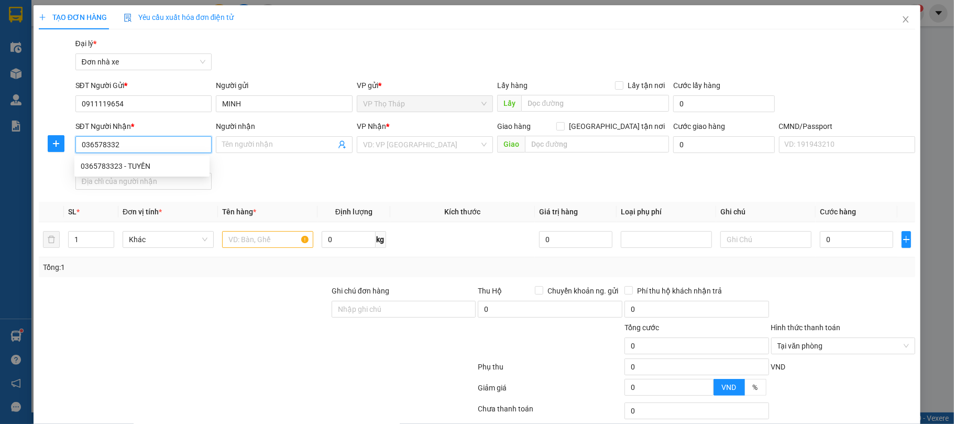
type input "0365783323"
click at [129, 159] on div "0365783323 - TUYỀN" at bounding box center [141, 166] width 135 height 17
type input "TUYỀN"
type input "ANH DU 0936769835"
type input "0365783323"
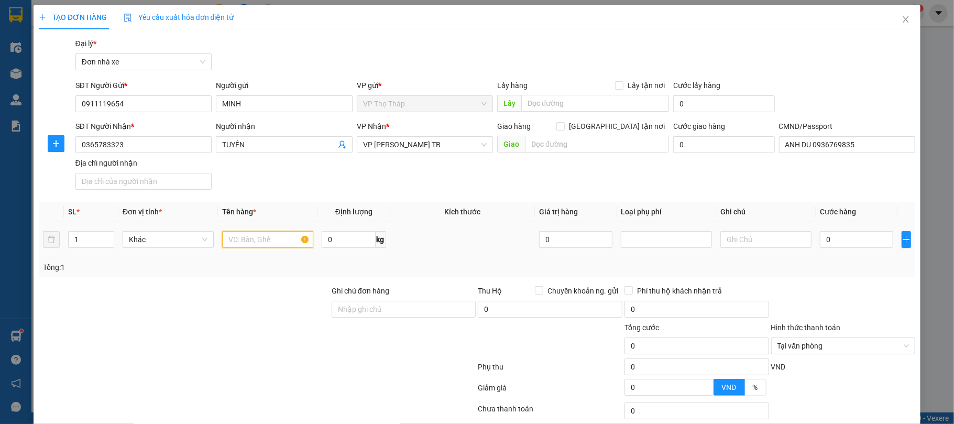
click at [258, 240] on input "text" at bounding box center [267, 239] width 91 height 17
type input "PT OTO"
drag, startPoint x: 833, startPoint y: 230, endPoint x: 839, endPoint y: 237, distance: 9.3
click at [833, 231] on div "0" at bounding box center [856, 239] width 73 height 21
click at [839, 237] on input "0" at bounding box center [856, 239] width 73 height 17
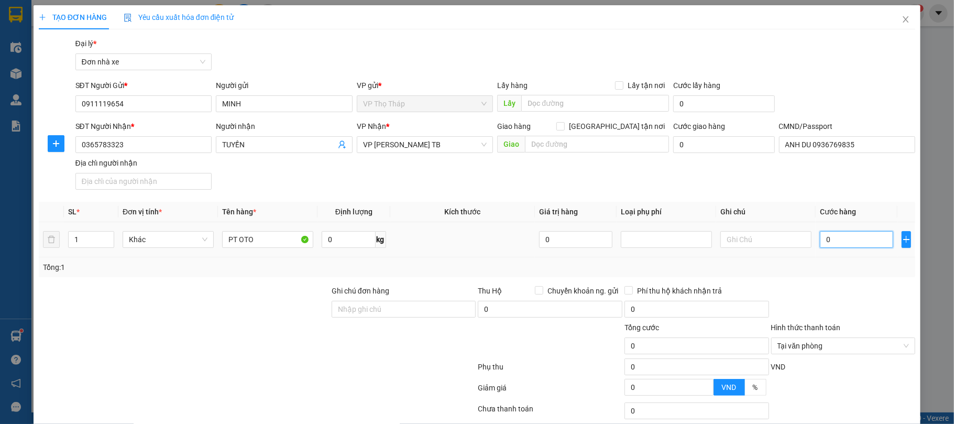
type input "3"
type input "30"
type input "30.000"
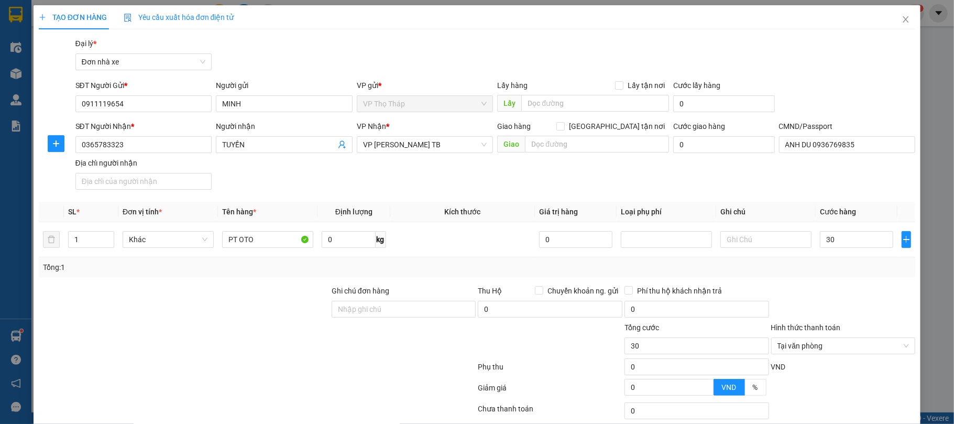
type input "30.000"
click at [836, 268] on div "Tổng: 1" at bounding box center [477, 267] width 869 height 12
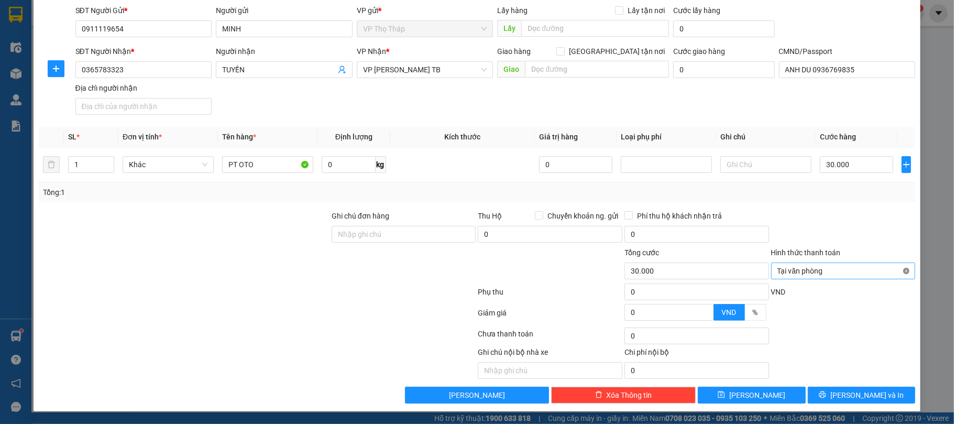
type input "30.000"
click at [851, 394] on span "Lưu và In" at bounding box center [866, 395] width 73 height 12
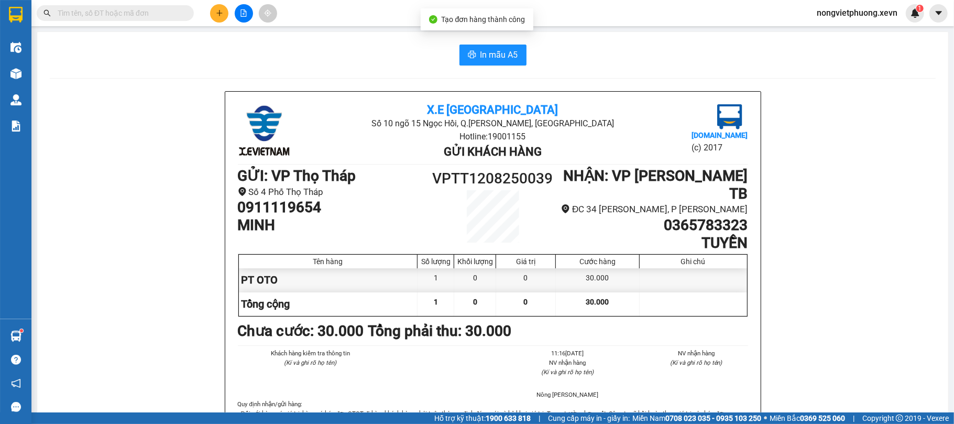
click at [498, 53] on span "In mẫu A5" at bounding box center [499, 54] width 38 height 13
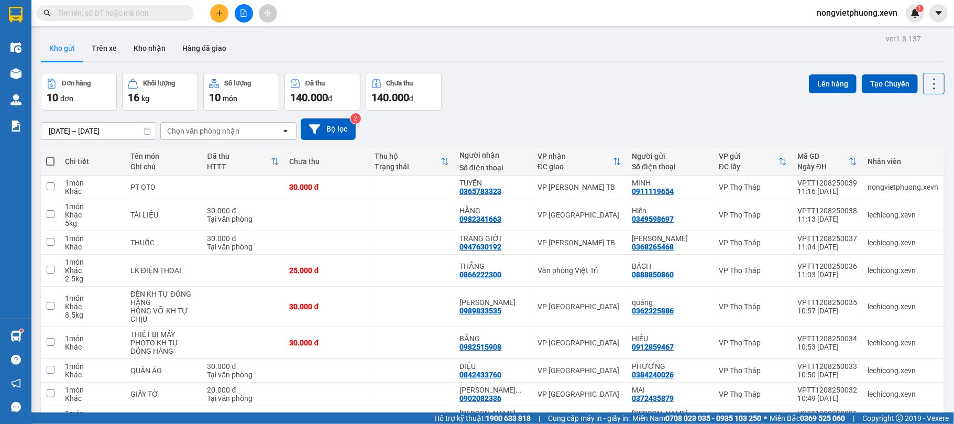
click at [214, 9] on button at bounding box center [219, 13] width 18 height 18
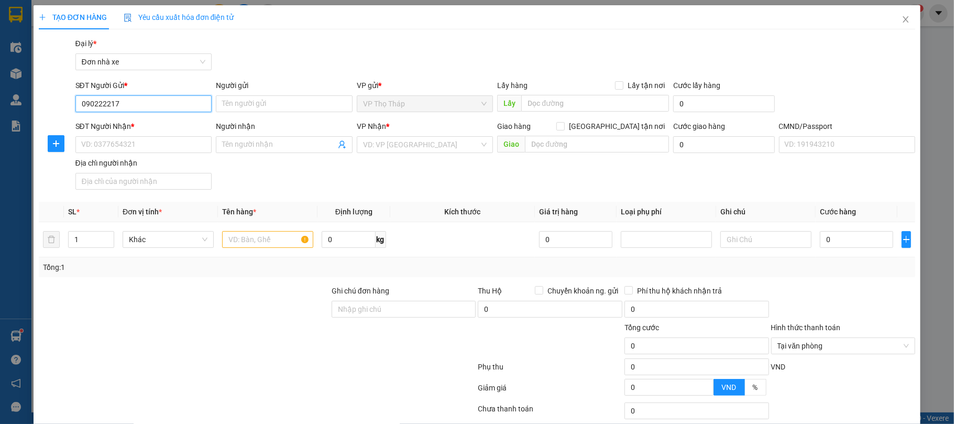
type input "0902222172"
click at [145, 132] on div "0902222172 - PHƯƠNG THANH" at bounding box center [141, 125] width 135 height 17
type input "PHƯƠNG THANH"
type input "08525791119"
type input "LAN"
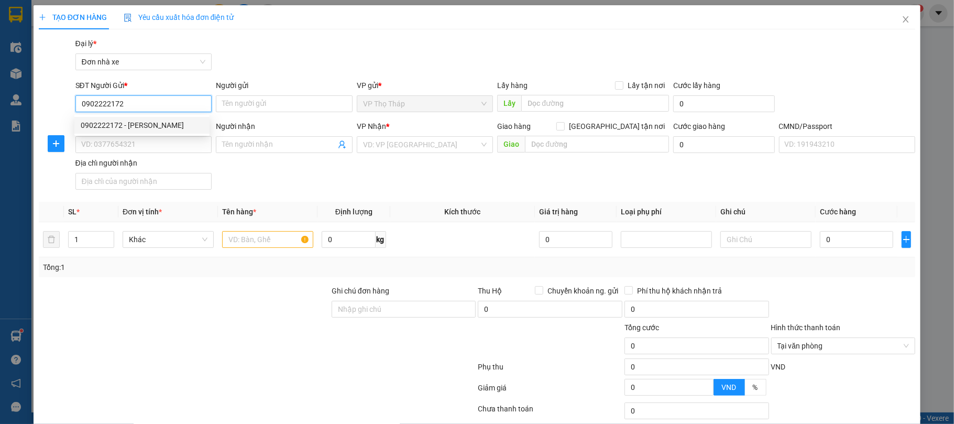
type input "cc"
type input "0902222172"
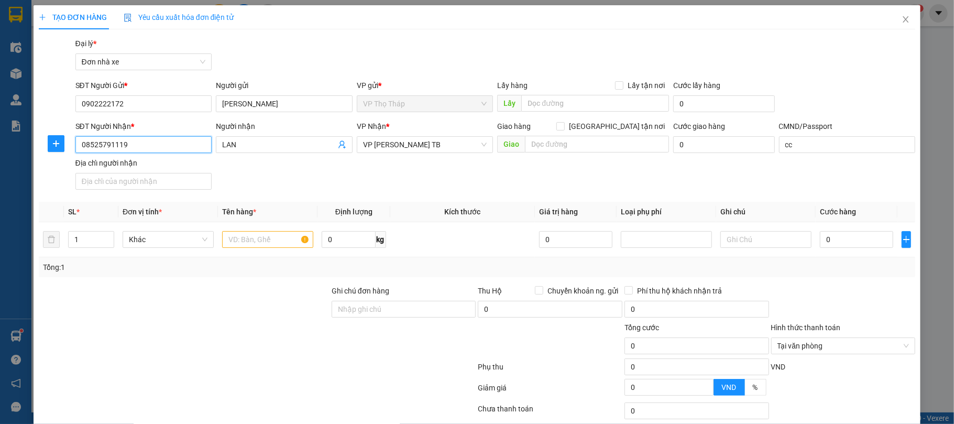
click at [159, 137] on input "08525791119" at bounding box center [143, 144] width 137 height 17
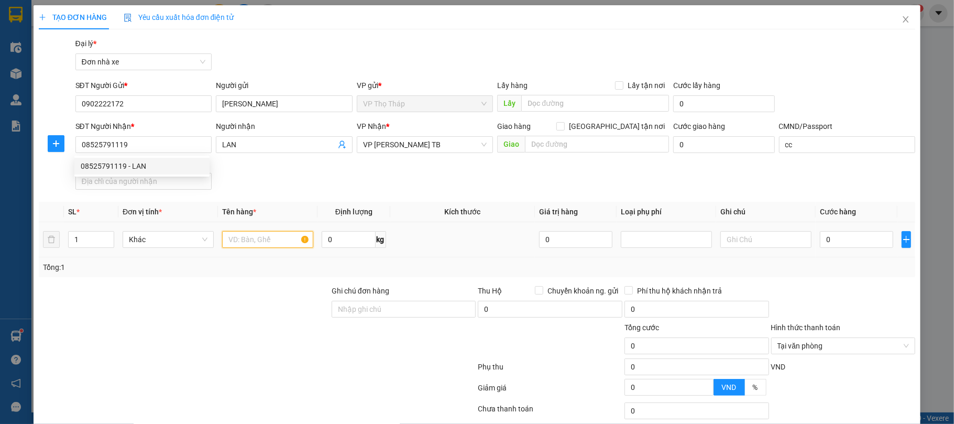
click at [247, 239] on input "text" at bounding box center [267, 239] width 91 height 17
click at [95, 135] on div "SĐT Người Nhận *" at bounding box center [143, 128] width 137 height 16
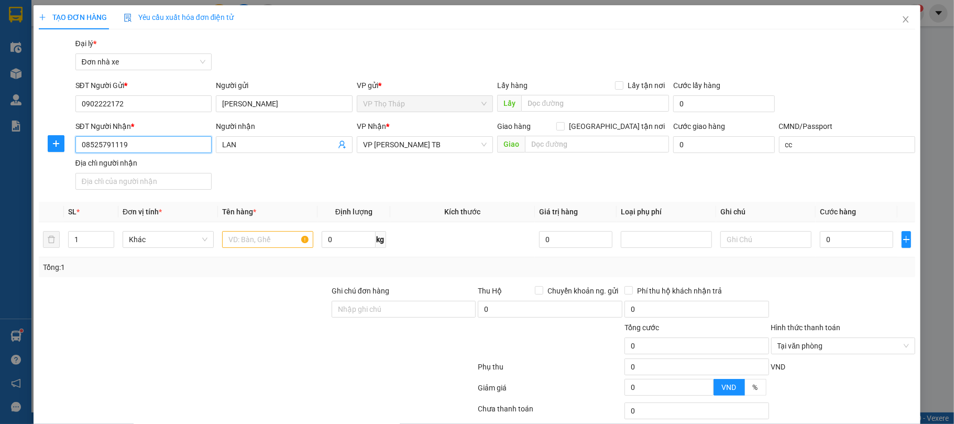
click at [93, 144] on input "08525791119" at bounding box center [143, 144] width 137 height 17
type input "08255791119"
click at [271, 237] on input "text" at bounding box center [267, 239] width 91 height 17
type input "GIẤY"
click at [102, 146] on input "08255791119" at bounding box center [143, 144] width 137 height 17
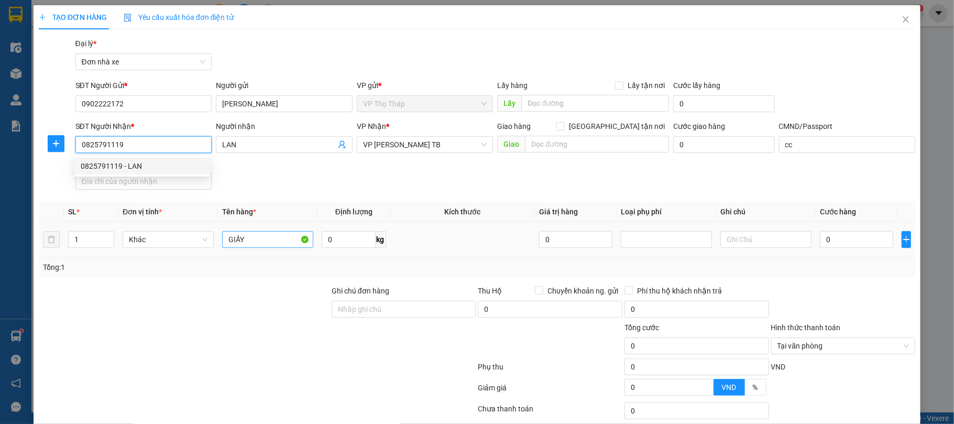
type input "0825791119"
click at [243, 241] on input "GIẤY" at bounding box center [267, 239] width 91 height 17
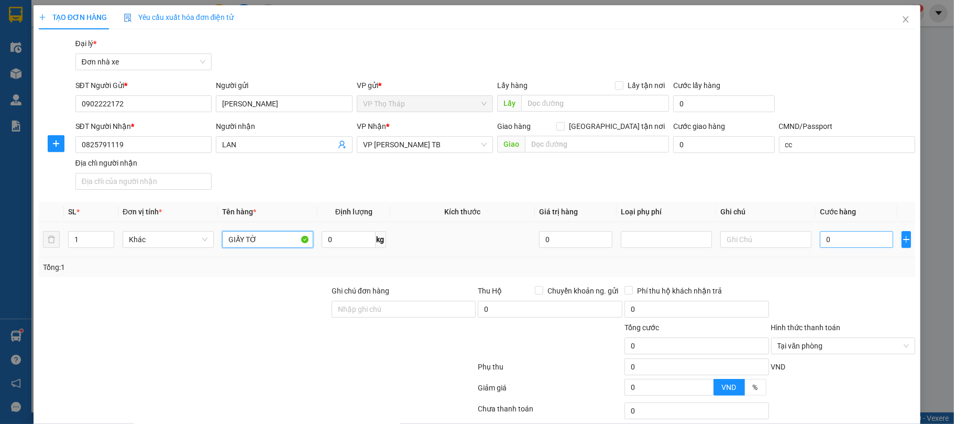
type input "GIẤY TỜ"
click at [854, 240] on input "0" at bounding box center [856, 239] width 73 height 17
type input "2"
type input "20"
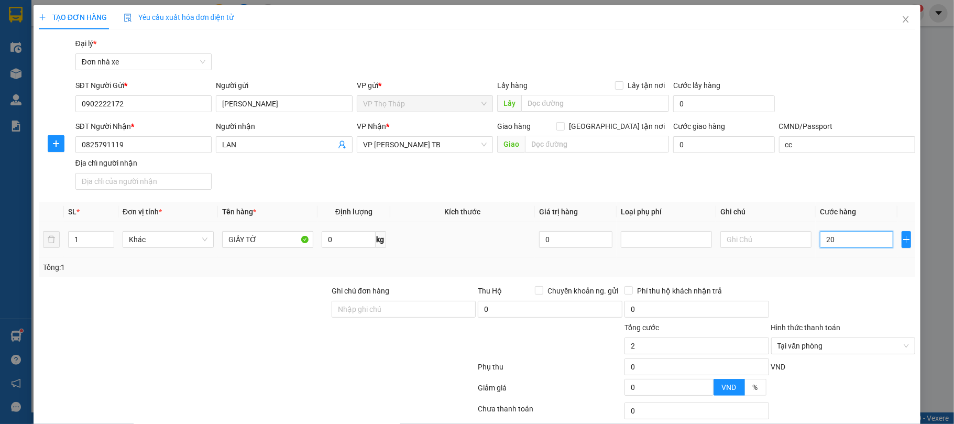
type input "20"
type input "20.000"
click at [878, 262] on div "Tổng: 1" at bounding box center [477, 267] width 877 height 20
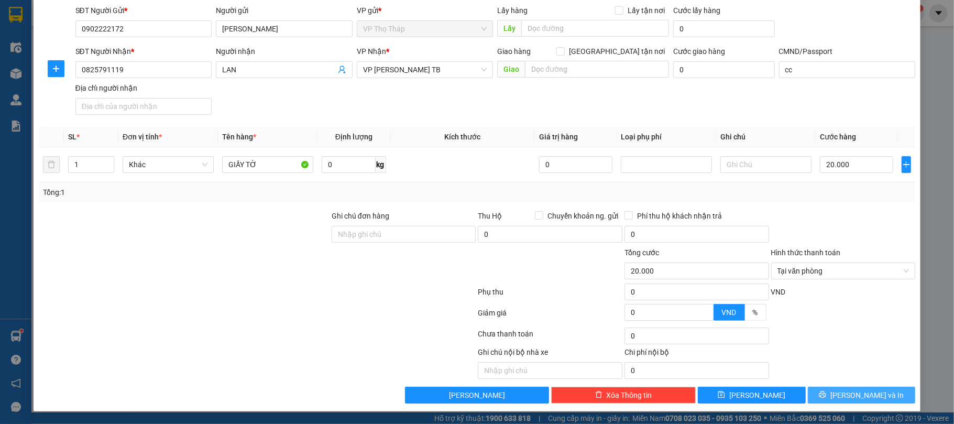
click at [855, 390] on span "Lưu và In" at bounding box center [866, 395] width 73 height 12
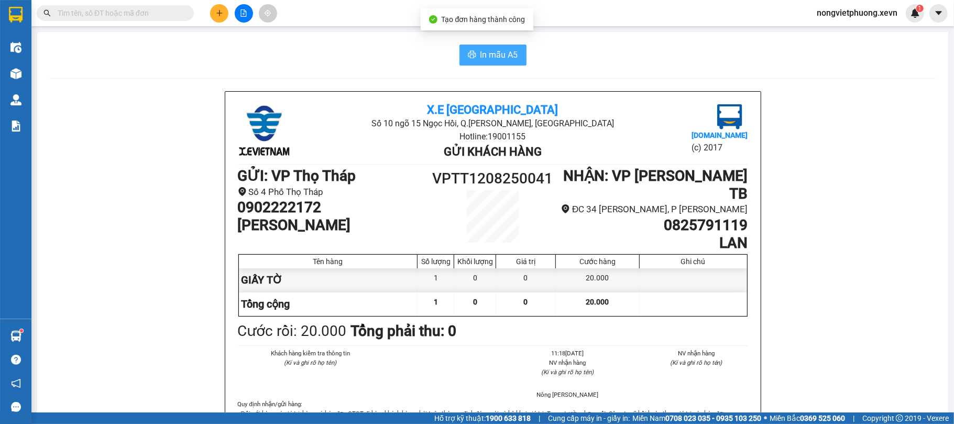
click at [500, 50] on span "In mẫu A5" at bounding box center [499, 54] width 38 height 13
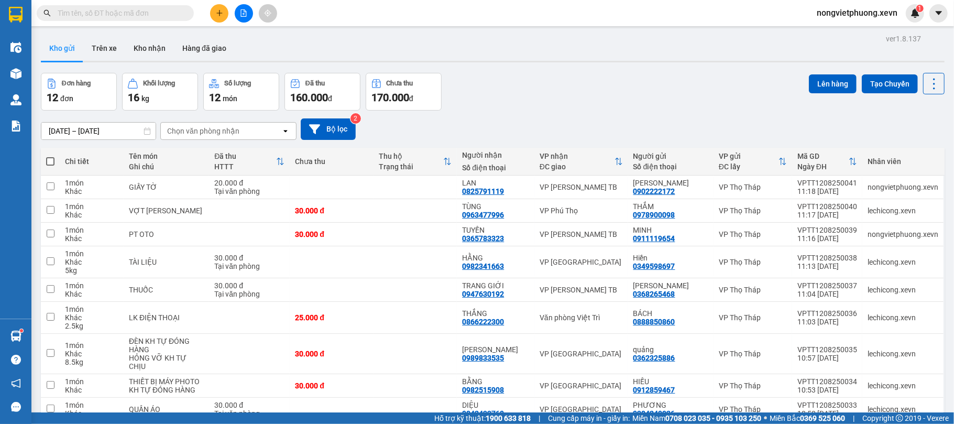
click at [173, 129] on div "Chọn văn phòng nhận" at bounding box center [203, 131] width 72 height 10
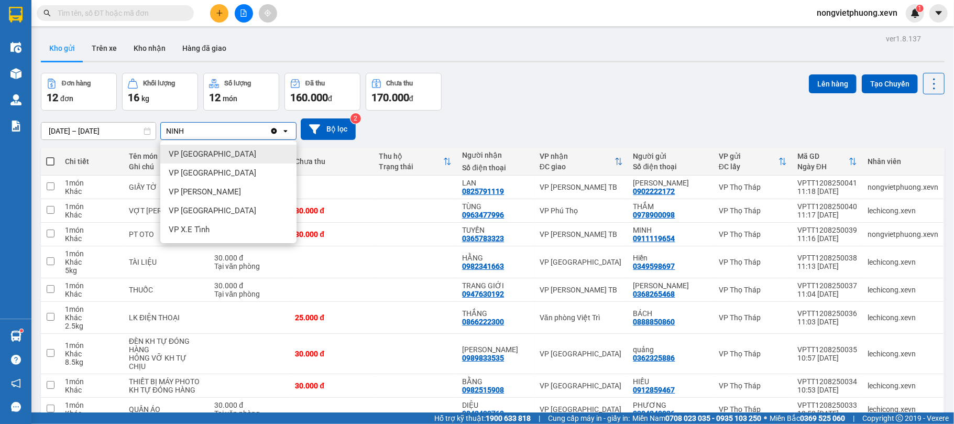
type input "NINH"
click at [191, 150] on span "VP Ninh Bình" at bounding box center [212, 154] width 87 height 10
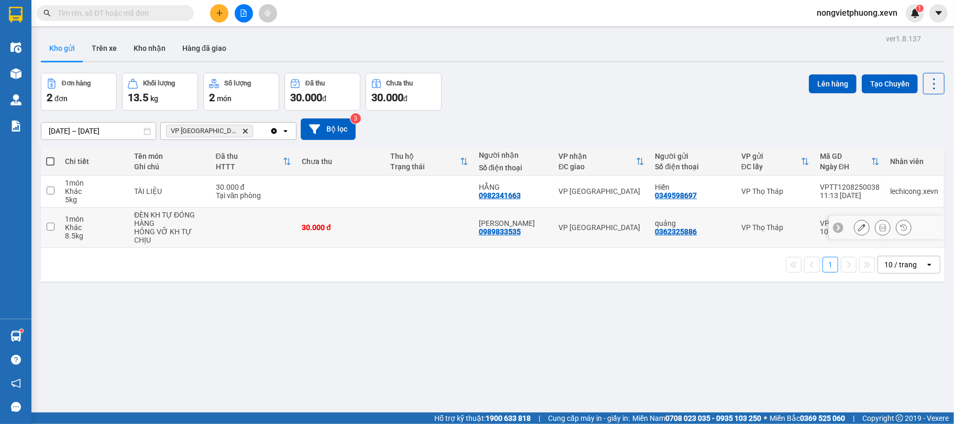
click at [193, 227] on div "ĐÈN KH TỰ ĐÓNG HÀNG" at bounding box center [169, 219] width 71 height 17
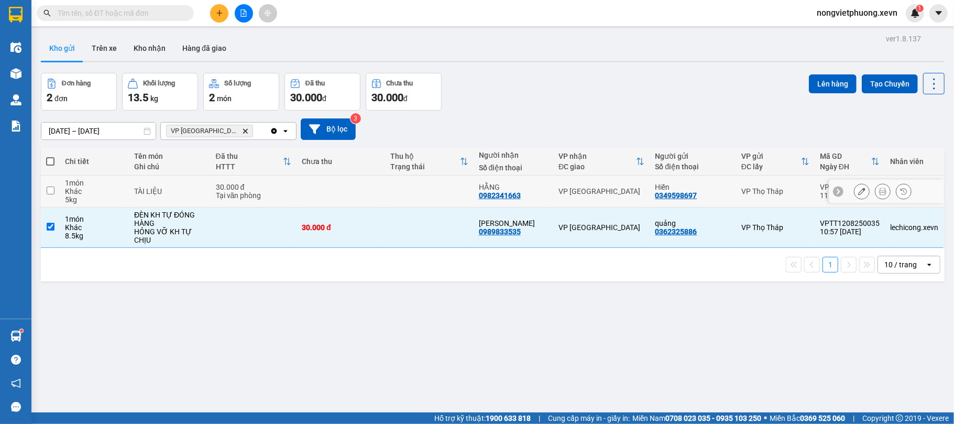
click at [214, 203] on td "30.000 đ Tại văn phòng" at bounding box center [254, 191] width 86 height 32
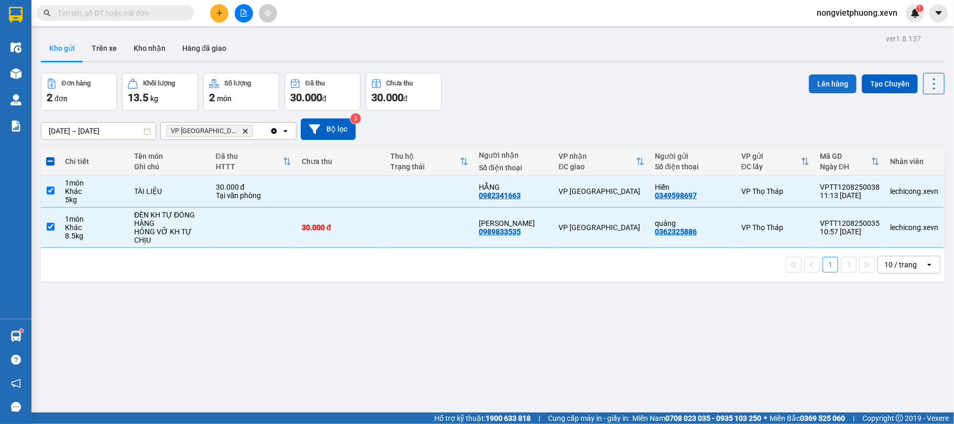
click at [827, 76] on button "Lên hàng" at bounding box center [833, 83] width 48 height 19
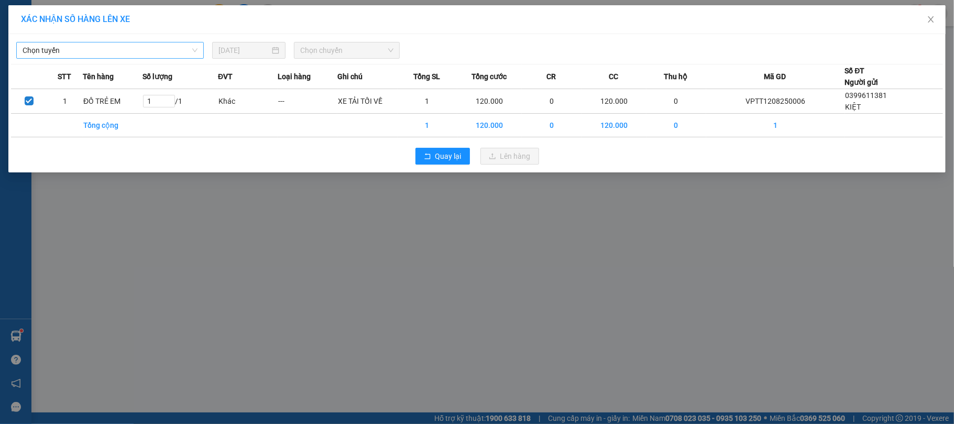
click at [80, 47] on span "Chọn tuyến" at bounding box center [110, 50] width 175 height 16
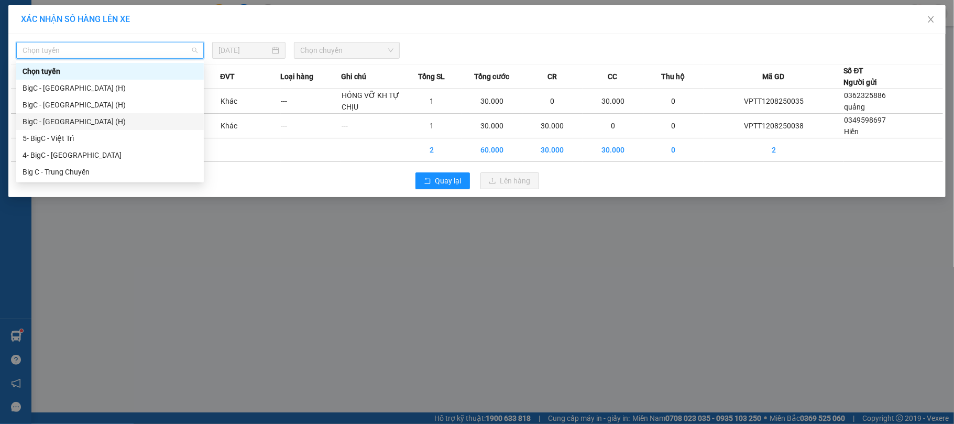
click at [92, 114] on div "BigC - Ninh Bình (H)" at bounding box center [110, 121] width 188 height 17
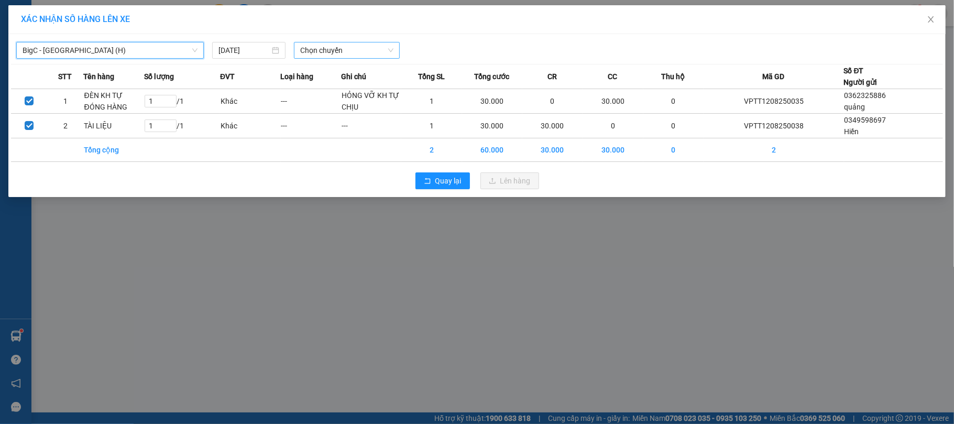
click at [371, 49] on span "Chọn chuyến" at bounding box center [346, 50] width 93 height 16
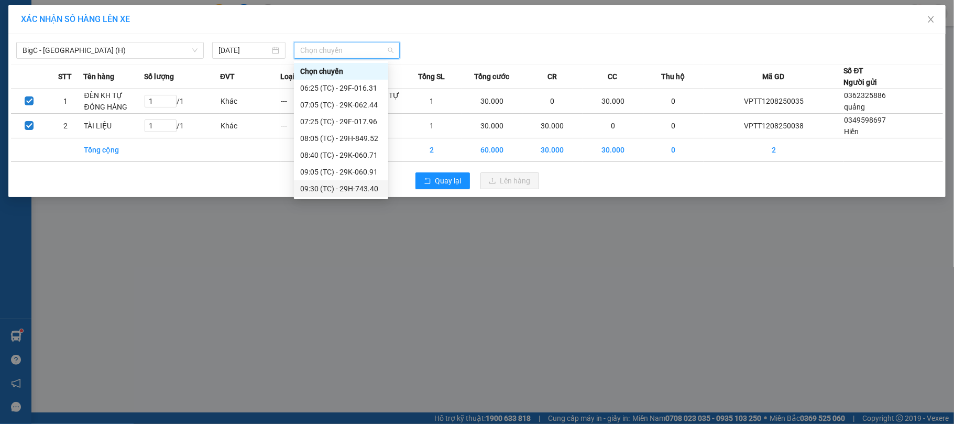
scroll to position [84, 0]
click at [350, 189] on div "12:05 (TC) - 29F-016.31" at bounding box center [341, 189] width 82 height 12
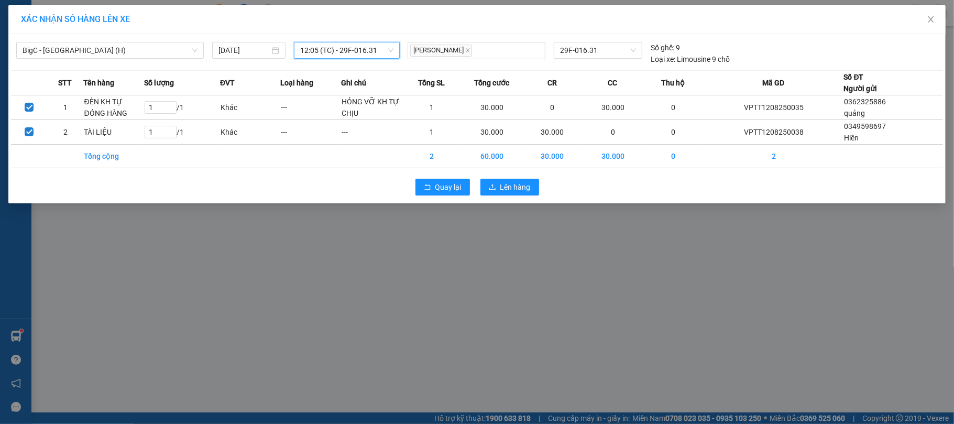
click at [381, 41] on div "BigC - Ninh Bình (H) 12/08/2025 12:05 12:05 (TC) - 29F-016.31 Nguyễn Thành Đạt …" at bounding box center [477, 51] width 932 height 28
click at [382, 53] on span "12:05 (TC) - 29F-016.31" at bounding box center [346, 50] width 93 height 16
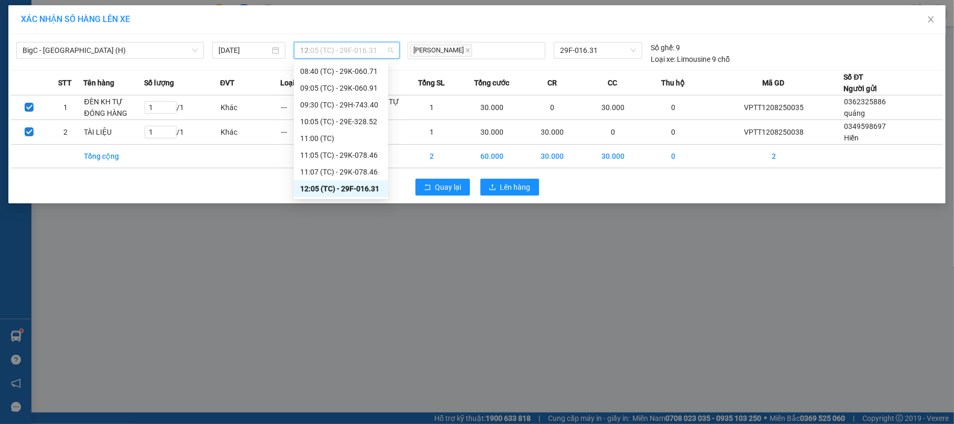
scroll to position [0, 0]
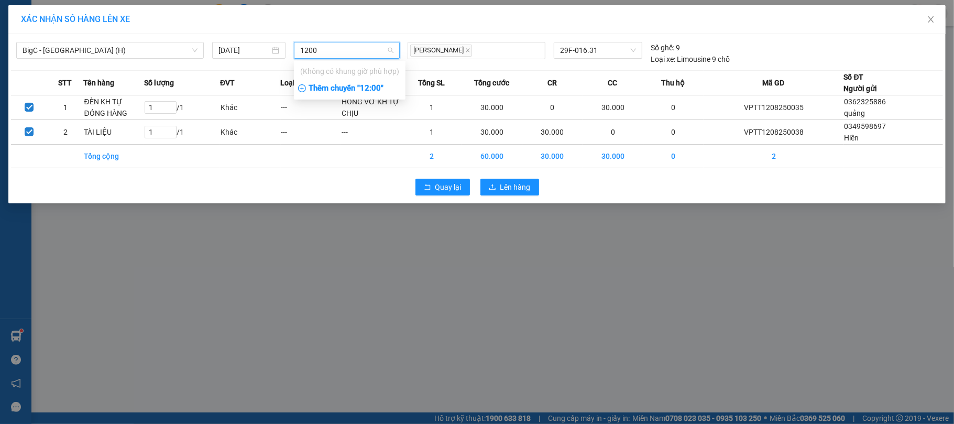
click at [340, 89] on div "Thêm chuyến " 12:00 "" at bounding box center [350, 89] width 112 height 18
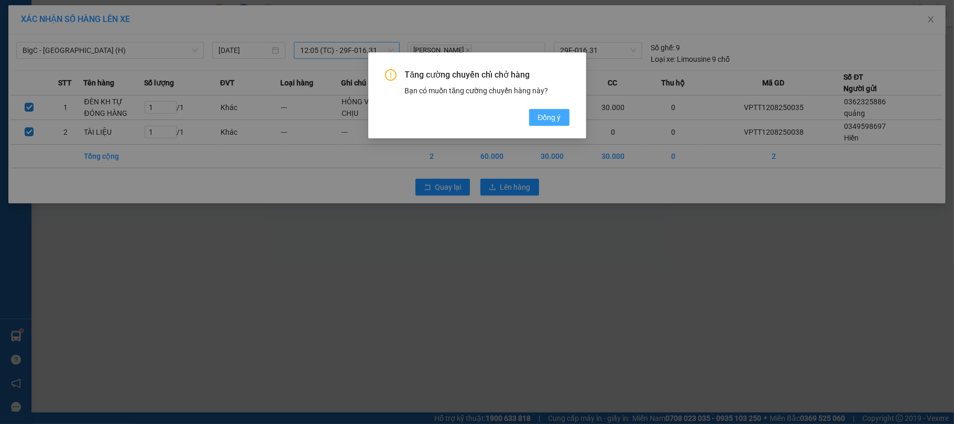
click at [556, 111] on button "Đồng ý" at bounding box center [549, 117] width 40 height 17
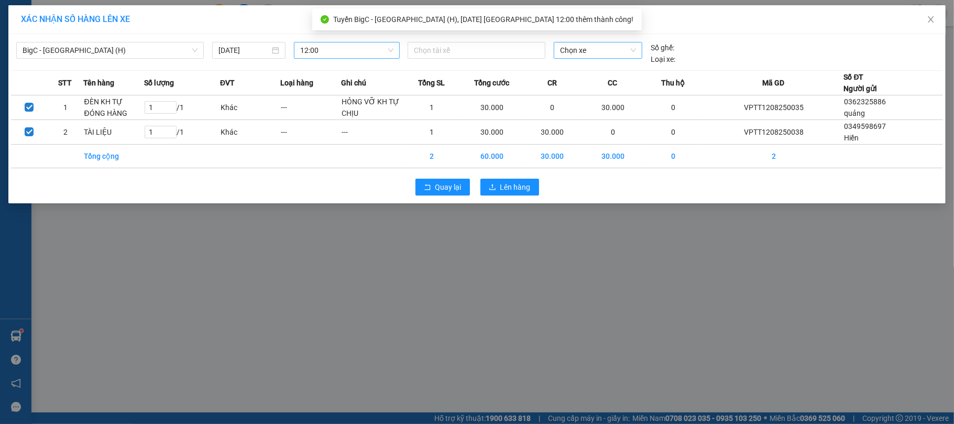
click at [613, 54] on span "Chọn xe" at bounding box center [598, 50] width 76 height 16
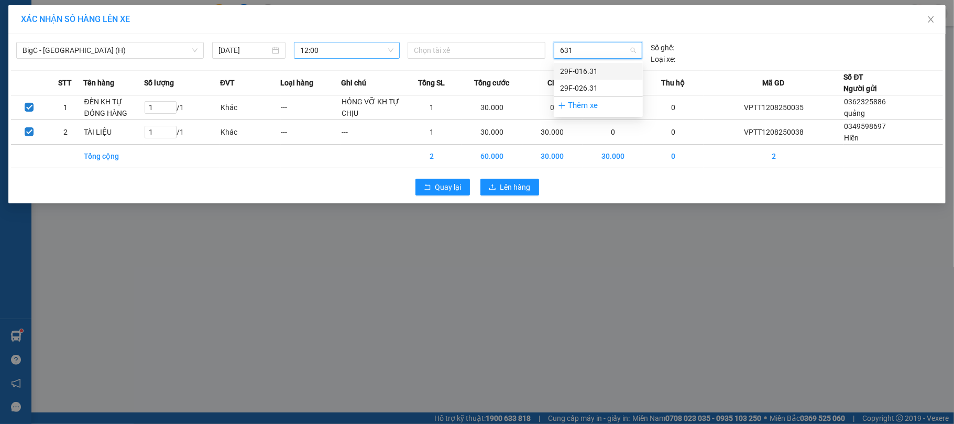
click at [594, 66] on div "29F-016.31" at bounding box center [598, 71] width 76 height 12
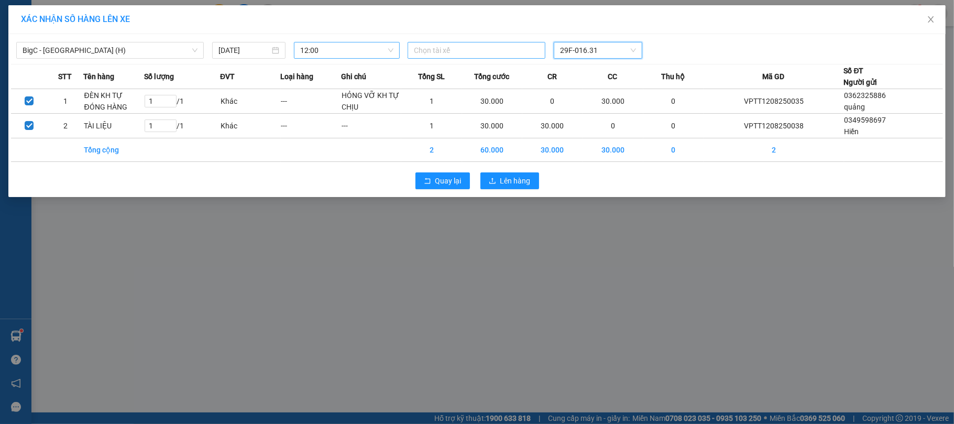
click at [497, 53] on div at bounding box center [476, 50] width 133 height 13
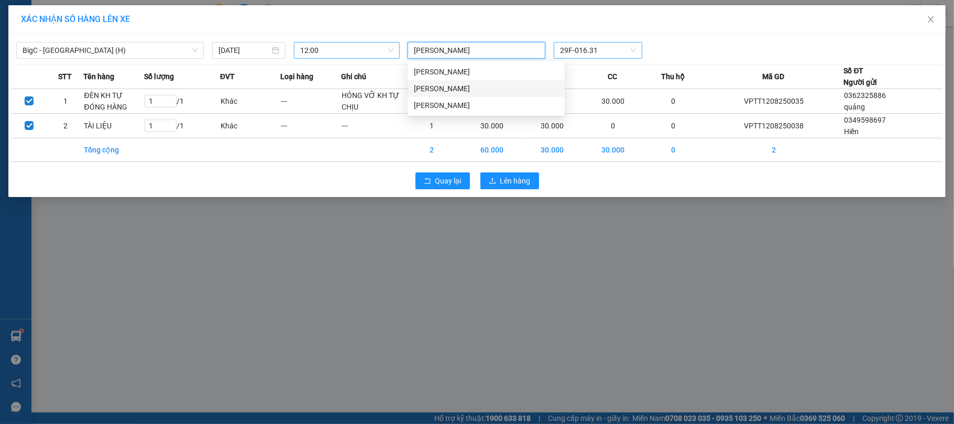
click at [419, 87] on div "Nguyễn Thành Đạt" at bounding box center [486, 89] width 145 height 12
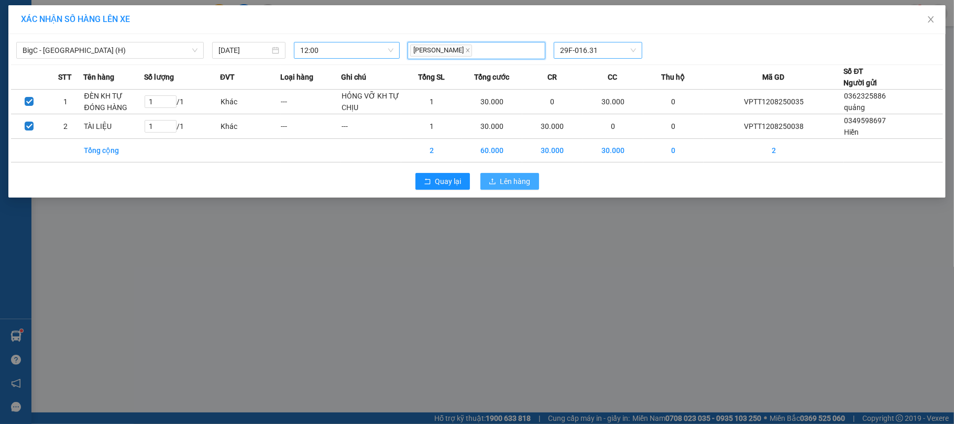
click at [518, 176] on button "Lên hàng" at bounding box center [509, 181] width 59 height 17
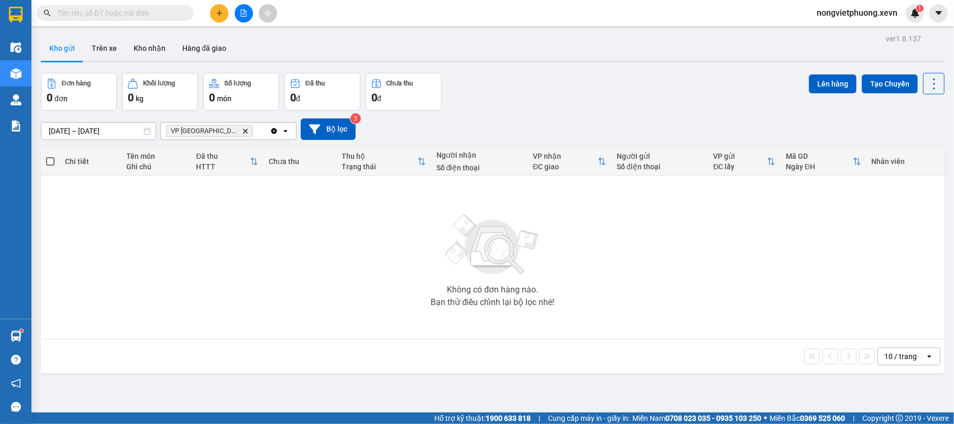
click at [137, 8] on input "text" at bounding box center [120, 13] width 124 height 12
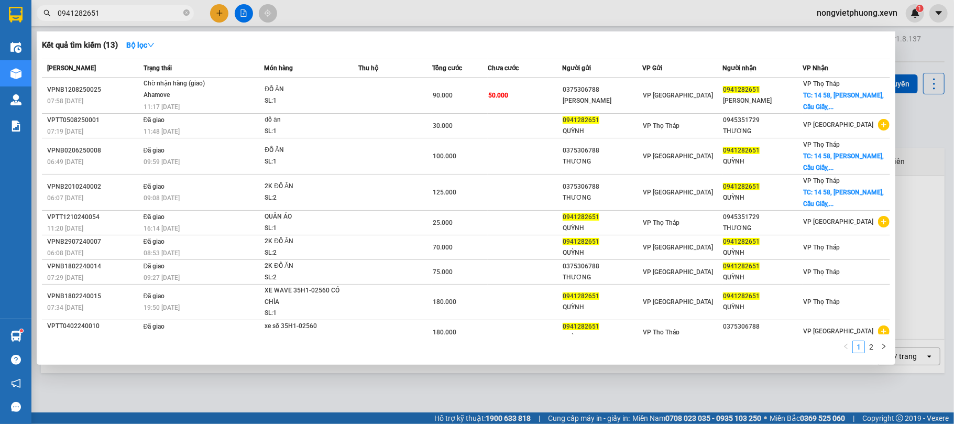
type input "0941282651"
click at [216, 19] on div at bounding box center [477, 212] width 954 height 424
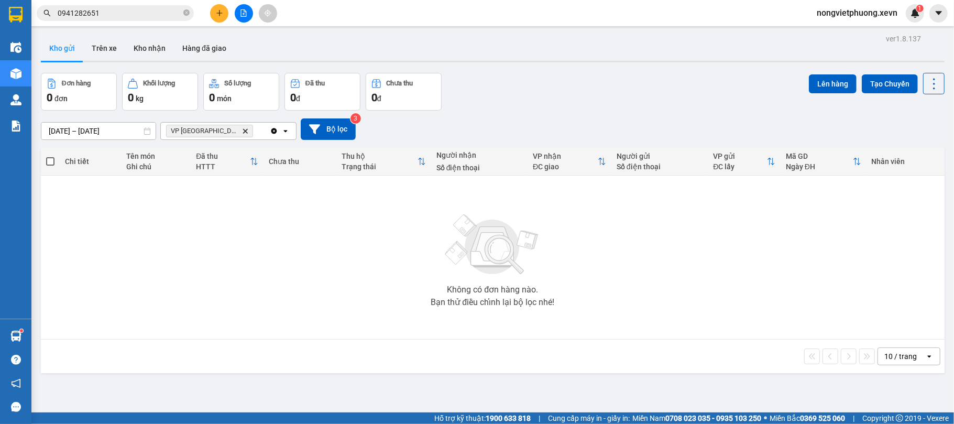
click at [216, 19] on button at bounding box center [219, 13] width 18 height 18
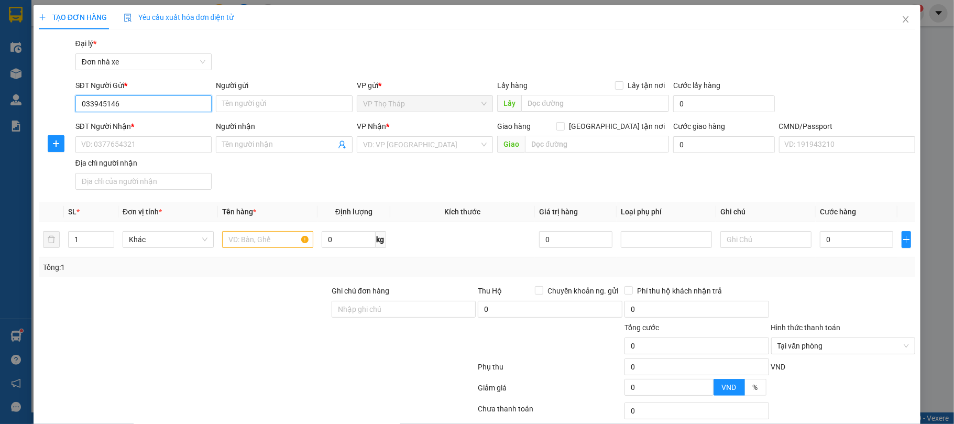
type input "0339451465"
click at [171, 122] on div "0339451465 - VŨ QUỲNH PHƯƠNG" at bounding box center [142, 125] width 123 height 12
type input "VŨ QUỲNH PHƯƠNG"
type input "0936784496"
type input "LAPTOP VIỆT TB"
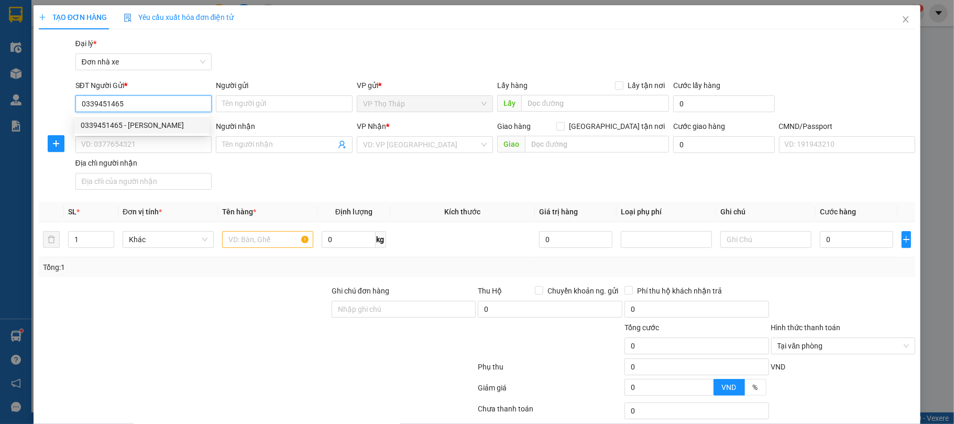
type input "NGUYỄN VĂN VIỆT 034085021128"
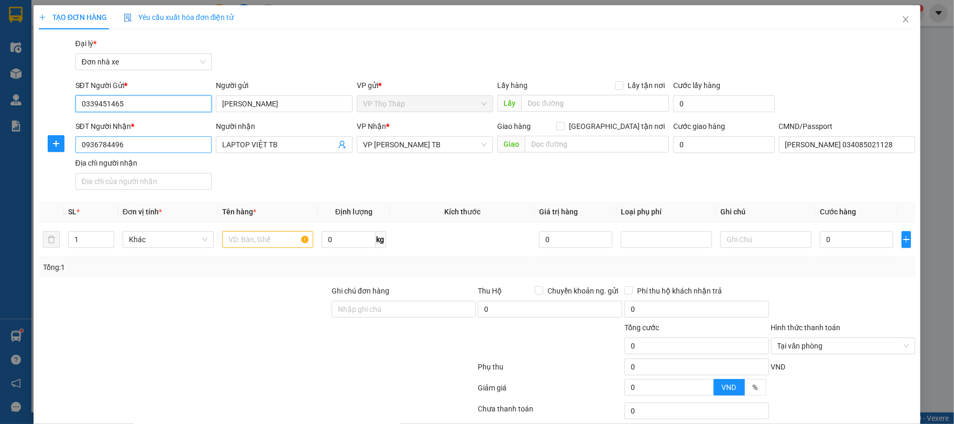
type input "0339451465"
click at [185, 139] on input "0936784496" at bounding box center [143, 144] width 137 height 17
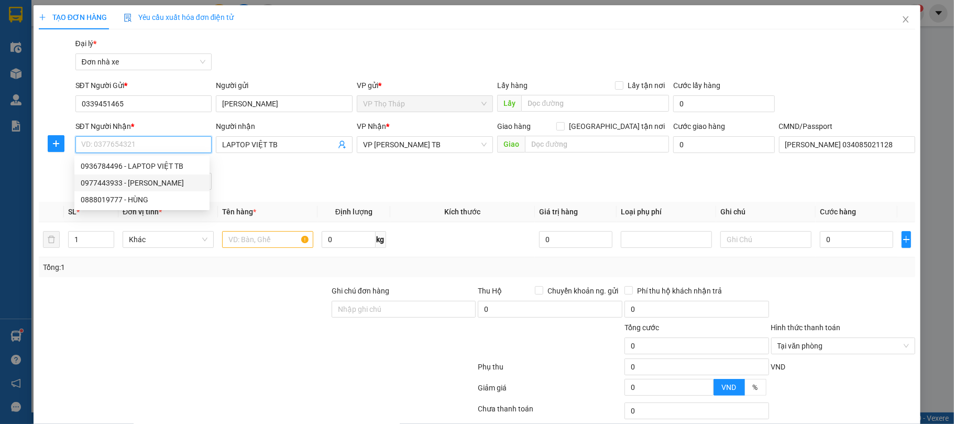
click at [183, 177] on div "0977443933 - TRẦN TRUNG" at bounding box center [142, 183] width 123 height 12
type input "0977443933"
type input "TRẦN TRUNG"
type input "036093010989 TRẦN XUÂN TRUNG, 139 VÕ NGUYÊN GIÁP"
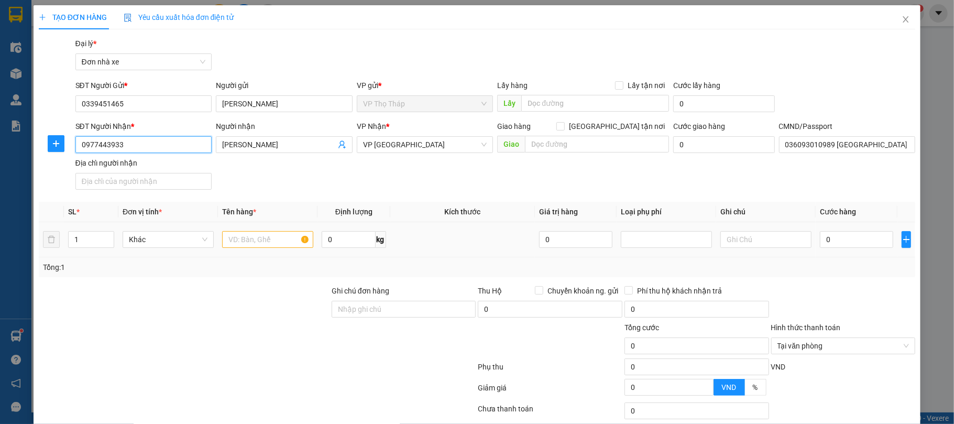
type input "0977443933"
click at [286, 247] on input "text" at bounding box center [267, 239] width 91 height 17
type input "LAPTOP"
click at [729, 239] on input "text" at bounding box center [765, 239] width 91 height 17
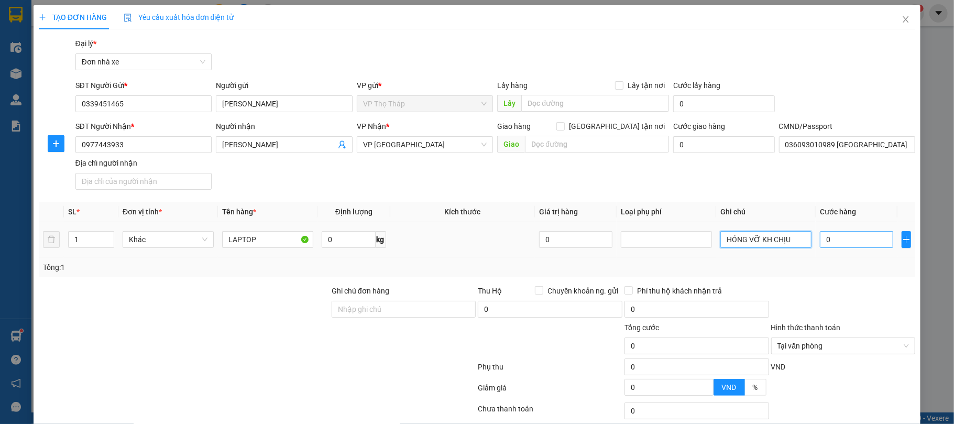
type input "HỎNG VỠ KH CHỊU"
click at [830, 237] on input "0" at bounding box center [856, 239] width 73 height 17
type input "3"
type input "30"
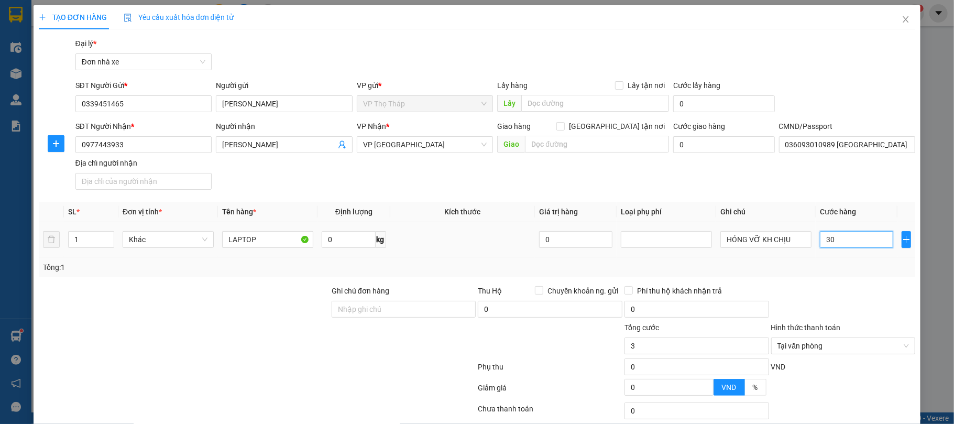
type input "30"
click at [856, 290] on div at bounding box center [843, 303] width 147 height 37
type input "30.000"
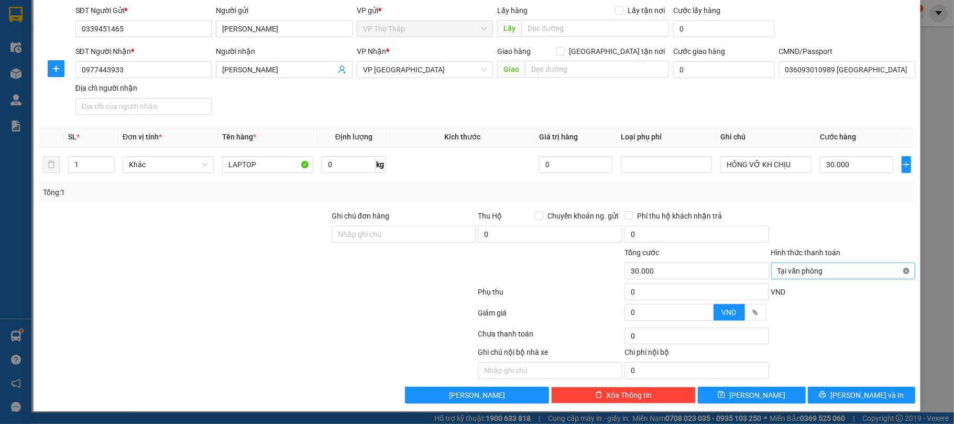
type input "30.000"
click at [861, 389] on span "Lưu và In" at bounding box center [866, 395] width 73 height 12
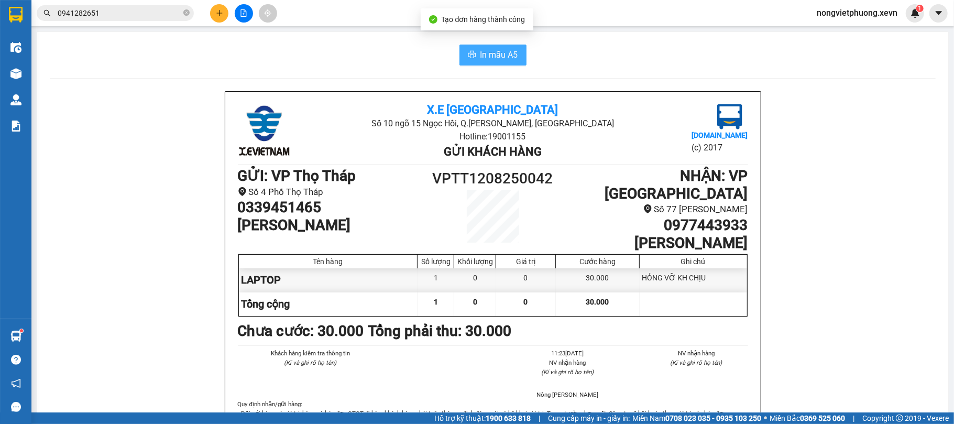
click at [503, 49] on span "In mẫu A5" at bounding box center [499, 54] width 38 height 13
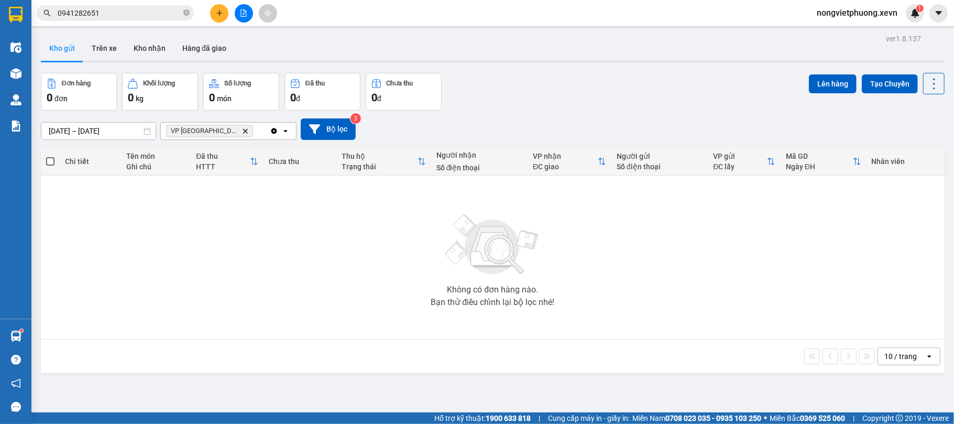
click at [242, 133] on icon "Delete" at bounding box center [245, 131] width 6 height 6
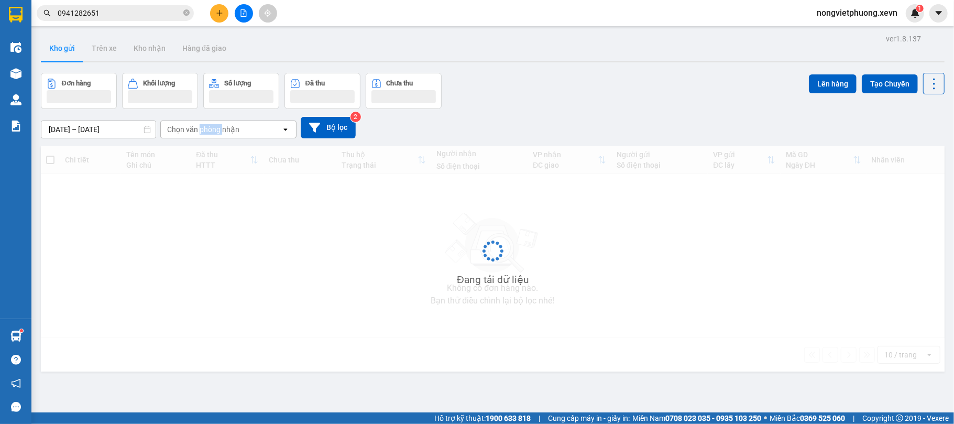
click at [218, 133] on div "Chọn văn phòng nhận" at bounding box center [203, 129] width 72 height 10
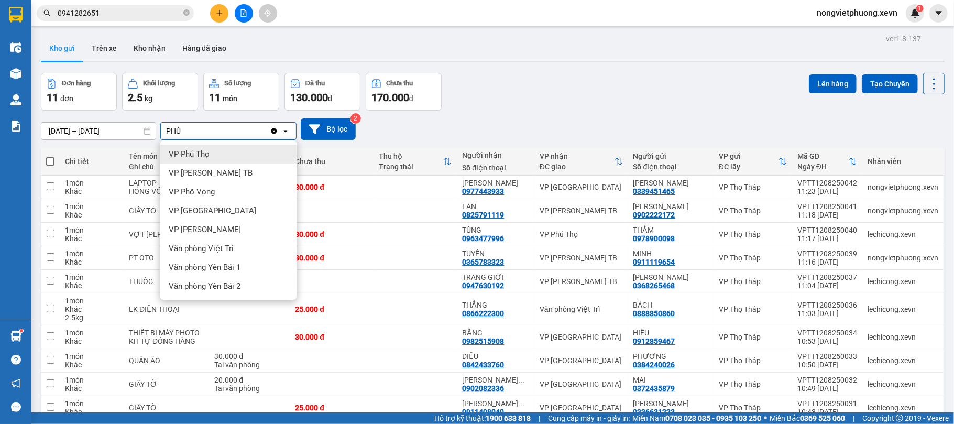
type input "PHÚ"
click at [224, 153] on div "VP Phú Thọ" at bounding box center [228, 154] width 136 height 19
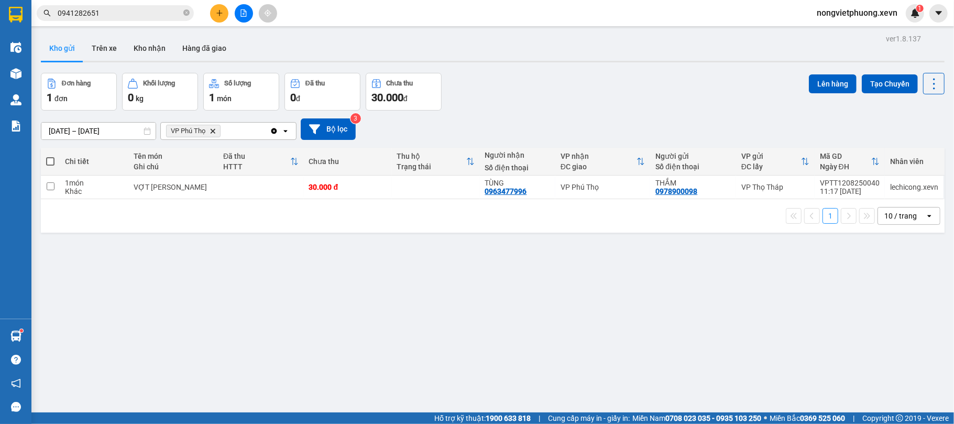
click at [361, 175] on th "Chưa thu" at bounding box center [348, 162] width 88 height 28
drag, startPoint x: 386, startPoint y: 200, endPoint x: 502, endPoint y: 160, distance: 122.4
click at [386, 200] on div "1 10 / trang open" at bounding box center [493, 216] width 904 height 34
click at [363, 194] on td "30.000 đ" at bounding box center [348, 187] width 88 height 24
checkbox input "true"
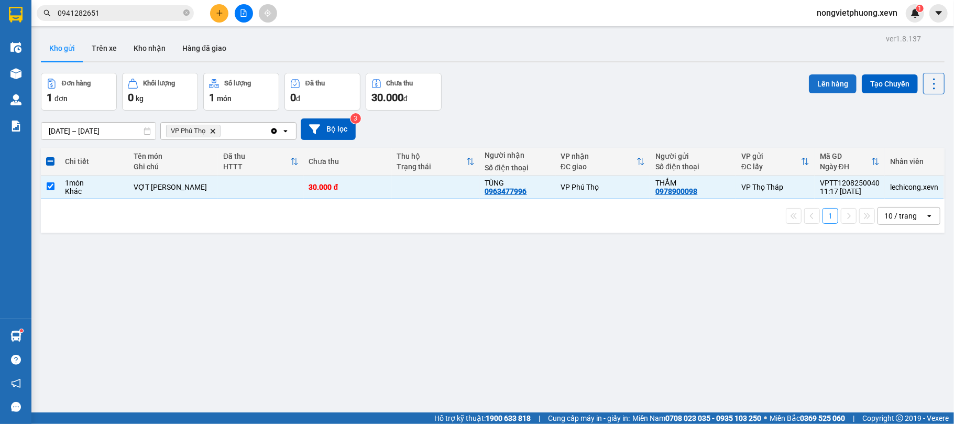
click at [814, 83] on button "Lên hàng" at bounding box center [833, 83] width 48 height 19
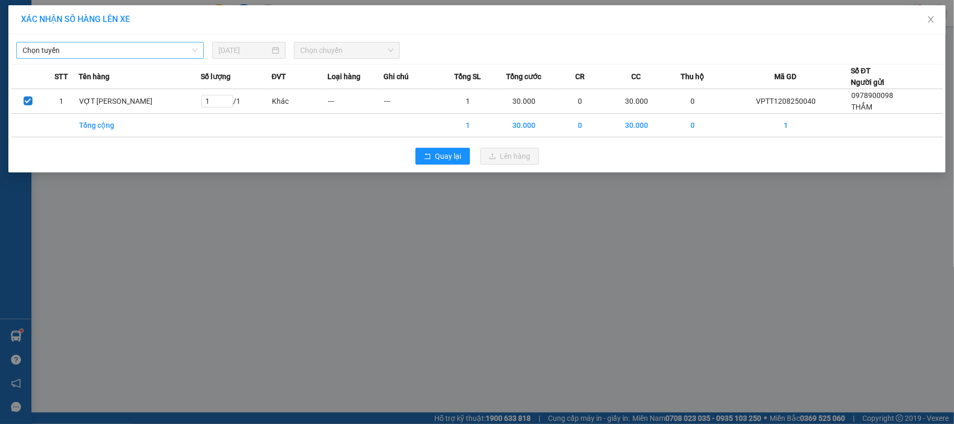
click at [84, 47] on span "Chọn tuyến" at bounding box center [110, 50] width 175 height 16
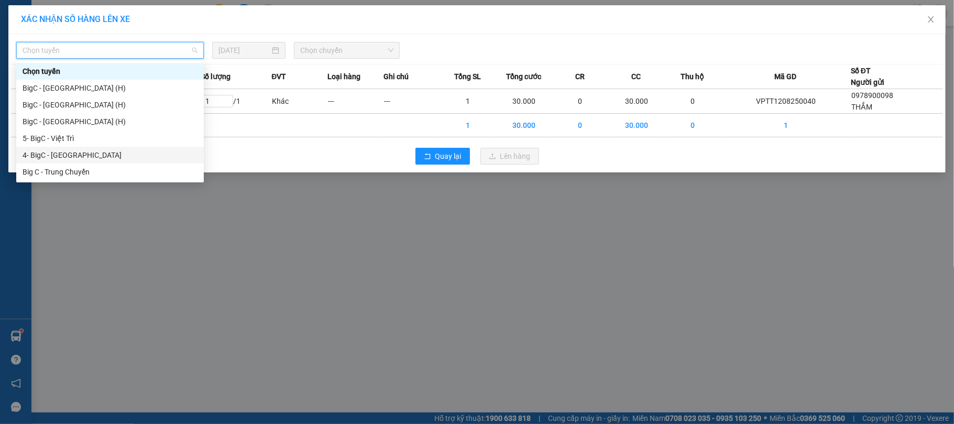
click at [104, 151] on div "4- BigC - Phú Thọ" at bounding box center [110, 155] width 175 height 12
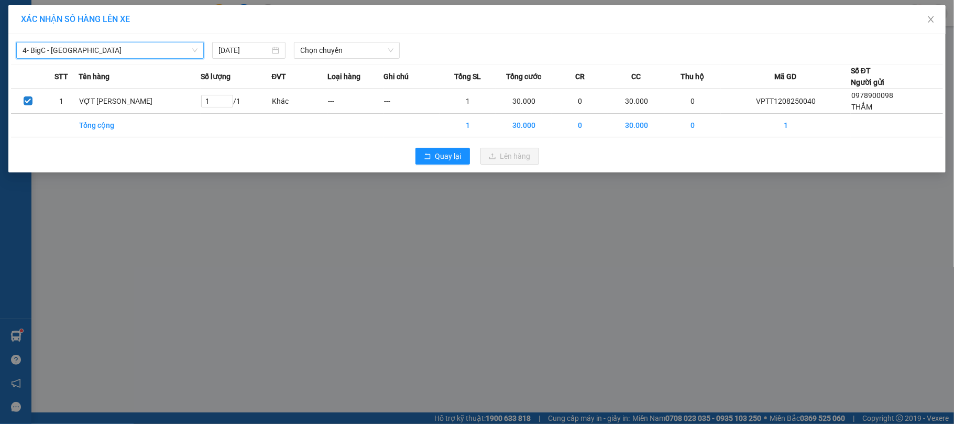
click at [338, 40] on div "4- BigC - Phú Thọ 4- BigC - Phú Thọ 12/08/2025 Chọn chuyến" at bounding box center [477, 48] width 932 height 22
click at [340, 55] on span "Chọn chuyến" at bounding box center [346, 50] width 93 height 16
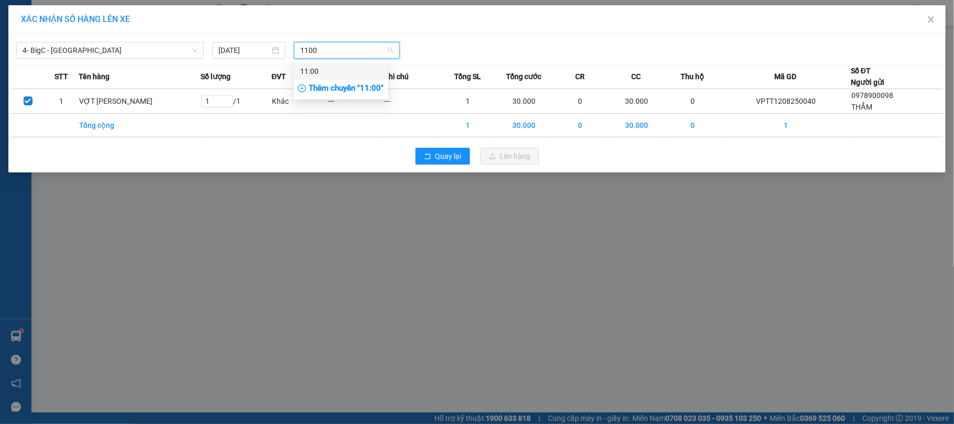
type input "1100"
click at [316, 95] on div "Thêm chuyến " 11:00 "" at bounding box center [341, 89] width 94 height 18
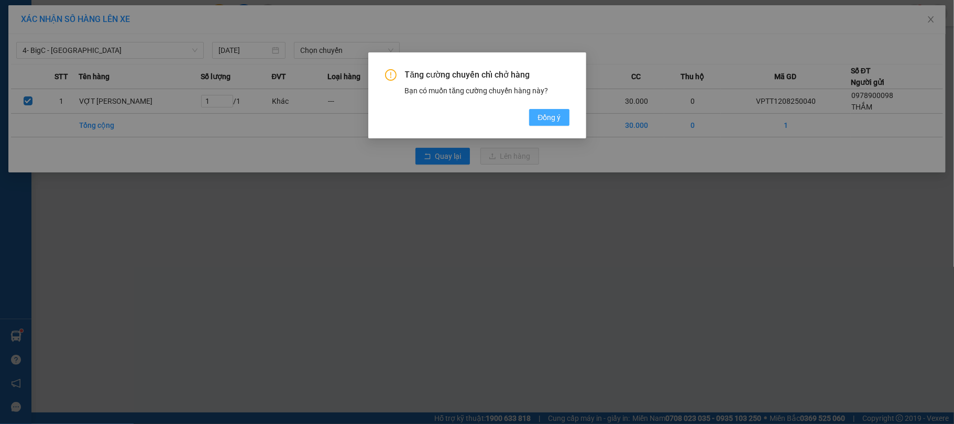
click at [557, 114] on span "Đồng ý" at bounding box center [548, 118] width 23 height 12
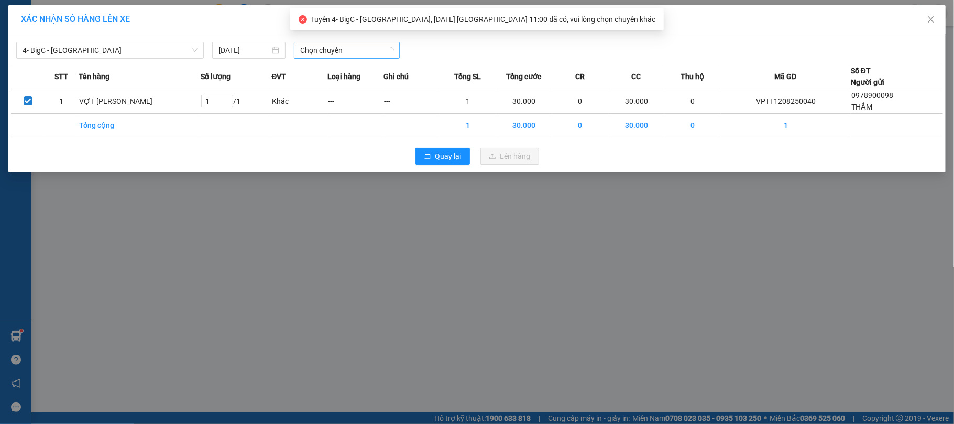
click at [386, 57] on span "Chọn chuyến" at bounding box center [346, 50] width 93 height 16
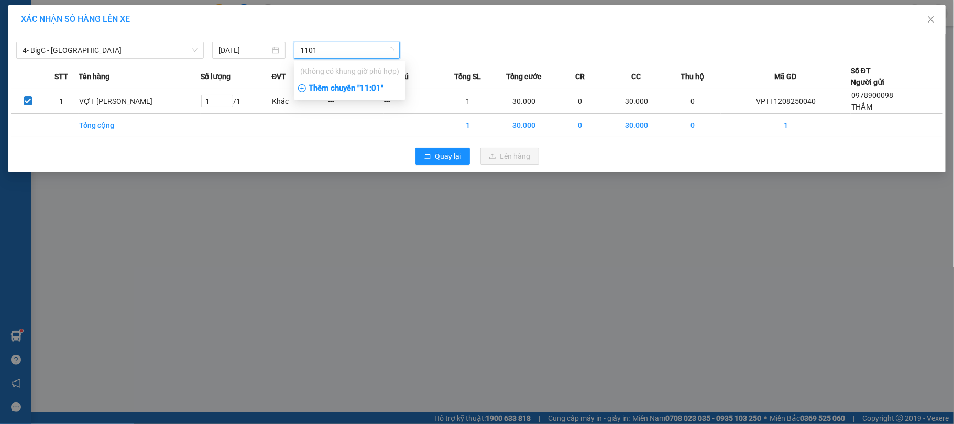
click at [382, 78] on div "(Không có khung giờ phù hợp)" at bounding box center [350, 71] width 112 height 17
type input "1101"
click at [374, 93] on div "Thêm chuyến " 11:01 "" at bounding box center [350, 89] width 112 height 18
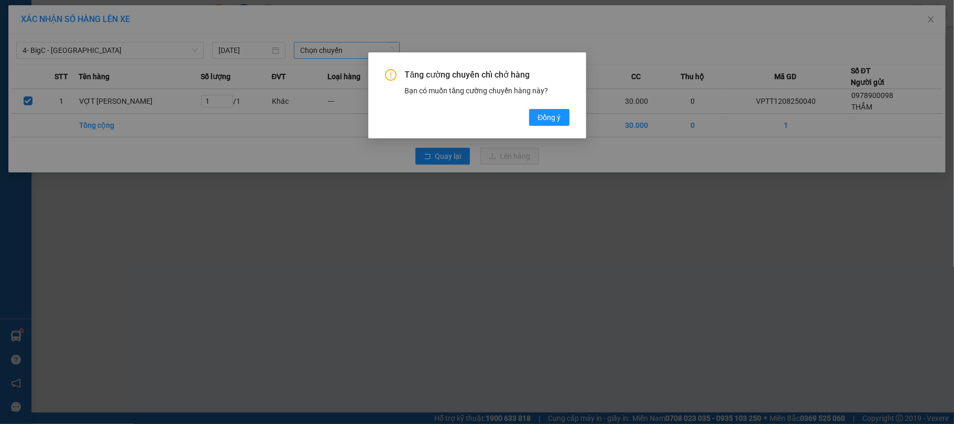
click at [545, 105] on div "Tăng cường chuyến chỉ chở hàng Bạn có muốn tăng cường chuyến hàng này? Đồng ý" at bounding box center [477, 97] width 184 height 57
click at [543, 115] on span "Đồng ý" at bounding box center [548, 118] width 23 height 12
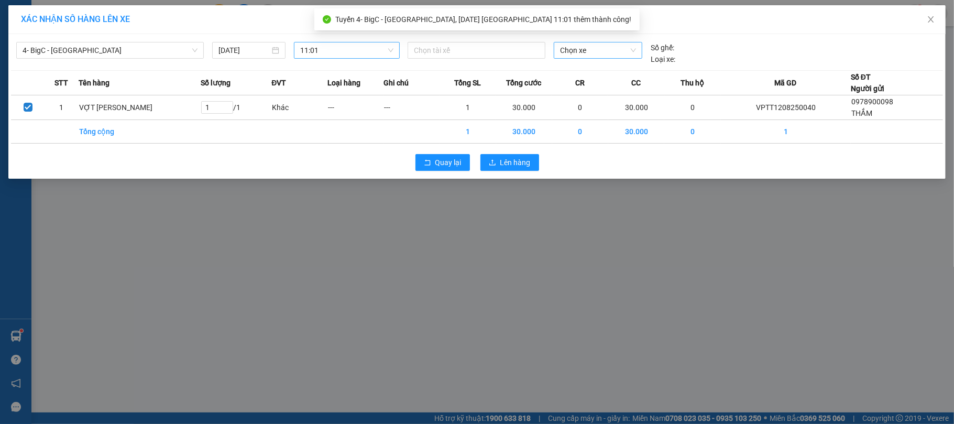
click at [603, 51] on span "Chọn xe" at bounding box center [598, 50] width 76 height 16
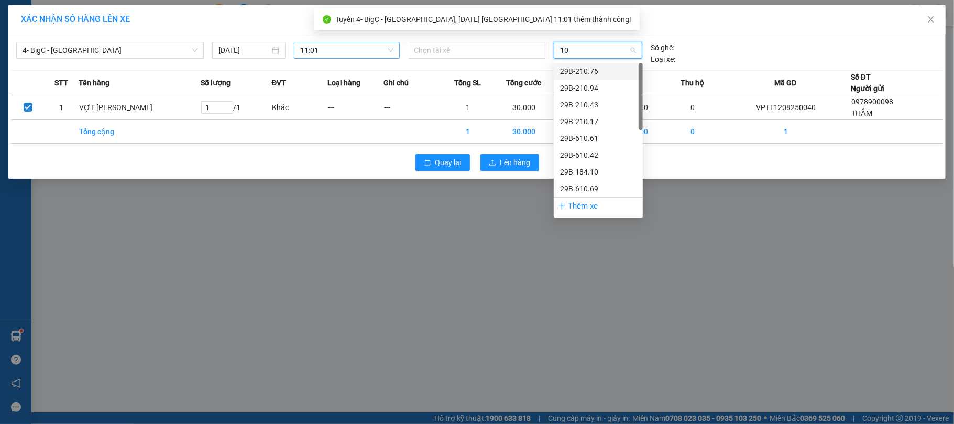
type input "104"
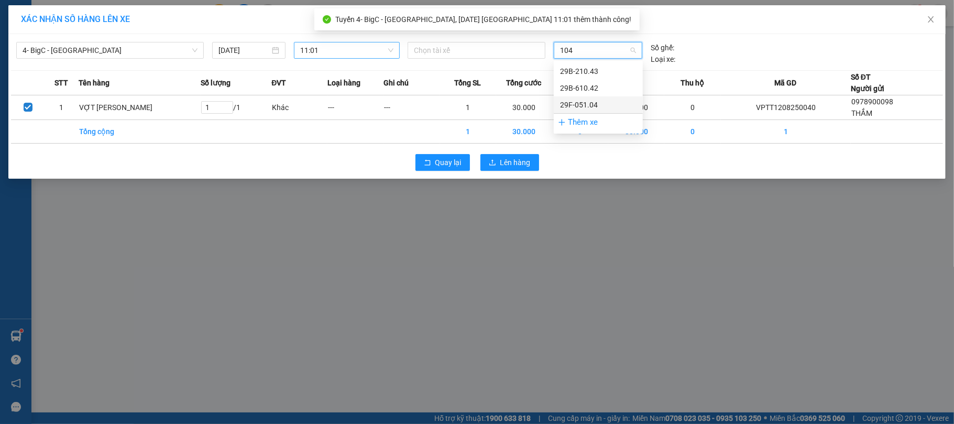
click at [588, 99] on div "29F-051.04" at bounding box center [598, 105] width 76 height 12
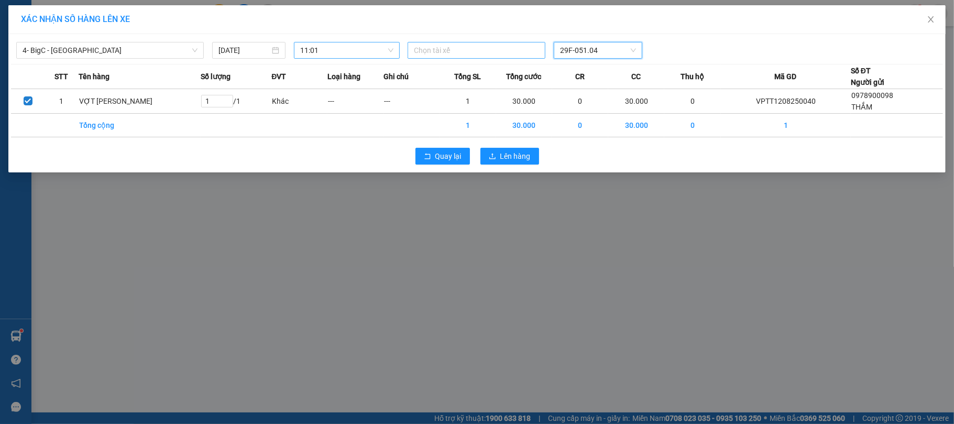
click at [508, 50] on div at bounding box center [476, 50] width 133 height 13
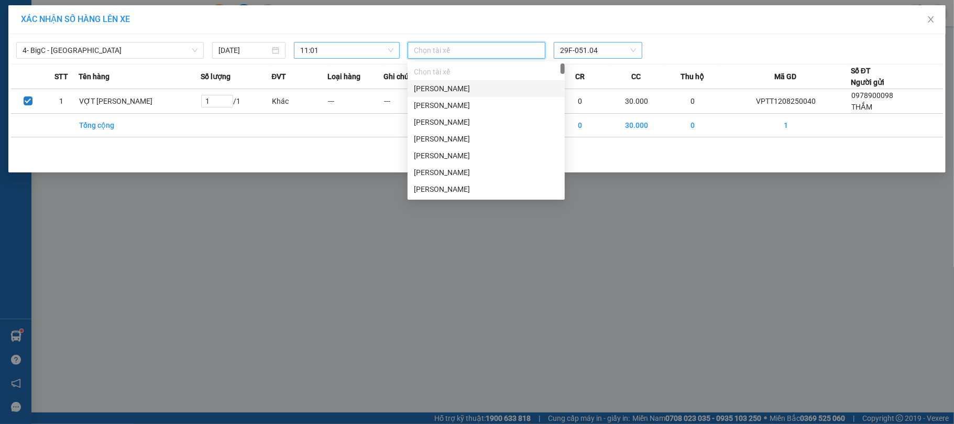
paste input "Đoàn Minh Phú"
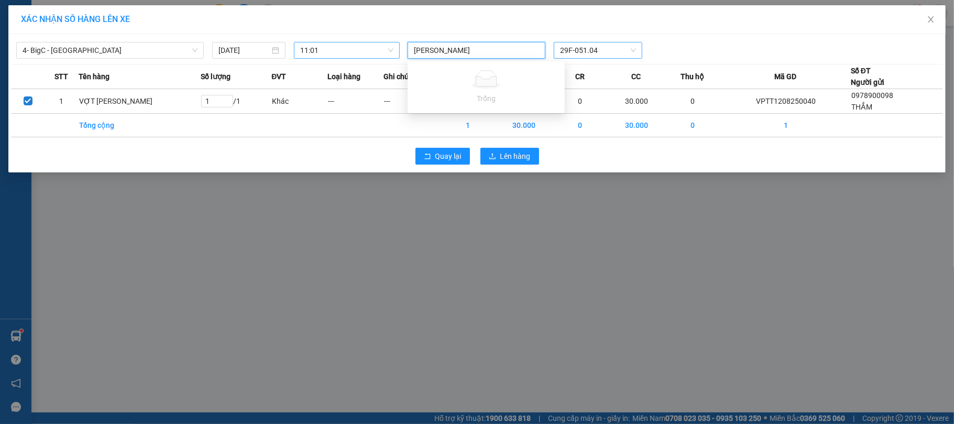
click at [428, 51] on input "Đoàn Minh Phú" at bounding box center [448, 50] width 69 height 13
type input "Đoàn Minh Phú"
click at [462, 68] on div "Đoàn Minh Phú" at bounding box center [486, 72] width 145 height 12
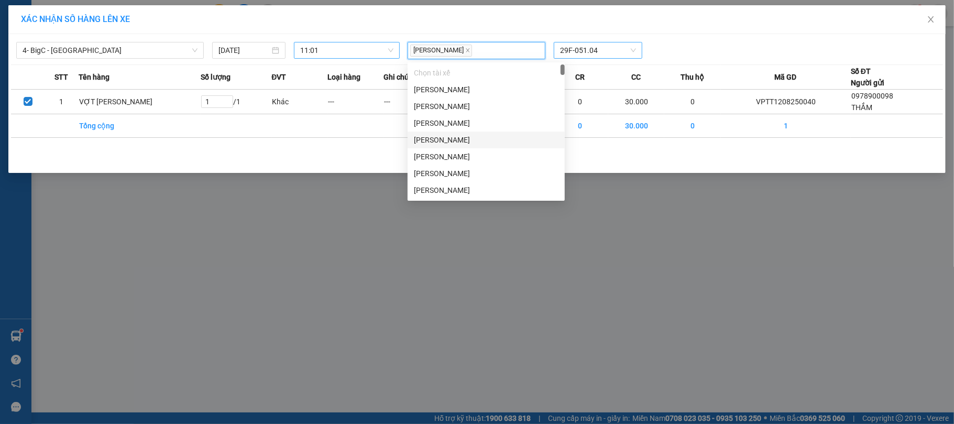
click at [748, 151] on div "Quay lại Lên hàng" at bounding box center [477, 156] width 932 height 27
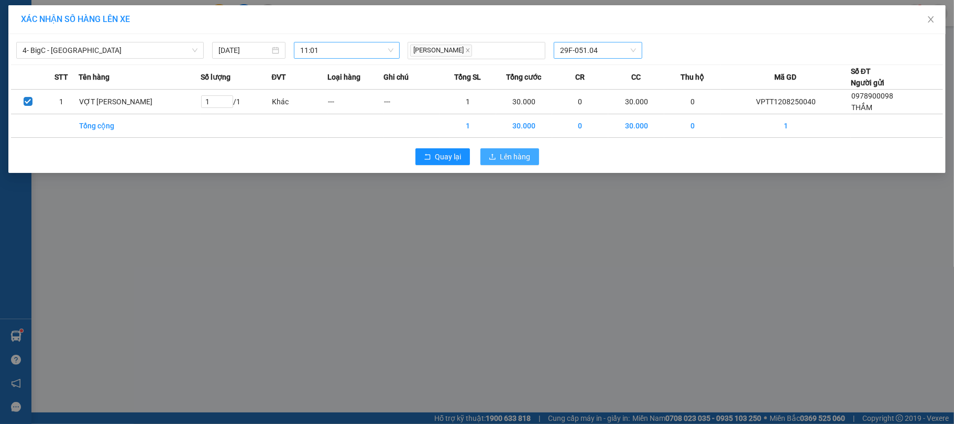
click at [510, 162] on span "Lên hàng" at bounding box center [515, 157] width 30 height 12
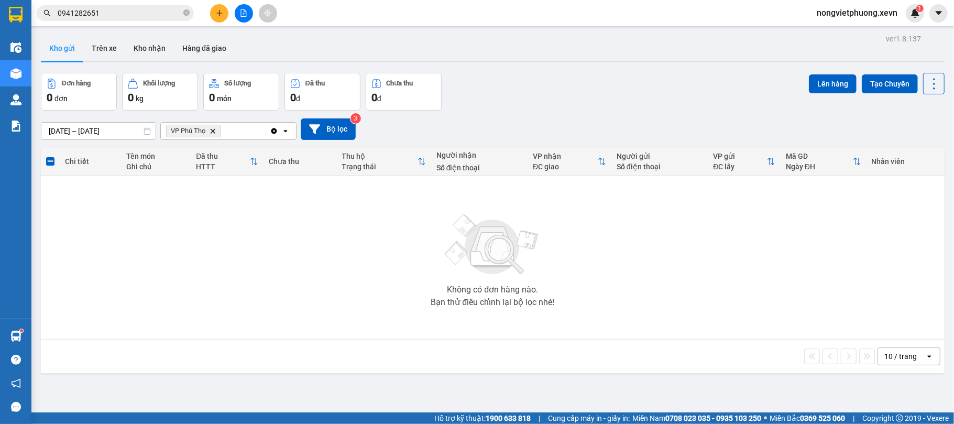
click at [220, 6] on button at bounding box center [219, 13] width 18 height 18
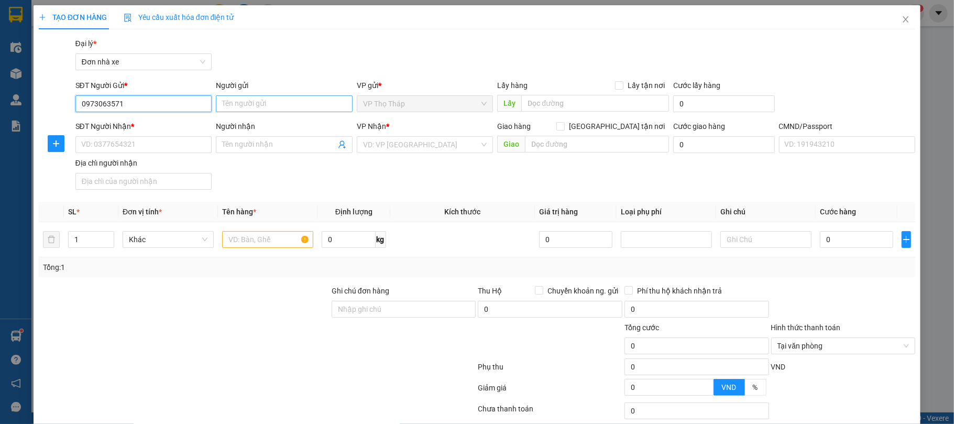
type input "0973063571"
click at [234, 105] on input "Người gửi" at bounding box center [284, 103] width 137 height 17
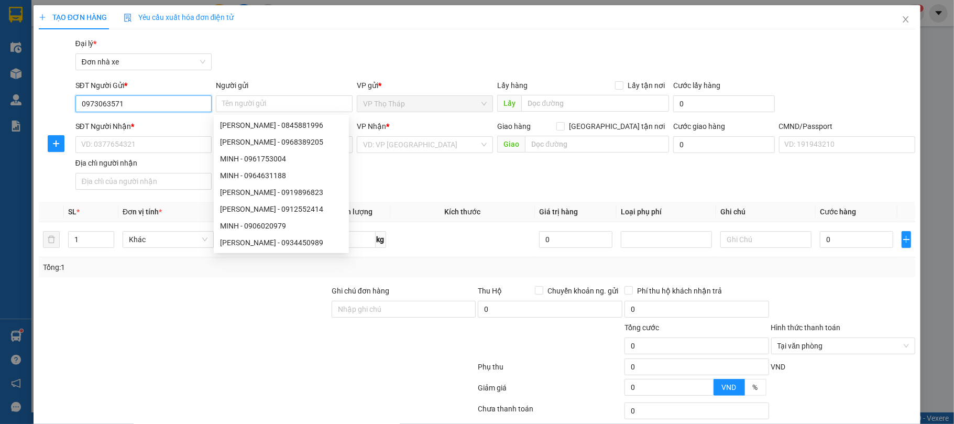
click at [188, 109] on input "0973063571" at bounding box center [143, 103] width 137 height 17
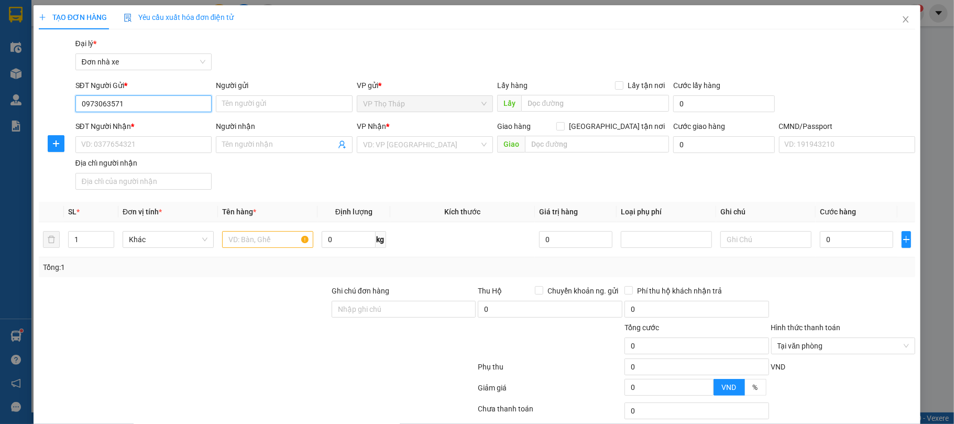
click at [188, 109] on input "0973063571" at bounding box center [143, 103] width 137 height 17
click at [267, 109] on input "Người gửi" at bounding box center [284, 103] width 137 height 17
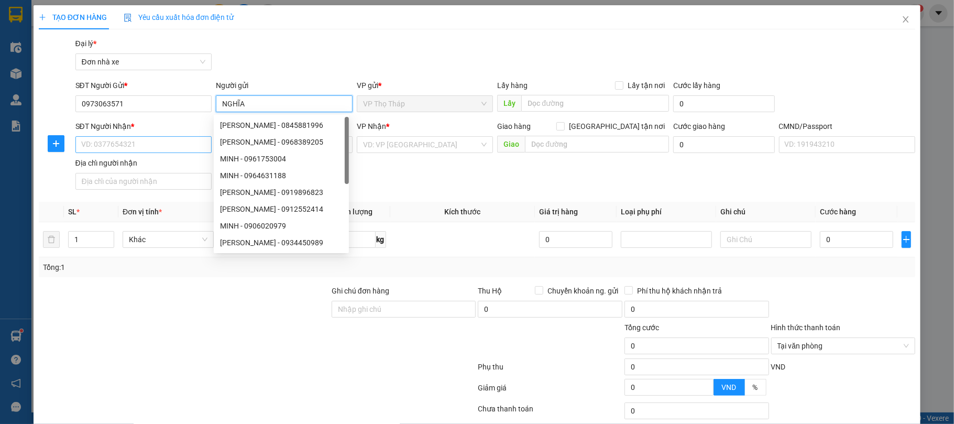
type input "NGHĨA"
click at [125, 142] on input "SĐT Người Nhận *" at bounding box center [143, 144] width 137 height 17
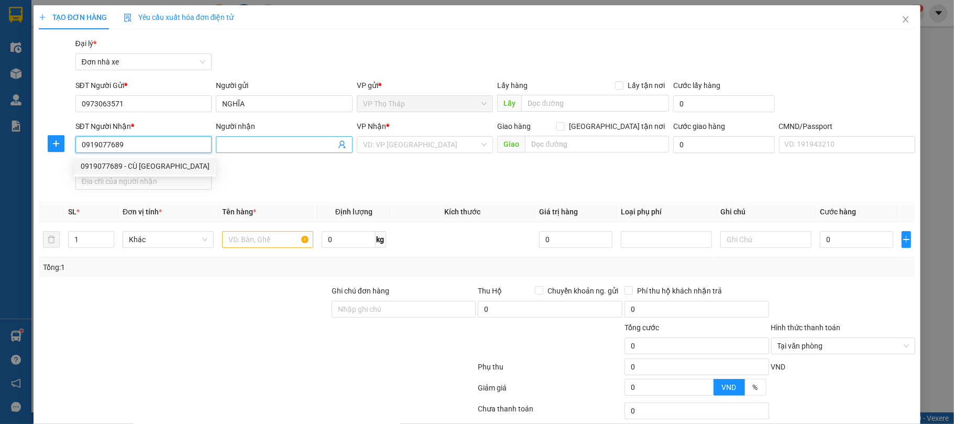
type input "0919077689"
click at [246, 145] on input "Người nhận" at bounding box center [279, 145] width 114 height 12
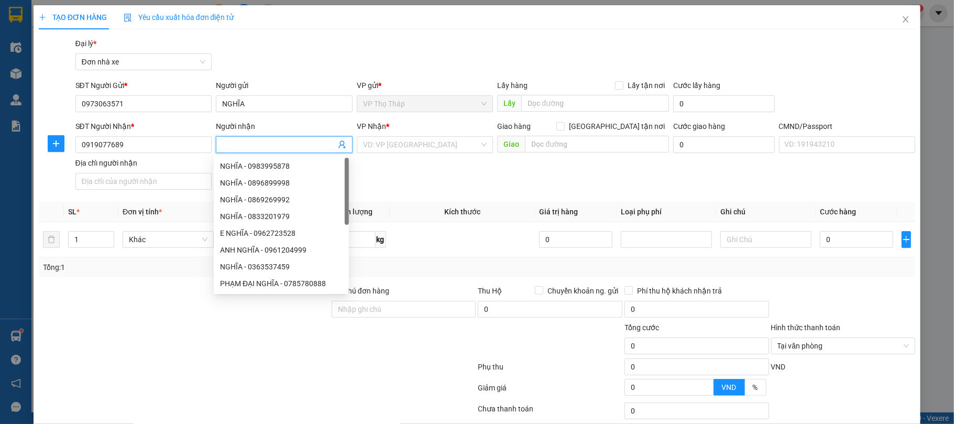
click at [181, 157] on div "SĐT Người Nhận * 0919077689" at bounding box center [143, 138] width 137 height 37
click at [189, 141] on input "0919077689" at bounding box center [143, 144] width 137 height 17
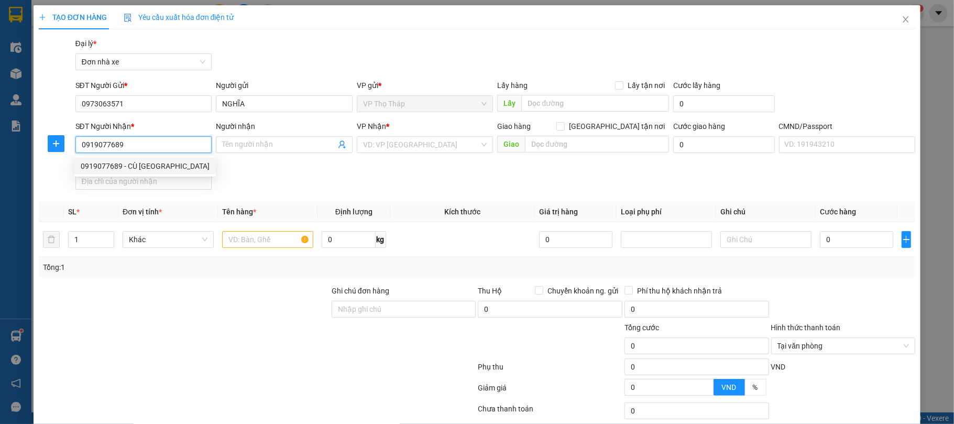
click at [185, 164] on div "0919077689 - CÙ ĐỨC PHI" at bounding box center [145, 166] width 129 height 12
type input "CÙ ĐỨC PHI"
type input "271059000032 CÙ ĐỨC PHI 57 NGÔ NGUYỀN"
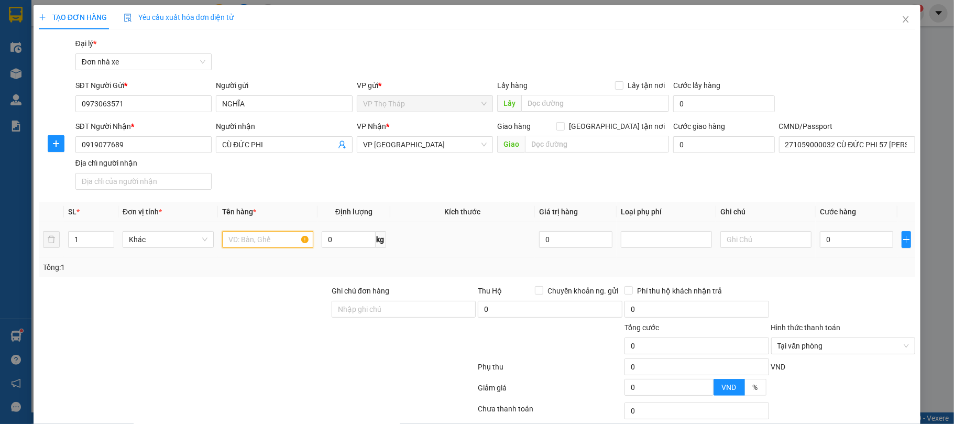
click at [268, 243] on input "text" at bounding box center [267, 239] width 91 height 17
type input "D"
type input "ĐỒ GIA DỤNG"
click at [759, 244] on input "text" at bounding box center [765, 239] width 91 height 17
type input "HỎNG VỠ KH CHỊU"
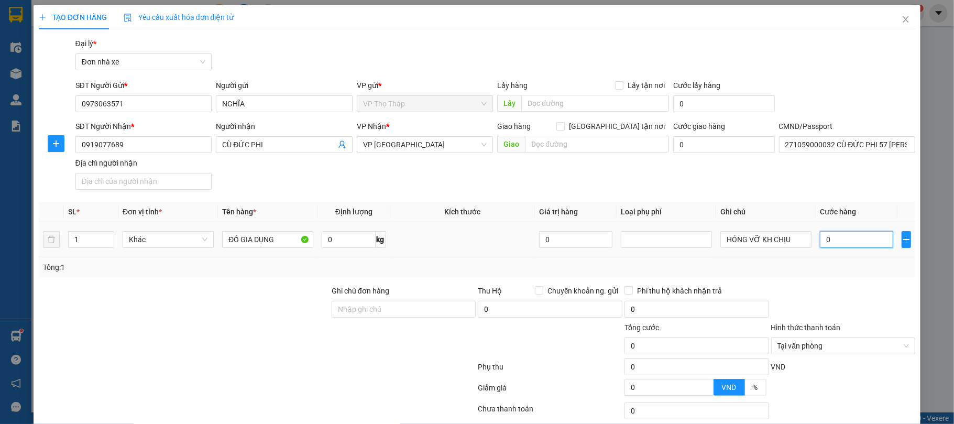
click at [845, 236] on input "0" at bounding box center [856, 239] width 73 height 17
type input "3"
type input "30"
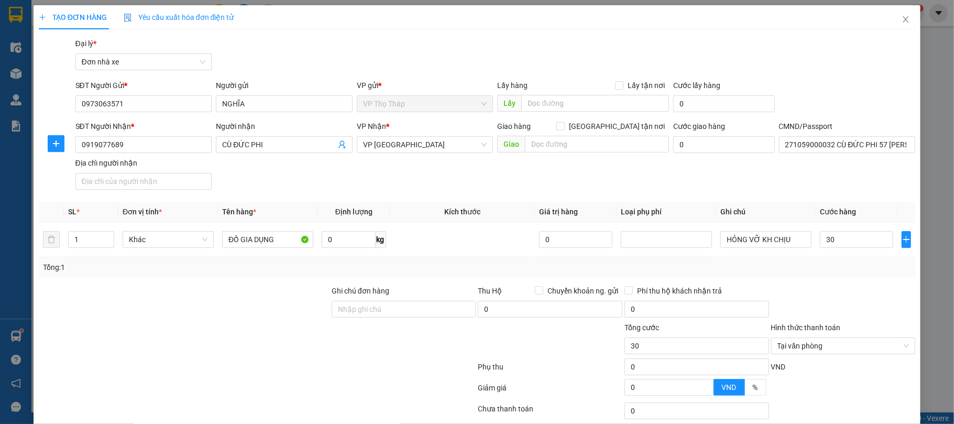
type input "30.000"
click at [827, 261] on div "Tổng: 1" at bounding box center [477, 267] width 877 height 20
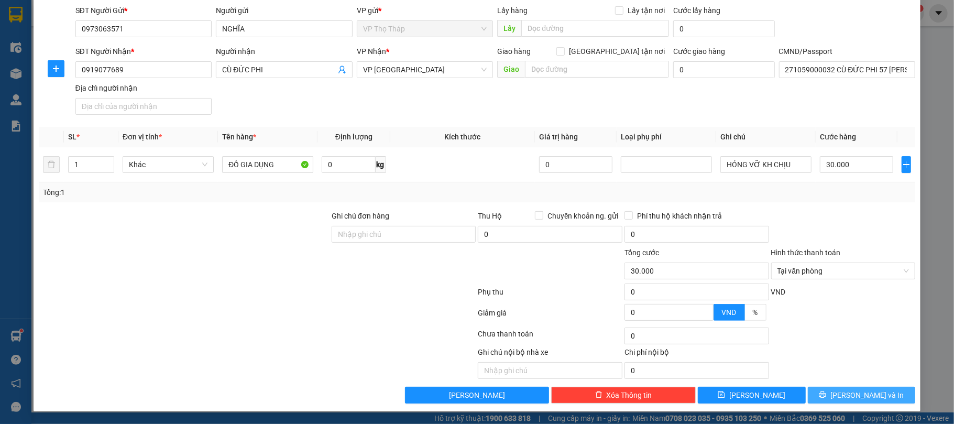
click at [840, 398] on button "Lưu và In" at bounding box center [862, 395] width 108 height 17
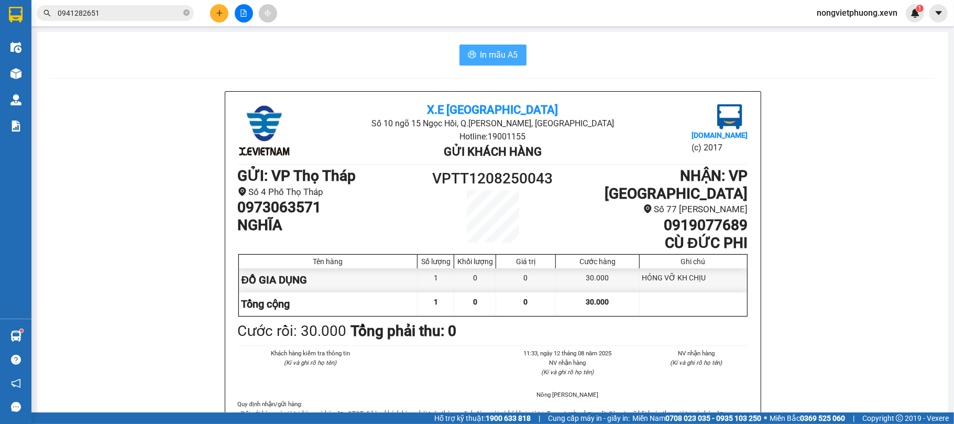
click at [510, 47] on button "In mẫu A5" at bounding box center [492, 55] width 67 height 21
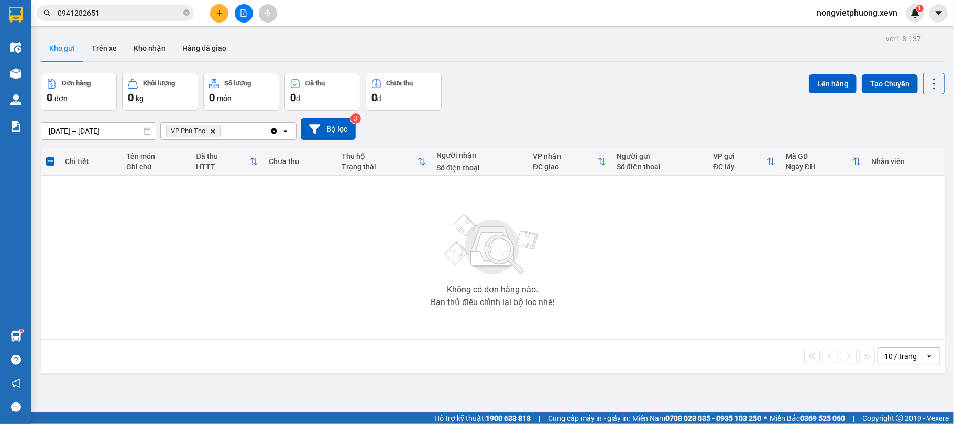
click at [219, 15] on icon "plus" at bounding box center [219, 13] width 1 height 6
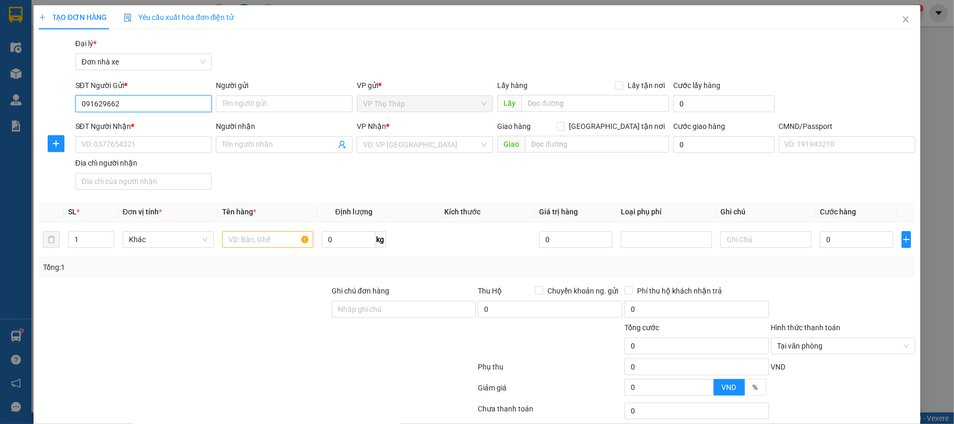
type input "0916296622"
click at [186, 130] on div "0916296622 - HÙNG" at bounding box center [142, 125] width 123 height 12
type input "HÙNG"
type input "0946215866"
type input "NGUYỄN HUY ĐẠT"
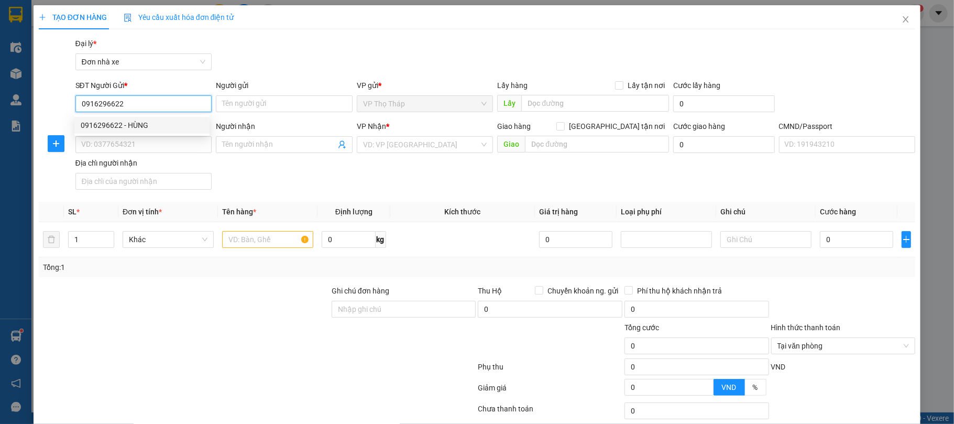
type input "036094000745 PHÙNG SỸ ĐỨC, THÔN AN CƯ, ĐẠI AN"
type input "0916296622"
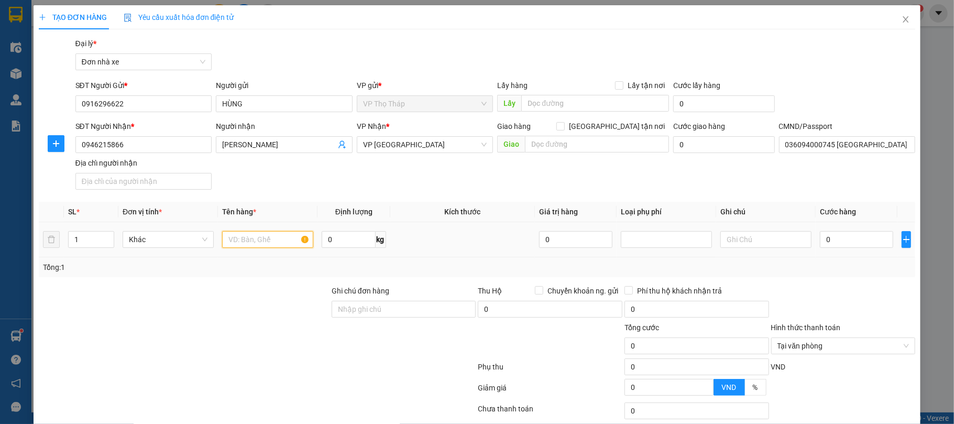
click at [269, 233] on input "text" at bounding box center [267, 239] width 91 height 17
type input "DÉP+HỒ SƠ"
click at [861, 240] on input "0" at bounding box center [856, 239] width 73 height 17
type input "2"
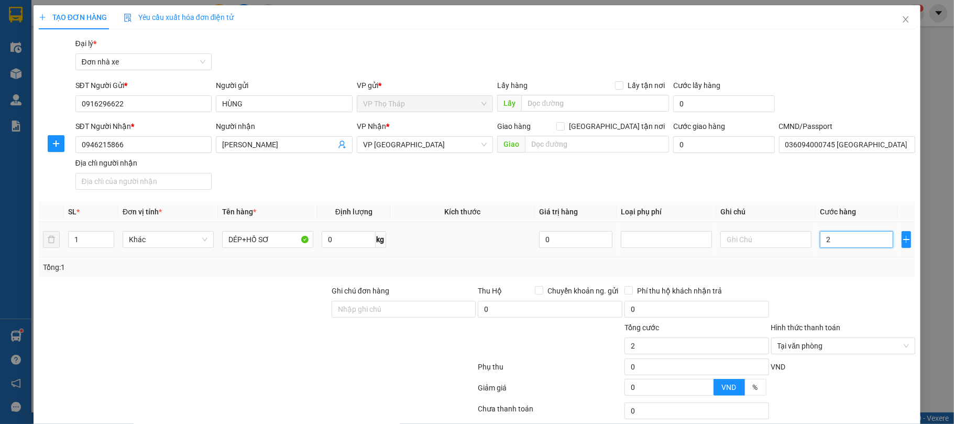
type input "25"
click at [863, 255] on td "25" at bounding box center [857, 239] width 82 height 35
type input "25.000"
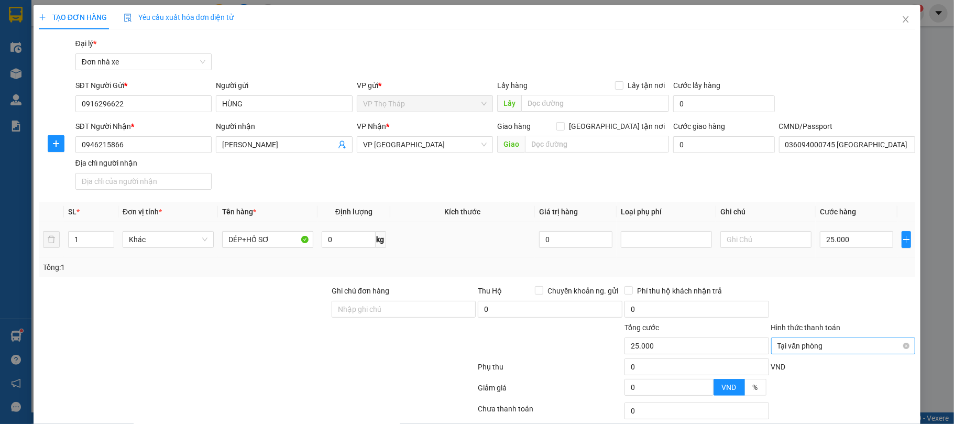
scroll to position [78, 0]
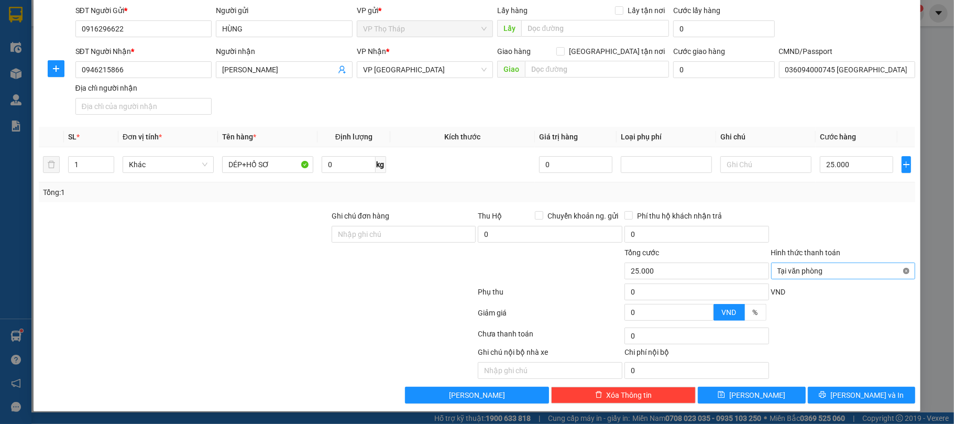
type input "25.000"
click at [858, 399] on span "Lưu và In" at bounding box center [866, 395] width 73 height 12
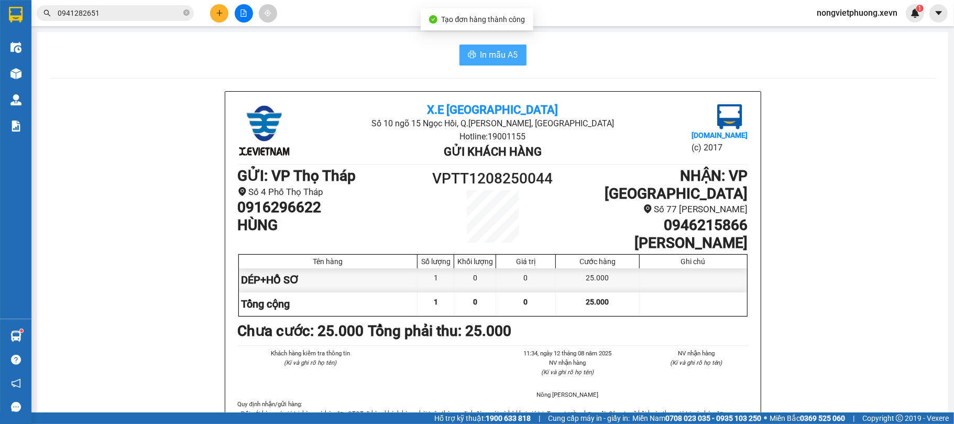
click at [484, 45] on button "In mẫu A5" at bounding box center [492, 55] width 67 height 21
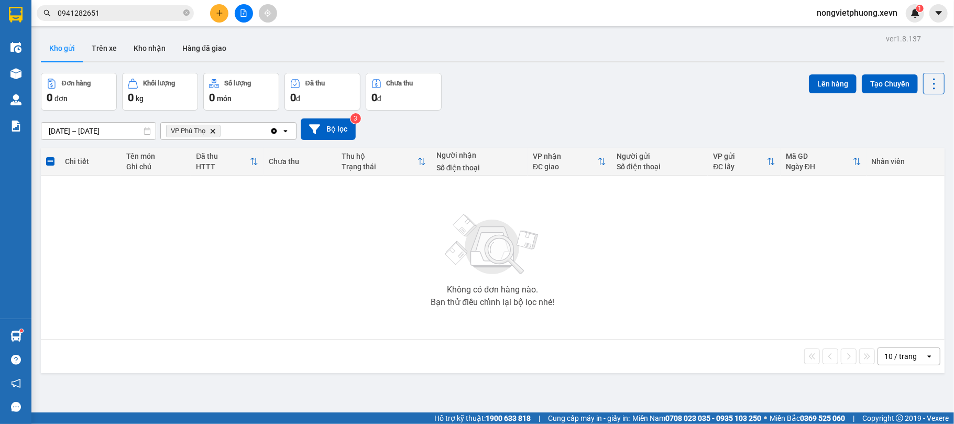
click at [218, 133] on span "VP Phú Thọ Delete" at bounding box center [193, 131] width 54 height 13
click at [210, 130] on icon "Delete" at bounding box center [213, 131] width 6 height 6
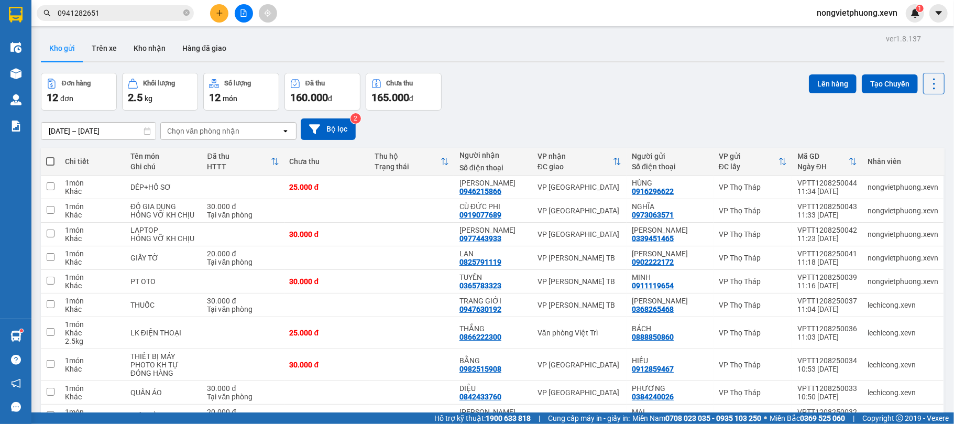
click at [178, 9] on input "0941282651" at bounding box center [120, 13] width 124 height 12
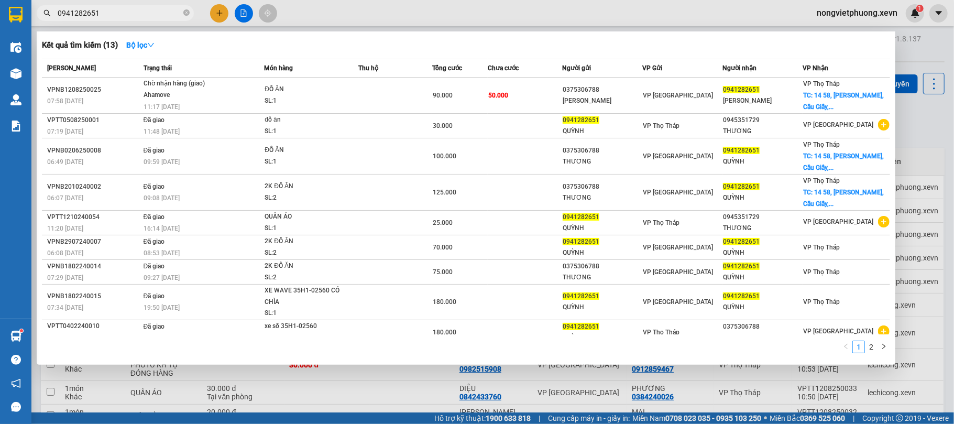
click at [177, 9] on input "0941282651" at bounding box center [120, 13] width 124 height 12
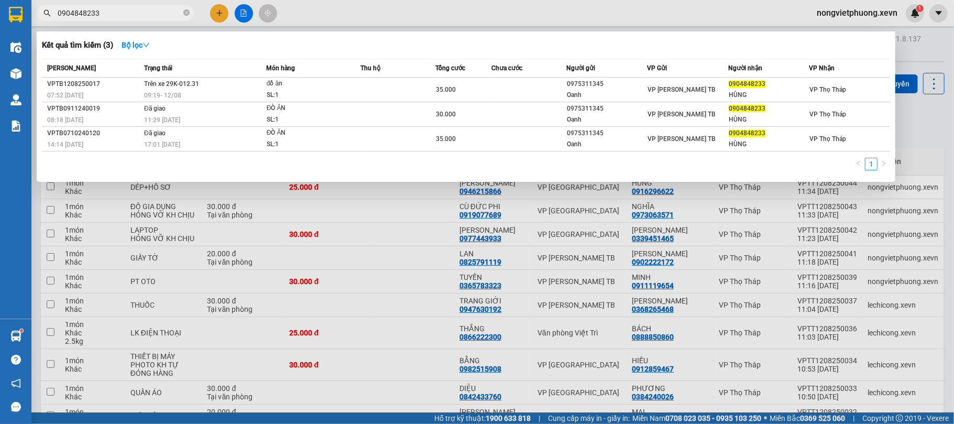
type input "0904848233"
click at [309, 19] on div at bounding box center [477, 212] width 954 height 424
click at [110, 19] on span "0904848233" at bounding box center [115, 13] width 157 height 16
click at [139, 63] on div "Mã ĐH" at bounding box center [94, 68] width 94 height 12
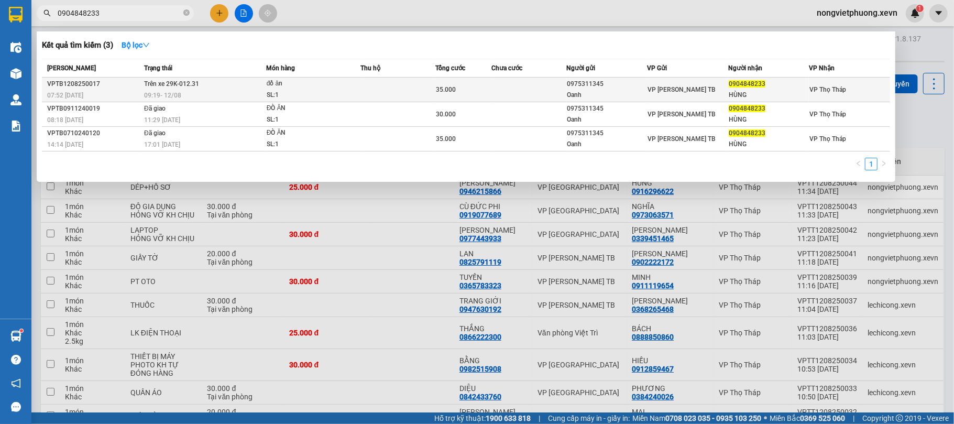
click at [143, 78] on td "Trên xe 29K-012.31 09:19 - 12/08" at bounding box center [203, 90] width 125 height 25
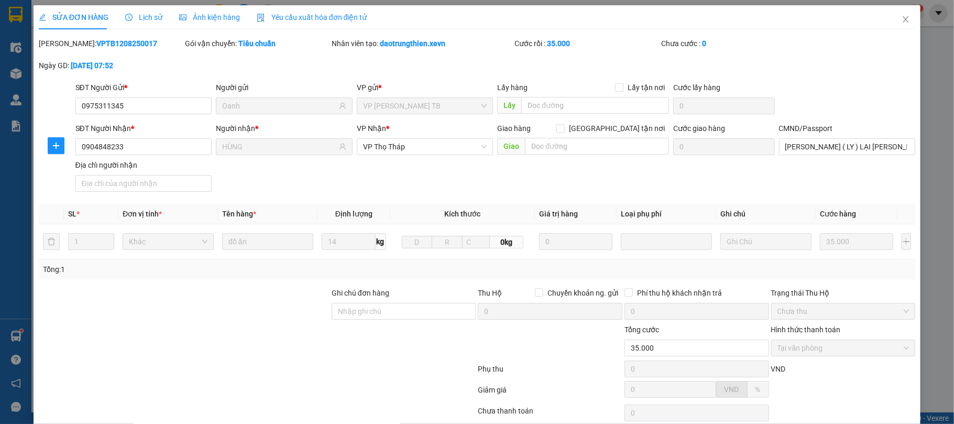
type input "0975311345"
type input "Oanh"
type input "0904848233"
type input "HÙNG"
type input "HÀ THANH HƯƠNG ( LY ) LẠI MẠNH HÙNG"
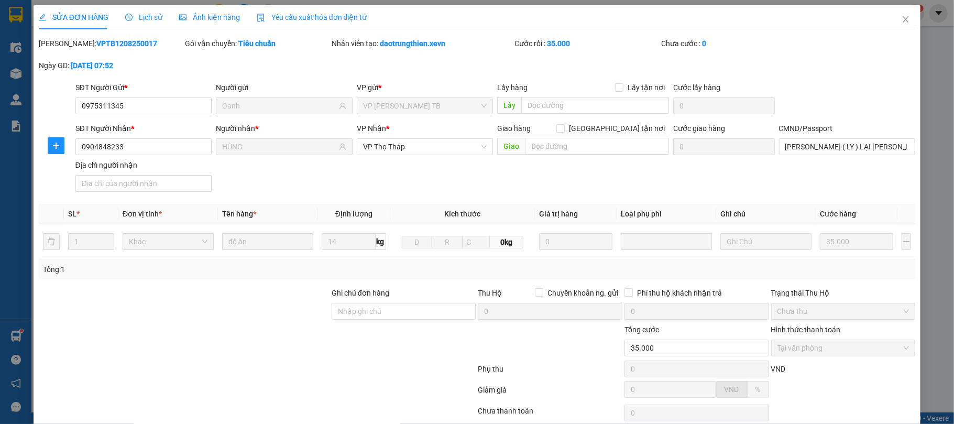
type input "35.000"
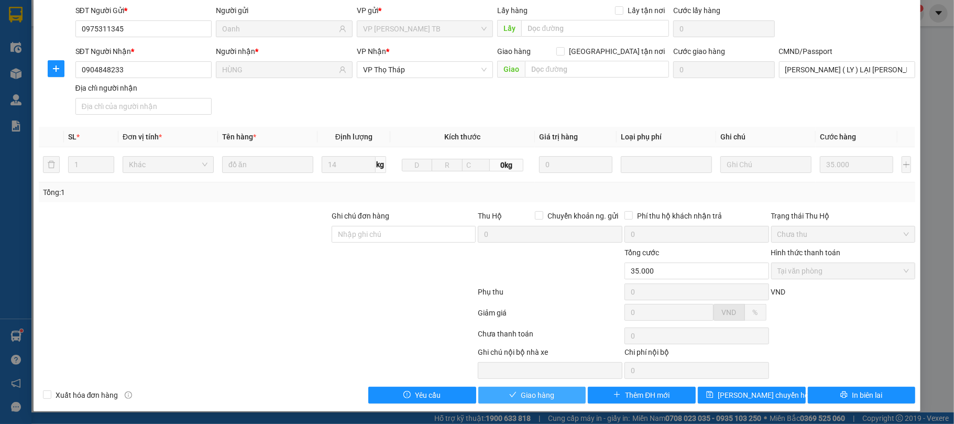
click at [541, 394] on span "Giao hàng" at bounding box center [538, 395] width 34 height 12
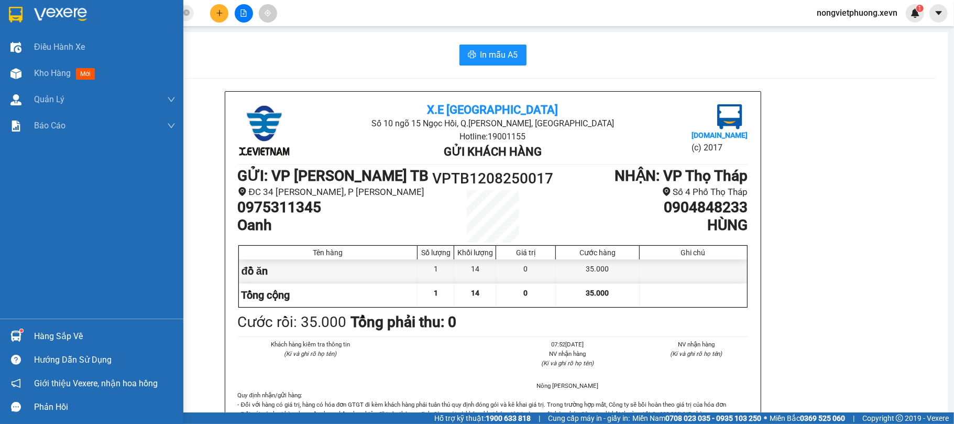
click at [15, 337] on img at bounding box center [15, 336] width 11 height 11
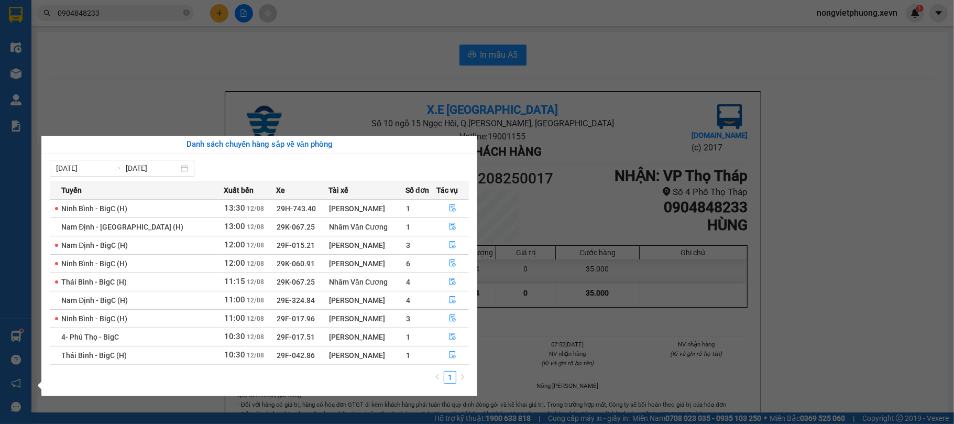
click at [256, 51] on section "Kết quả tìm kiếm ( 3 ) Bộ lọc Mã ĐH Trạng thái Món hàng Thu hộ Tổng cước Chưa c…" at bounding box center [477, 212] width 954 height 424
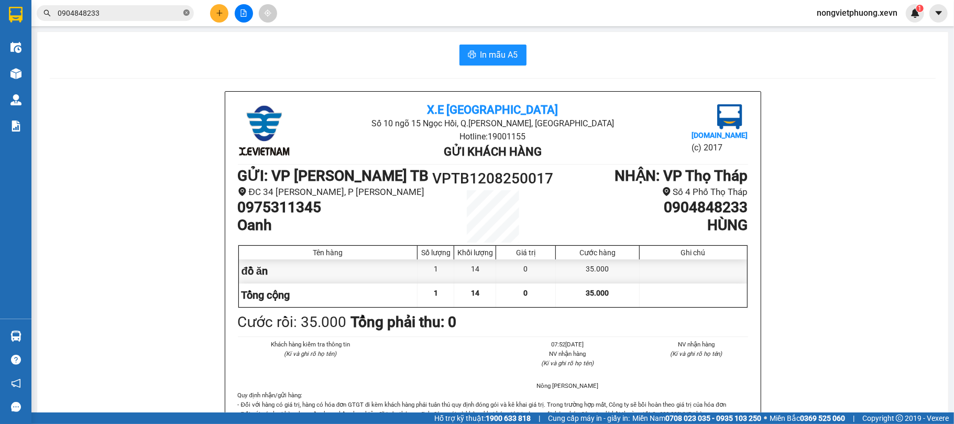
click at [187, 13] on icon "close-circle" at bounding box center [186, 12] width 6 height 6
click at [144, 13] on input "text" at bounding box center [120, 13] width 124 height 12
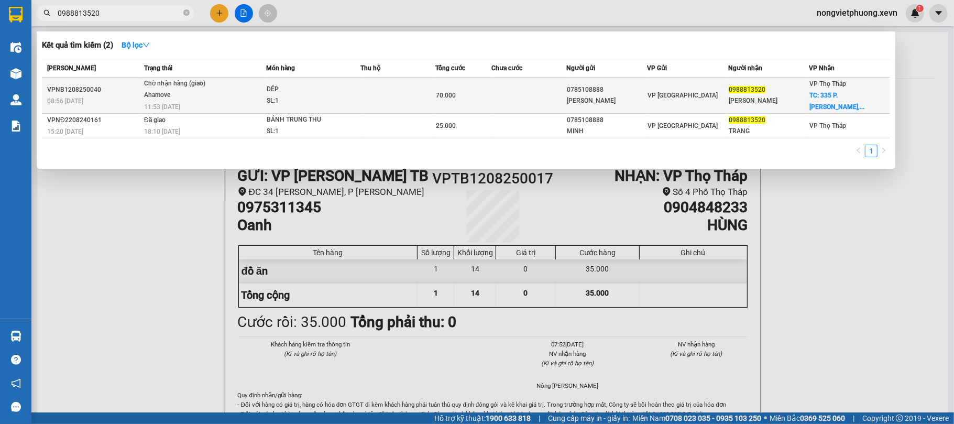
type input "0988813520"
click at [649, 94] on span "VP Ninh Bình" at bounding box center [682, 95] width 70 height 7
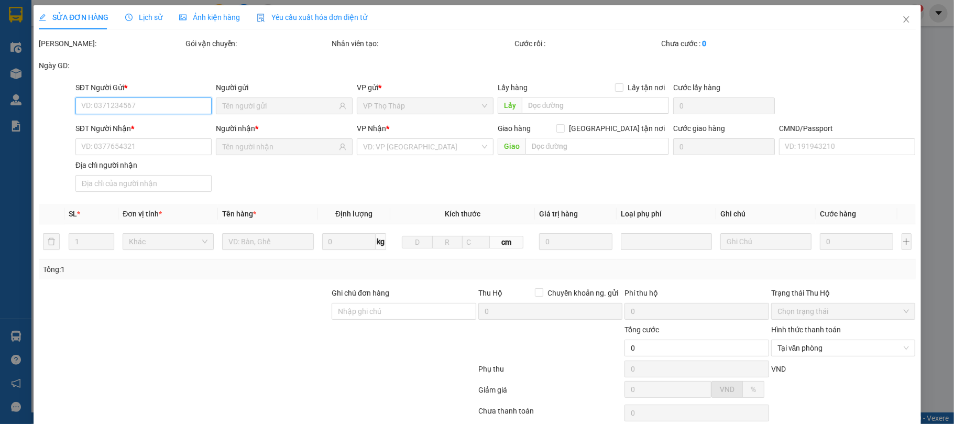
type input "0785108888"
type input "TRẦN LÊ MINH"
type input "0988813520"
type input "ĐẶNG THU TRANG"
checkbox input "true"
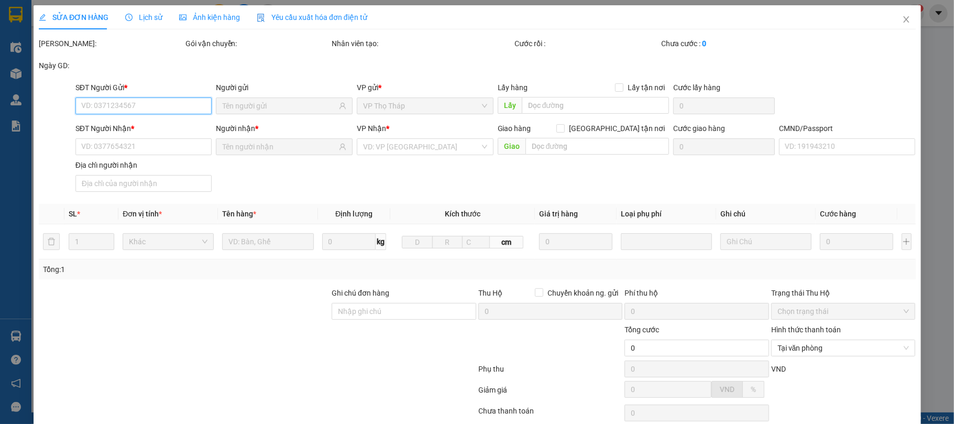
type input "335 P. Kim Mã, Ngọc Khánh, Ba Đình, Hà Nội 100000, Việt Nam"
type input "40.000"
type input "123"
type input "70.000"
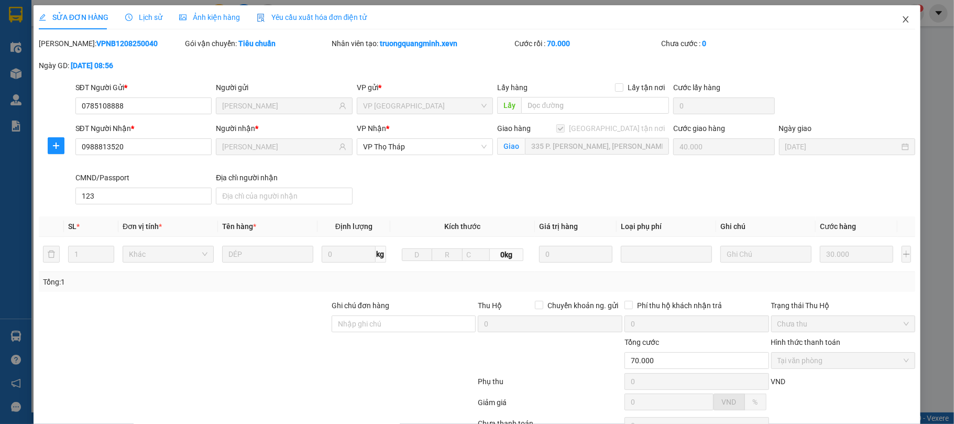
click at [903, 17] on icon "close" at bounding box center [906, 19] width 6 height 6
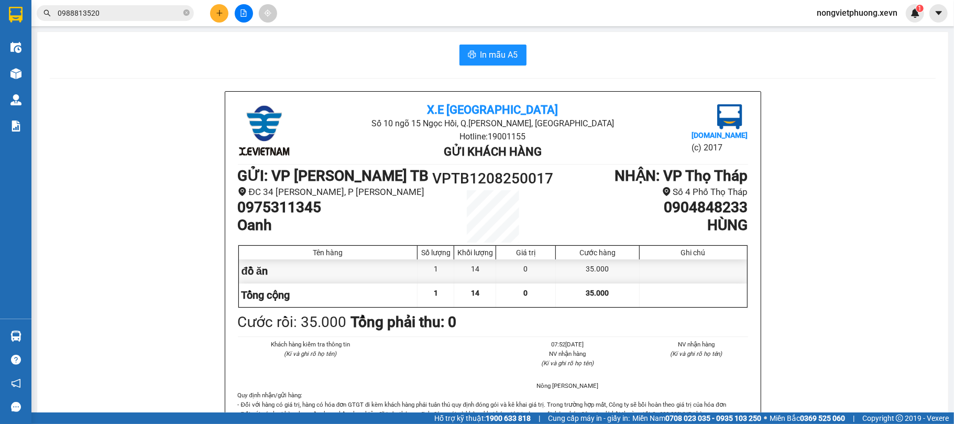
click at [133, 17] on input "0988813520" at bounding box center [120, 13] width 124 height 12
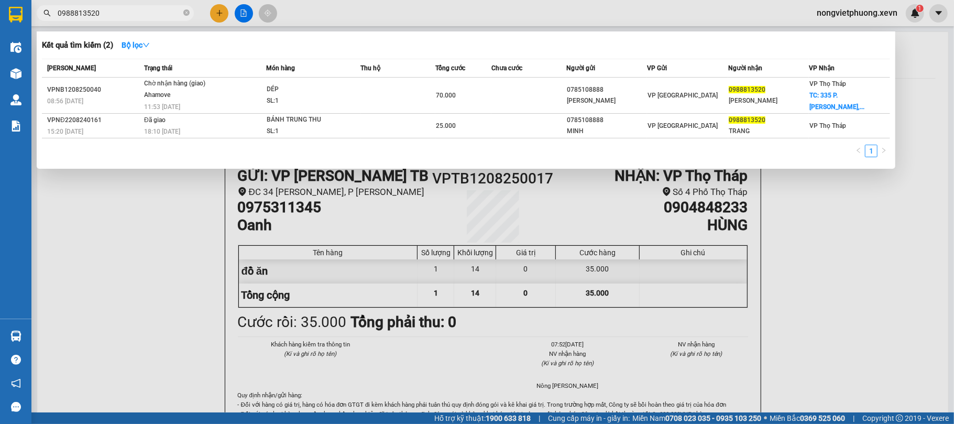
click at [117, 265] on div at bounding box center [477, 212] width 954 height 424
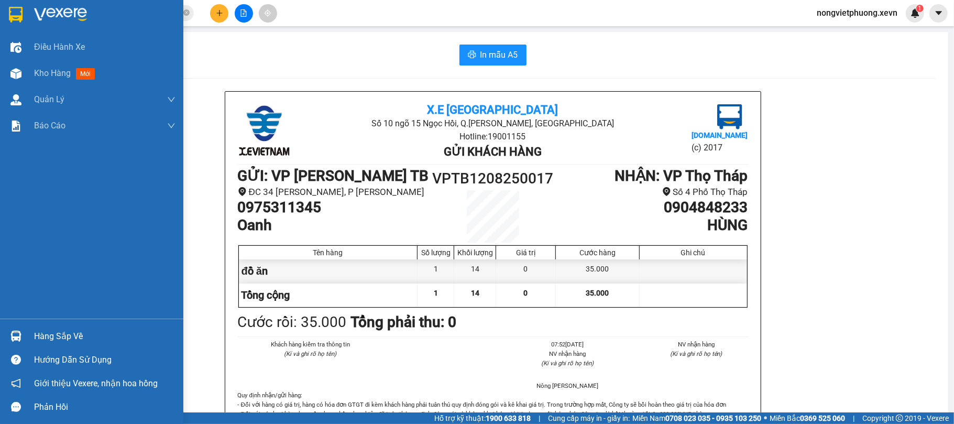
click at [9, 330] on div at bounding box center [16, 336] width 18 height 18
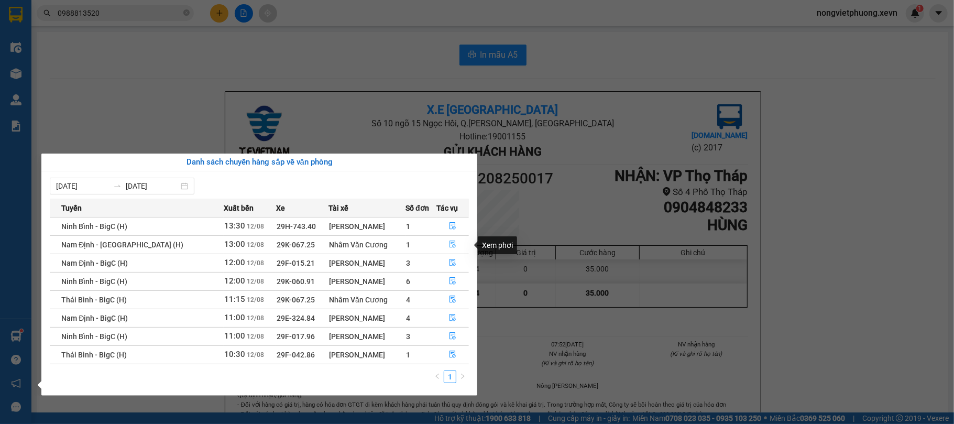
click at [452, 246] on icon "file-done" at bounding box center [452, 244] width 6 height 7
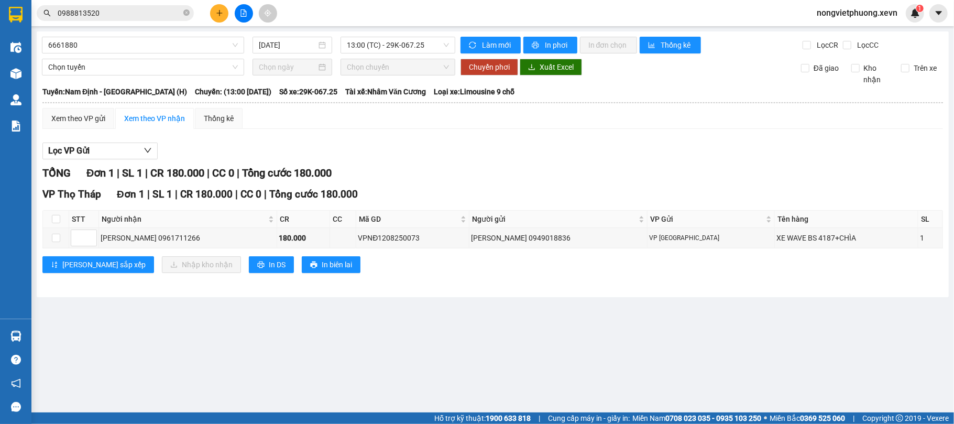
click at [554, 151] on div "Lọc VP Gửi" at bounding box center [492, 150] width 901 height 17
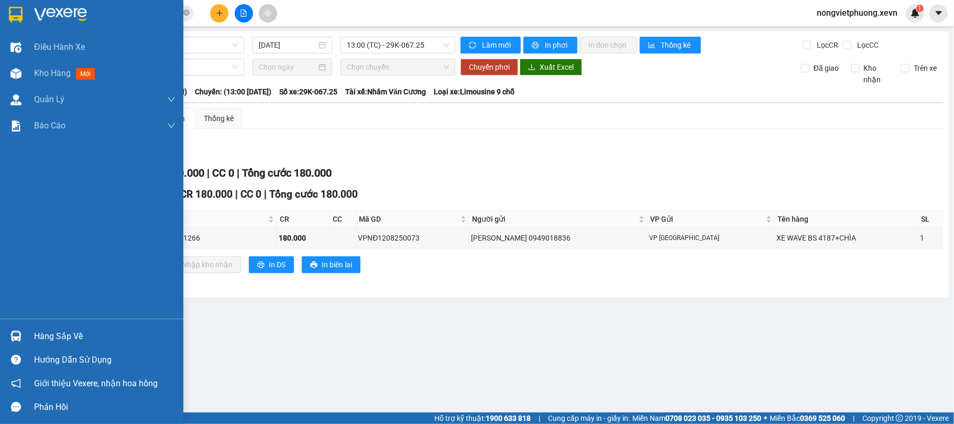
click at [23, 13] on div at bounding box center [16, 14] width 18 height 18
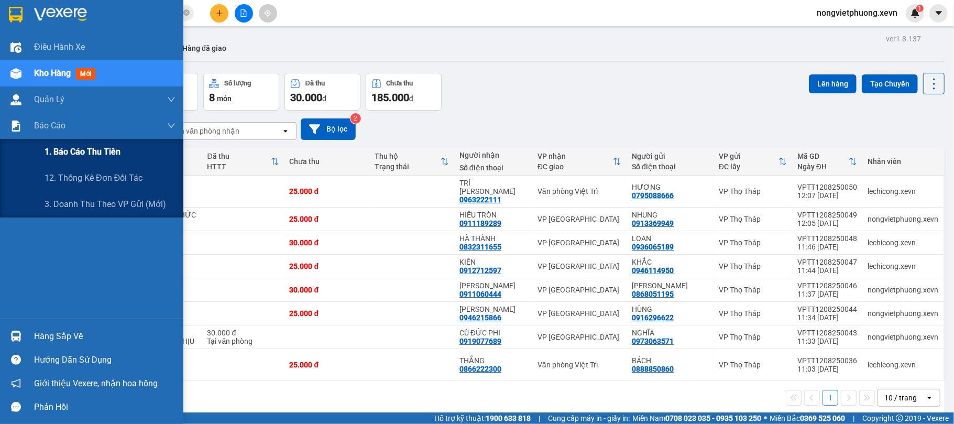
click at [104, 149] on span "1. Báo cáo thu tiền" at bounding box center [83, 151] width 76 height 13
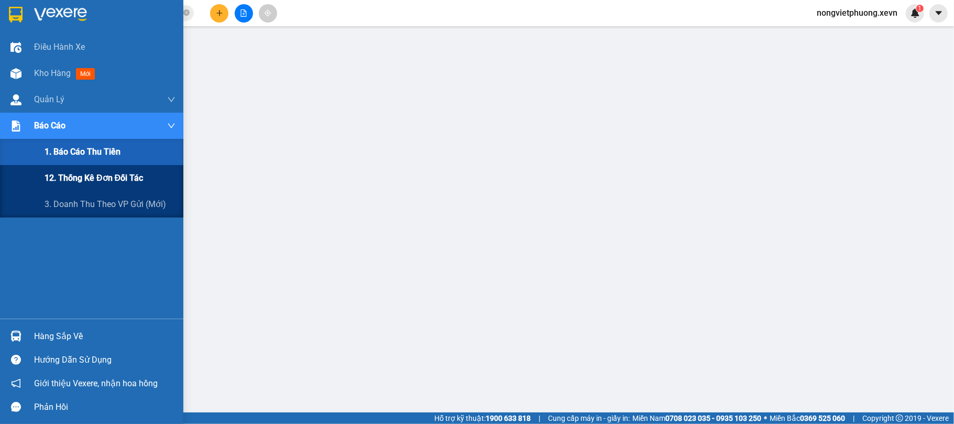
click at [97, 182] on span "12. Thống kê đơn đối tác" at bounding box center [94, 177] width 98 height 13
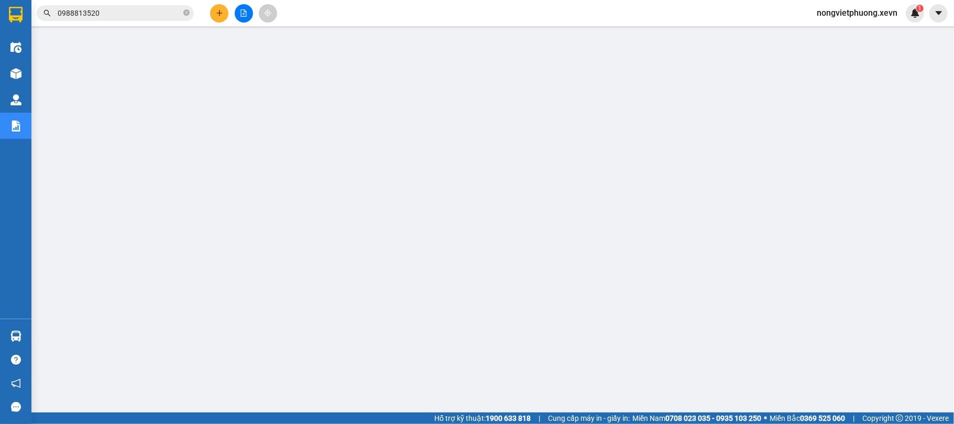
click at [216, 16] on icon "plus" at bounding box center [219, 12] width 7 height 7
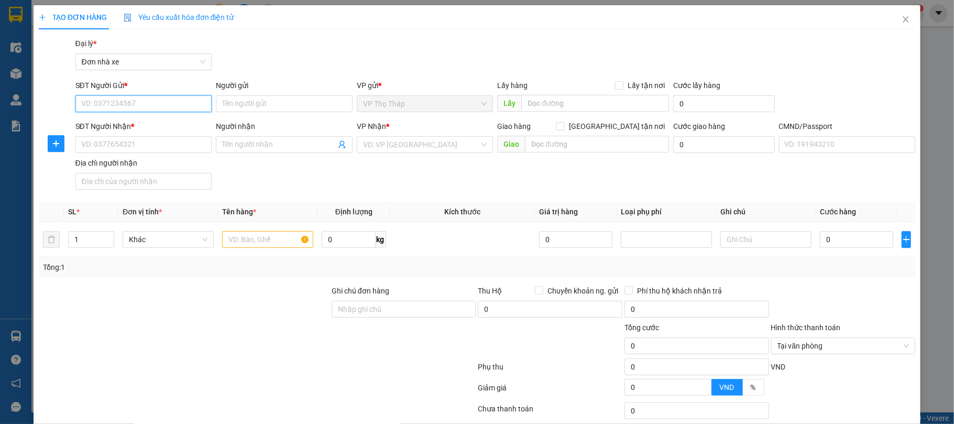
click at [133, 110] on input "SĐT Người Gửi *" at bounding box center [143, 103] width 137 height 17
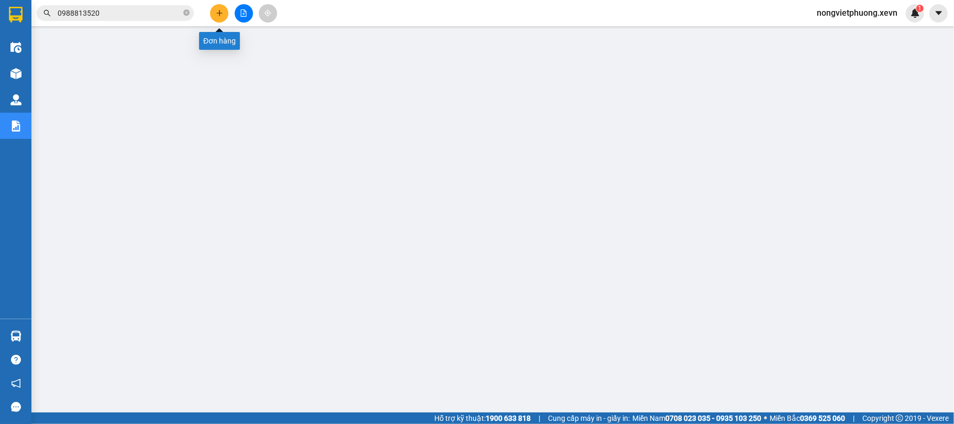
click at [228, 7] on div at bounding box center [243, 13] width 79 height 18
click at [218, 15] on icon "plus" at bounding box center [219, 12] width 7 height 7
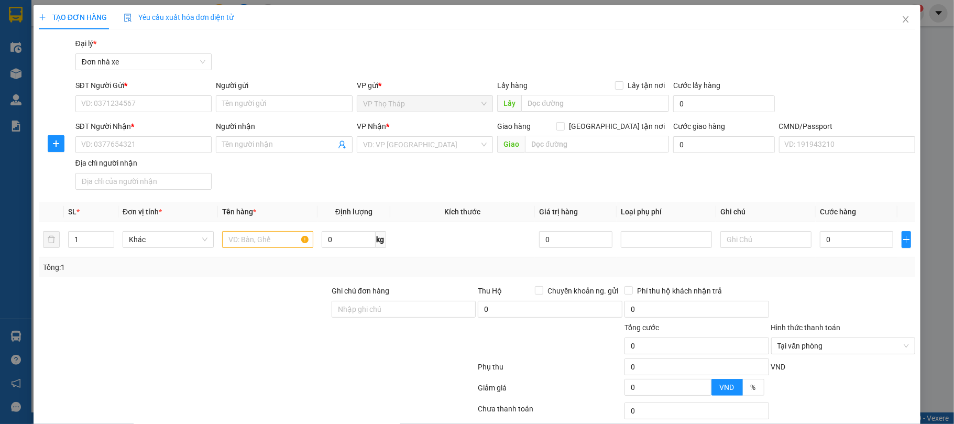
click at [0, 93] on div "TẠO ĐƠN HÀNG Yêu cầu xuất hóa đơn điện tử Transit Pickup Surcharge Ids Transit …" at bounding box center [477, 212] width 954 height 424
click at [14, 70] on div "TẠO ĐƠN HÀNG Yêu cầu xuất hóa đơn điện tử Transit Pickup Surcharge Ids Transit …" at bounding box center [477, 212] width 954 height 424
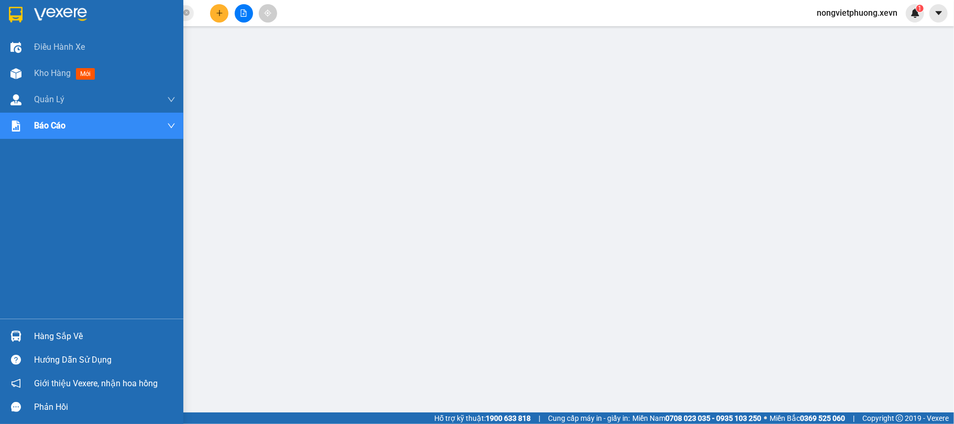
click at [14, 70] on img at bounding box center [15, 73] width 11 height 11
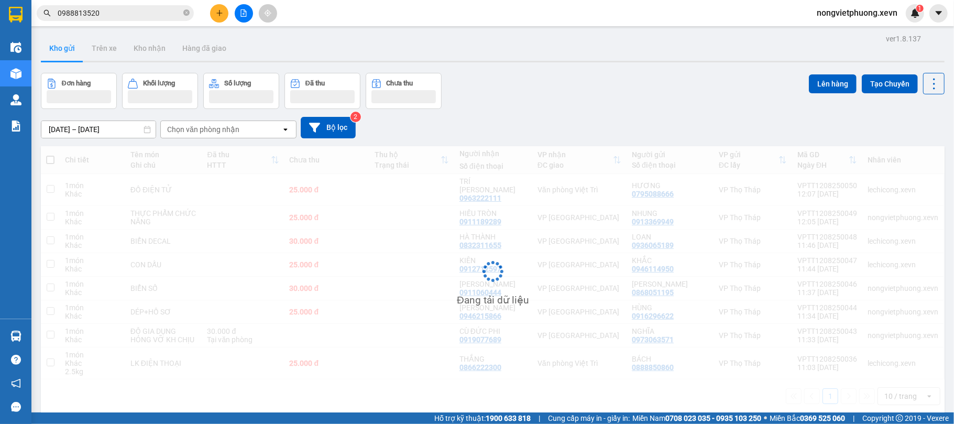
click at [273, 130] on div "Chọn văn phòng nhận" at bounding box center [221, 129] width 120 height 17
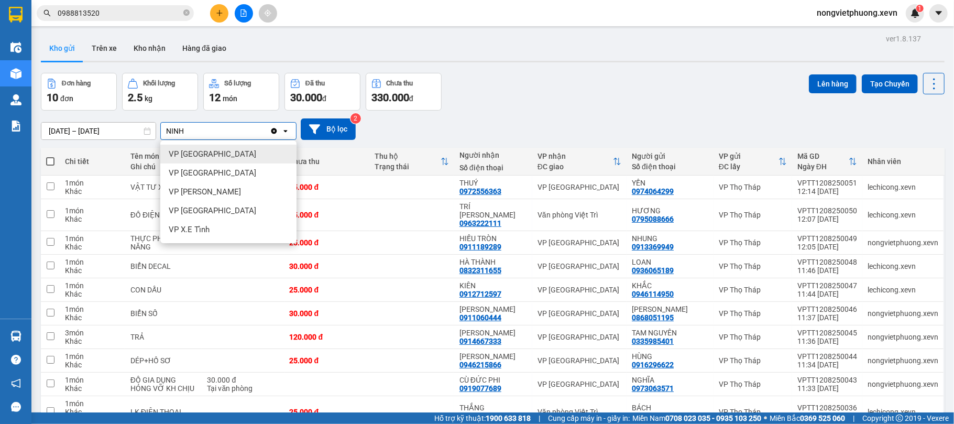
type input "NINH"
click at [247, 146] on div "VP Ninh Bình" at bounding box center [228, 154] width 136 height 19
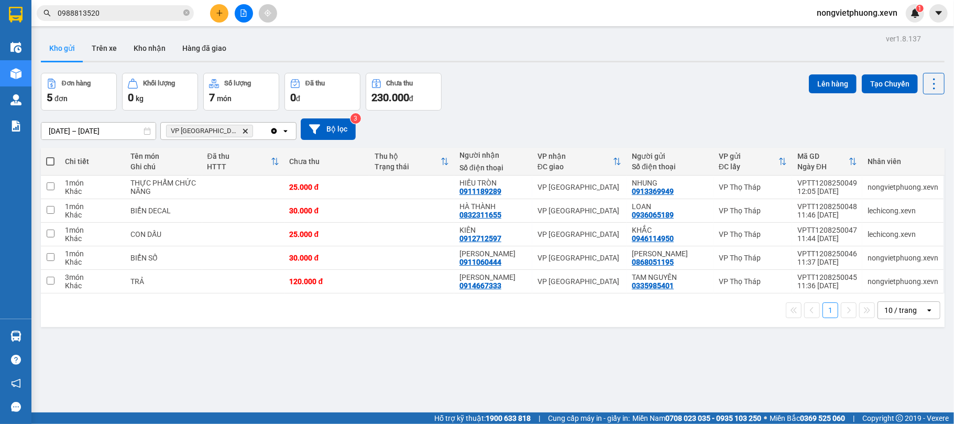
click at [55, 158] on th at bounding box center [50, 162] width 19 height 28
click at [47, 164] on span at bounding box center [50, 161] width 8 height 8
click at [50, 156] on input "checkbox" at bounding box center [50, 156] width 0 height 0
checkbox input "true"
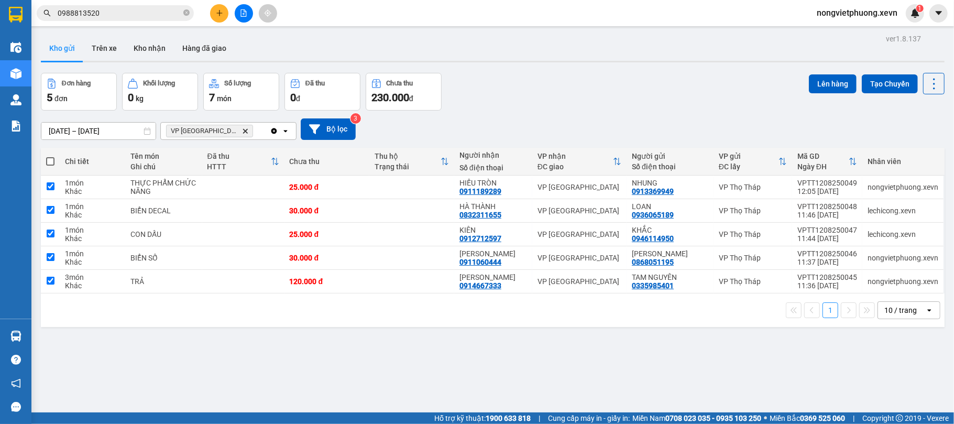
checkbox input "true"
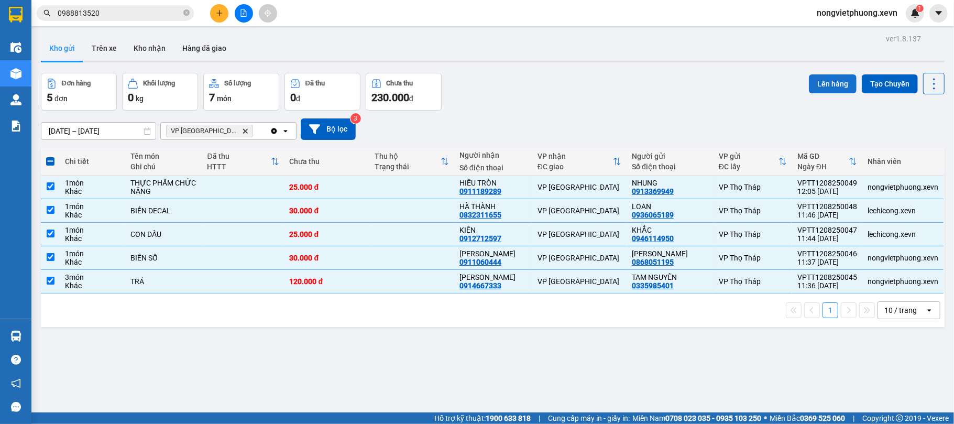
click at [832, 78] on button "Lên hàng" at bounding box center [833, 83] width 48 height 19
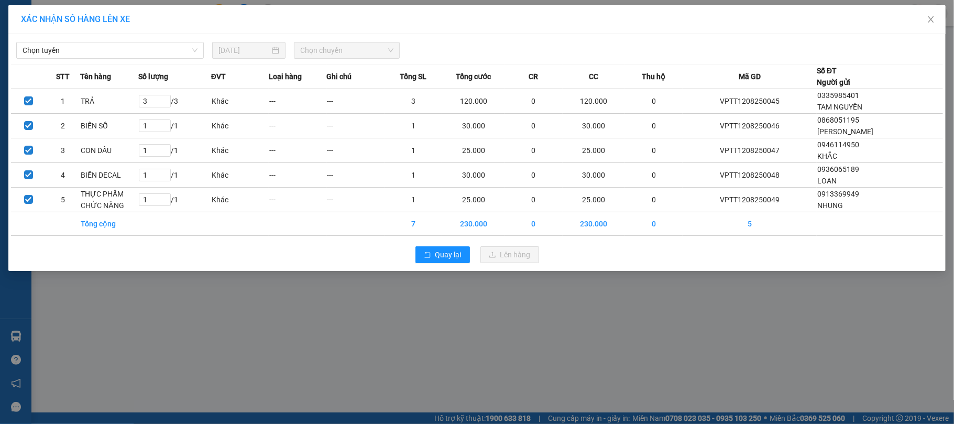
click at [153, 41] on div "Chọn tuyến 12/08/2025 Chọn chuyến" at bounding box center [477, 48] width 932 height 22
click at [147, 51] on span "Chọn tuyến" at bounding box center [110, 50] width 175 height 16
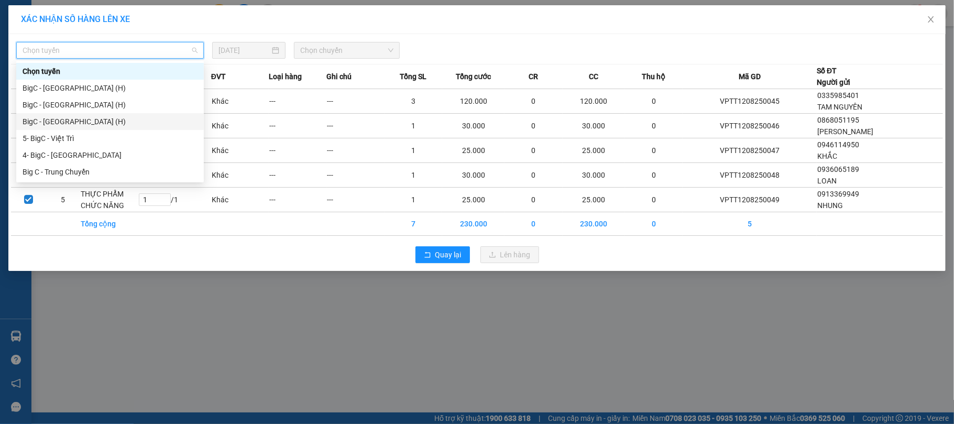
click at [142, 114] on div "BigC - Ninh Bình (H)" at bounding box center [110, 121] width 188 height 17
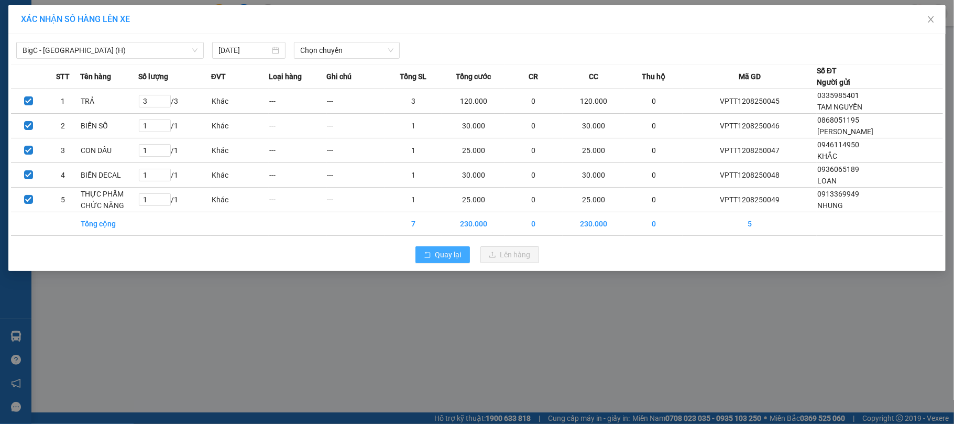
click at [420, 260] on button "Quay lại" at bounding box center [442, 254] width 54 height 17
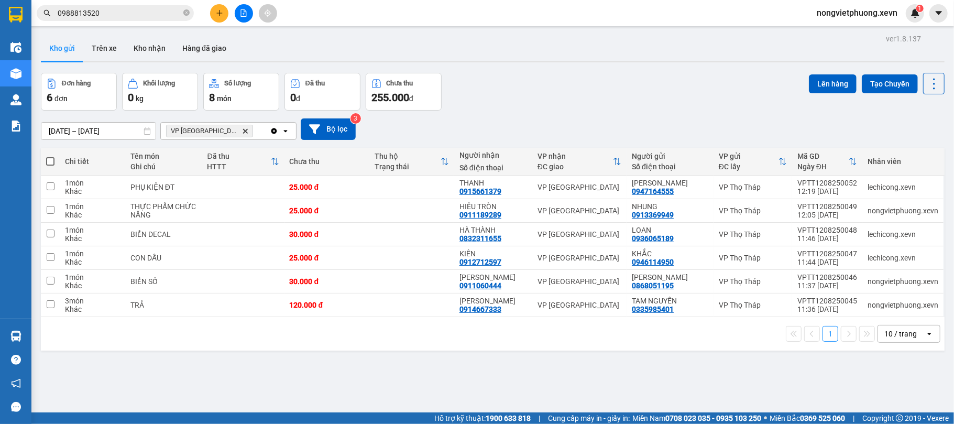
click at [48, 170] on th at bounding box center [50, 162] width 19 height 28
click at [57, 156] on th at bounding box center [50, 162] width 19 height 28
click at [50, 156] on th at bounding box center [50, 162] width 19 height 28
click at [48, 158] on span at bounding box center [50, 161] width 8 height 8
click at [50, 156] on input "checkbox" at bounding box center [50, 156] width 0 height 0
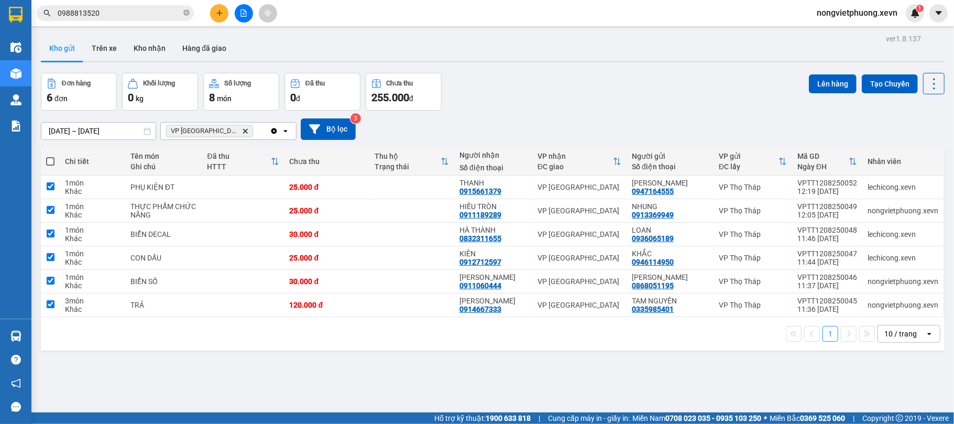
checkbox input "true"
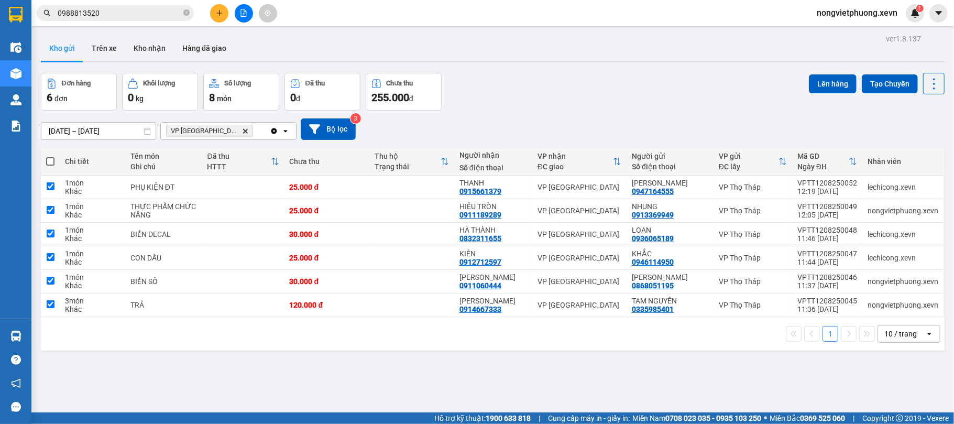
checkbox input "true"
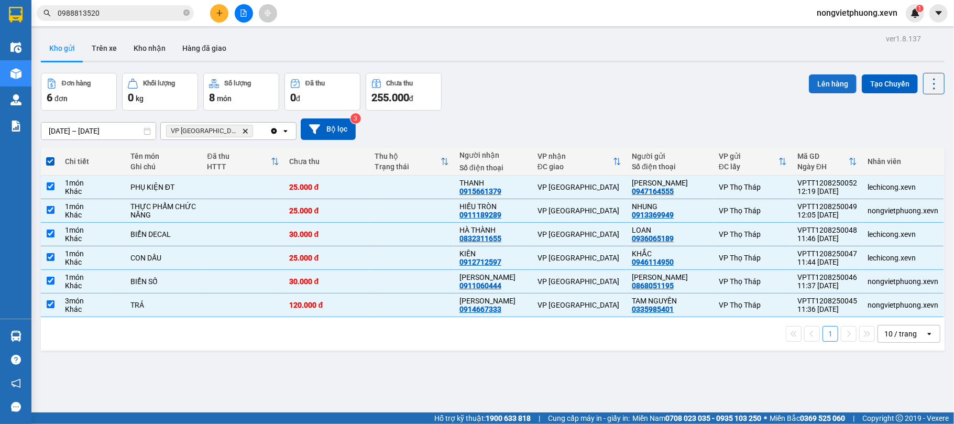
click at [814, 83] on button "Lên hàng" at bounding box center [833, 83] width 48 height 19
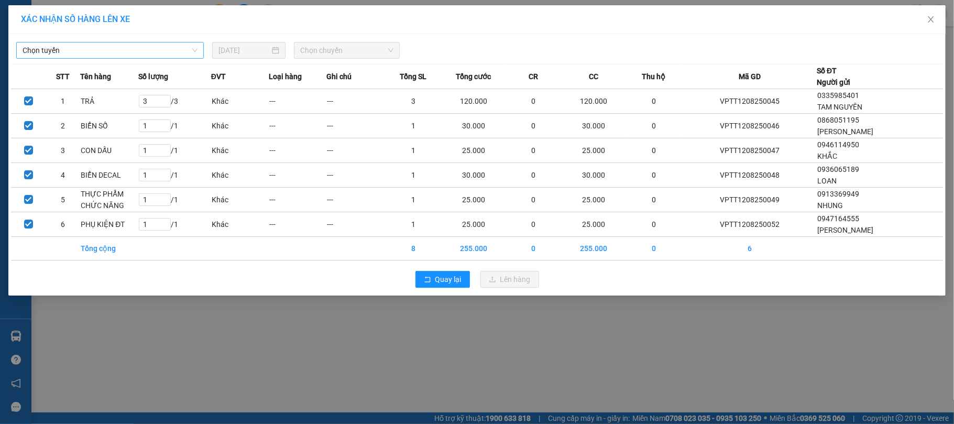
click at [80, 51] on span "Chọn tuyến" at bounding box center [110, 50] width 175 height 16
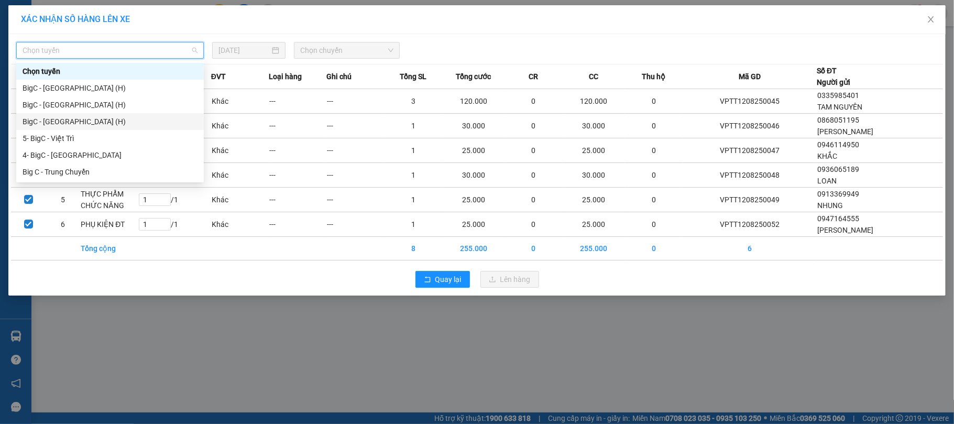
click at [85, 116] on div "BigC - Ninh Bình (H)" at bounding box center [110, 122] width 175 height 12
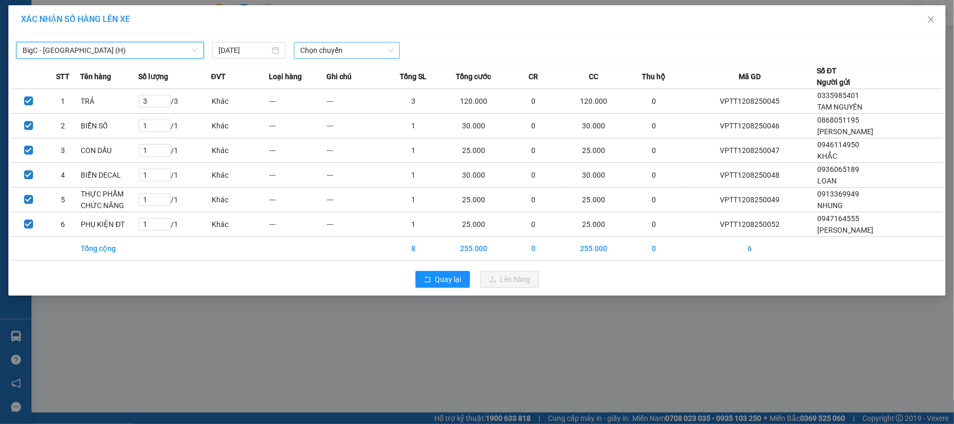
click at [320, 51] on span "Chọn chuyến" at bounding box center [346, 50] width 93 height 16
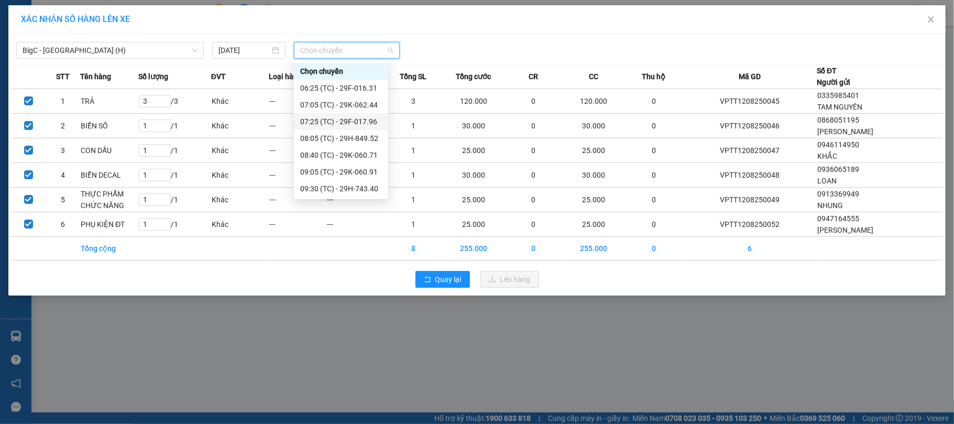
scroll to position [134, 0]
click at [358, 174] on div "13:05 (TC) - 29K-068.30" at bounding box center [341, 172] width 82 height 12
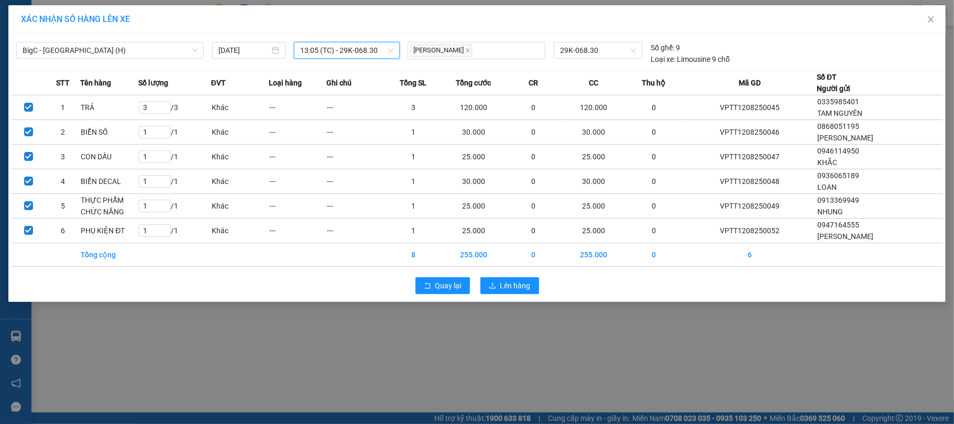
click at [329, 49] on span "13:05 (TC) - 29K-068.30" at bounding box center [346, 50] width 93 height 16
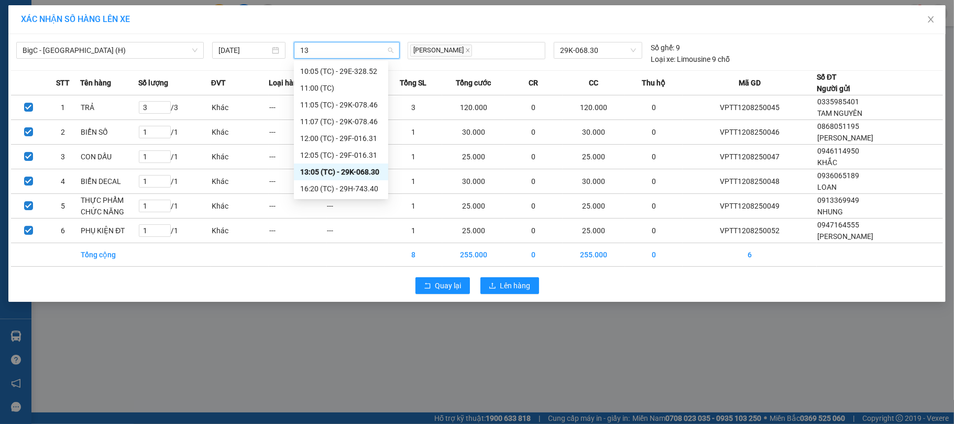
scroll to position [0, 0]
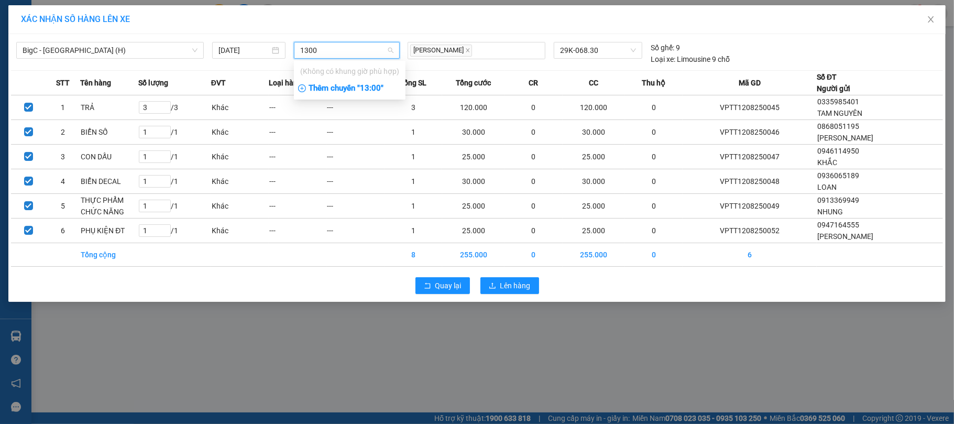
type input "1300"
click at [373, 85] on div "Thêm chuyến " 13:00 "" at bounding box center [350, 89] width 112 height 18
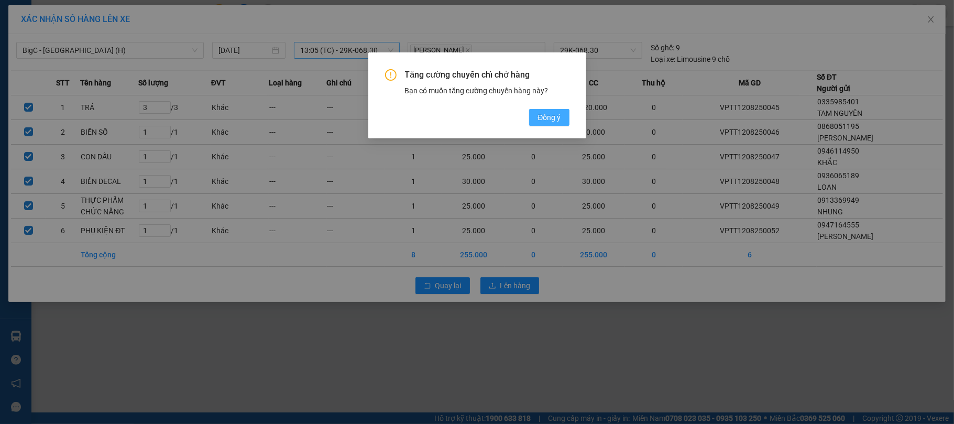
click at [539, 119] on span "Đồng ý" at bounding box center [548, 118] width 23 height 12
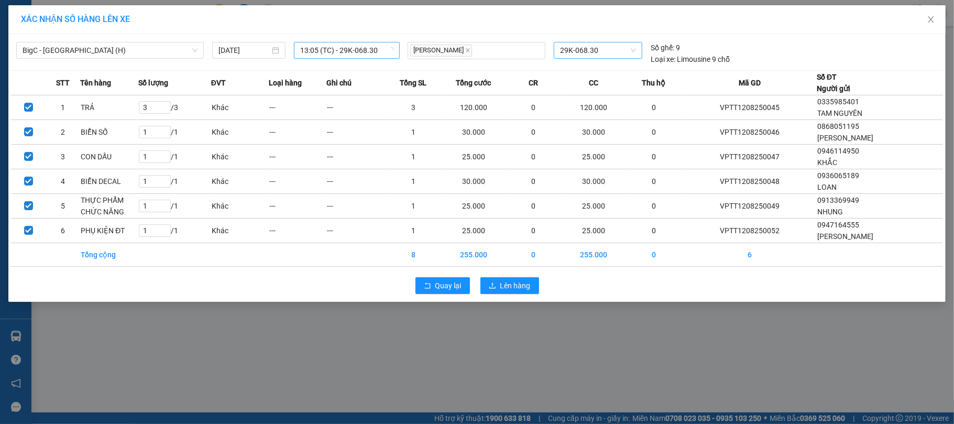
click at [599, 51] on span "29K-068.30" at bounding box center [598, 50] width 76 height 16
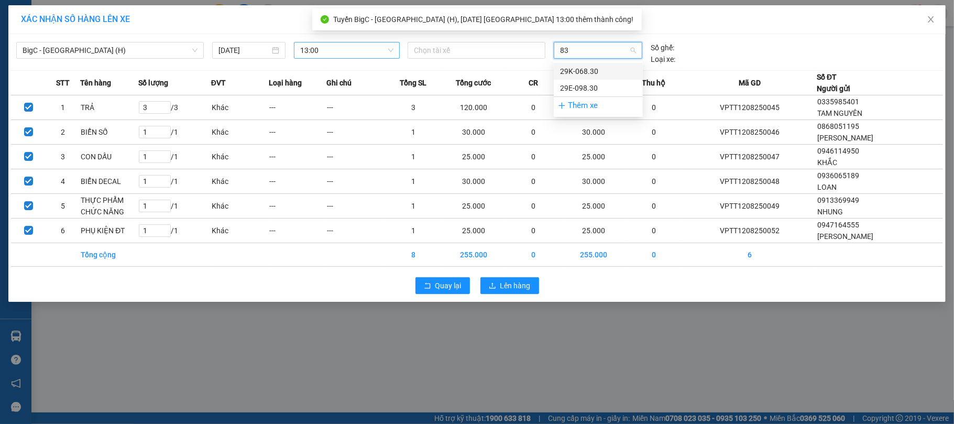
type input "830"
click at [598, 65] on div "29K-068.30" at bounding box center [598, 71] width 76 height 12
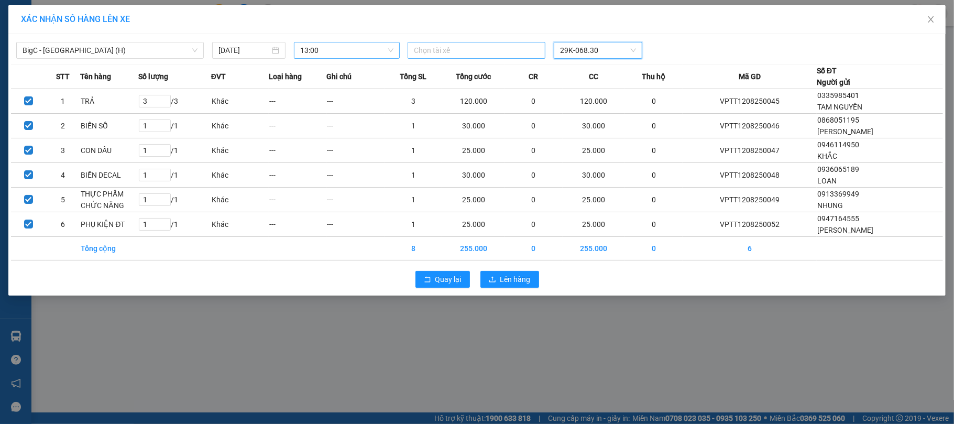
click at [500, 49] on div at bounding box center [476, 50] width 133 height 13
type input "N"
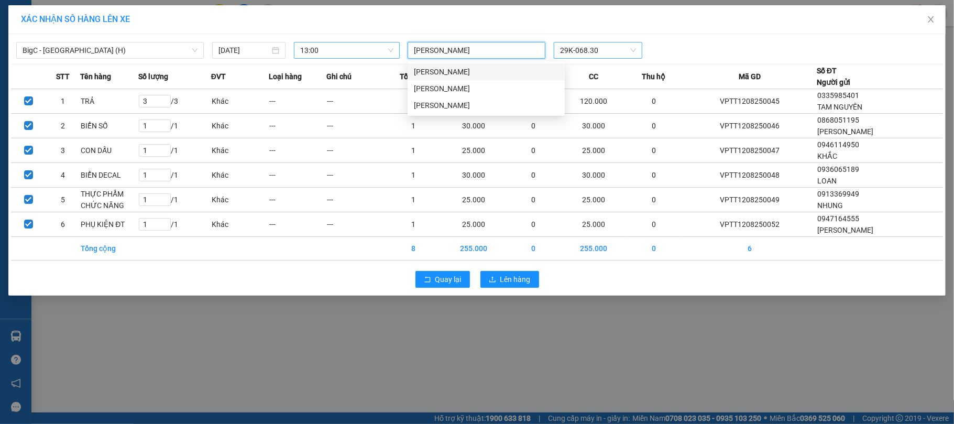
type input "NGUYỄN NGỌC TĂNG"
click at [523, 63] on div "Nguyễn Ngọc Tăng" at bounding box center [486, 71] width 157 height 17
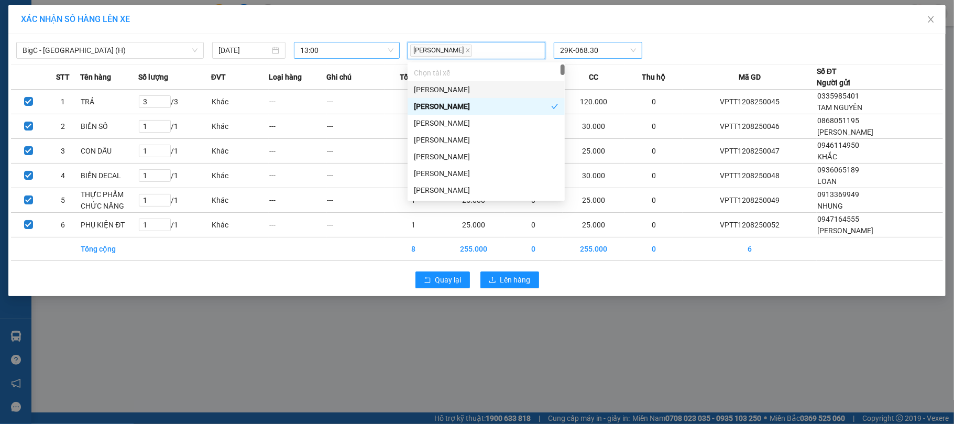
click at [715, 61] on div "BigC - Ninh Bình (H) 12/08/2025 13:00 Nguyễn Ngọc Tăng 29K-068.30 STT Tên hàng …" at bounding box center [476, 165] width 937 height 262
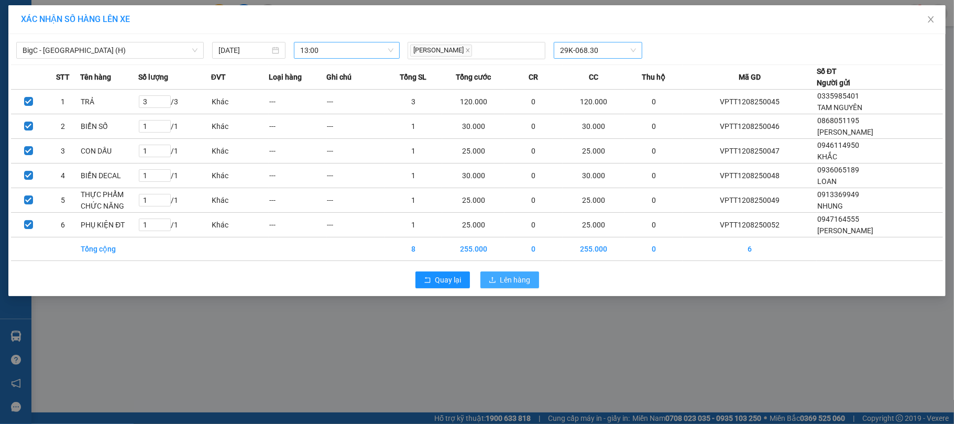
click at [520, 281] on span "Lên hàng" at bounding box center [515, 280] width 30 height 12
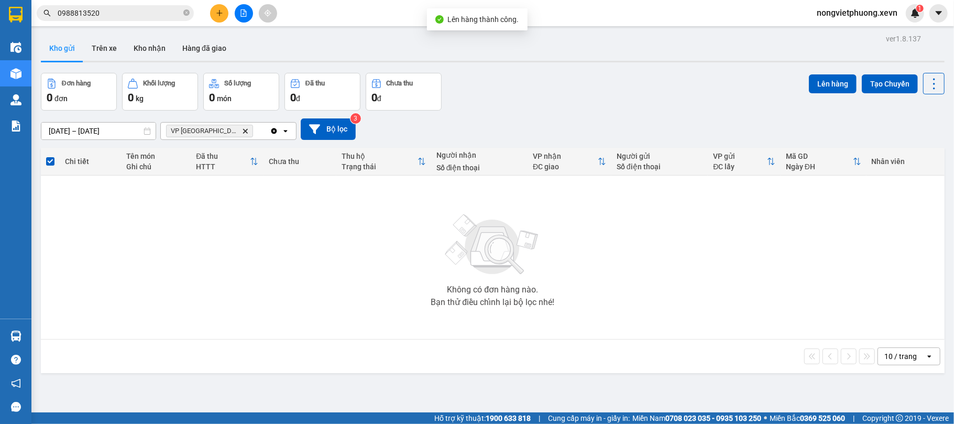
click at [213, 131] on span "VP Ninh Bình Delete" at bounding box center [209, 131] width 87 height 13
click at [242, 131] on icon "Delete" at bounding box center [245, 131] width 6 height 6
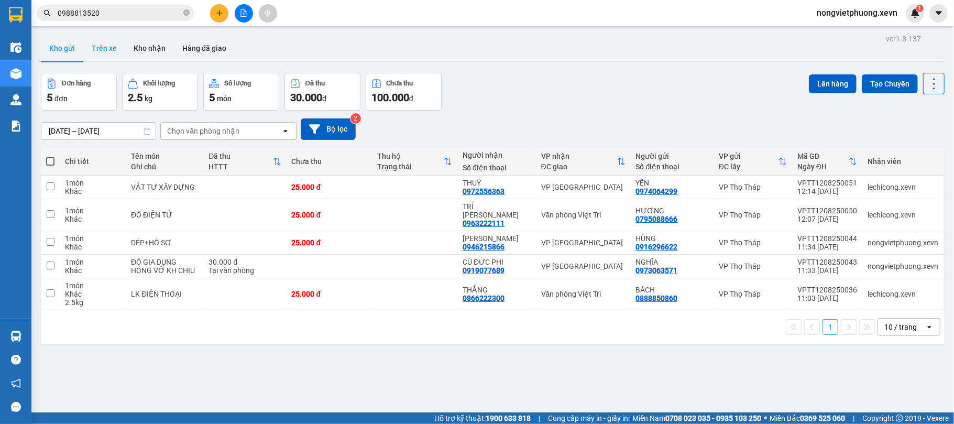
click at [89, 48] on button "Trên xe" at bounding box center [104, 48] width 42 height 25
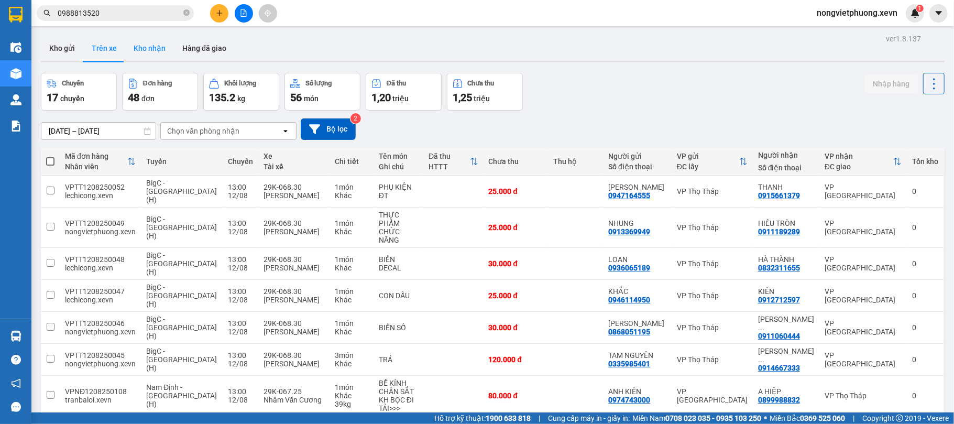
click at [139, 54] on button "Kho nhận" at bounding box center [149, 48] width 49 height 25
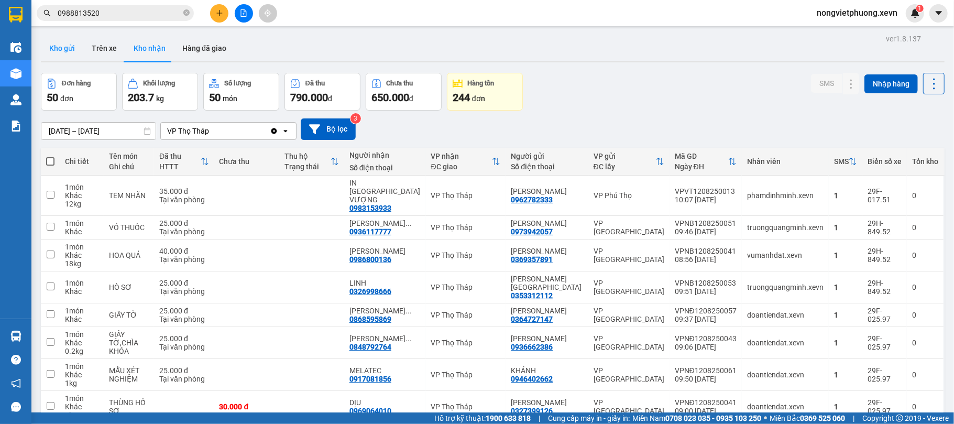
click at [80, 50] on button "Kho gửi" at bounding box center [62, 48] width 42 height 25
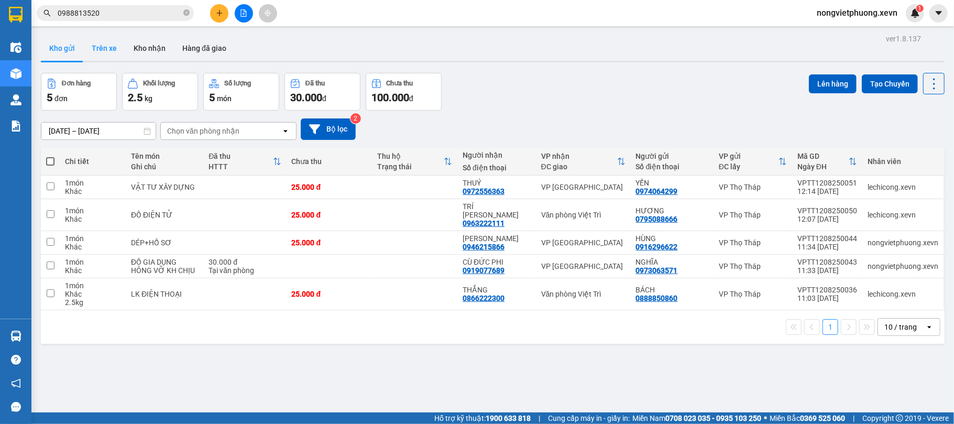
click at [107, 46] on button "Trên xe" at bounding box center [104, 48] width 42 height 25
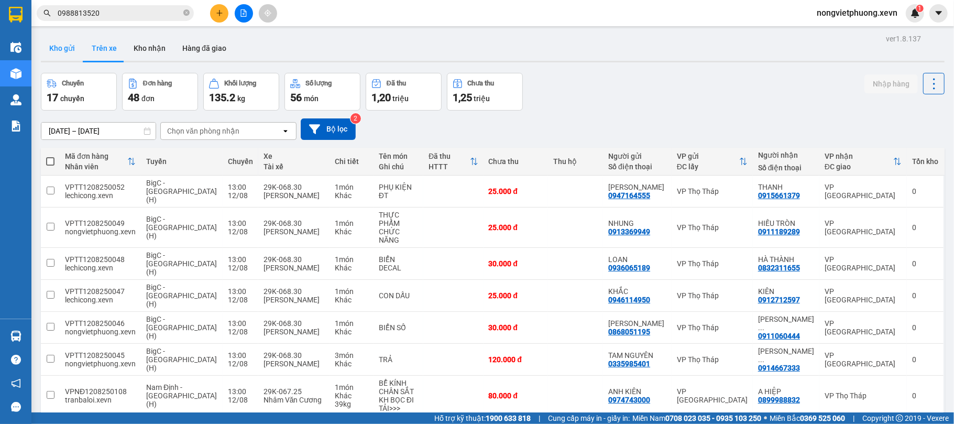
click at [75, 39] on button "Kho gửi" at bounding box center [62, 48] width 42 height 25
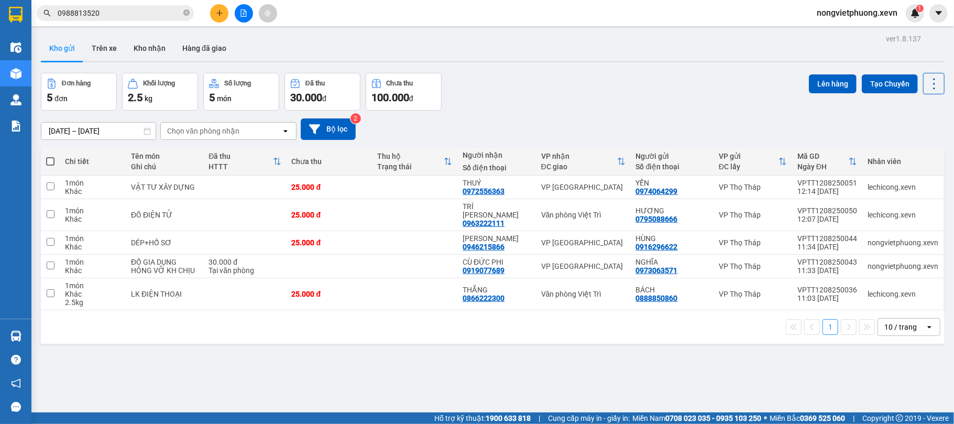
click at [227, 135] on div "Chọn văn phòng nhận" at bounding box center [203, 131] width 72 height 10
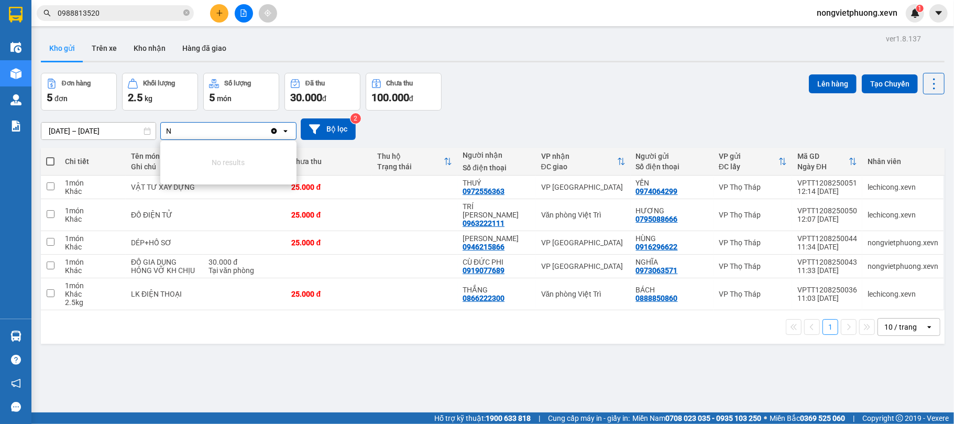
type input "N"
click at [605, 82] on div "Đơn hàng 5 đơn Khối lượng 2.5 kg Số lượng 5 món Đã thu 30.000 đ Chưa thu 100.00…" at bounding box center [493, 92] width 904 height 38
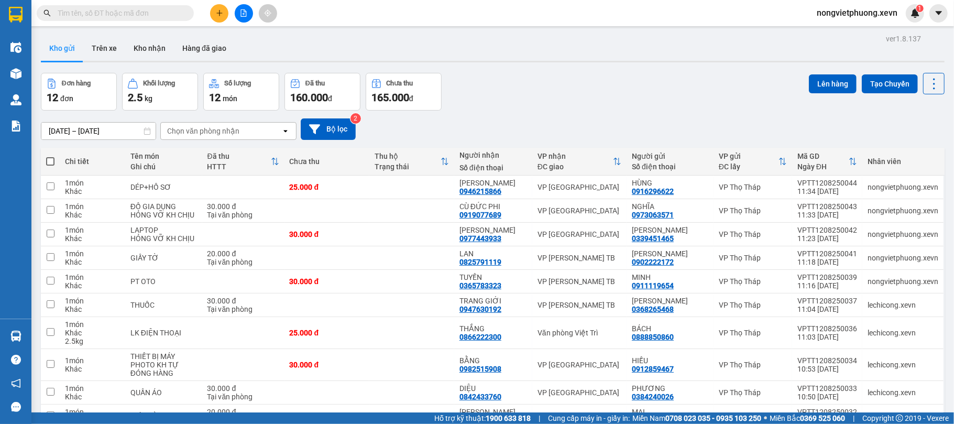
click at [223, 15] on icon "plus" at bounding box center [219, 12] width 7 height 7
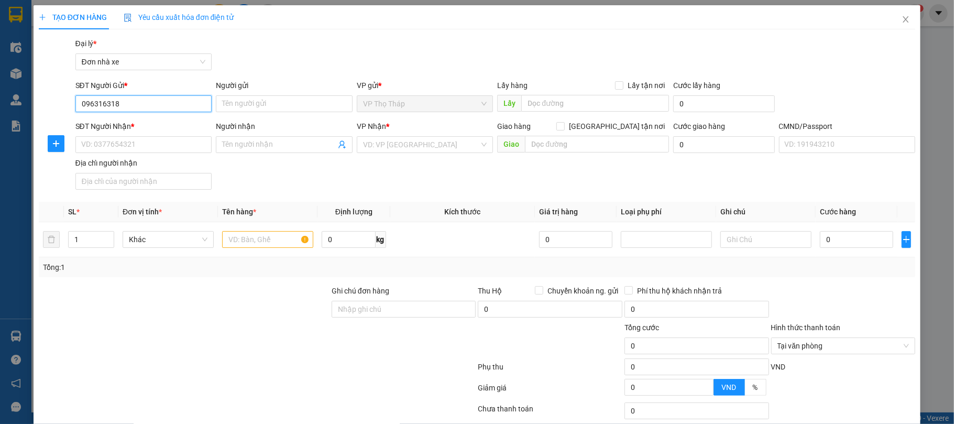
type input "0963163182"
click at [172, 119] on div "0963163182 - PHÔNG NỀN NHI UYÊN" at bounding box center [142, 125] width 123 height 12
type input "PHÔNG NỀN NHI UYÊN"
type input "0964214701"
type input "THÁI"
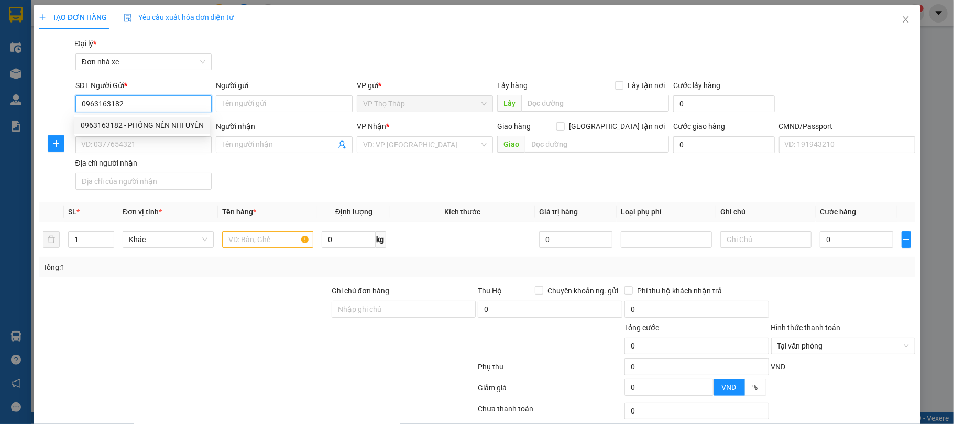
type input "037097001591 PHẠM VIẾT LƯỢNG"
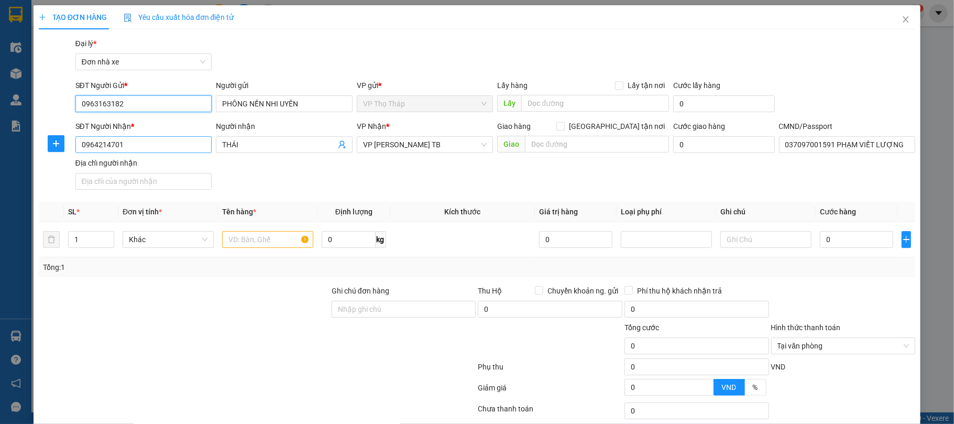
type input "0963163182"
click at [166, 139] on input "0964214701" at bounding box center [143, 144] width 137 height 17
type input "0921991996"
click at [265, 143] on input "THÁI" at bounding box center [279, 145] width 114 height 12
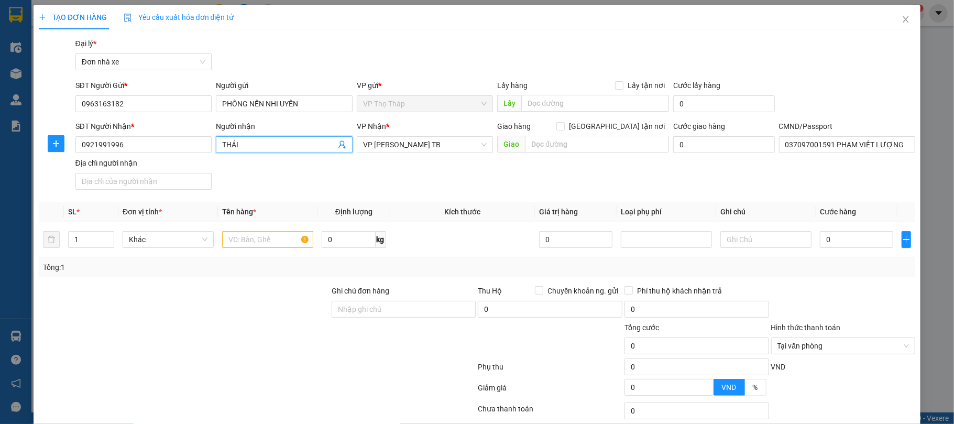
click at [265, 143] on input "THÁI" at bounding box center [279, 145] width 114 height 12
type input "HUYỀN"
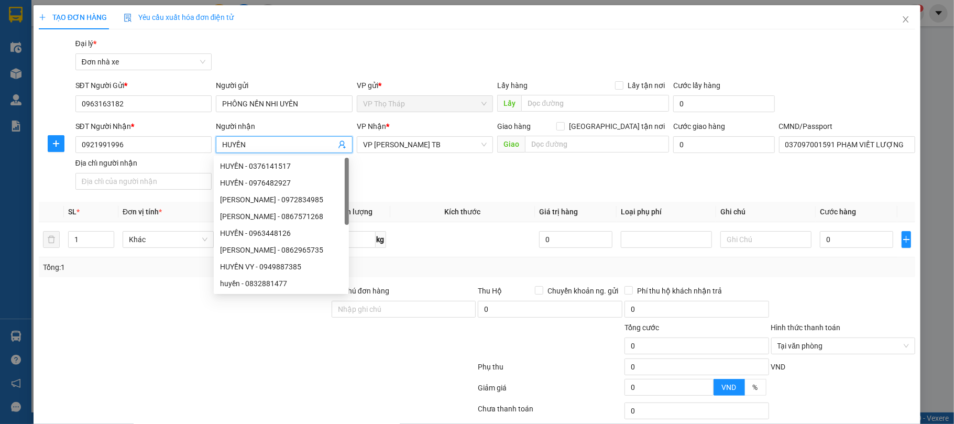
click at [286, 233] on div "HUYỀN - 0963448126" at bounding box center [281, 233] width 123 height 12
type input "0963448126"
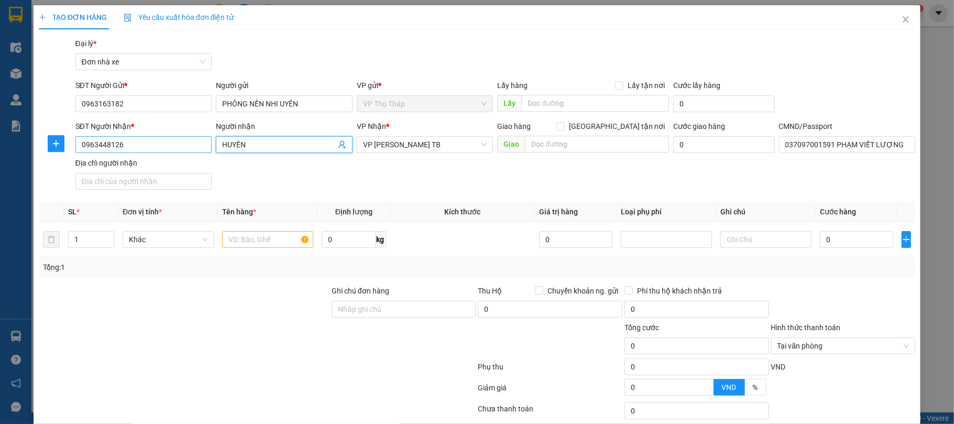
type input "HUYỀN"
click at [170, 151] on input "0963448126" at bounding box center [143, 144] width 137 height 17
type input "0921991996"
click at [269, 164] on div "SĐT Người Nhận * 0921991996 0921991996 Người nhận HUYỀN VP Nhận * VP Trần Phú T…" at bounding box center [495, 156] width 844 height 73
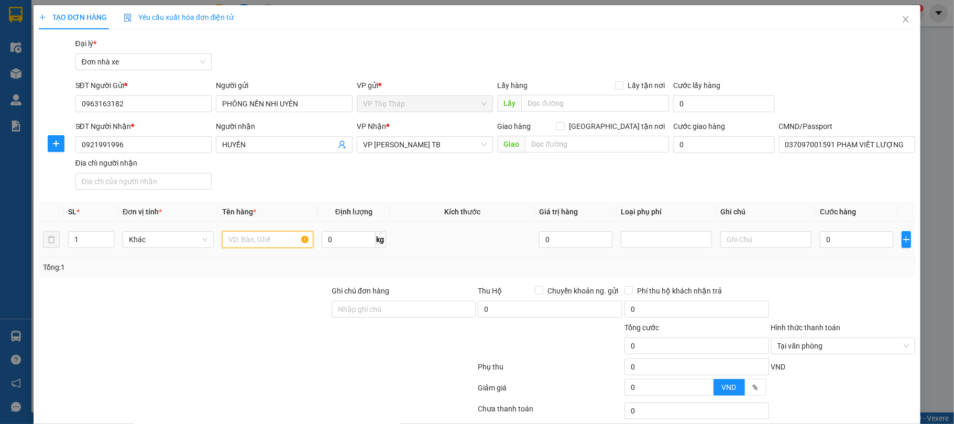
click at [260, 238] on input "text" at bounding box center [267, 239] width 91 height 17
type input "U"
type input "PHÔNG TRANH"
click at [749, 252] on td at bounding box center [766, 239] width 100 height 35
click at [773, 235] on input "text" at bounding box center [765, 239] width 91 height 17
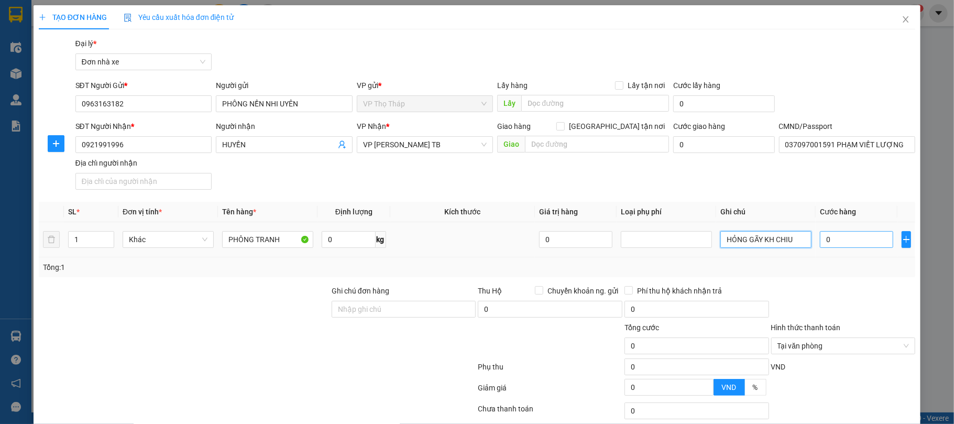
type input "HỎNG GÃY KH CHIU"
click at [877, 235] on input "0" at bounding box center [856, 239] width 73 height 17
type input "9"
type input "90"
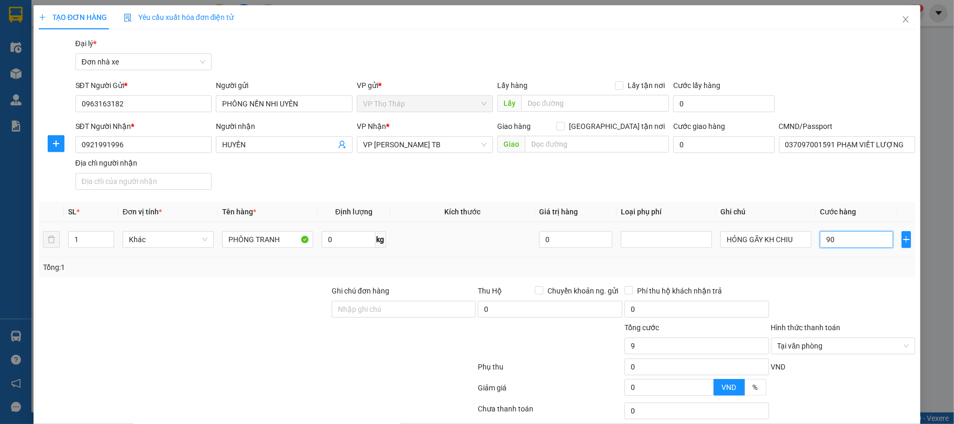
type input "90"
type input "90.000"
click at [870, 279] on div "Transit Pickup Surcharge Ids Transit Deliver Surcharge Ids Transit Deliver Surc…" at bounding box center [477, 258] width 877 height 441
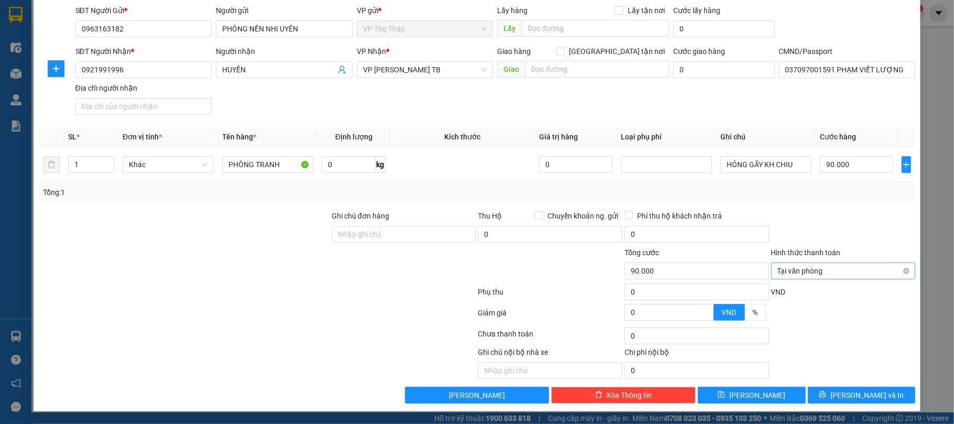
click at [897, 273] on span "Tại văn phòng" at bounding box center [843, 271] width 132 height 16
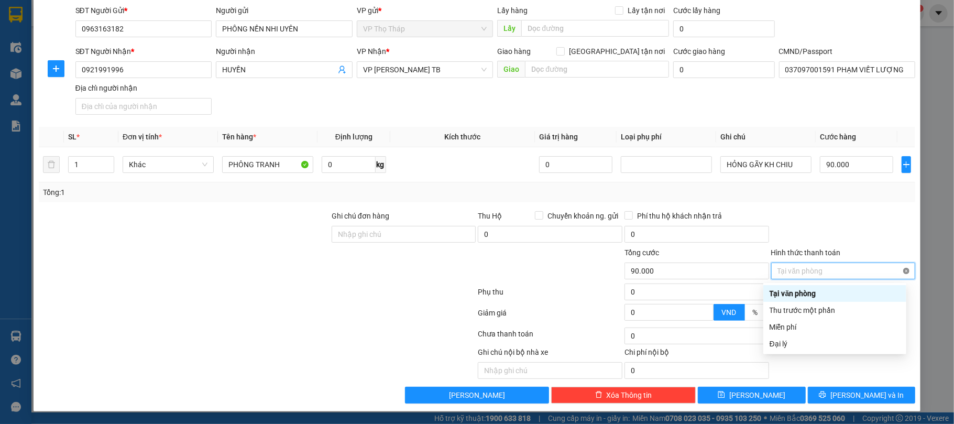
type input "90.000"
click at [895, 252] on div "Hình thức thanh toán" at bounding box center [843, 255] width 145 height 16
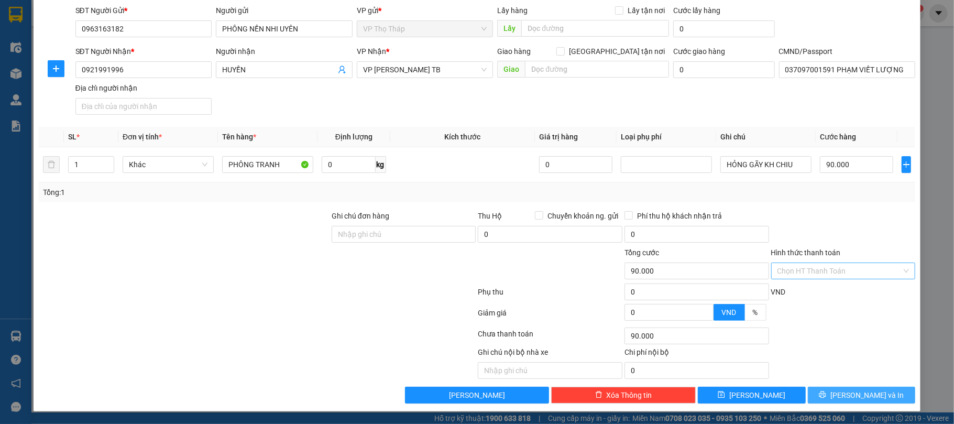
click at [882, 397] on button "Lưu và In" at bounding box center [862, 395] width 108 height 17
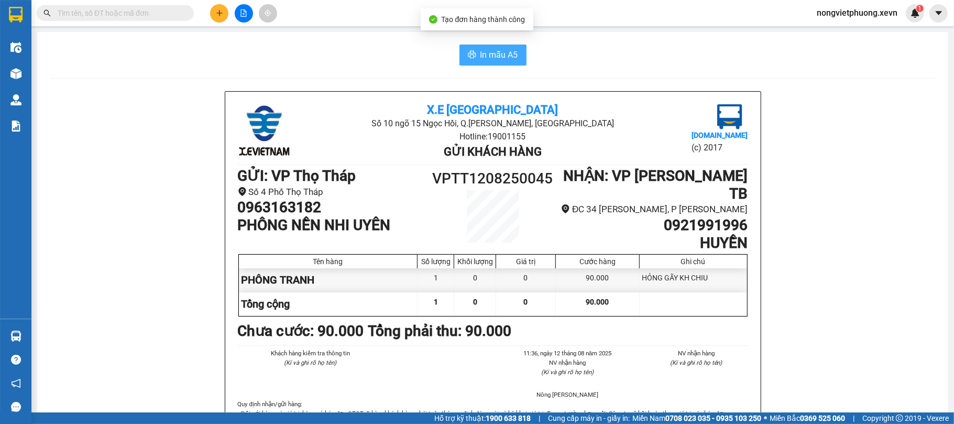
click at [466, 61] on button "In mẫu A5" at bounding box center [492, 55] width 67 height 21
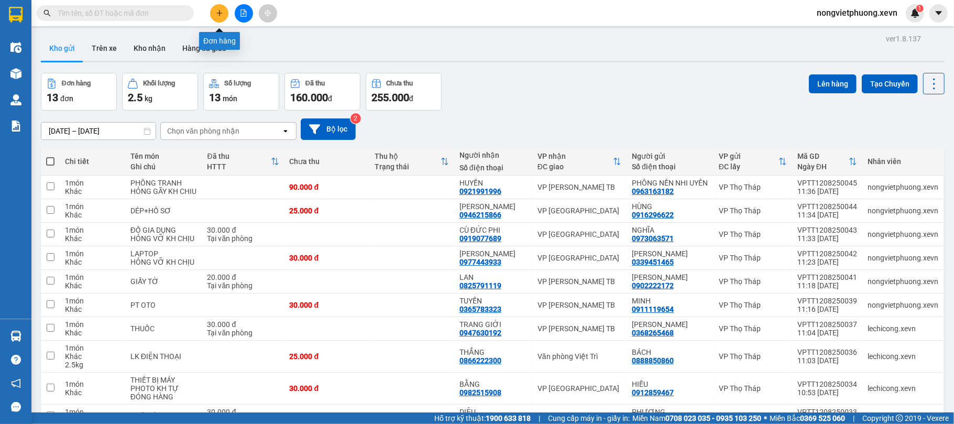
click at [223, 13] on icon "plus" at bounding box center [219, 12] width 7 height 7
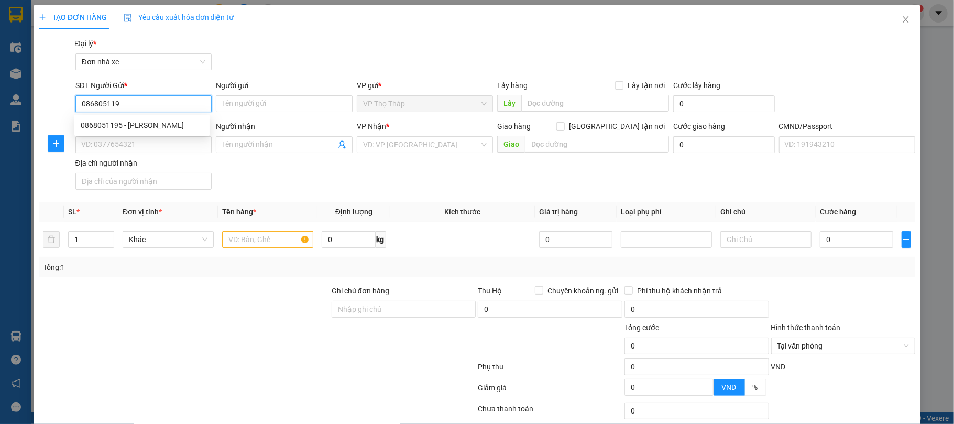
type input "0868051195"
click at [162, 120] on div "0868051195 - HẢI ĐĂNG" at bounding box center [142, 125] width 123 height 12
type input "HẢI ĐĂNG"
type input "0911060444"
type input "NGUYỄN VĂN TƯ"
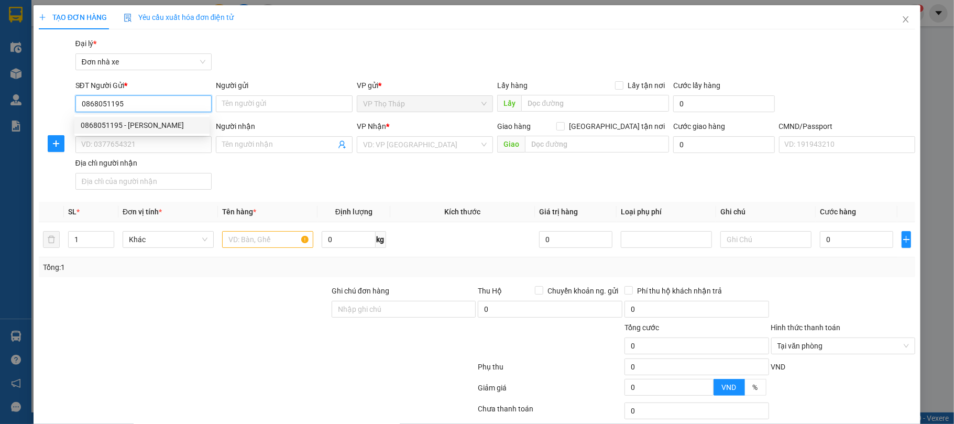
type input "NGUYỄN THỊ MẬN"
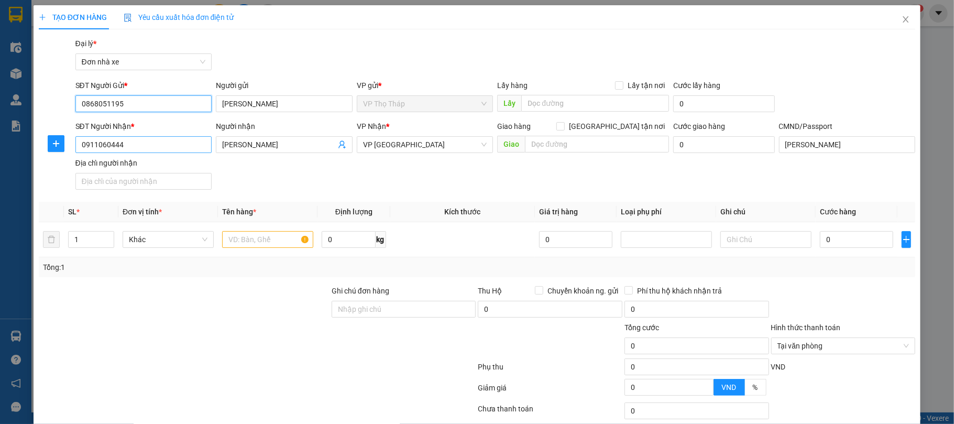
type input "0868051195"
click at [172, 147] on input "0911060444" at bounding box center [143, 144] width 137 height 17
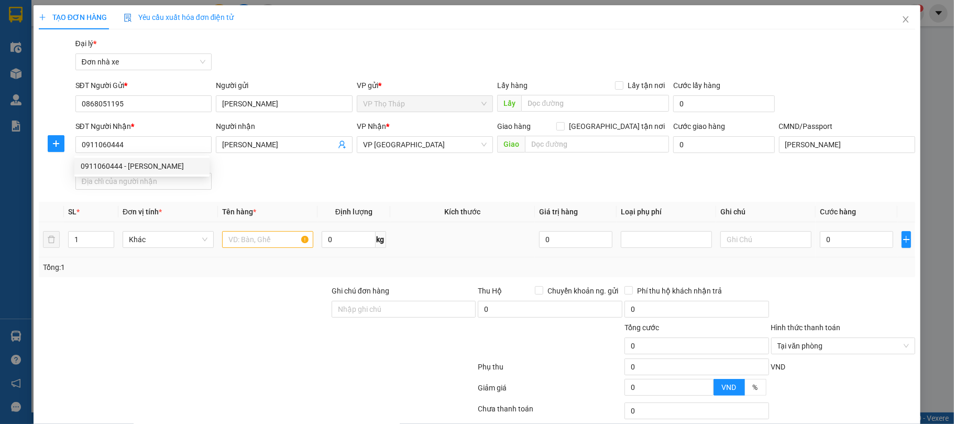
click at [271, 230] on div at bounding box center [267, 239] width 91 height 21
click at [273, 231] on div at bounding box center [267, 239] width 91 height 21
click at [267, 242] on input "text" at bounding box center [267, 239] width 91 height 17
type input "B"
type input "BIỂN SỐ"
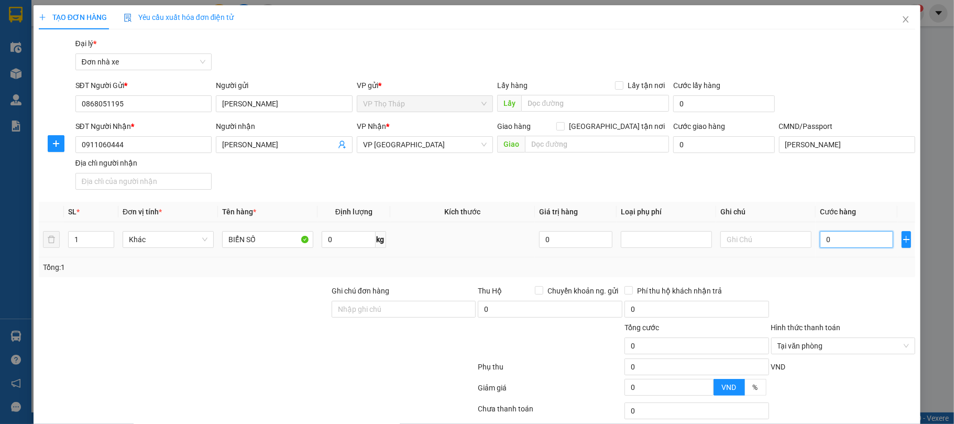
click at [840, 236] on input "0" at bounding box center [856, 239] width 73 height 17
type input "3"
type input "30"
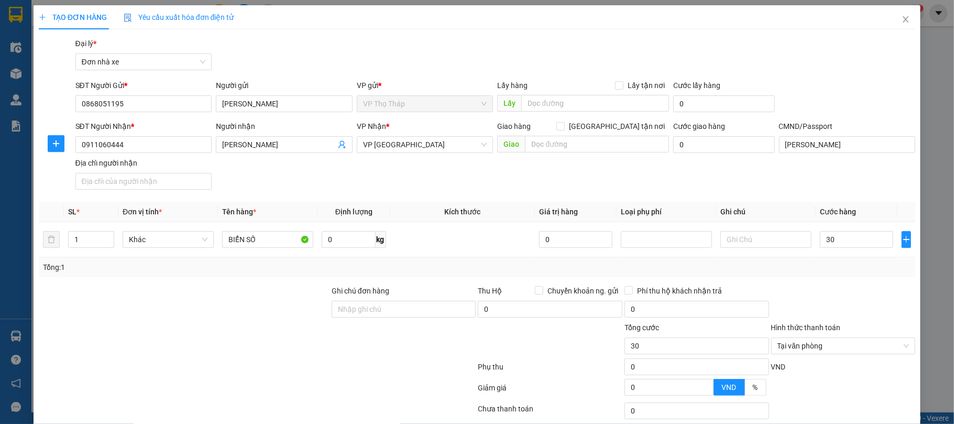
type input "30.000"
click at [781, 319] on div at bounding box center [843, 303] width 147 height 37
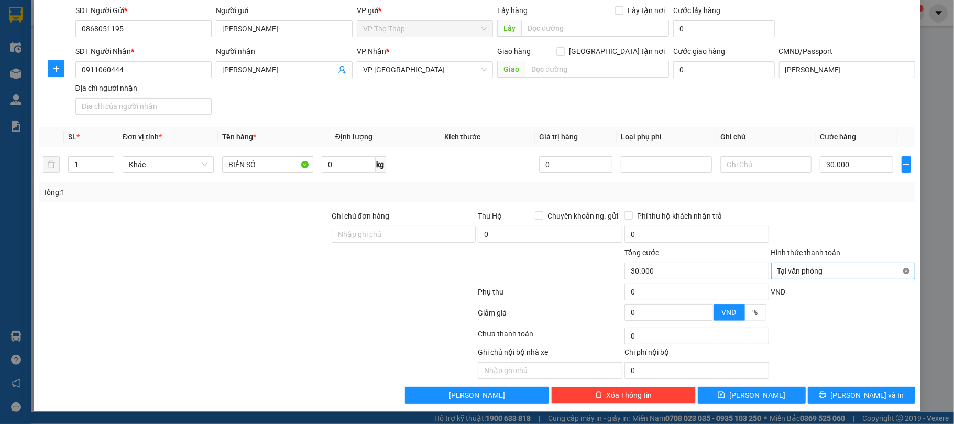
type input "30.000"
click at [881, 405] on div "TẠO ĐƠN HÀNG Yêu cầu xuất hóa đơn điện tử Transit Pickup Surcharge Ids Transit …" at bounding box center [477, 170] width 887 height 481
click at [874, 401] on button "Lưu và In" at bounding box center [862, 395] width 108 height 17
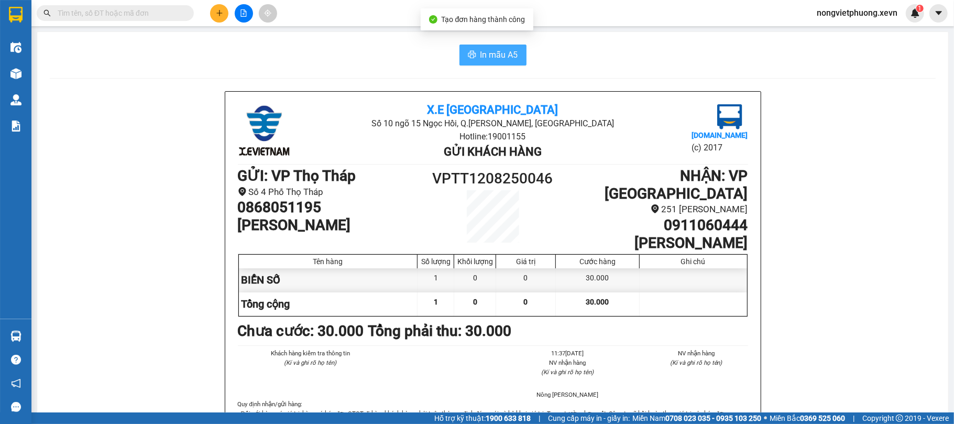
click at [459, 64] on button "In mẫu A5" at bounding box center [492, 55] width 67 height 21
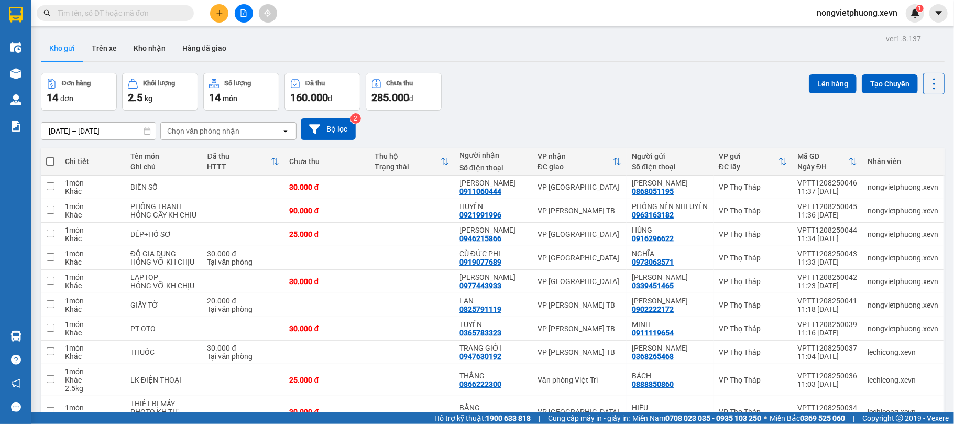
click at [277, 132] on div "Chọn văn phòng nhận" at bounding box center [221, 131] width 120 height 17
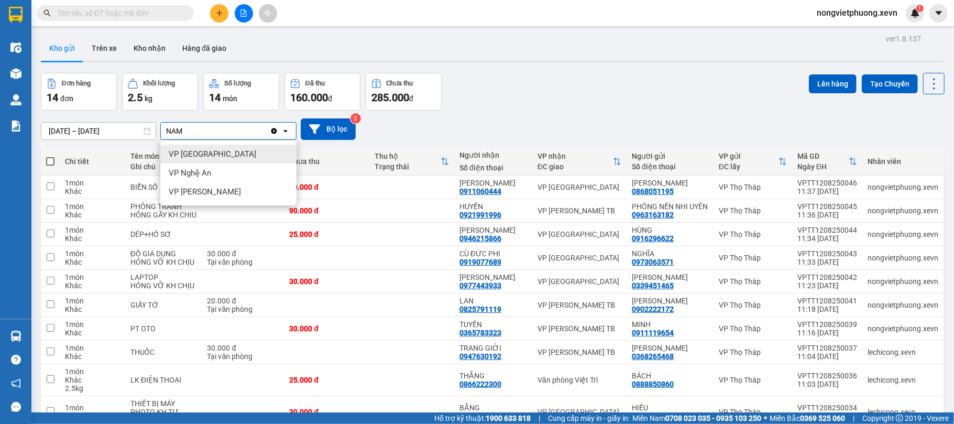
type input "NAM"
click at [271, 147] on div "VP Nam Định" at bounding box center [228, 154] width 136 height 19
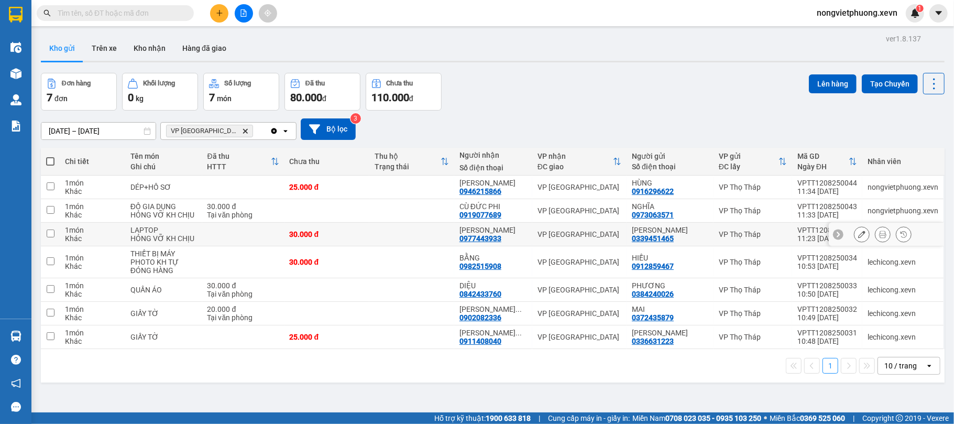
click at [149, 237] on div "HỎNG VỠ KH CHỊU" at bounding box center [163, 238] width 67 height 8
checkbox input "true"
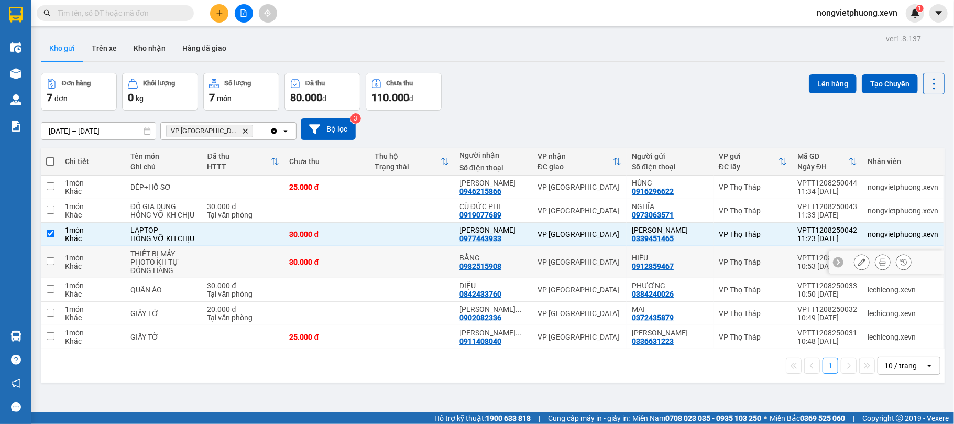
click at [149, 261] on div "THIẾT BỊ MÁY PHOTO KH TỰ ĐÓNG HÀNG" at bounding box center [163, 261] width 67 height 25
checkbox input "true"
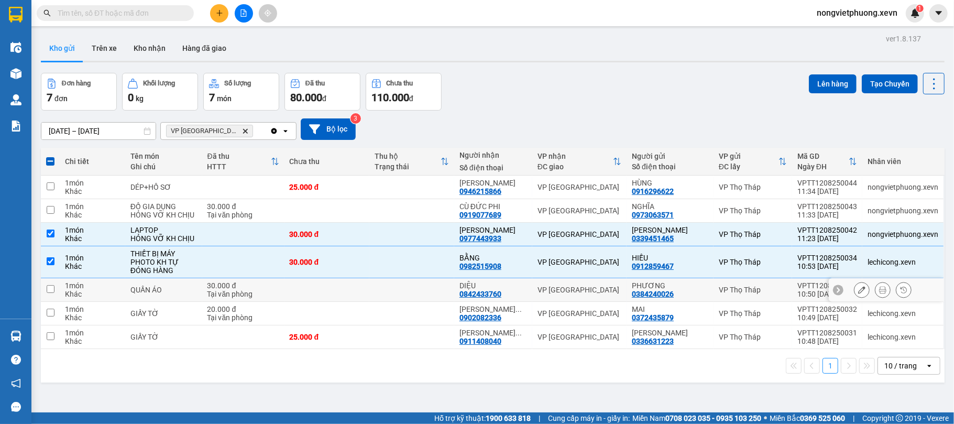
drag, startPoint x: 137, startPoint y: 287, endPoint x: 134, endPoint y: 304, distance: 17.6
click at [137, 288] on div "QUẦN ÁO" at bounding box center [163, 290] width 67 height 8
checkbox input "true"
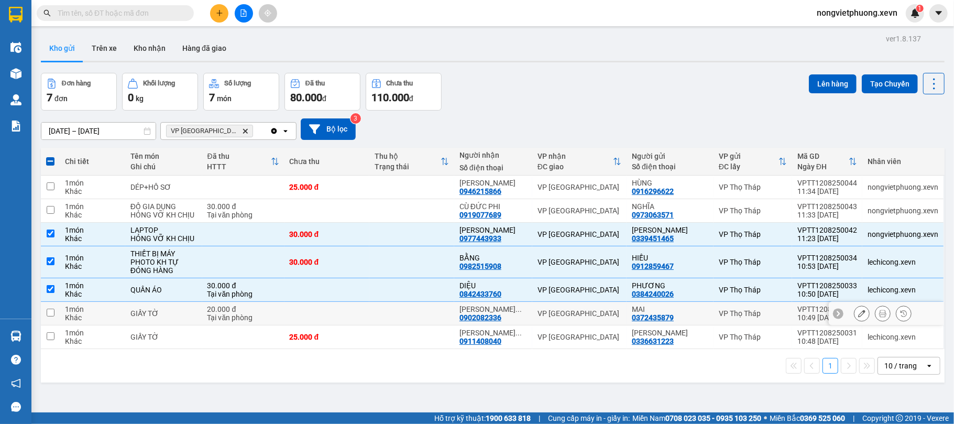
drag, startPoint x: 133, startPoint y: 312, endPoint x: 133, endPoint y: 325, distance: 13.1
click at [133, 316] on div "GIẤY TỜ" at bounding box center [163, 313] width 67 height 8
checkbox input "true"
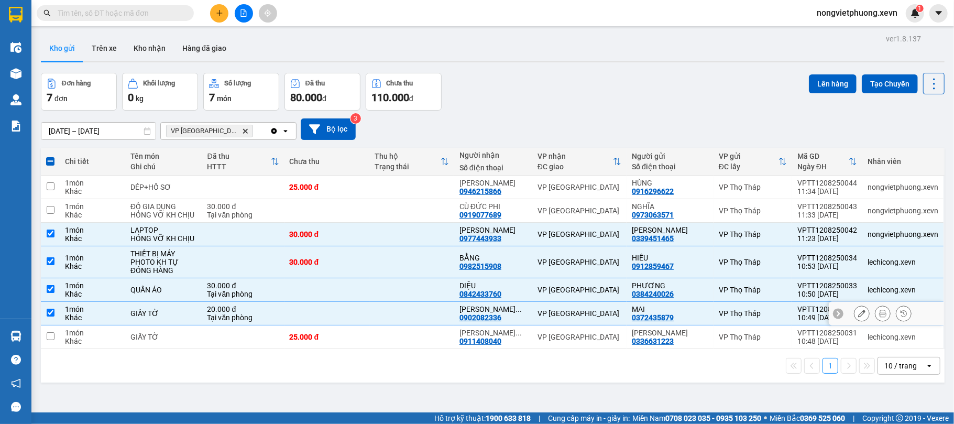
click at [133, 329] on td "GIẤY TỜ" at bounding box center [163, 337] width 77 height 24
checkbox input "true"
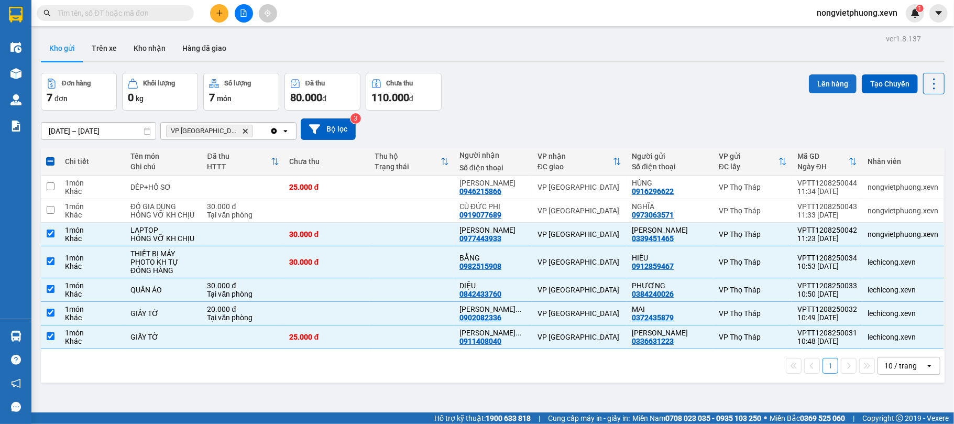
click at [809, 83] on button "Lên hàng" at bounding box center [833, 83] width 48 height 19
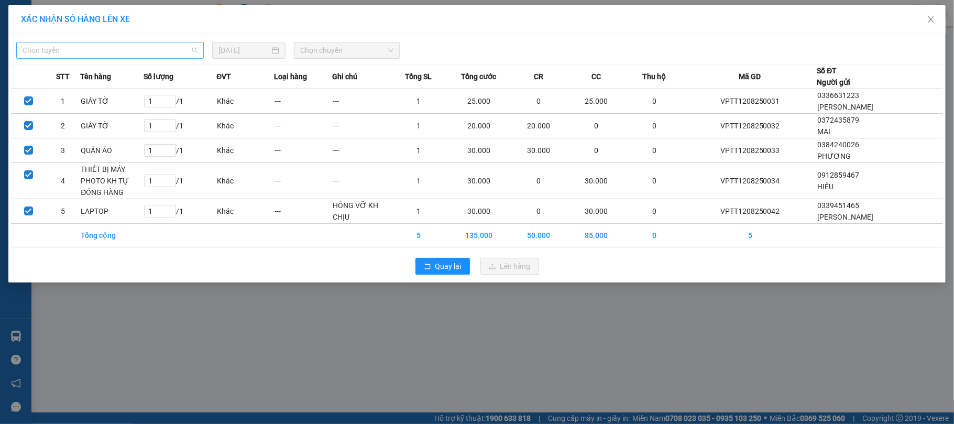
click at [153, 51] on span "Chọn tuyến" at bounding box center [110, 50] width 175 height 16
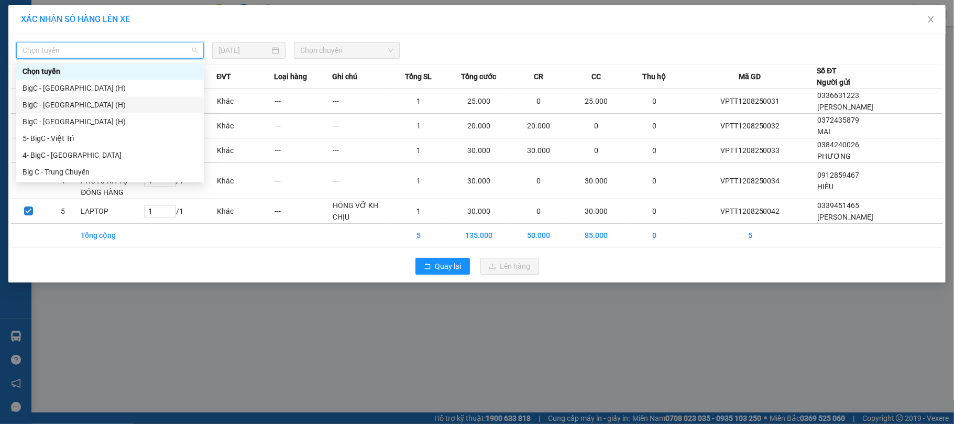
click at [137, 105] on div "BigC - Nam Định (H)" at bounding box center [110, 105] width 175 height 12
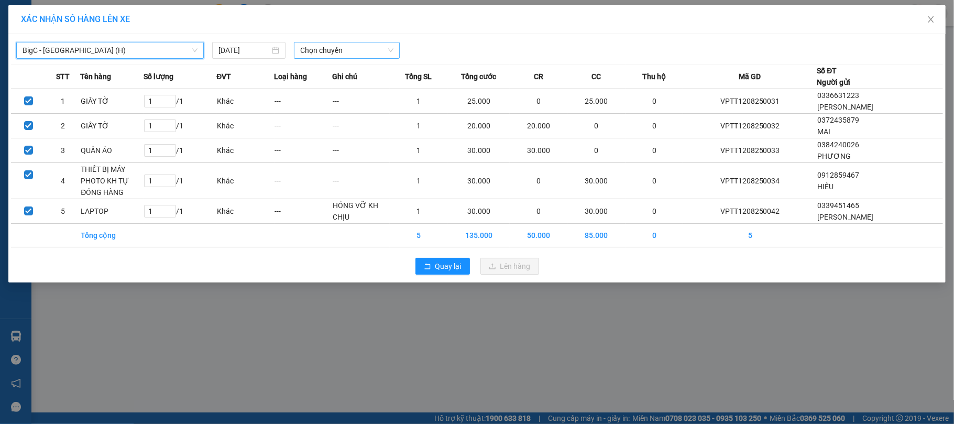
click at [388, 56] on span "Chọn chuyến" at bounding box center [346, 50] width 93 height 16
type input "1200"
click at [396, 90] on div "Thêm chuyến " 12:00 "" at bounding box center [350, 89] width 112 height 18
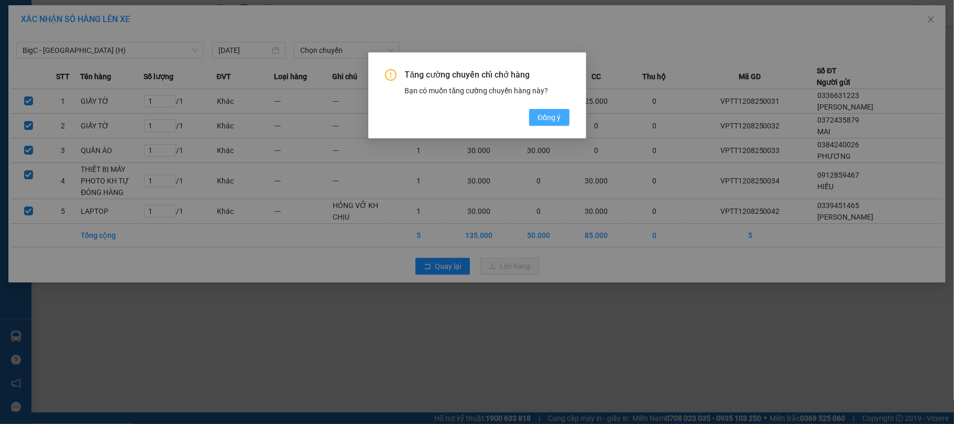
click at [531, 110] on button "Đồng ý" at bounding box center [549, 117] width 40 height 17
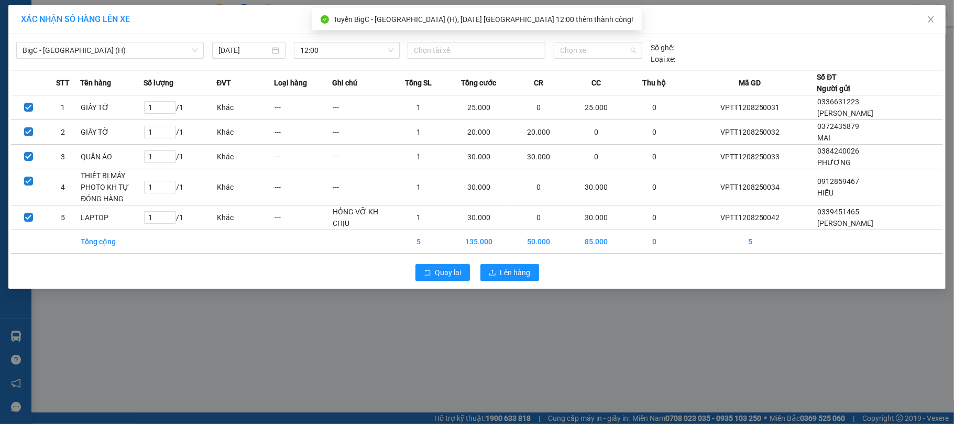
click at [566, 46] on span "Chọn xe" at bounding box center [598, 50] width 76 height 16
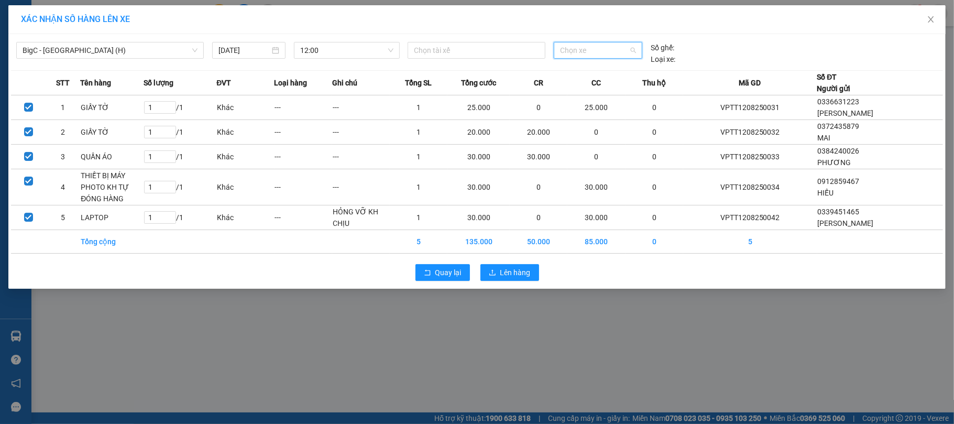
click at [587, 44] on span "Chọn xe" at bounding box center [598, 50] width 76 height 16
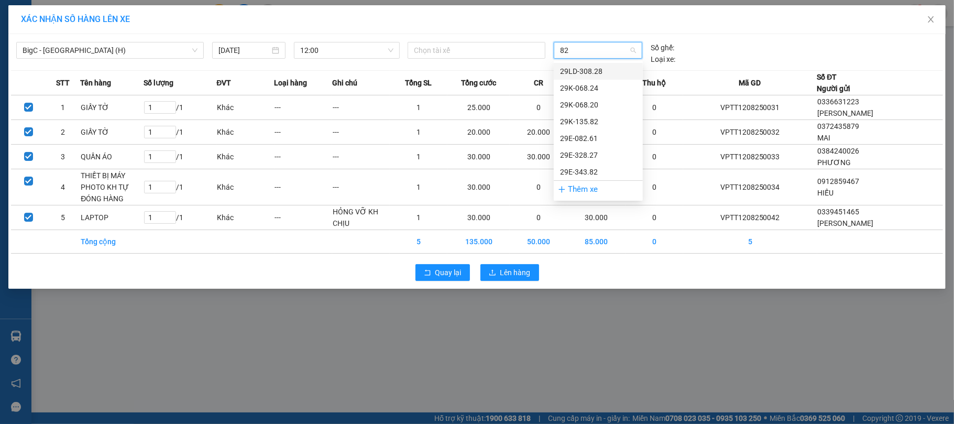
type input "827"
click at [587, 66] on div "29E-328.27" at bounding box center [598, 71] width 76 height 12
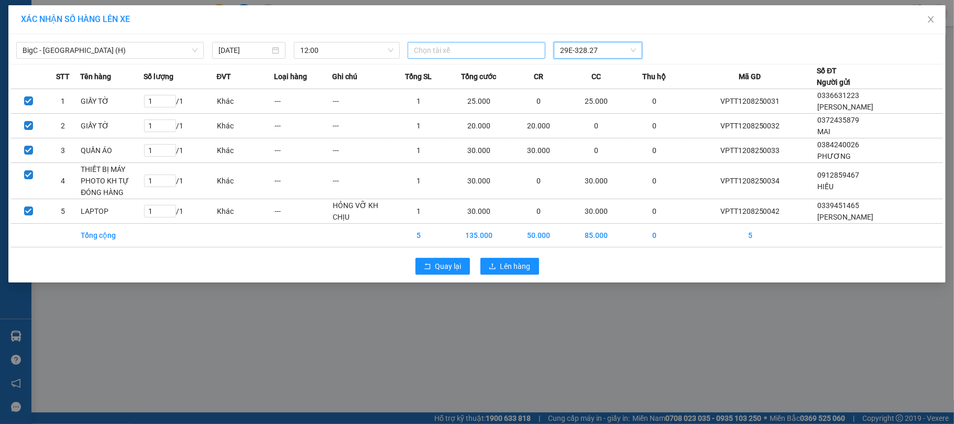
click at [477, 53] on div at bounding box center [476, 50] width 133 height 13
type input "TRẦN NAM"
click at [462, 76] on div "Trần Nam" at bounding box center [486, 72] width 145 height 12
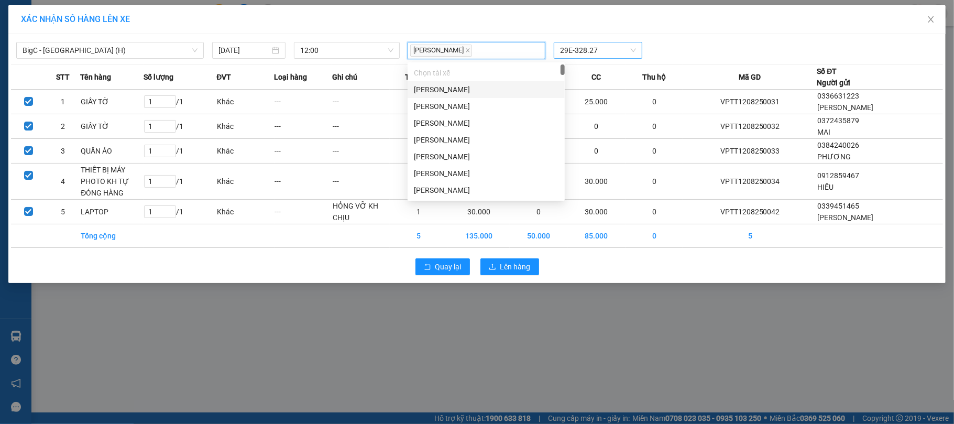
click at [735, 30] on div "XÁC NHẬN SỐ HÀNG LÊN XE" at bounding box center [476, 19] width 937 height 29
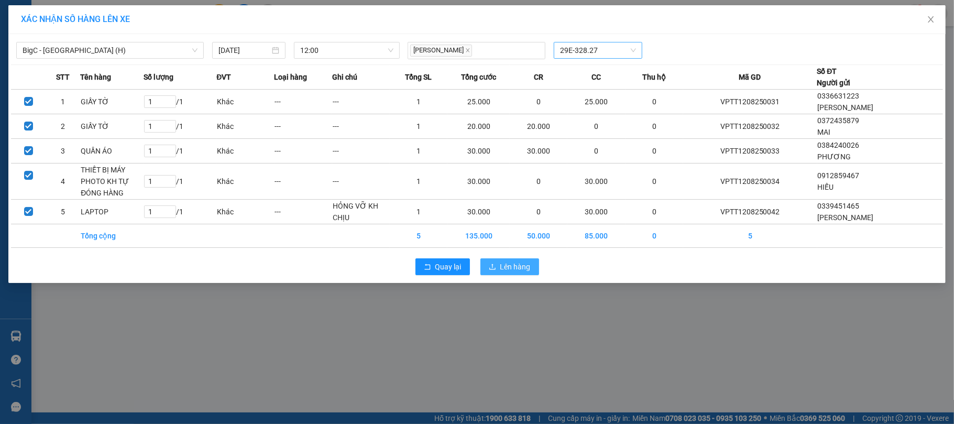
click at [526, 267] on span "Lên hàng" at bounding box center [515, 267] width 30 height 12
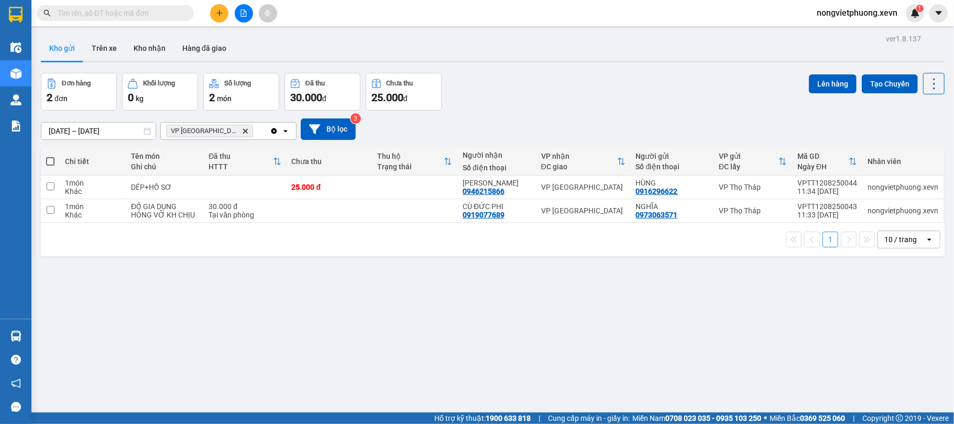
click at [242, 129] on icon "Delete" at bounding box center [245, 131] width 6 height 6
click at [218, 129] on div "Chọn văn phòng nhận" at bounding box center [203, 131] width 72 height 10
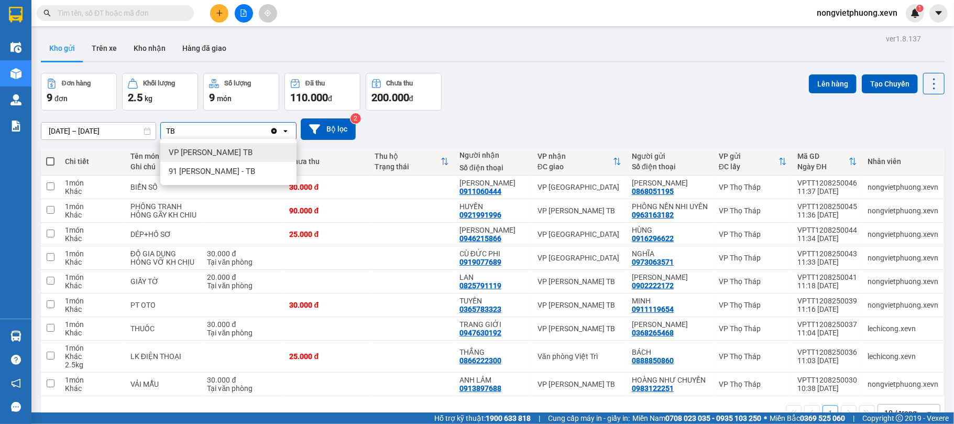
type input "TB"
click at [214, 159] on div "VP Trần Phú TB" at bounding box center [228, 152] width 136 height 19
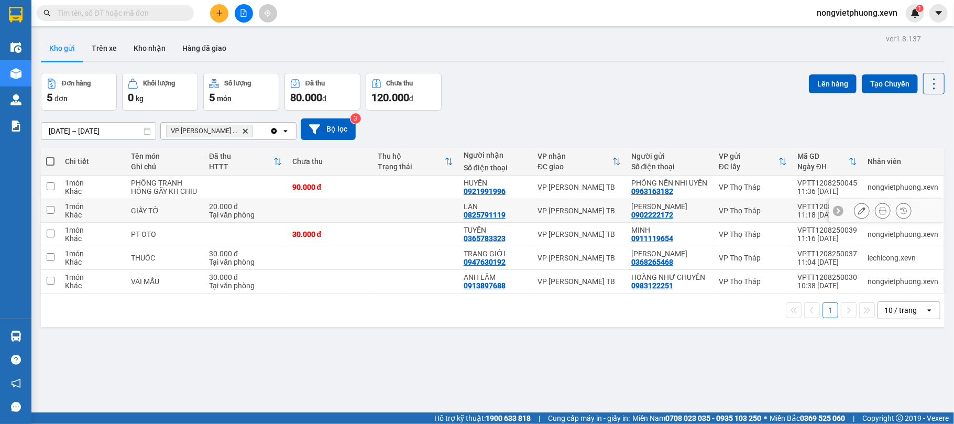
click at [120, 212] on td "1 món Khác" at bounding box center [93, 211] width 66 height 24
checkbox input "true"
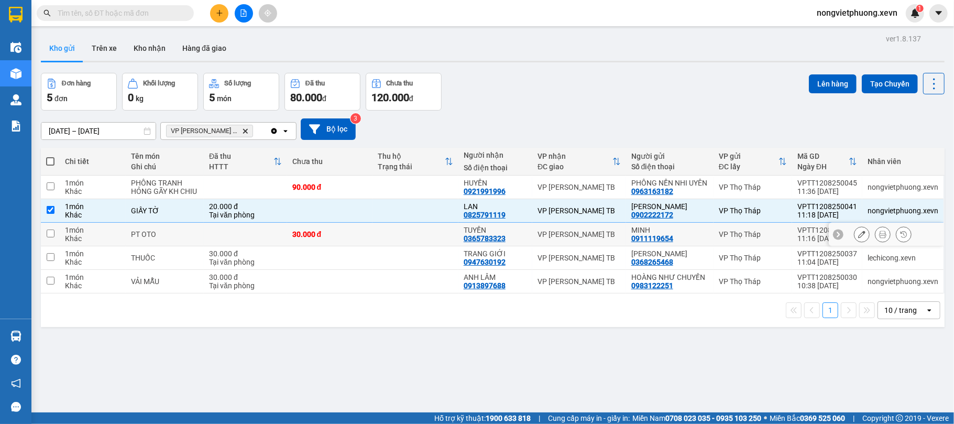
click at [123, 234] on td "1 món Khác" at bounding box center [93, 235] width 66 height 24
checkbox input "true"
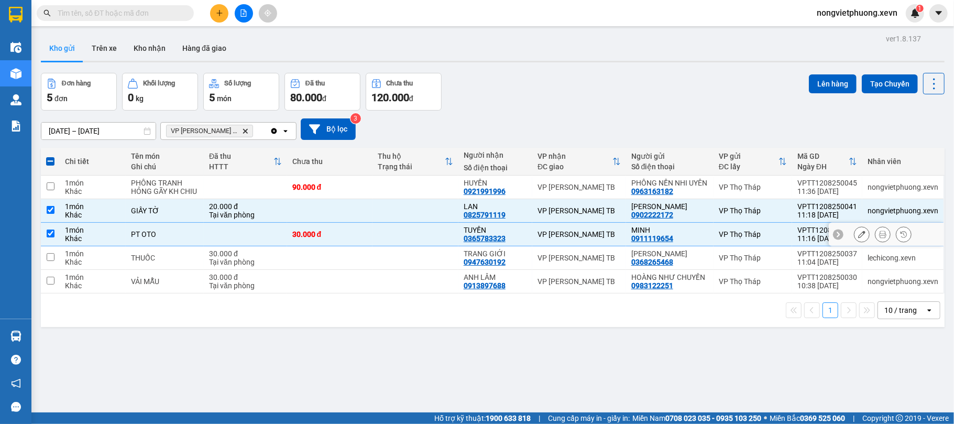
click at [125, 267] on td "1 món Khác" at bounding box center [93, 258] width 66 height 24
checkbox input "true"
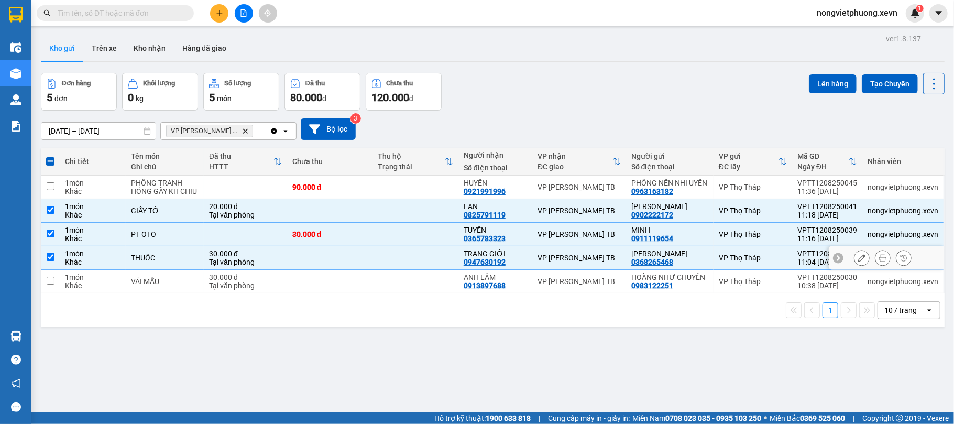
click at [125, 287] on td "1 món Khác" at bounding box center [93, 282] width 66 height 24
checkbox input "true"
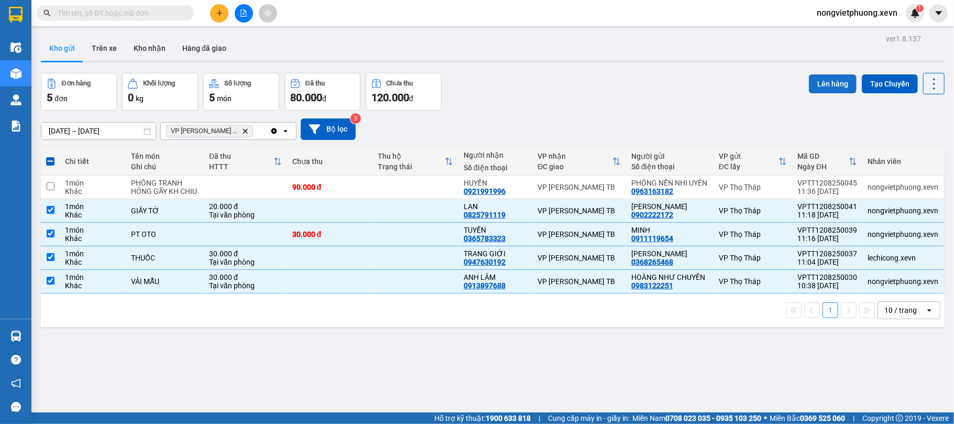
click at [814, 84] on button "Lên hàng" at bounding box center [833, 83] width 48 height 19
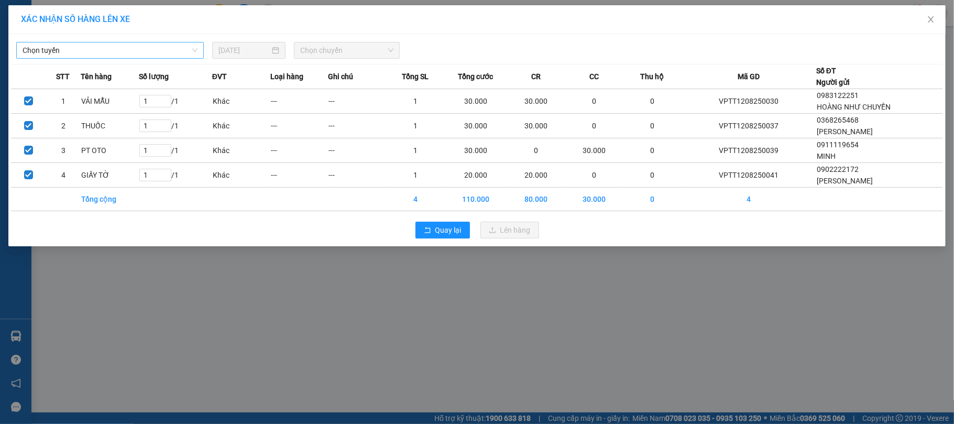
click at [139, 45] on span "Chọn tuyến" at bounding box center [110, 50] width 175 height 16
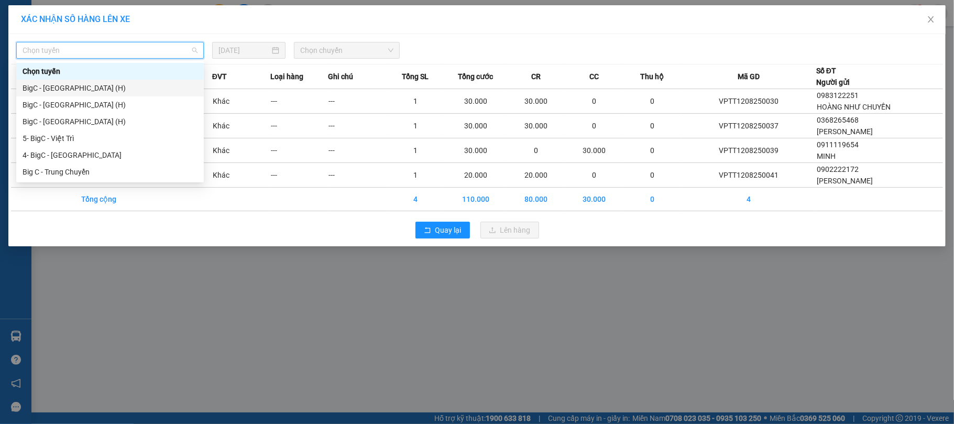
click at [122, 84] on div "BigC - Thái Bình (H)" at bounding box center [110, 88] width 175 height 12
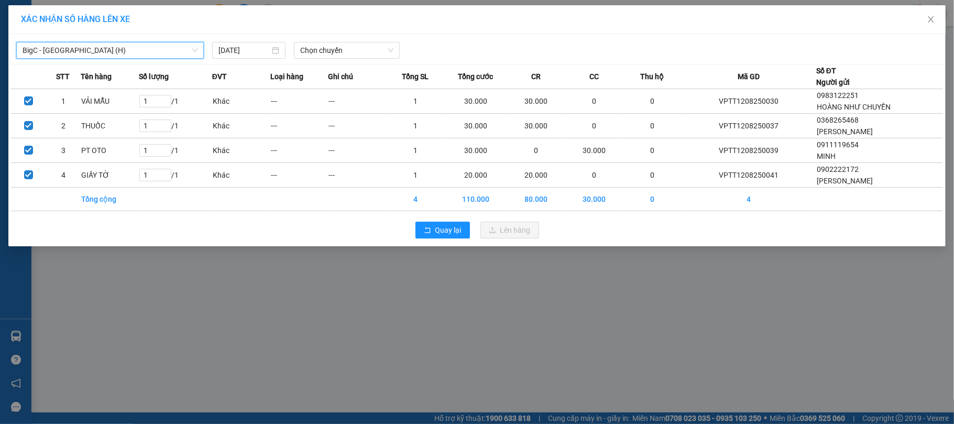
click at [357, 41] on div "BigC - Thái Bình (H) BigC - Thái Bình (H) 12/08/2025 Chọn chuyến" at bounding box center [477, 48] width 932 height 22
click at [355, 58] on span "Chọn chuyến" at bounding box center [346, 50] width 93 height 16
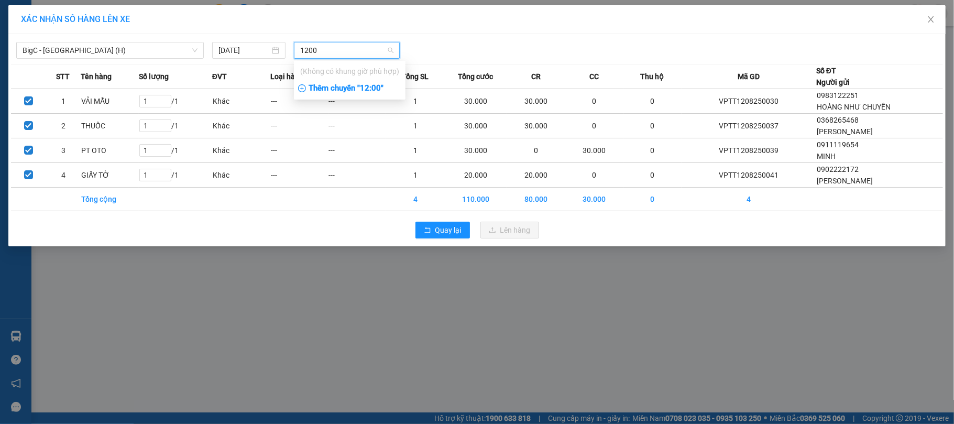
type input "1200"
click at [380, 93] on div "Thêm chuyến " 12:00 "" at bounding box center [350, 89] width 112 height 18
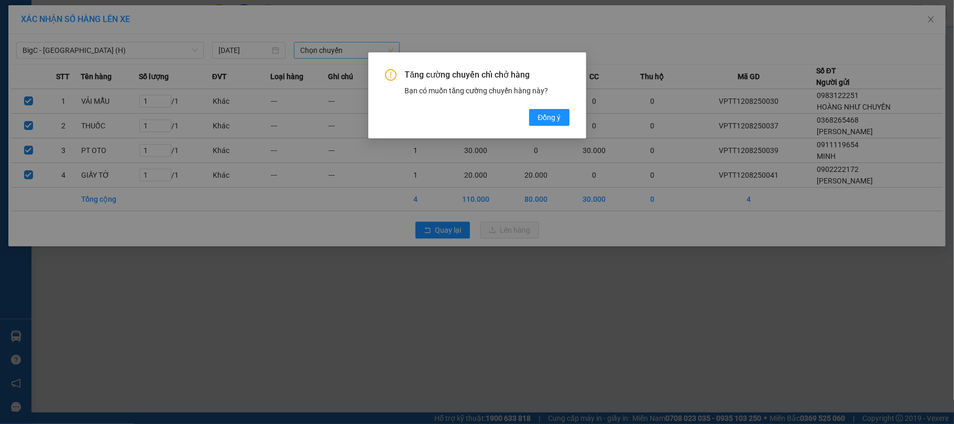
click at [535, 107] on div "Tăng cường chuyến chỉ chở hàng Bạn có muốn tăng cường chuyến hàng này? Đồng ý" at bounding box center [477, 97] width 184 height 57
click at [540, 109] on button "Đồng ý" at bounding box center [549, 117] width 40 height 17
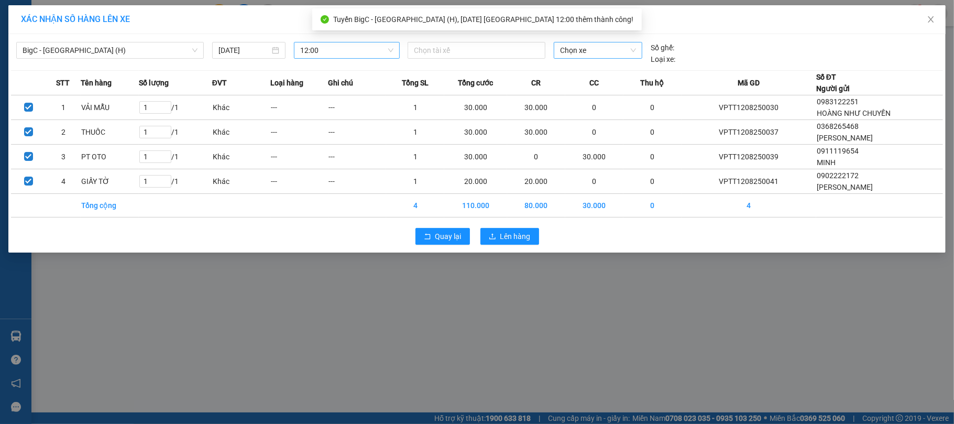
click at [587, 46] on span "Chọn xe" at bounding box center [598, 50] width 76 height 16
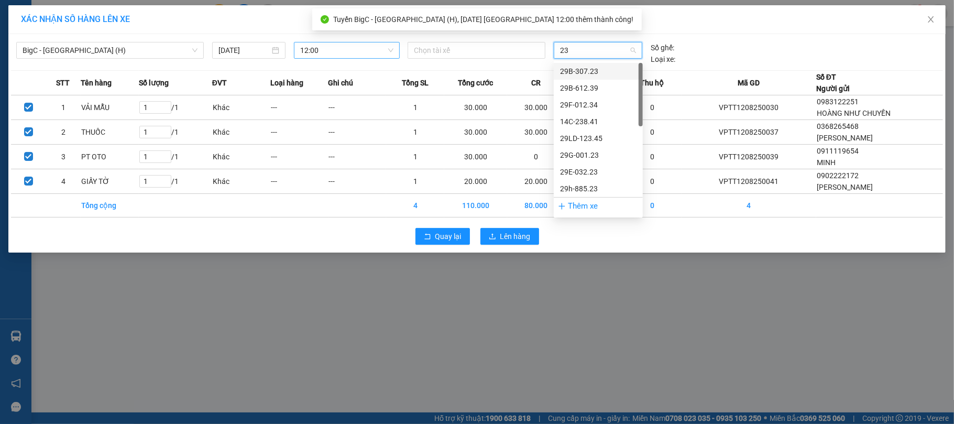
type input "231"
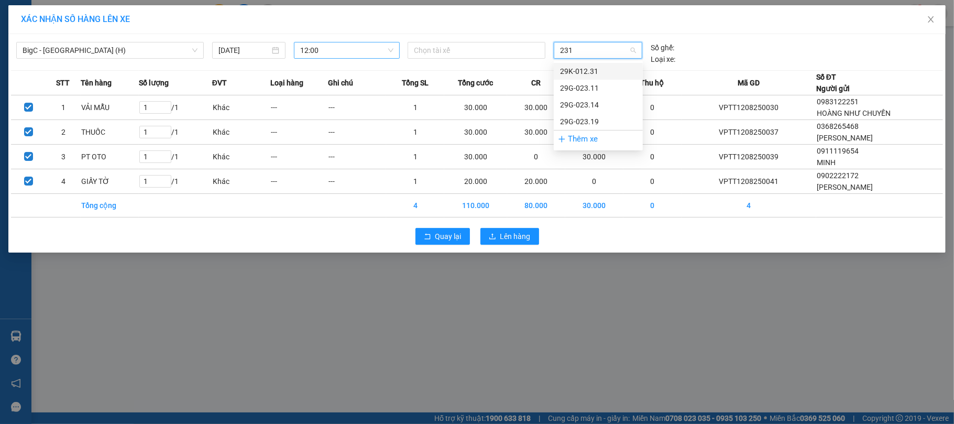
click at [606, 64] on div "29K-012.31" at bounding box center [598, 71] width 89 height 17
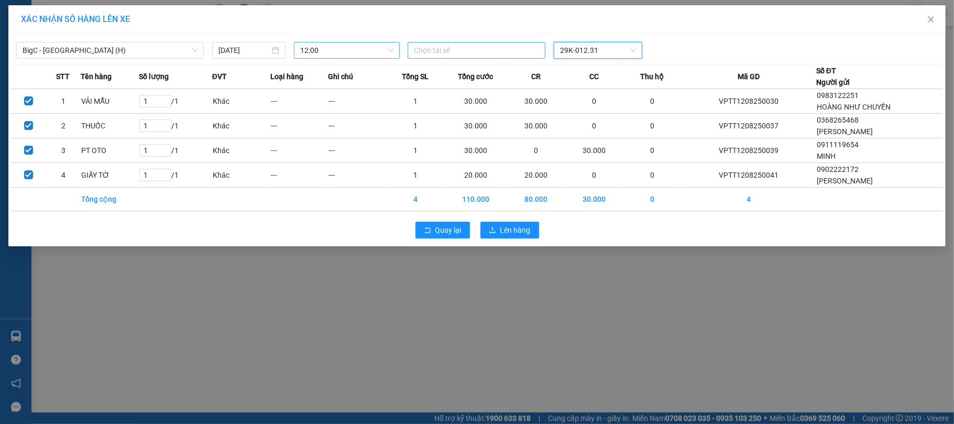
click at [493, 49] on div at bounding box center [476, 50] width 133 height 13
type input "TRẦN XUÂN BÁCH"
click at [520, 74] on div "Trần Xuân Bách" at bounding box center [486, 72] width 145 height 12
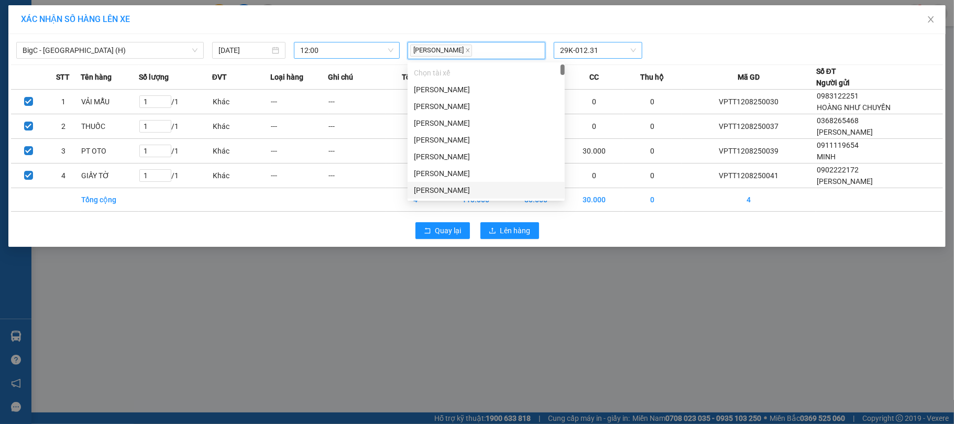
click at [596, 241] on div "Quay lại Lên hàng" at bounding box center [477, 230] width 932 height 27
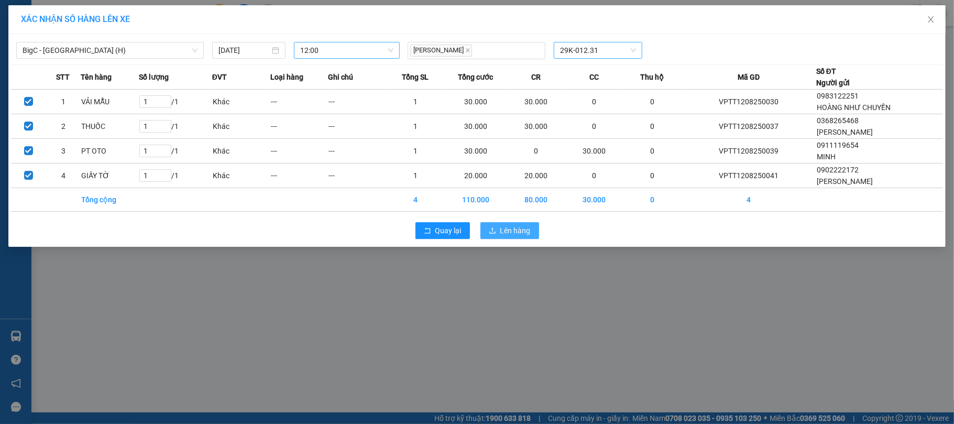
click at [497, 229] on button "Lên hàng" at bounding box center [509, 230] width 59 height 17
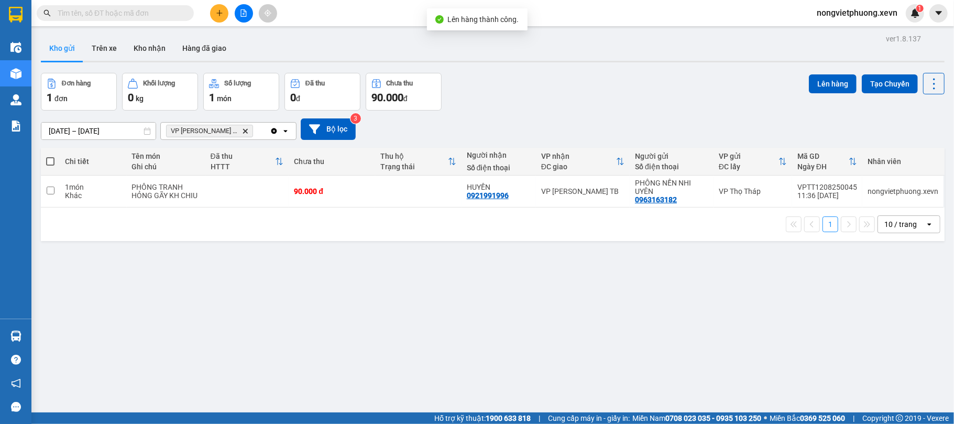
click at [243, 130] on icon "VP Trần Phú TB, close by backspace" at bounding box center [245, 130] width 5 height 5
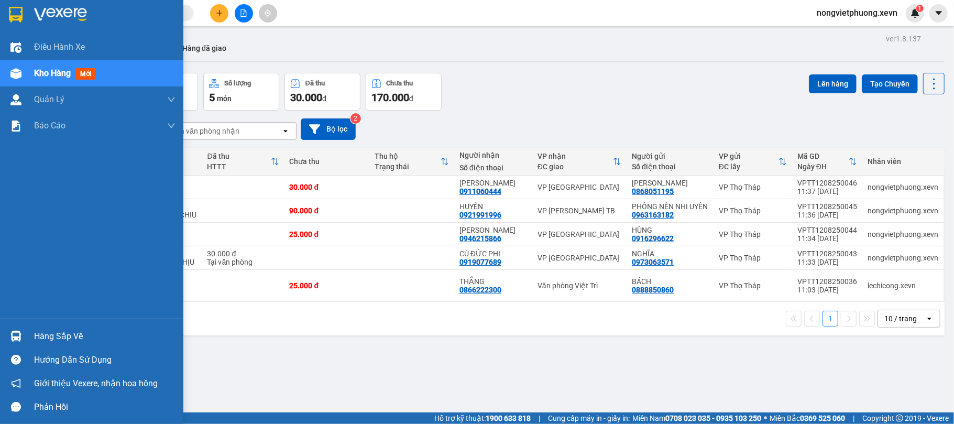
click at [13, 336] on img at bounding box center [15, 336] width 11 height 11
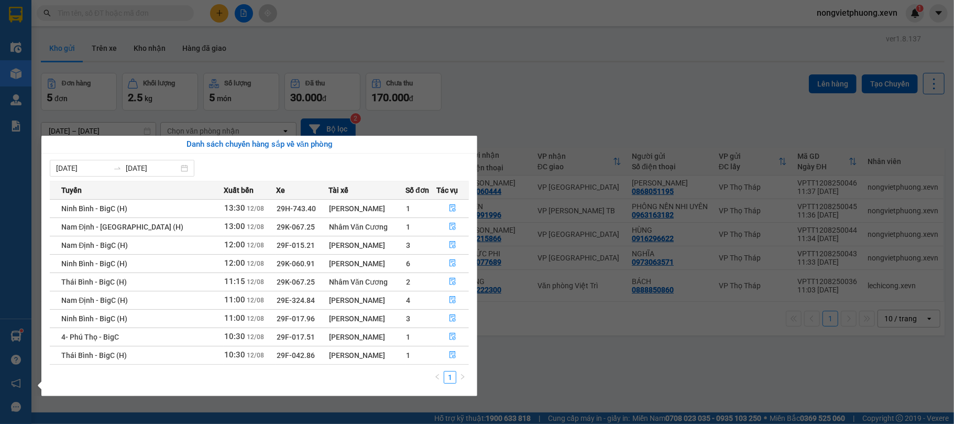
click at [565, 102] on section "Kết quả tìm kiếm ( 0 ) Bộ lọc No Data nongvietphuong.xevn 1 Điều hành xe Kho hà…" at bounding box center [477, 212] width 954 height 424
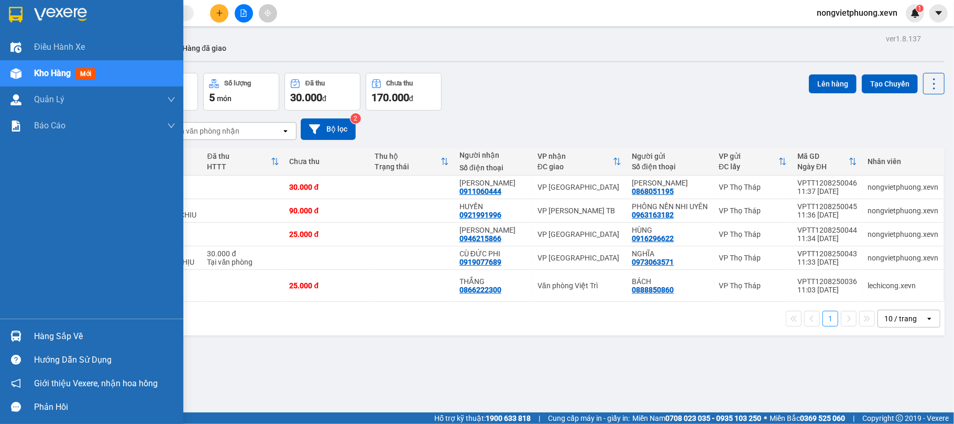
click at [17, 332] on img at bounding box center [15, 336] width 11 height 11
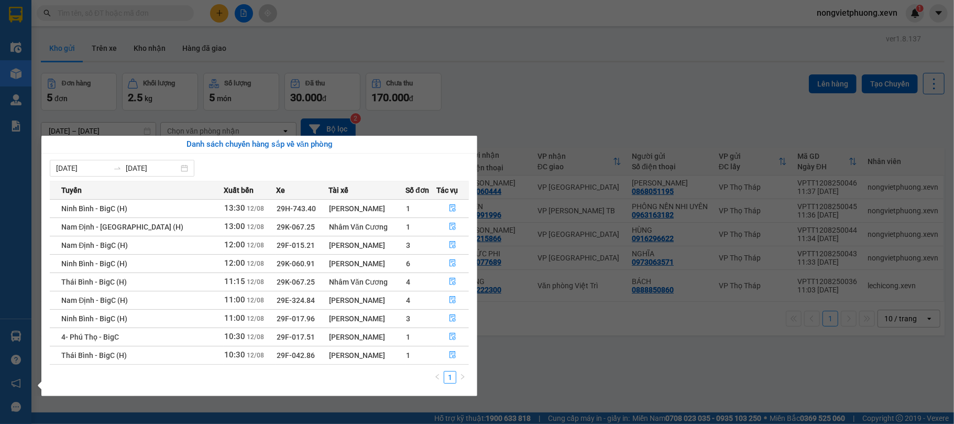
click at [345, 10] on section "Kết quả tìm kiếm ( 0 ) Bộ lọc No Data nongvietphuong.xevn 1 Điều hành xe Kho hà…" at bounding box center [477, 212] width 954 height 424
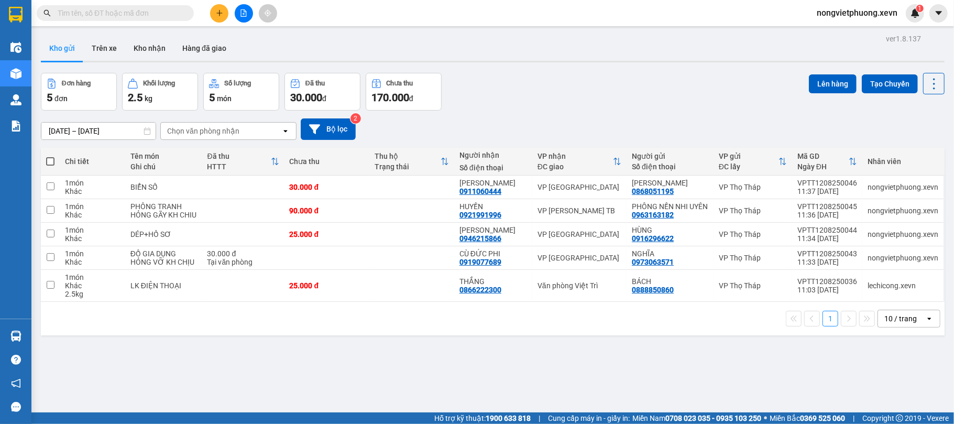
click at [171, 7] on input "text" at bounding box center [120, 13] width 124 height 12
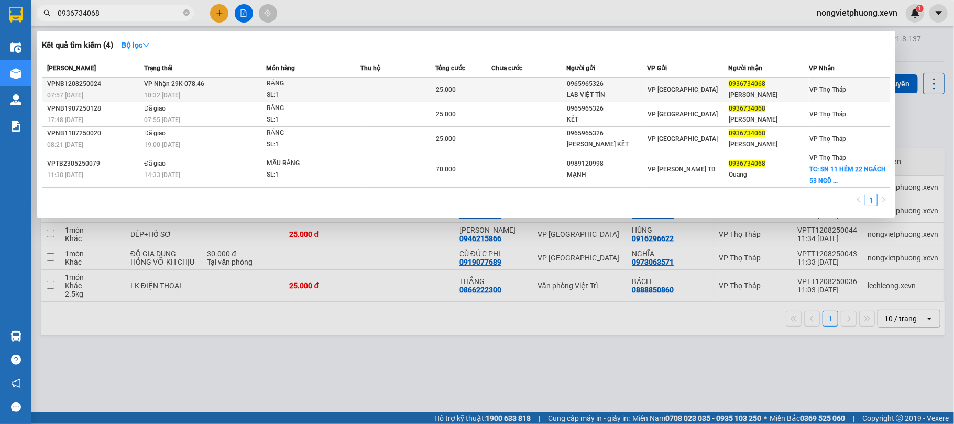
type input "0936734068"
click at [556, 98] on td at bounding box center [528, 90] width 75 height 25
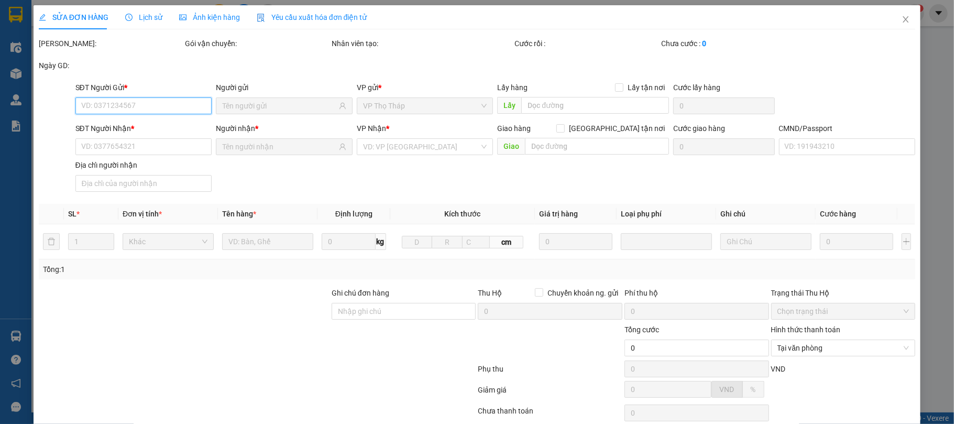
type input "0965965326"
type input "LAB VIỆT TÍN"
type input "0936734068"
type input "VINH QUANG"
type input "ship 0394040223"
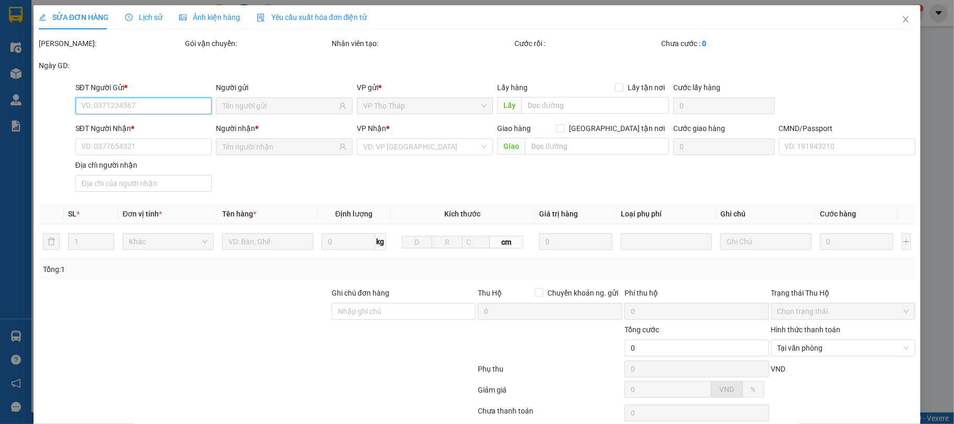
type input "25.000"
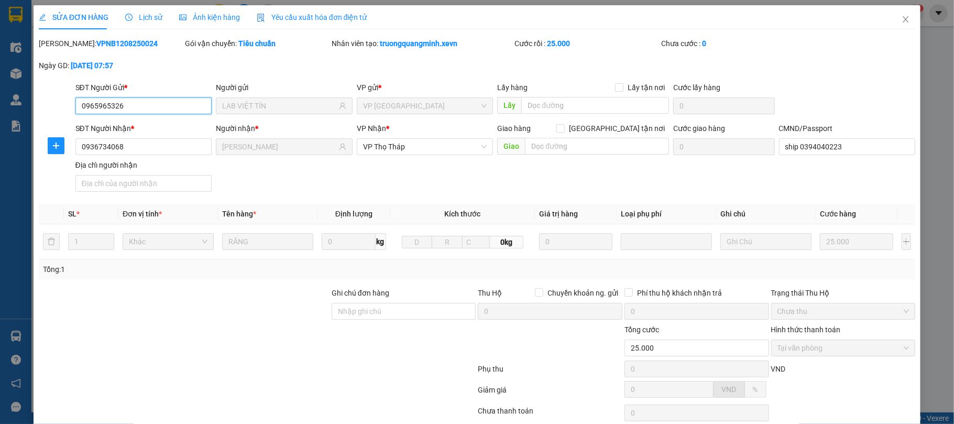
scroll to position [80, 0]
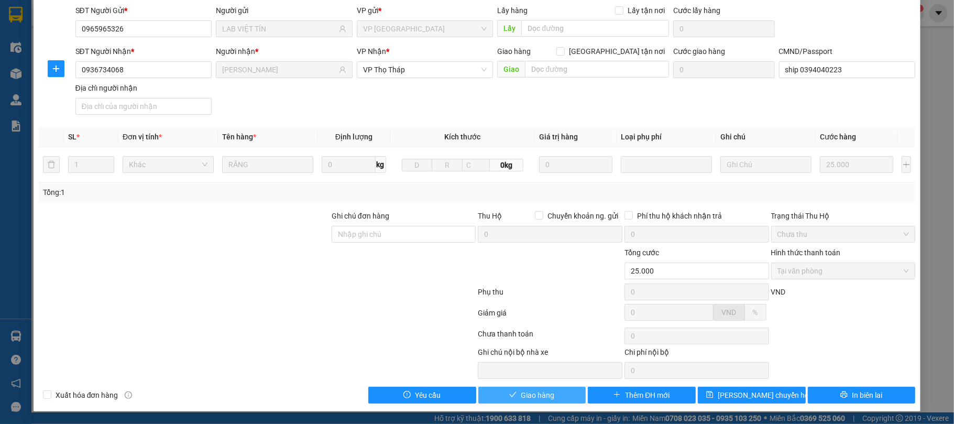
click at [535, 389] on span "Giao hàng" at bounding box center [538, 395] width 34 height 12
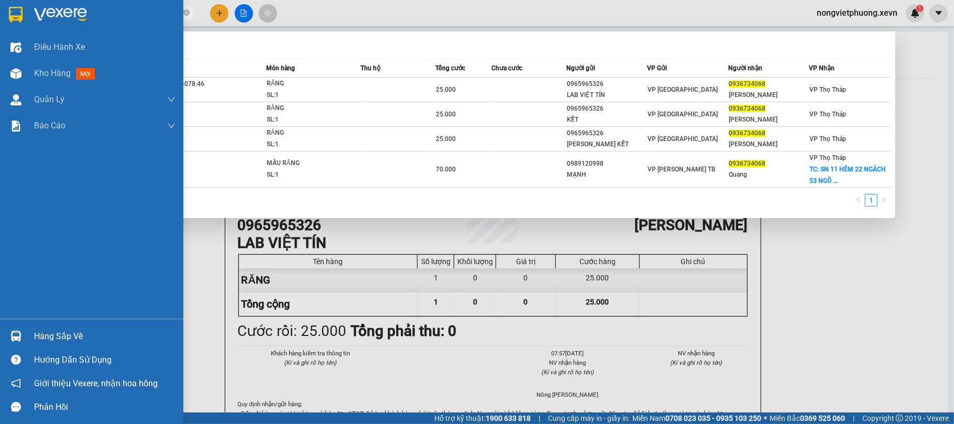
drag, startPoint x: 133, startPoint y: 13, endPoint x: 0, endPoint y: 13, distance: 133.1
click at [0, 13] on section "Kết quả tìm kiếm ( 4 ) Bộ lọc Mã ĐH Trạng thái Món hàng Thu hộ Tổng cước Chưa c…" at bounding box center [477, 212] width 954 height 424
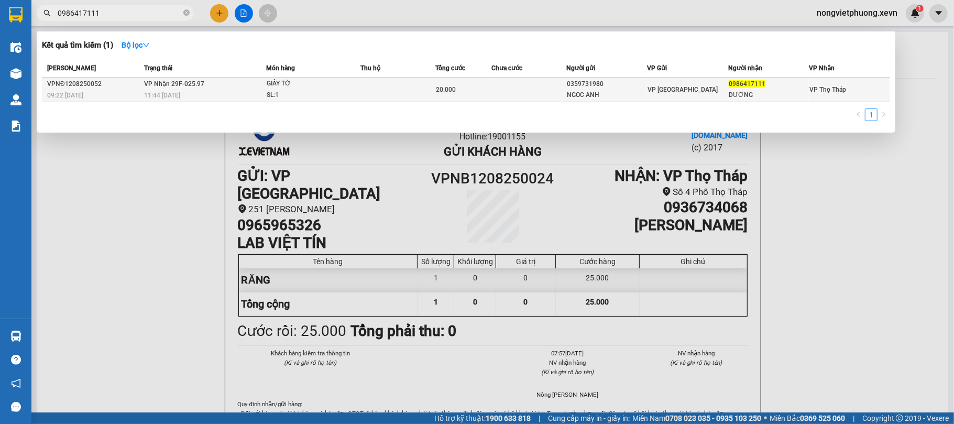
type input "0986417111"
click at [640, 86] on div "0359731980" at bounding box center [607, 84] width 80 height 11
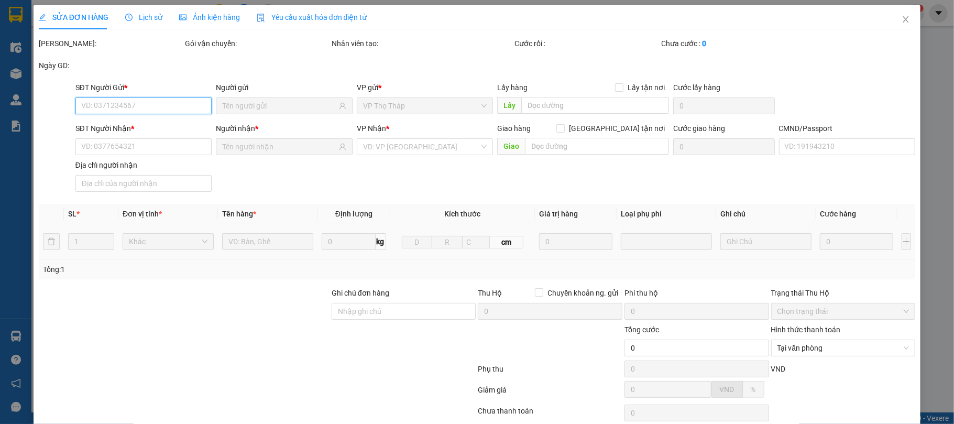
type input "0359731980"
type input "NGOC ANH"
type input "0986417111"
type input "DƯƠNG"
type input "1"
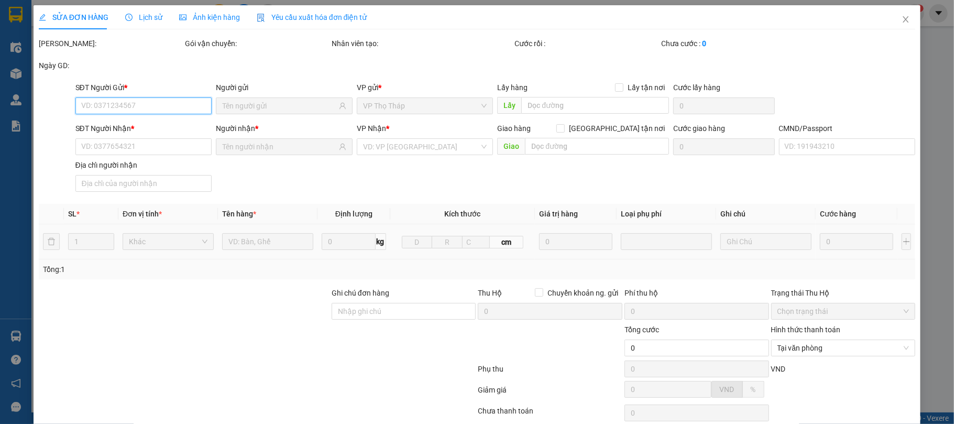
type input "20.000"
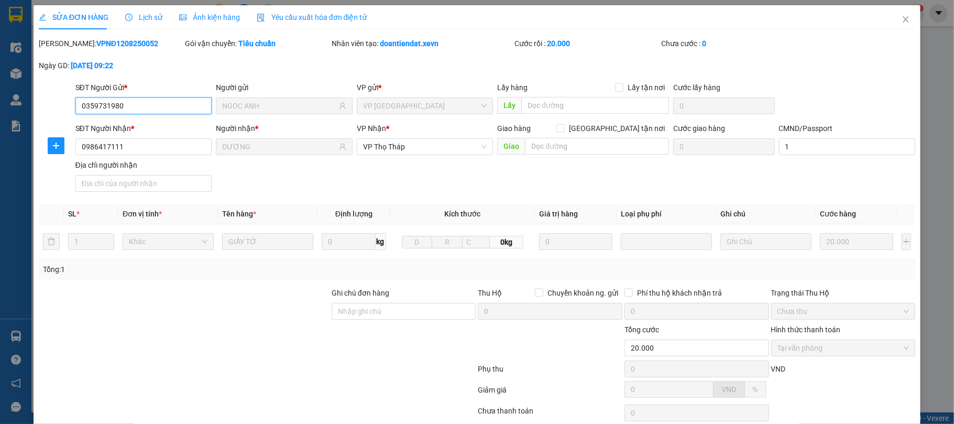
scroll to position [80, 0]
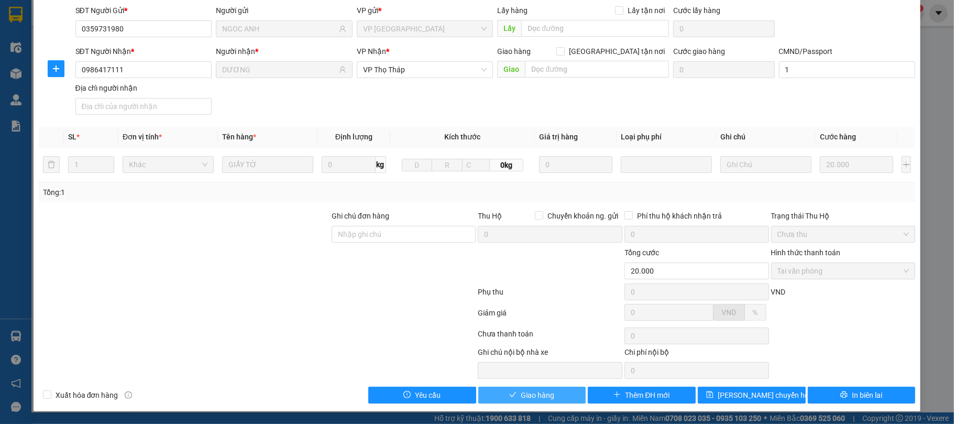
click at [531, 392] on span "Giao hàng" at bounding box center [538, 395] width 34 height 12
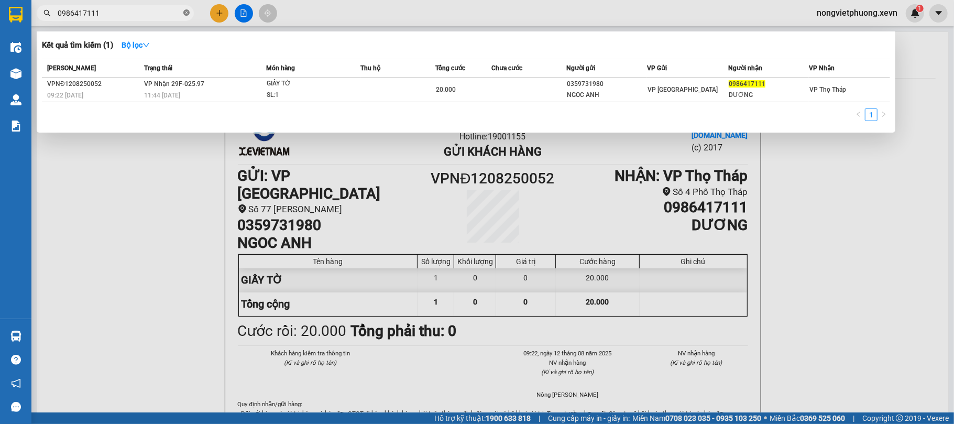
click at [189, 8] on span at bounding box center [186, 13] width 6 height 10
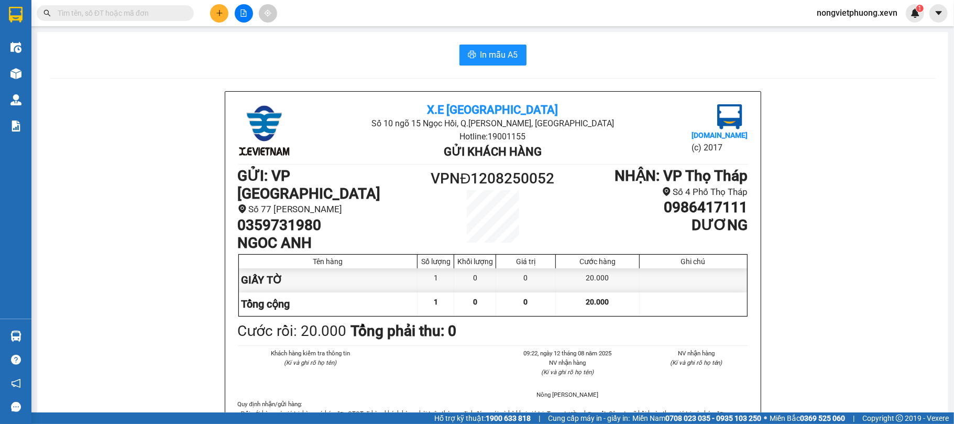
click at [155, 9] on input "text" at bounding box center [120, 13] width 124 height 12
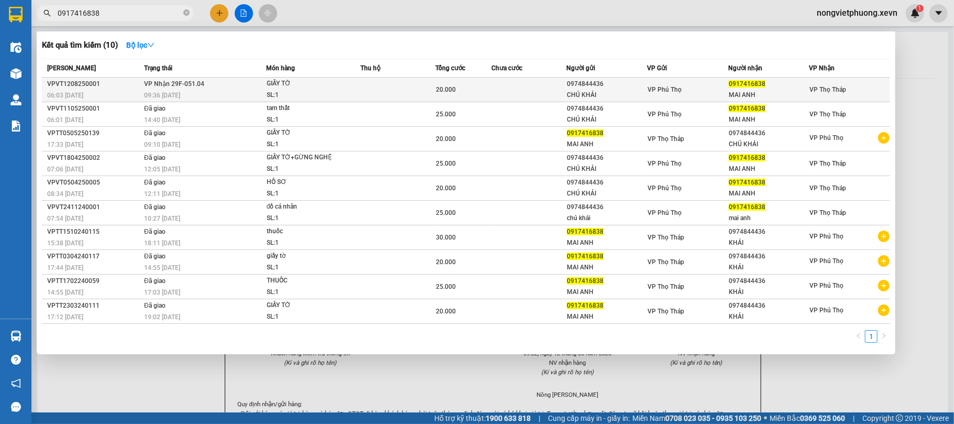
type input "0917416838"
click at [560, 92] on td at bounding box center [528, 90] width 75 height 25
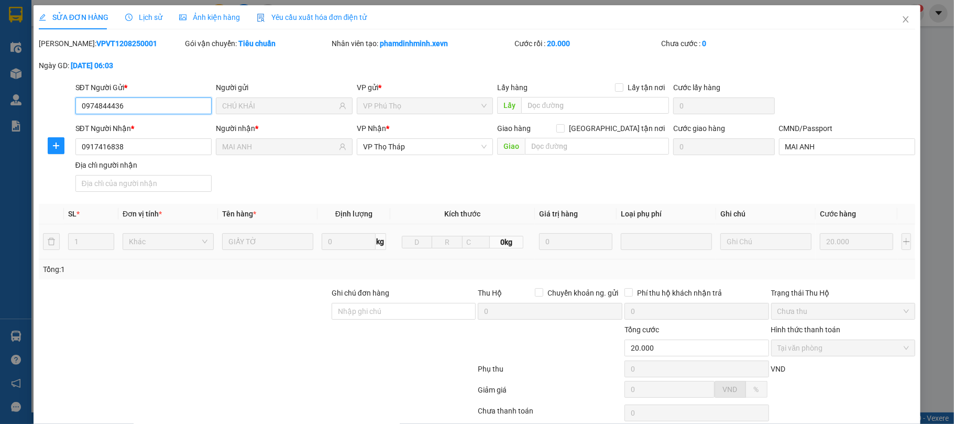
type input "0974844436"
type input "CHÚ KHẢI"
type input "0917416838"
type input "MAI ANH"
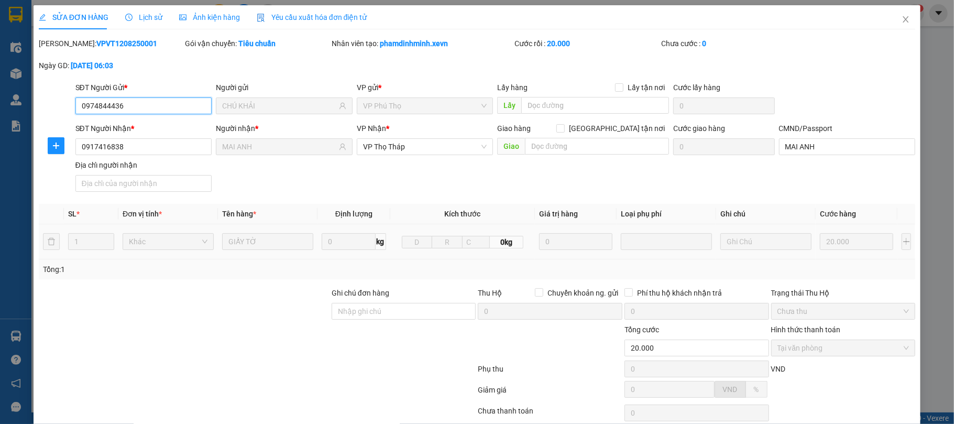
type input "20.000"
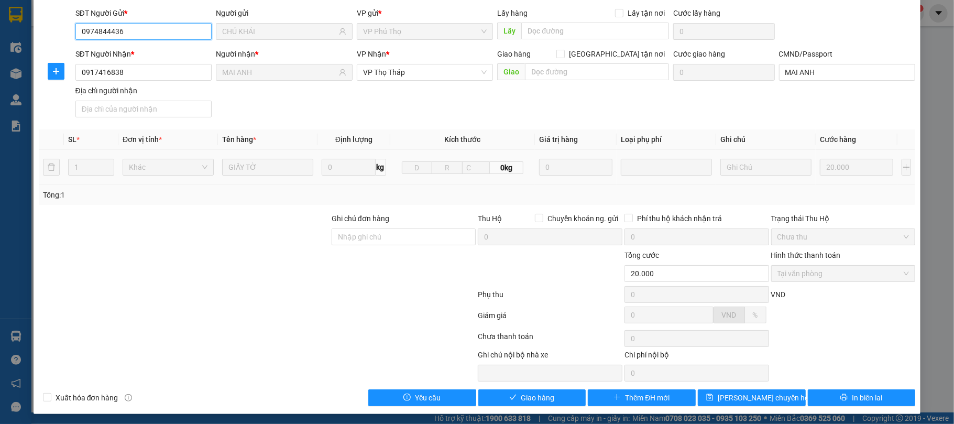
scroll to position [80, 0]
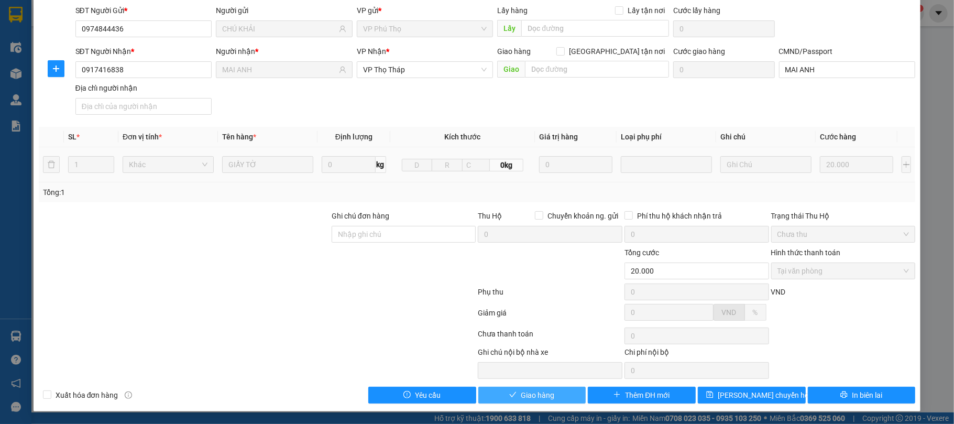
click at [514, 388] on button "Giao hàng" at bounding box center [532, 395] width 108 height 17
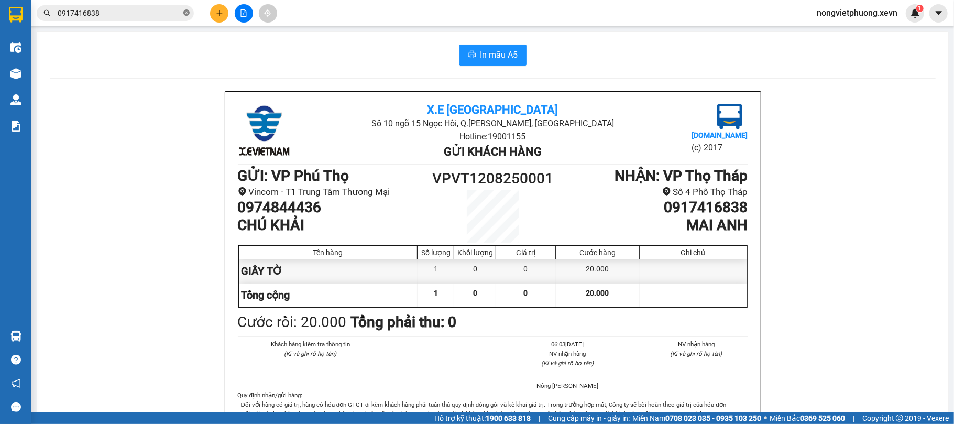
click at [186, 10] on icon "close-circle" at bounding box center [186, 12] width 6 height 6
click at [225, 12] on button at bounding box center [219, 13] width 18 height 18
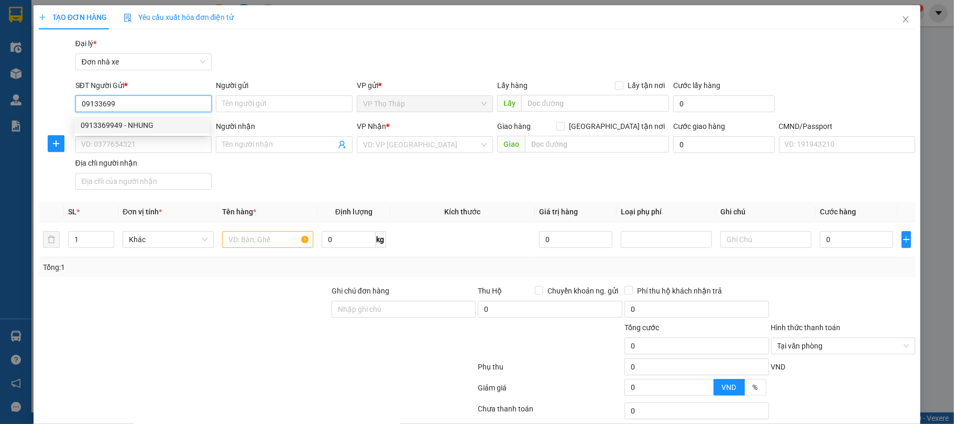
click at [177, 122] on div "0913369949 - NHUNG" at bounding box center [142, 125] width 123 height 12
type input "0913369949"
type input "NHUNG"
type input "0911189289"
type input "CƯỜNG"
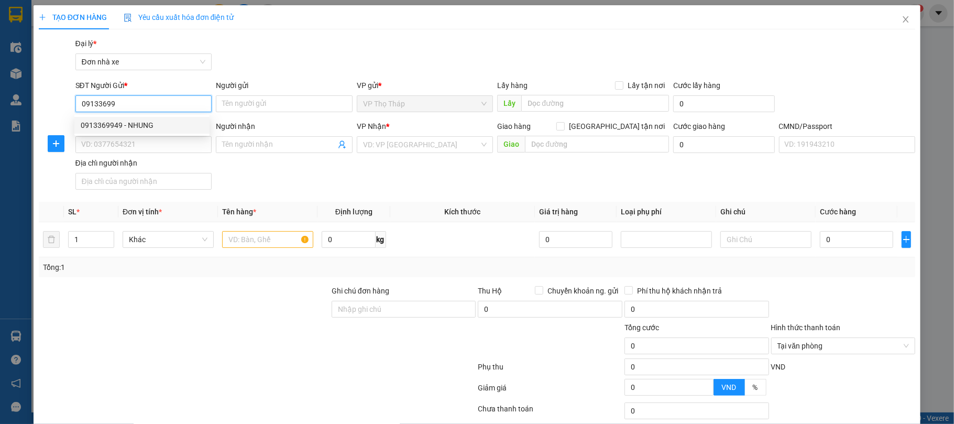
type input "038190011575 TRẦN THANH LỊCH"
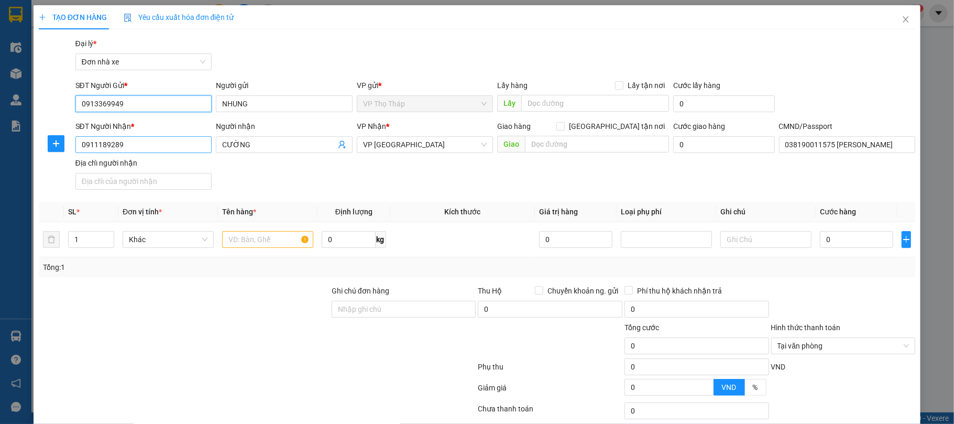
type input "0913369949"
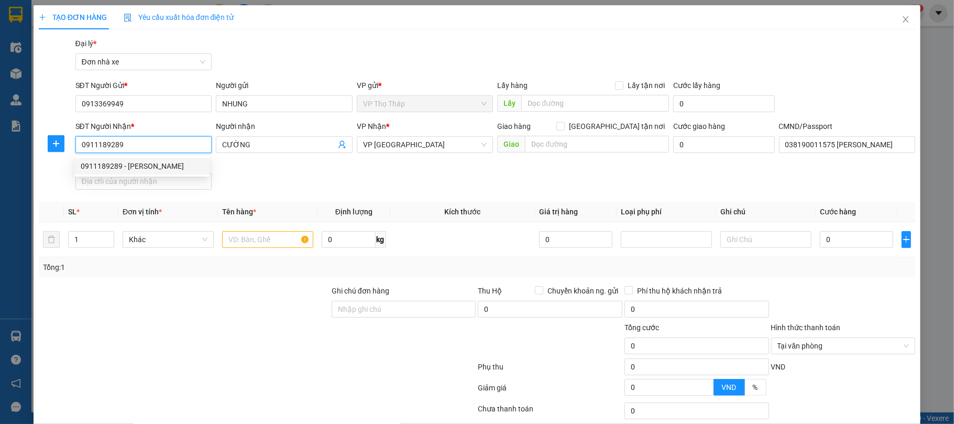
drag, startPoint x: 166, startPoint y: 147, endPoint x: 0, endPoint y: 146, distance: 165.5
click at [0, 146] on div "TẠO ĐƠN HÀNG Yêu cầu xuất hóa đơn điện tử Transit Pickup Surcharge Ids Transit …" at bounding box center [477, 212] width 954 height 424
click at [97, 139] on input "091189289" at bounding box center [143, 144] width 137 height 17
type input "0911189289"
click at [158, 145] on input "0911189289" at bounding box center [143, 144] width 137 height 17
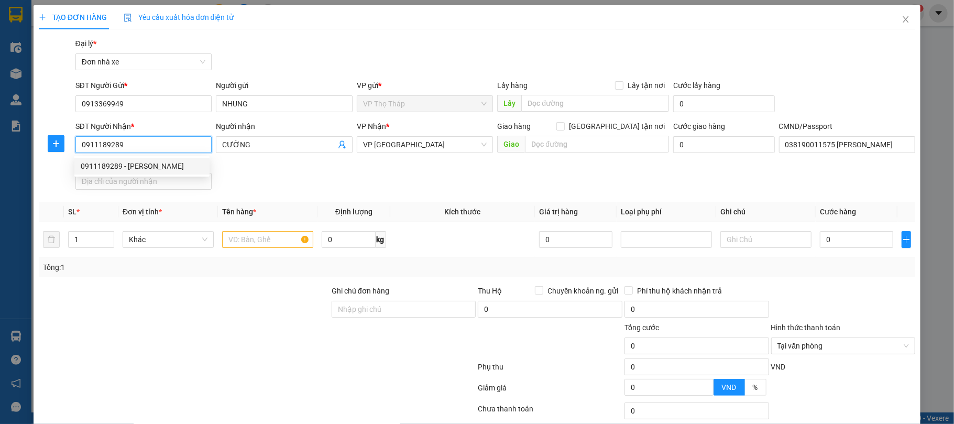
click at [153, 160] on div "0911189289 - CƯỜNG" at bounding box center [142, 166] width 123 height 12
click at [263, 181] on div "SĐT Người Nhận * 0911189289 Người nhận CƯỜNG VP Nhận * VP Ninh Bình Giao hàng G…" at bounding box center [495, 156] width 844 height 73
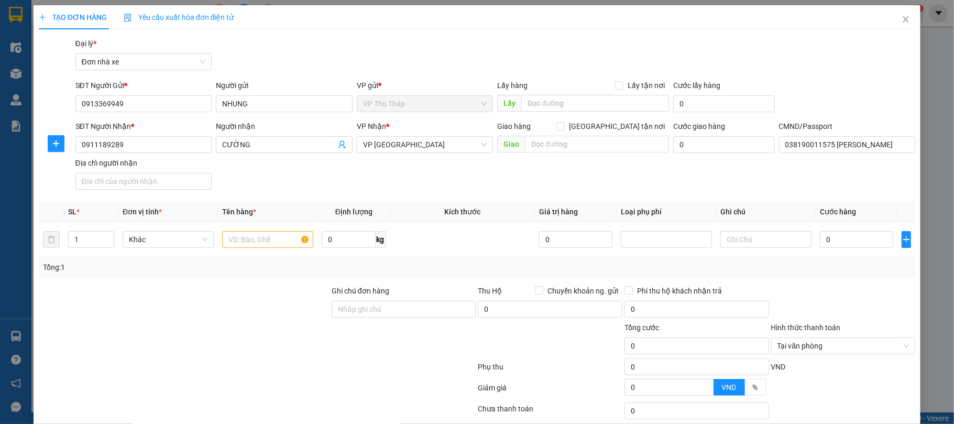
drag, startPoint x: 267, startPoint y: 148, endPoint x: 0, endPoint y: 147, distance: 266.6
click at [0, 147] on div "TẠO ĐƠN HÀNG Yêu cầu xuất hóa đơn điện tử Transit Pickup Surcharge Ids Transit …" at bounding box center [477, 212] width 954 height 424
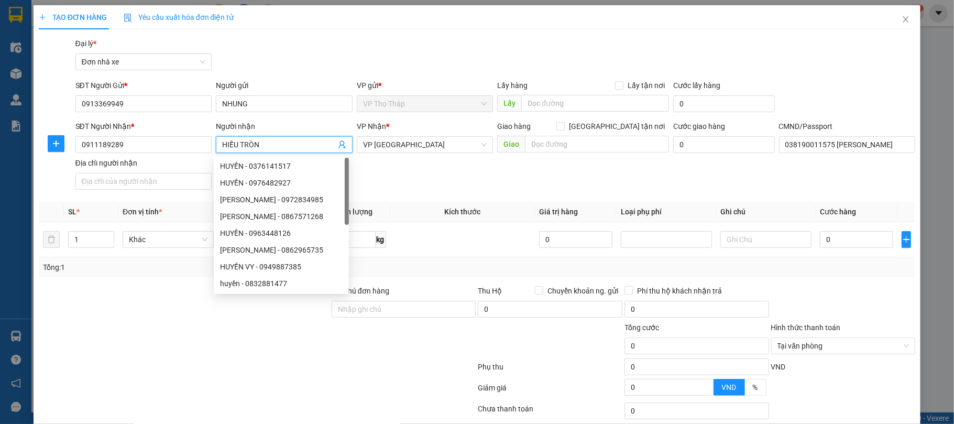
type input "HIẾU TRÒN"
click at [314, 60] on div "Gói vận chuyển * Tiêu chuẩn Đại lý * Đơn nhà xe" at bounding box center [495, 56] width 844 height 37
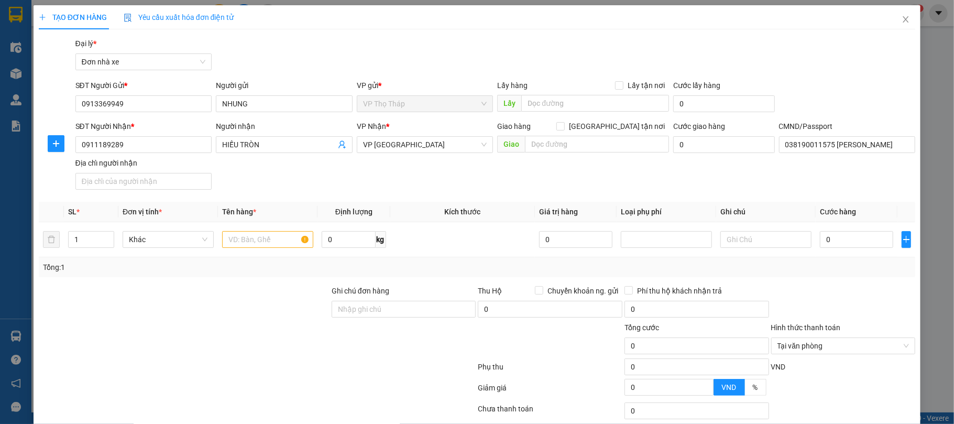
click at [445, 172] on div "SĐT Người Nhận * 0911189289 Người nhận HIẾU TRÒN VP Nhận * VP Ninh Bình Giao hà…" at bounding box center [495, 156] width 844 height 73
click at [877, 151] on input "038190011575 TRẦN THANH LỊCH" at bounding box center [847, 144] width 137 height 17
click at [855, 109] on div "SĐT Người Gửi * 0913369949 Người gửi NHUNG VP gửi * VP Thọ Tháp Lấy hàng Lấy tậ…" at bounding box center [495, 98] width 844 height 37
click at [840, 239] on input "0" at bounding box center [856, 239] width 73 height 17
type input "2"
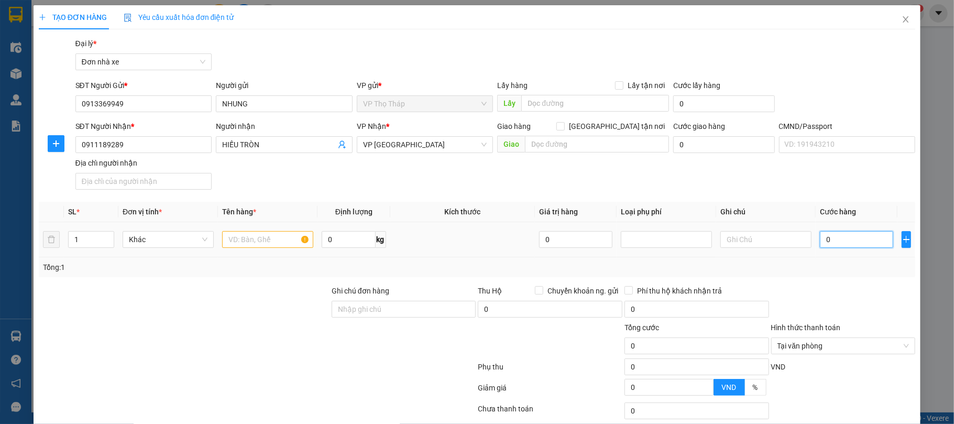
type input "2"
type input "25"
type input "25.000"
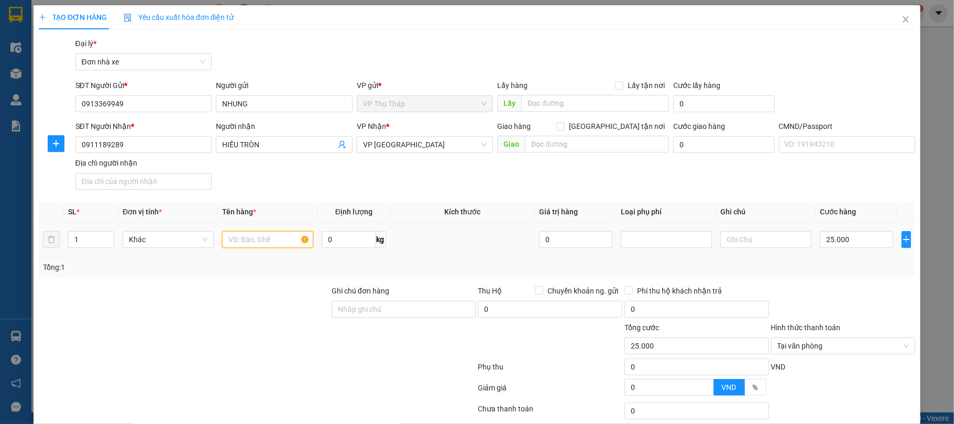
click at [241, 237] on input "text" at bounding box center [267, 239] width 91 height 17
type input "THỰC PHẨM CHỨC NĂNG"
click at [621, 185] on div "SĐT Người Nhận * 0911189289 Người nhận HIẾU TRÒN VP Nhận * VP Ninh Bình Giao hà…" at bounding box center [495, 156] width 844 height 73
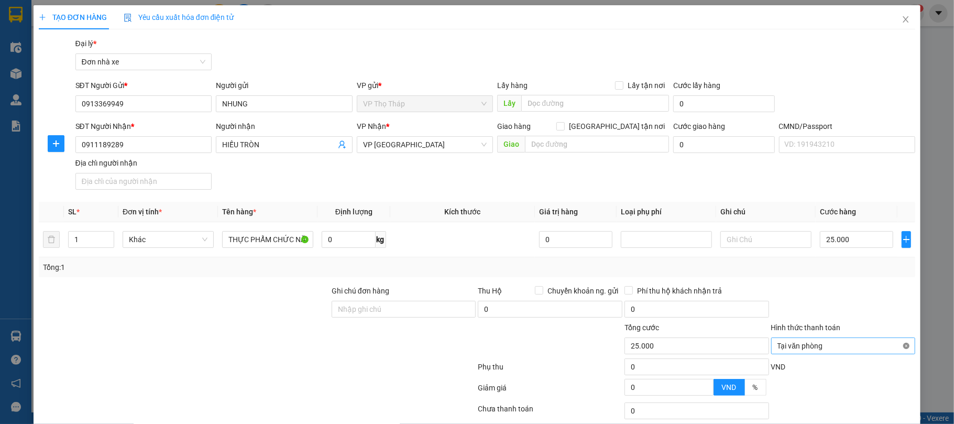
type input "25.000"
click at [880, 307] on div at bounding box center [843, 303] width 147 height 37
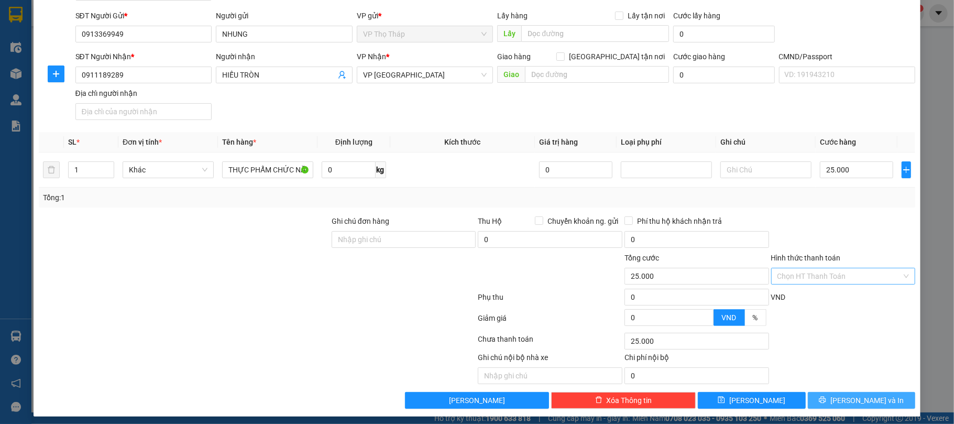
click at [851, 397] on span "Lưu và In" at bounding box center [866, 400] width 73 height 12
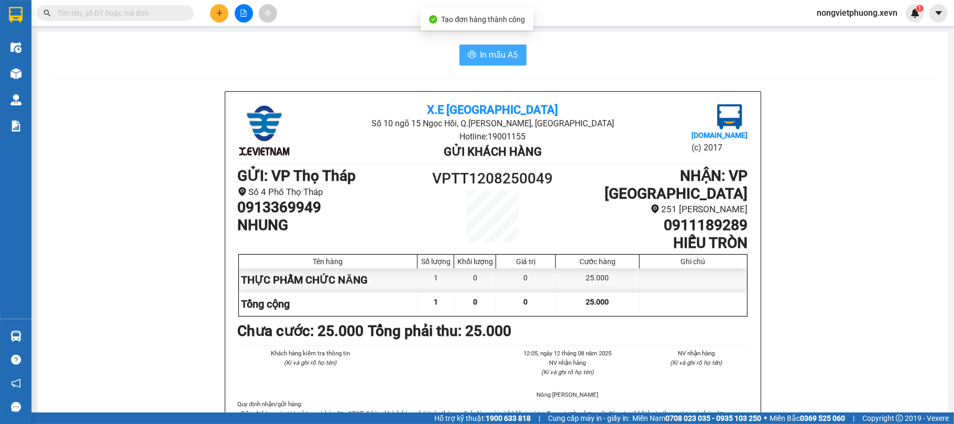
click at [496, 62] on button "In mẫu A5" at bounding box center [492, 55] width 67 height 21
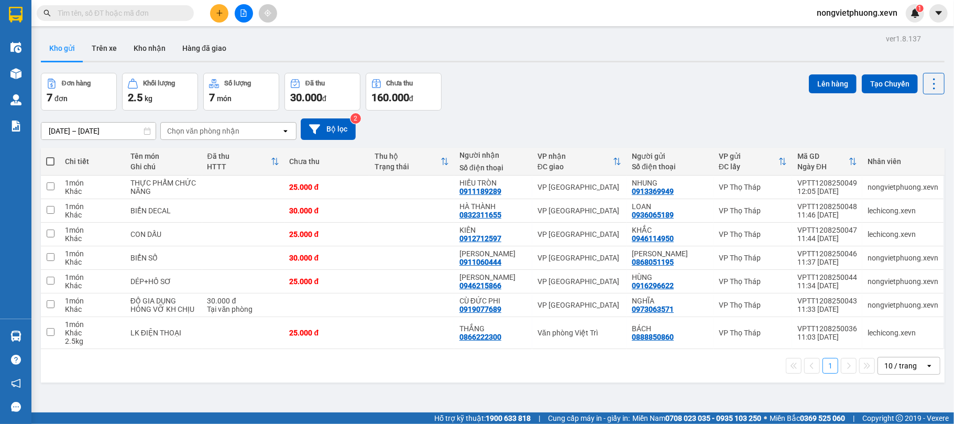
click at [719, 61] on div at bounding box center [493, 62] width 904 height 2
click at [570, 94] on div "Đơn hàng 7 đơn Khối lượng 2.5 kg Số lượng 7 món Đã thu 30.000 đ Chưa thu 160.00…" at bounding box center [493, 92] width 904 height 38
click at [216, 18] on button at bounding box center [219, 13] width 18 height 18
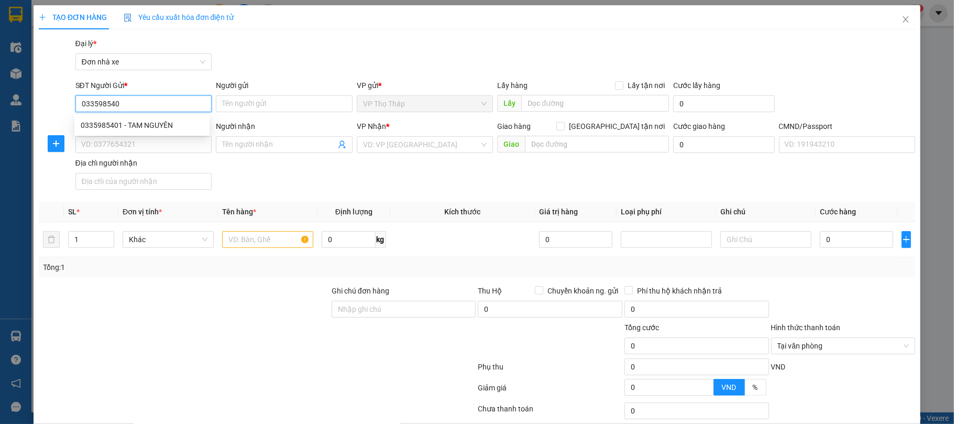
type input "0335985401"
click at [158, 118] on div "0335985401 - TAM NGUYÊN" at bounding box center [141, 125] width 135 height 17
type input "TAM NGUYÊN"
type input "0914667333"
type input "ĐỖ KHẮC THIẾT"
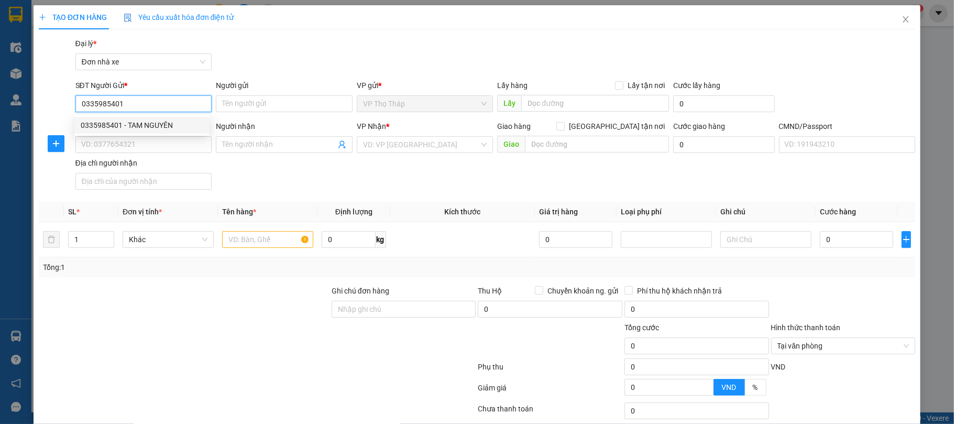
type input "037083002478 ĐỖ KHẮC THIẾT"
type input "0335985401"
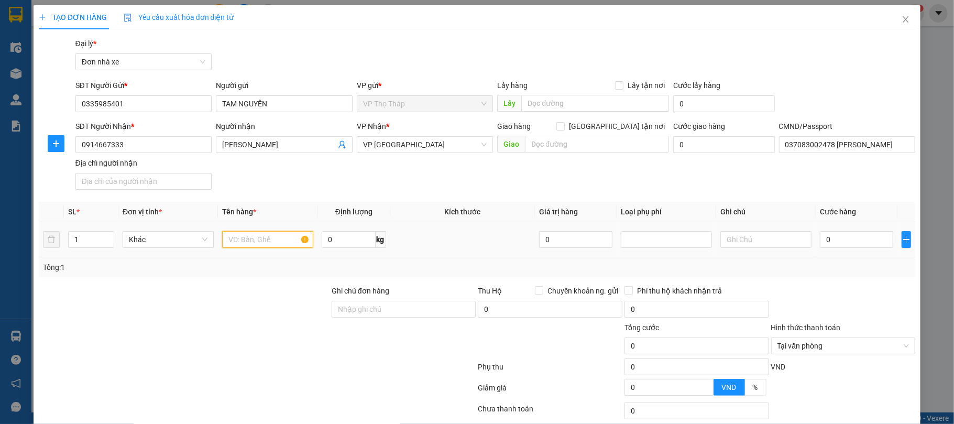
click at [273, 244] on input "text" at bounding box center [267, 239] width 91 height 17
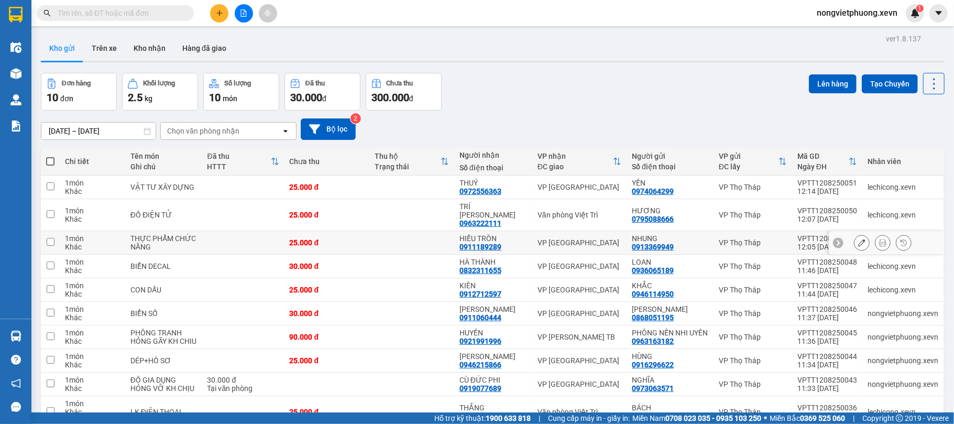
scroll to position [61, 0]
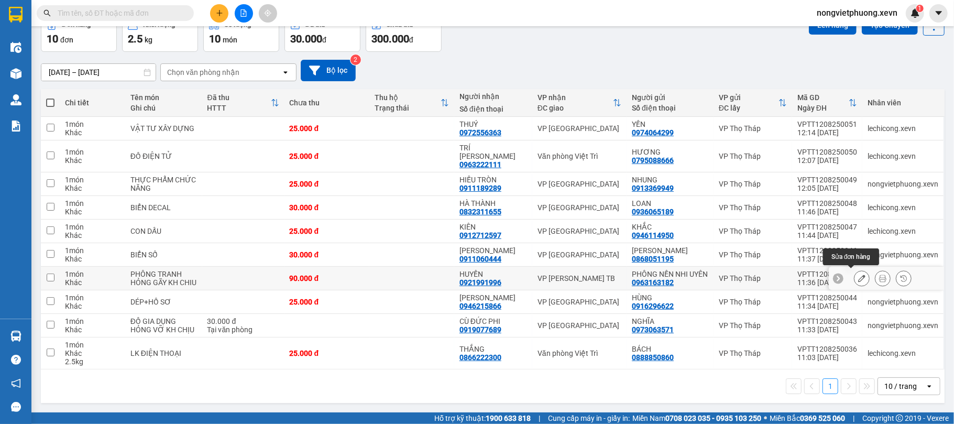
click at [859, 275] on div at bounding box center [862, 278] width 16 height 16
click at [854, 269] on button at bounding box center [861, 278] width 15 height 18
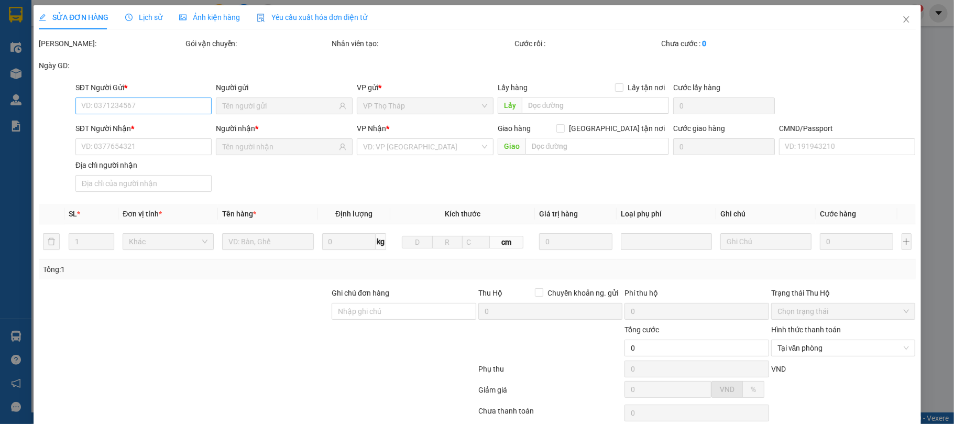
click at [185, 98] on div "Total Paid Fee Total UnPaid Fee Cash Collection Total Fee Mã ĐH: Gói vận chuyển…" at bounding box center [477, 259] width 877 height 443
type input "0963163182"
type input "0921991996"
type input "037097001591 PHẠM VIẾT LƯỢNG"
type input "90.000"
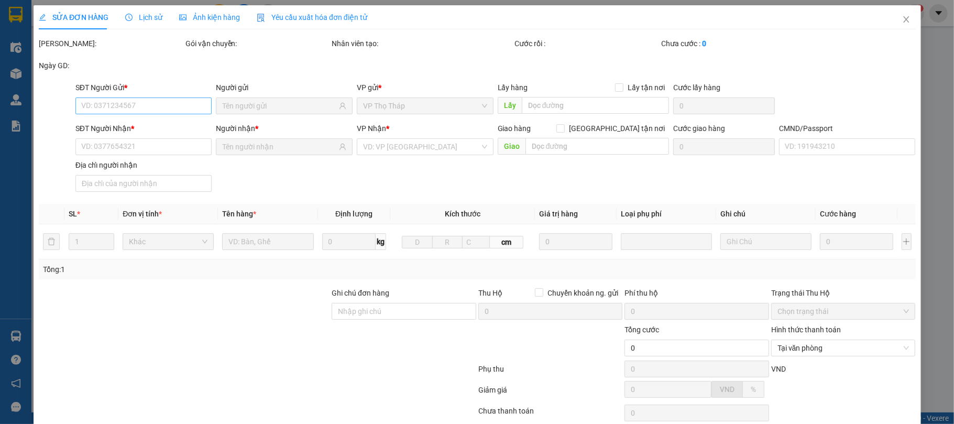
type input "90.000"
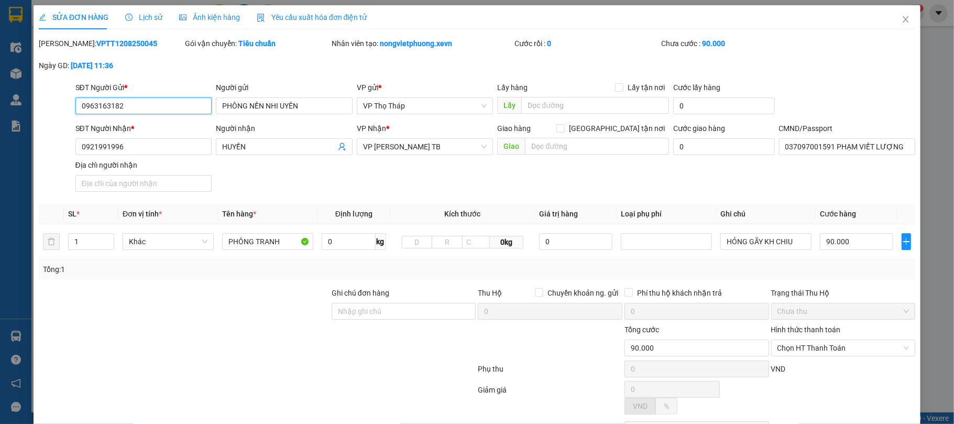
click at [168, 102] on input "0963163182" at bounding box center [143, 105] width 137 height 17
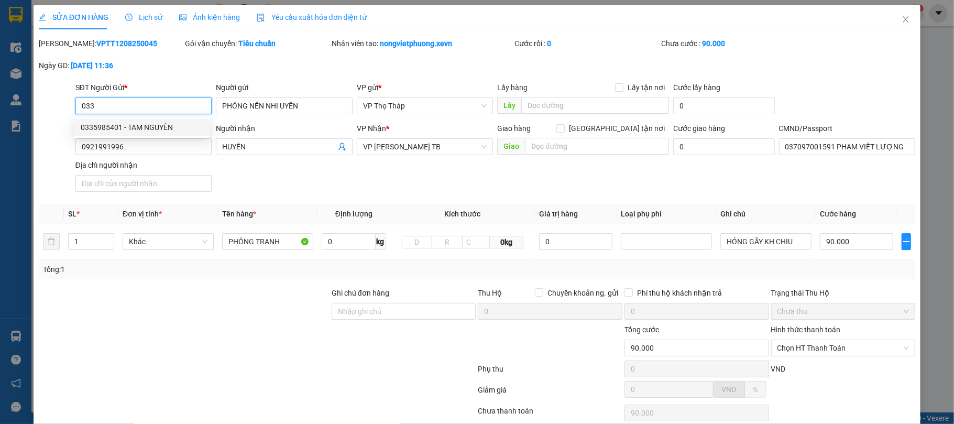
click at [160, 126] on div "0335985401 - TAM NGUYÊN" at bounding box center [142, 128] width 123 height 12
type input "0335985401"
type input "TAM NGUYÊN"
type input "0335985401"
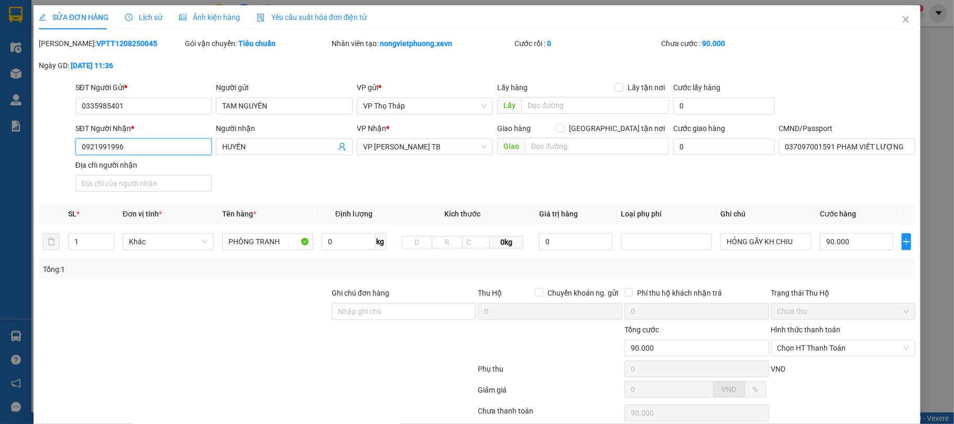
click at [158, 150] on input "0921991996" at bounding box center [143, 146] width 137 height 17
click at [177, 164] on div "0914667333 - ĐỖ KHẮC THIẾT" at bounding box center [142, 168] width 123 height 12
type input "0914667333"
type input "037083002478 ĐỖ KHẮC THIẾT"
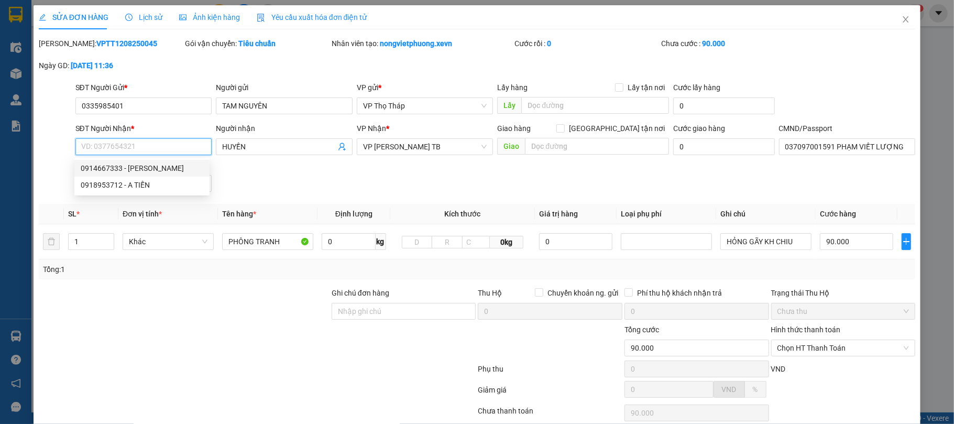
type input "ĐỖ KHẮC THIẾT"
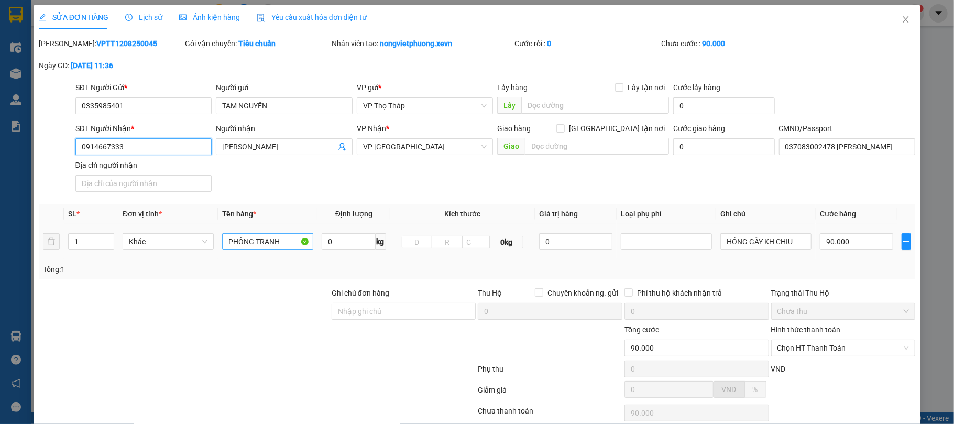
type input "0914667333"
click at [246, 241] on input "PHÔNG TRANH" at bounding box center [267, 241] width 91 height 17
click at [109, 239] on icon "up" at bounding box center [109, 239] width 4 height 4
type input "3"
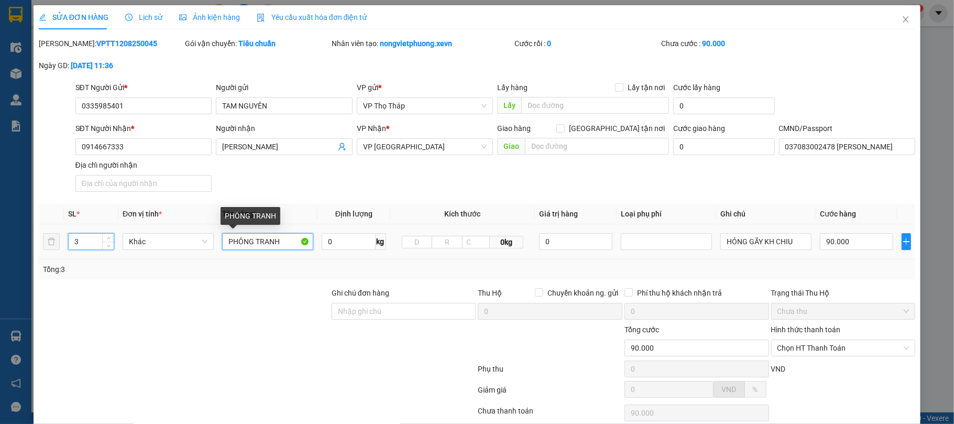
click at [268, 243] on input "PHÔNG TRANH" at bounding box center [267, 241] width 91 height 17
type input "P"
type input "TRẢ"
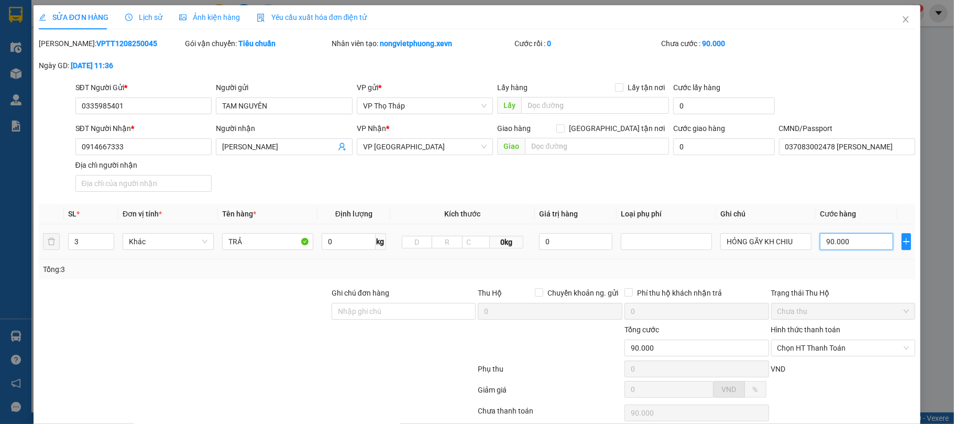
click at [824, 239] on input "90.000" at bounding box center [856, 241] width 73 height 17
type input "1"
type input "12"
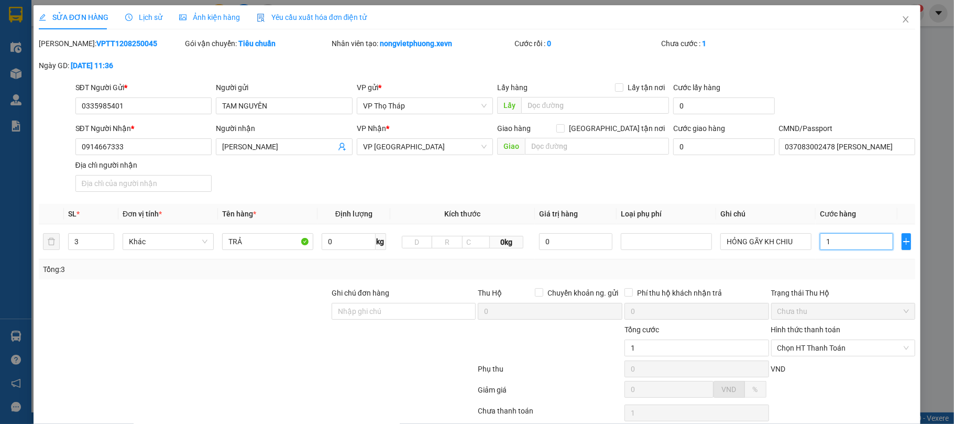
type input "12"
type input "120"
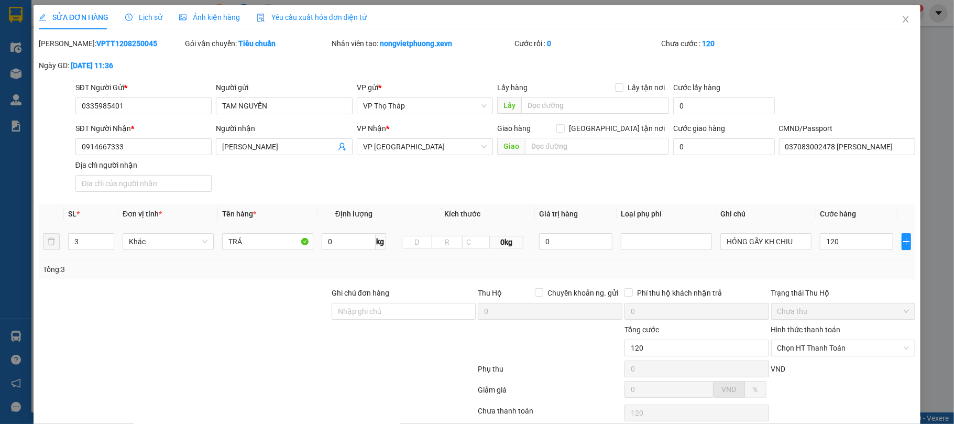
type input "120.000"
click at [786, 258] on td "HỎNG GÃY KH CHIU" at bounding box center [766, 241] width 100 height 35
click at [786, 236] on input "HỎNG GÃY KH CHIU" at bounding box center [765, 241] width 91 height 17
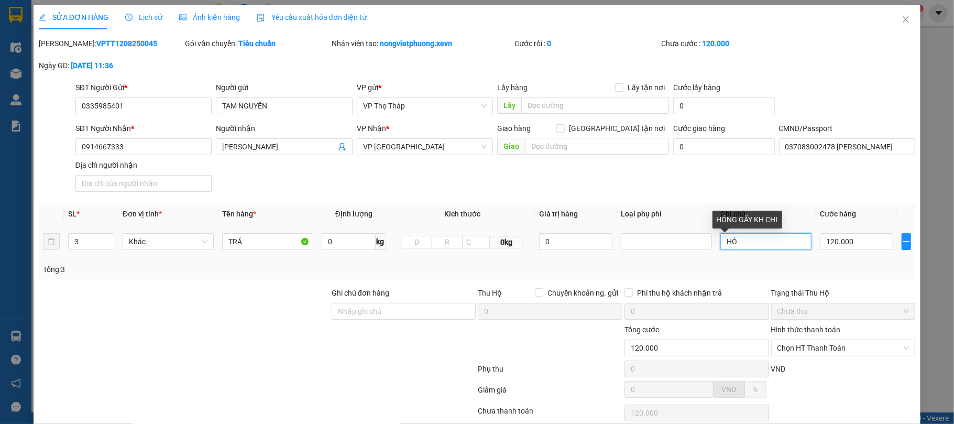
type input "H"
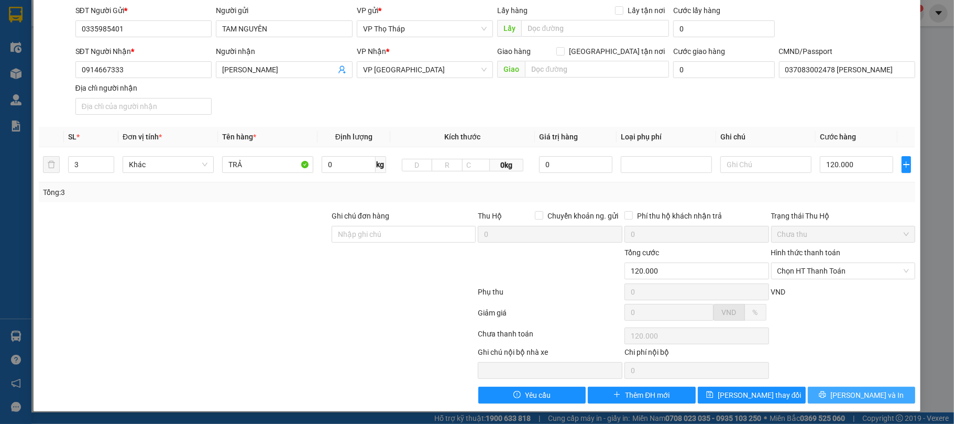
click at [843, 395] on span "Lưu và In" at bounding box center [866, 395] width 73 height 12
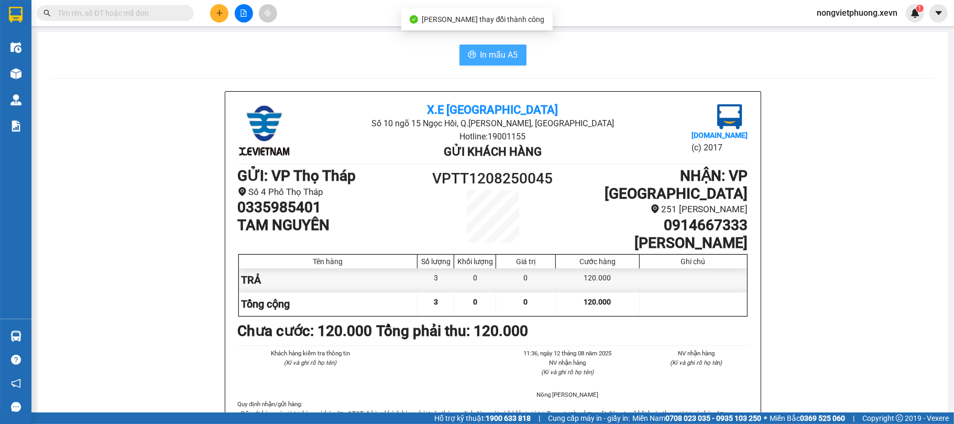
click at [469, 46] on button "In mẫu A5" at bounding box center [492, 55] width 67 height 21
